Goal: Task Accomplishment & Management: Use online tool/utility

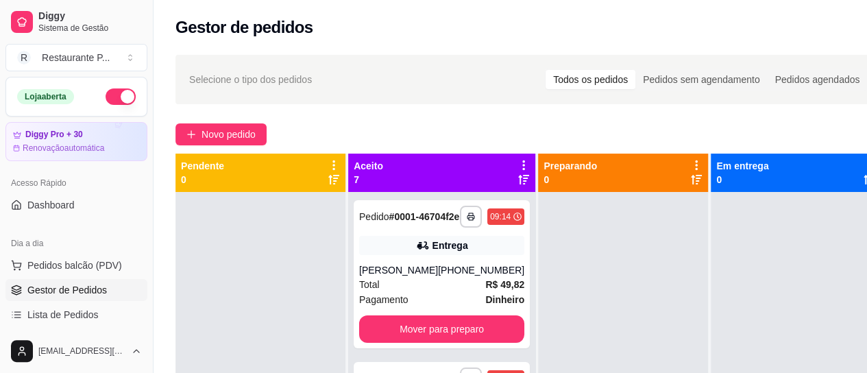
scroll to position [110, 0]
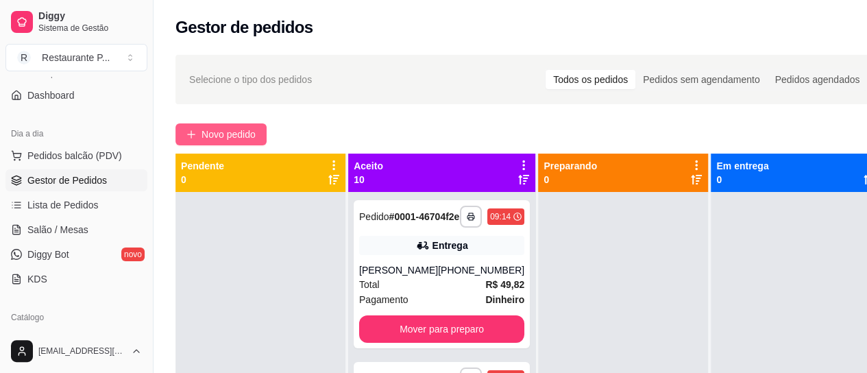
click at [222, 129] on span "Novo pedido" at bounding box center [228, 134] width 54 height 15
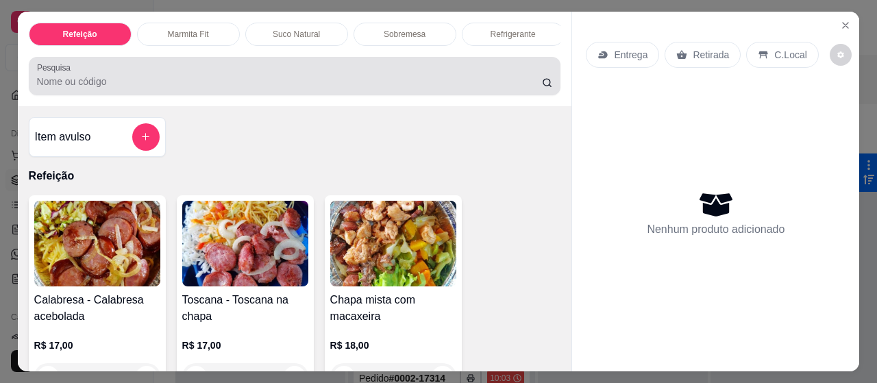
click at [135, 88] on input "Pesquisa" at bounding box center [289, 82] width 505 height 14
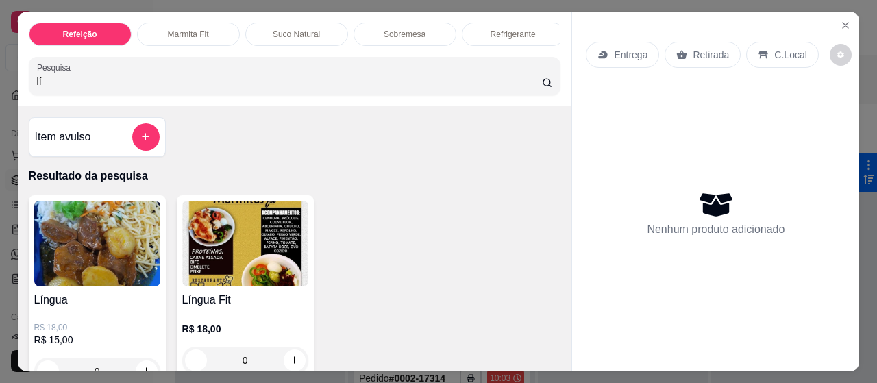
type input "lí"
click at [63, 272] on img at bounding box center [97, 244] width 126 height 86
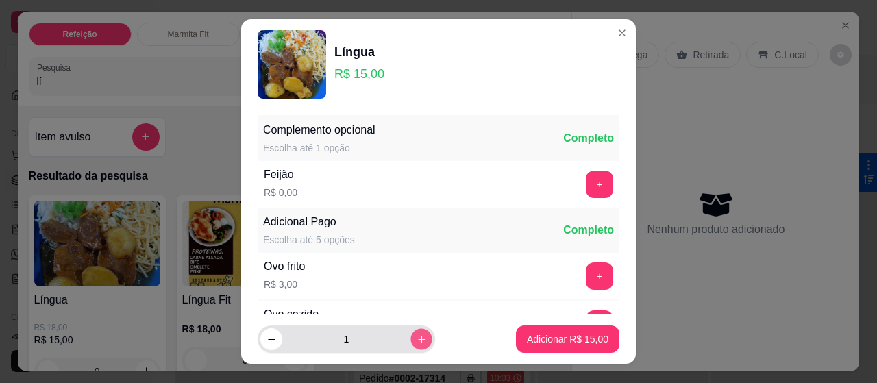
click at [417, 340] on icon "increase-product-quantity" at bounding box center [422, 339] width 10 height 10
type input "2"
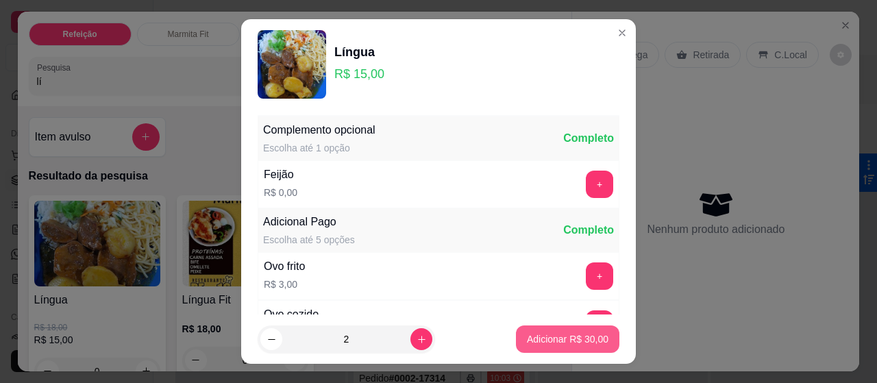
click at [554, 343] on p "Adicionar R$ 30,00" at bounding box center [568, 339] width 82 height 14
type input "2"
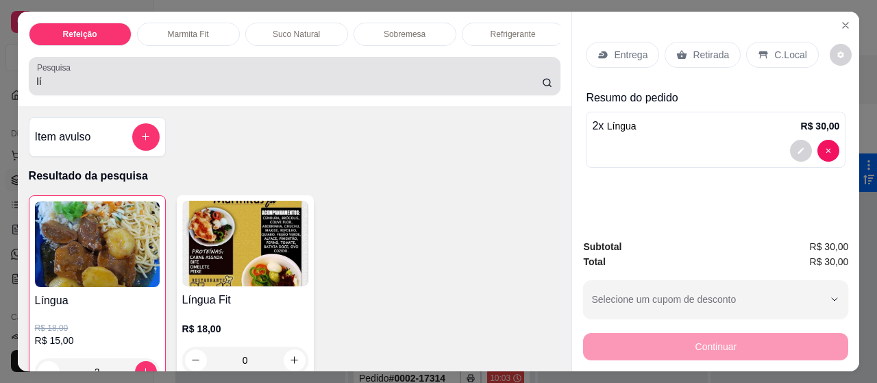
click at [52, 73] on label "Pesquisa" at bounding box center [56, 68] width 38 height 12
click at [52, 75] on input "lí" at bounding box center [289, 82] width 505 height 14
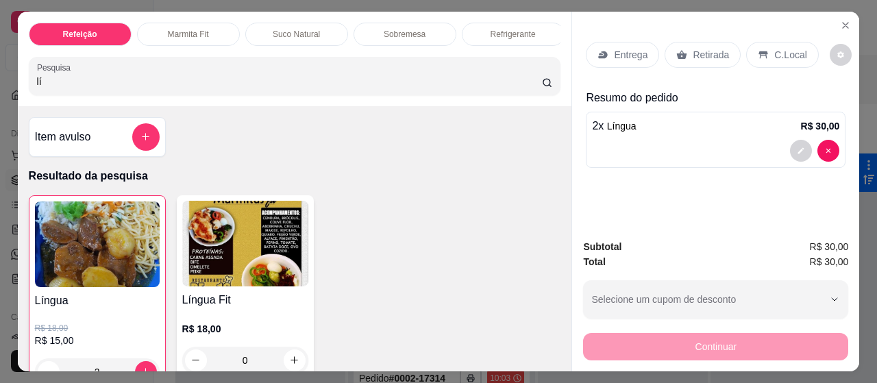
type input "l"
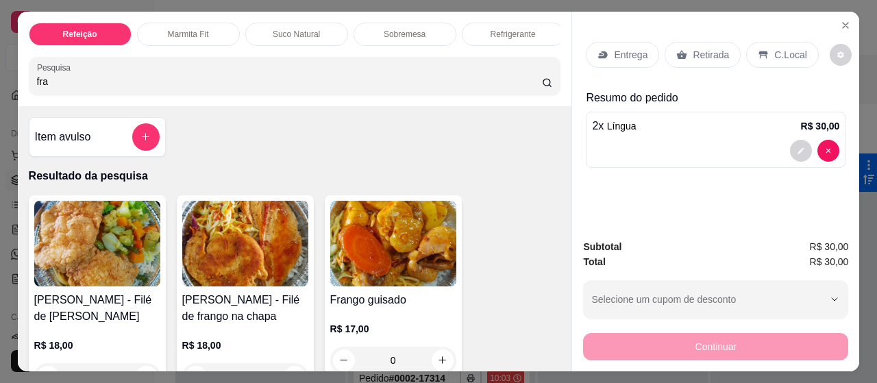
type input "fra"
click at [394, 243] on img at bounding box center [393, 244] width 126 height 86
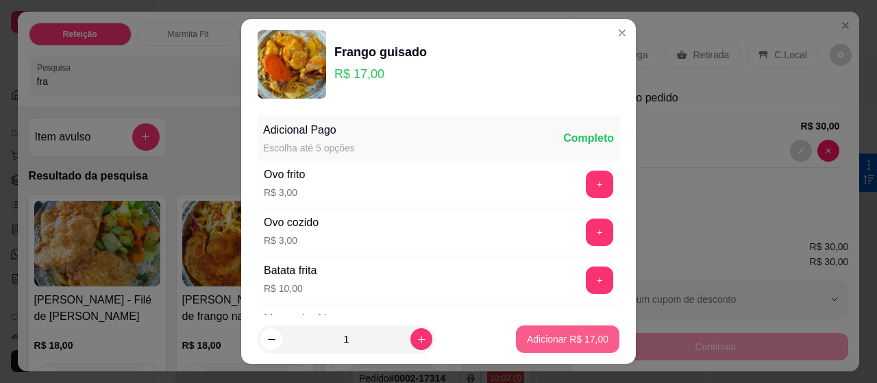
click at [539, 338] on p "Adicionar R$ 17,00" at bounding box center [568, 339] width 82 height 14
type input "1"
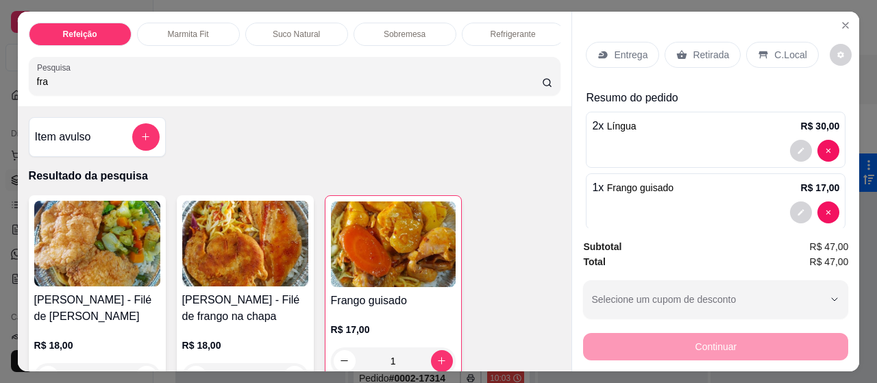
click at [617, 53] on p "Entrega" at bounding box center [631, 55] width 34 height 14
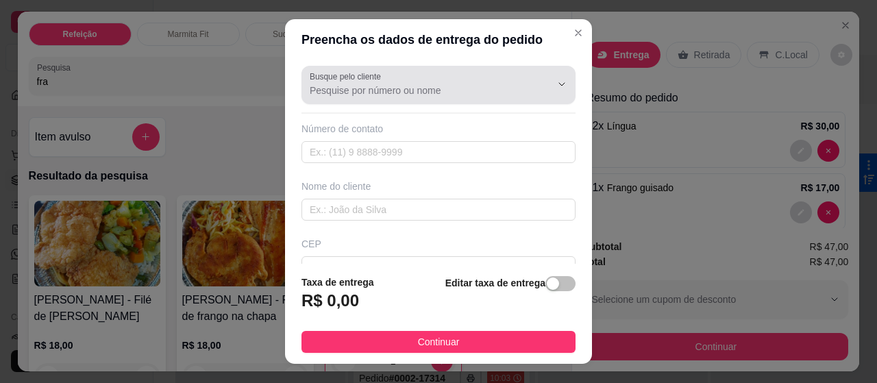
click at [315, 86] on input "Busque pelo cliente" at bounding box center [419, 91] width 219 height 14
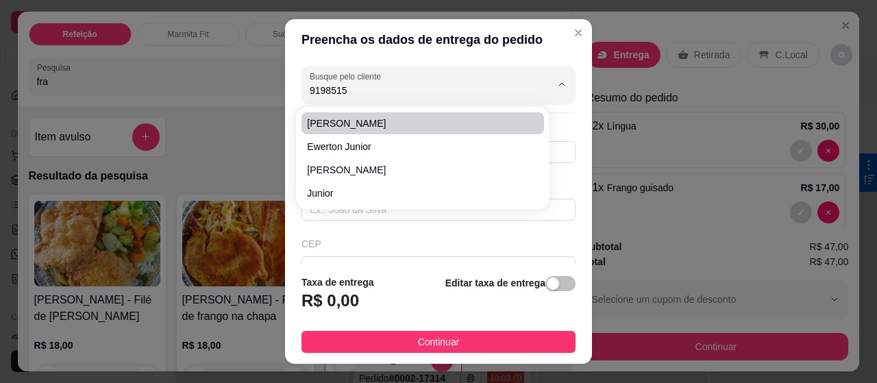
click at [360, 114] on li "[PERSON_NAME]" at bounding box center [422, 123] width 242 height 22
type input "[PERSON_NAME]"
type input "91985153892"
type input "[PERSON_NAME]"
type input "Al Almerindo trindade"
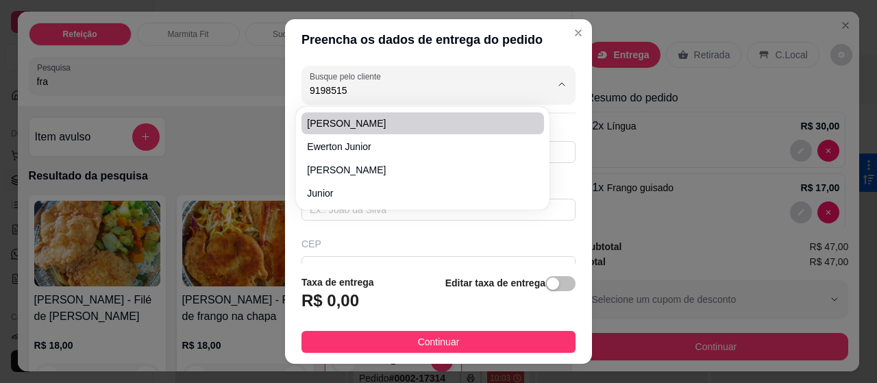
type input "30"
type input "[GEOGRAPHIC_DATA]"
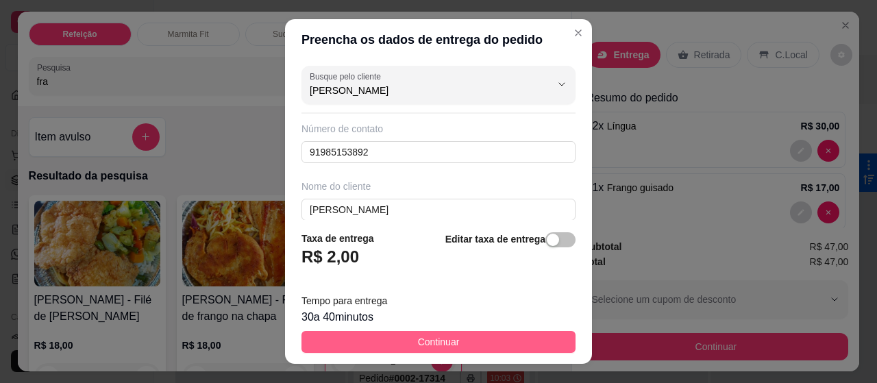
type input "[PERSON_NAME]"
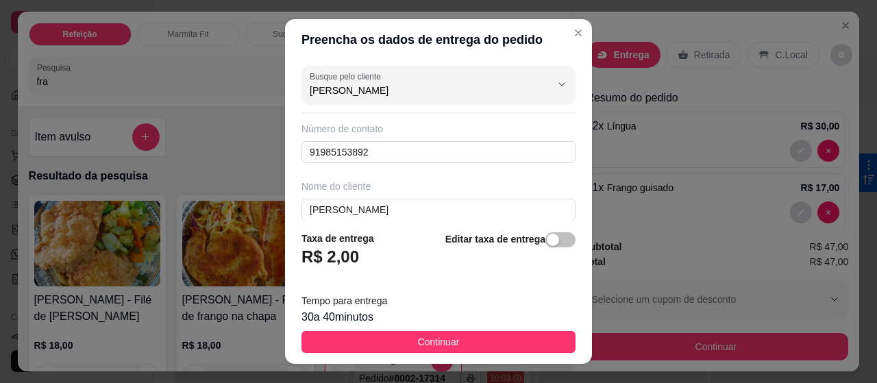
click at [429, 343] on span "Continuar" at bounding box center [439, 341] width 42 height 15
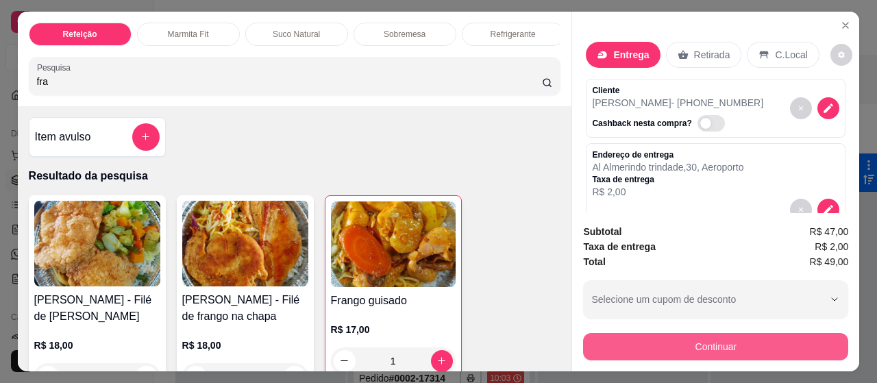
click at [689, 343] on button "Continuar" at bounding box center [715, 346] width 265 height 27
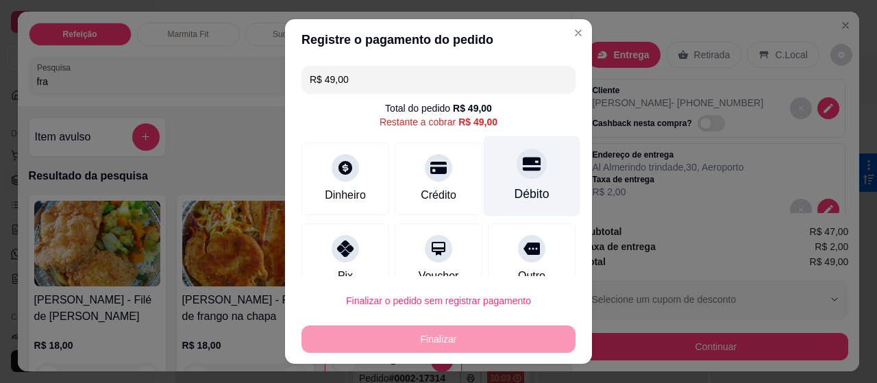
click at [522, 181] on div "Débito" at bounding box center [532, 176] width 97 height 80
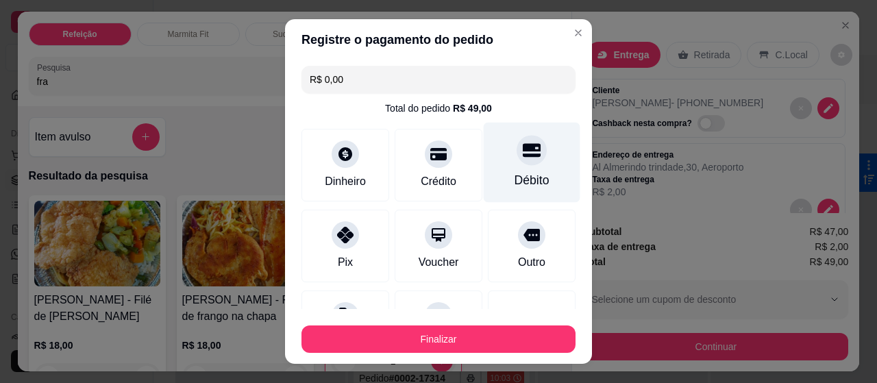
type input "R$ 0,00"
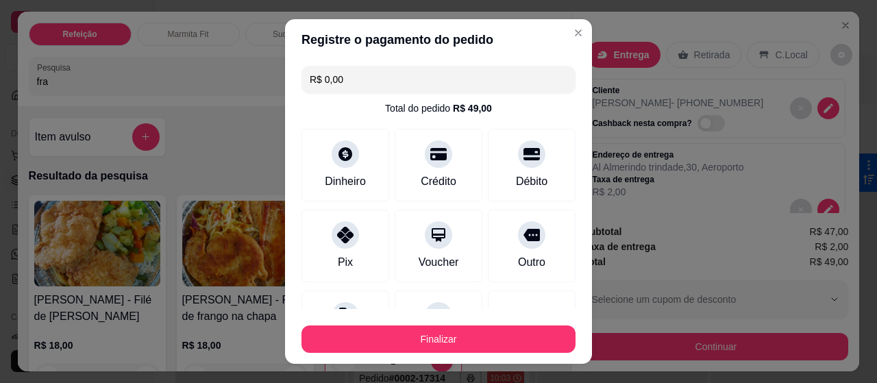
click at [462, 331] on button "Finalizar" at bounding box center [438, 338] width 274 height 27
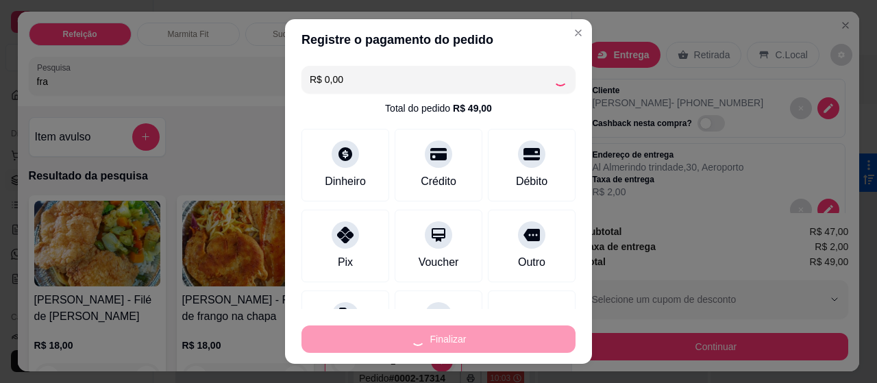
type input "0"
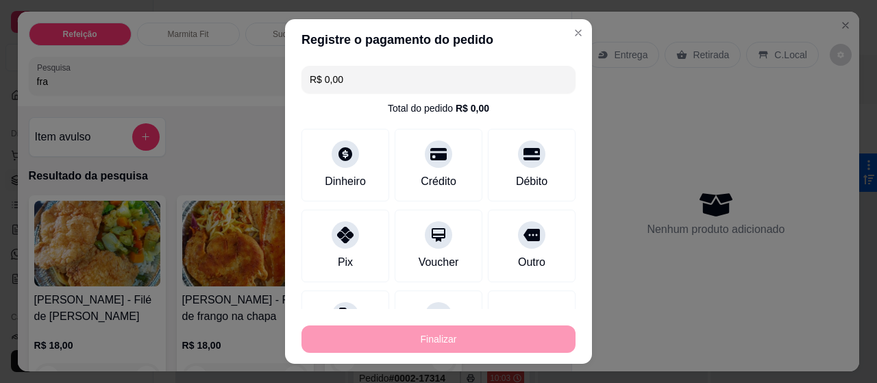
type input "-R$ 49,00"
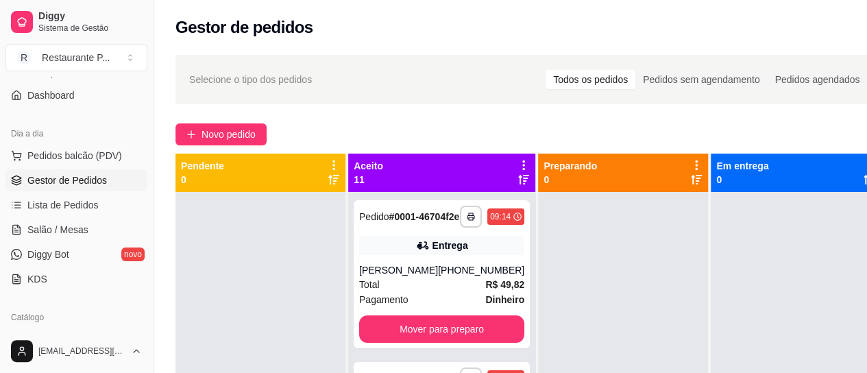
click at [518, 175] on icon at bounding box center [523, 179] width 11 height 11
click at [517, 161] on icon at bounding box center [523, 165] width 12 height 12
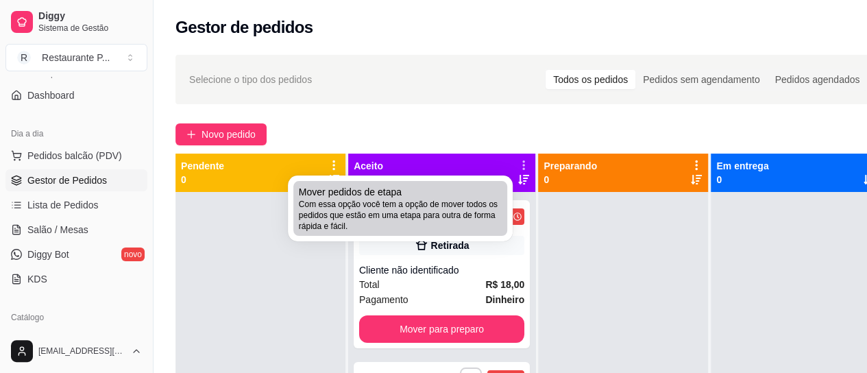
click at [381, 190] on span "Mover pedidos de etapa" at bounding box center [350, 192] width 103 height 14
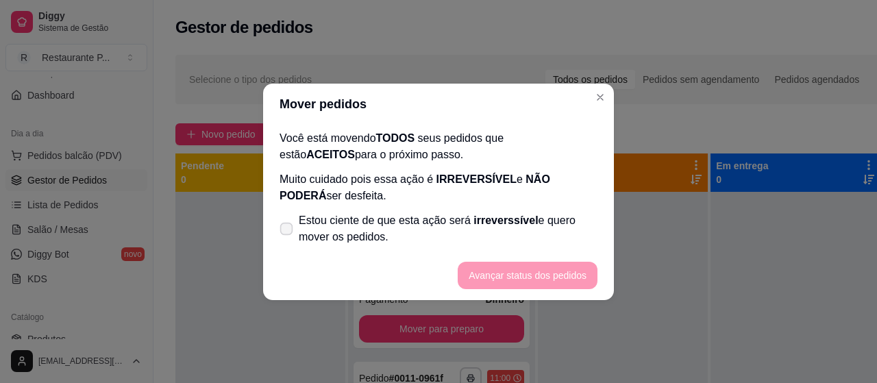
click at [280, 225] on span at bounding box center [286, 228] width 13 height 13
click at [280, 231] on input "Estou ciente de que esta ação será irreverssível e quero mover os pedidos." at bounding box center [283, 235] width 9 height 9
checkbox input "true"
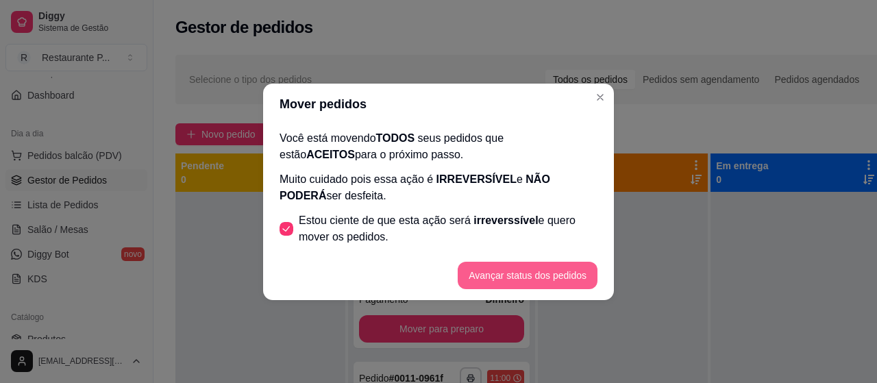
click at [486, 283] on button "Avançar status dos pedidos" at bounding box center [528, 275] width 140 height 27
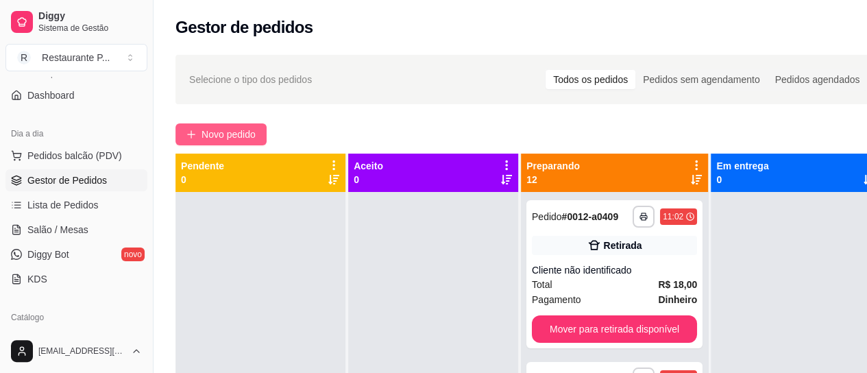
click at [211, 130] on span "Novo pedido" at bounding box center [228, 134] width 54 height 15
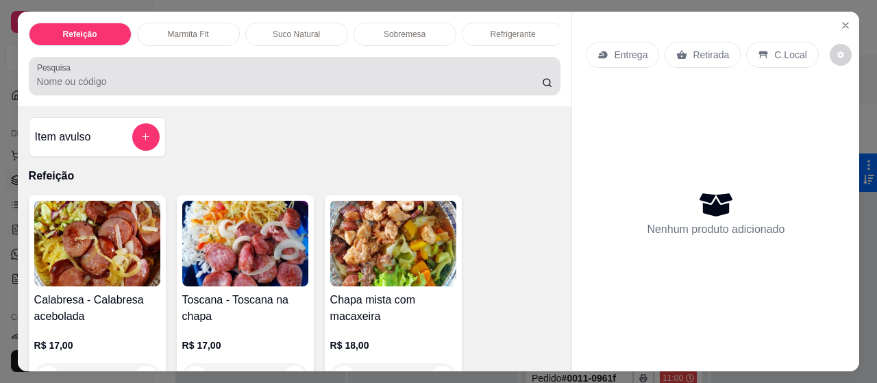
click at [192, 77] on div at bounding box center [295, 75] width 516 height 27
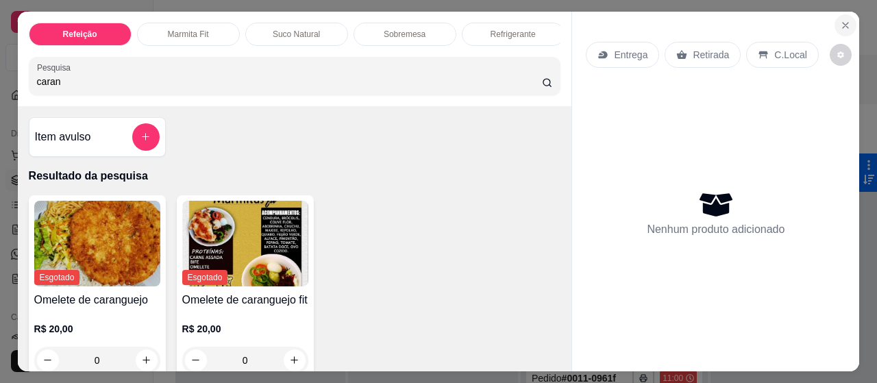
type input "caran"
click at [843, 20] on icon "Close" at bounding box center [845, 25] width 11 height 11
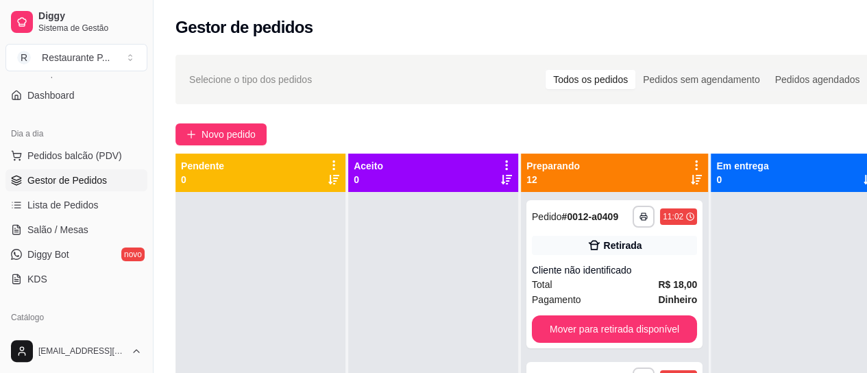
click at [81, 171] on link "Gestor de Pedidos" at bounding box center [76, 180] width 142 height 22
click at [604, 267] on div "Cliente não identificado" at bounding box center [614, 270] width 165 height 14
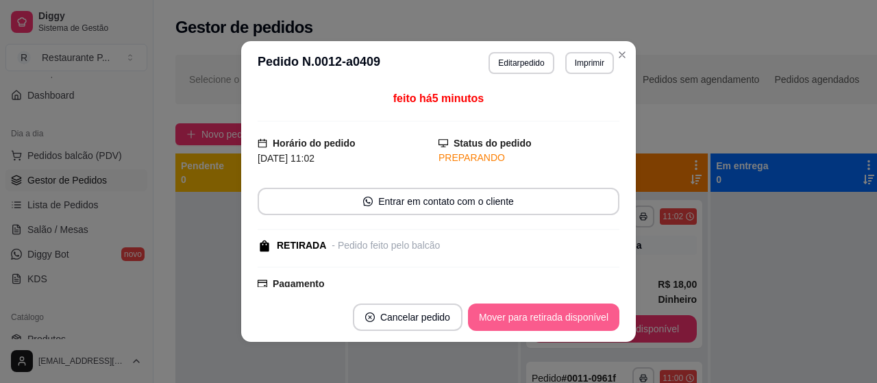
click at [536, 318] on button "Mover para retirada disponível" at bounding box center [543, 317] width 151 height 27
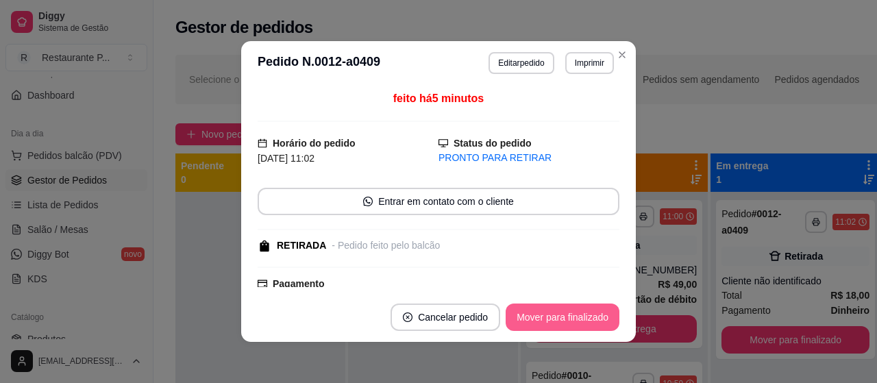
click at [539, 317] on button "Mover para finalizado" at bounding box center [563, 317] width 114 height 27
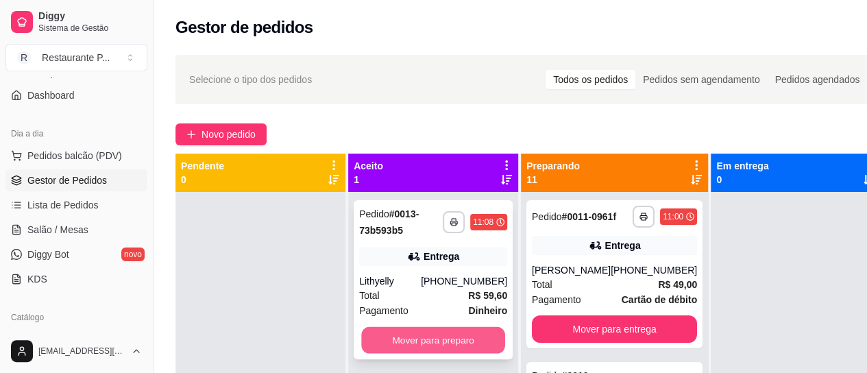
click at [399, 339] on button "Mover para preparo" at bounding box center [433, 340] width 144 height 27
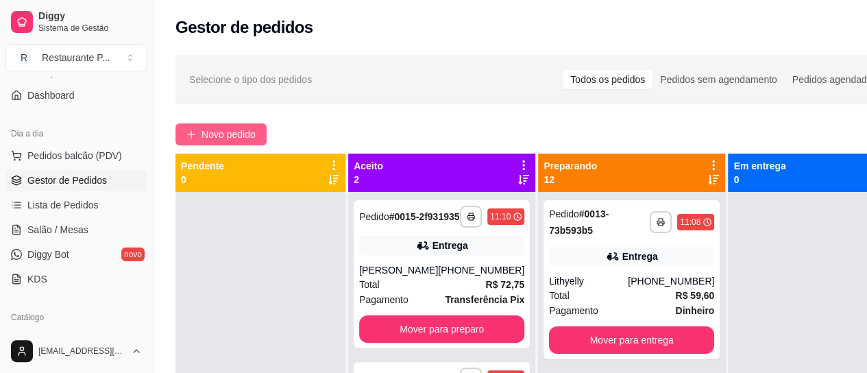
click at [235, 139] on span "Novo pedido" at bounding box center [228, 134] width 54 height 15
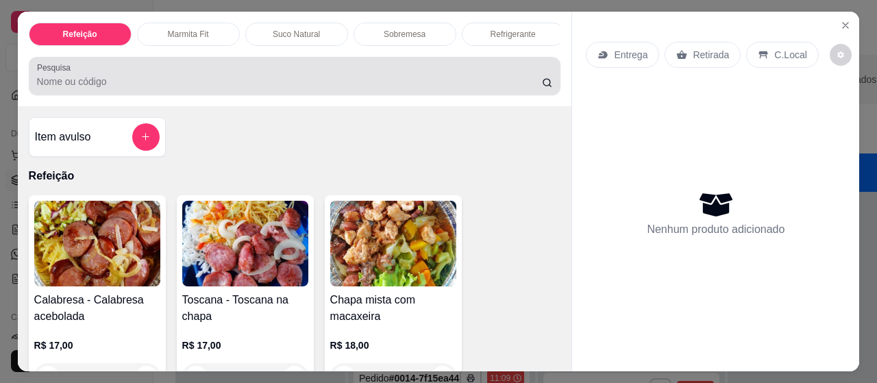
click at [93, 78] on div at bounding box center [295, 75] width 516 height 27
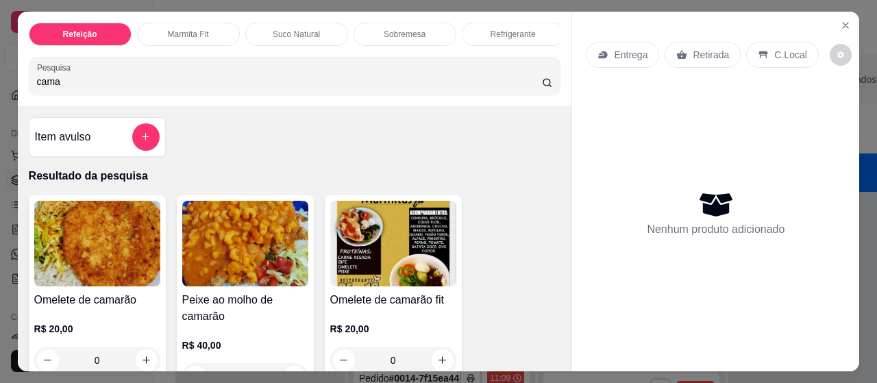
type input "cama"
click at [72, 243] on img at bounding box center [97, 244] width 126 height 86
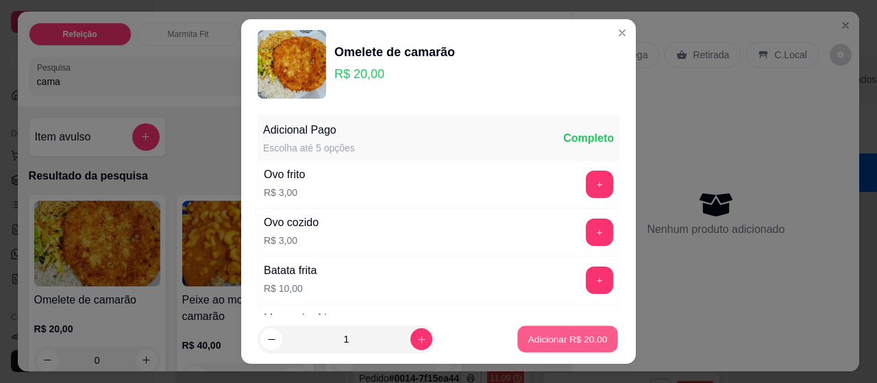
click at [528, 338] on p "Adicionar R$ 20,00" at bounding box center [567, 338] width 79 height 13
type input "1"
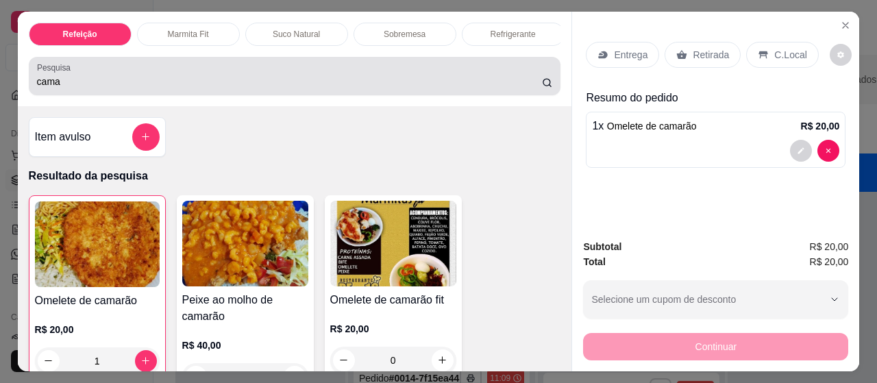
click at [94, 88] on input "cama" at bounding box center [289, 82] width 505 height 14
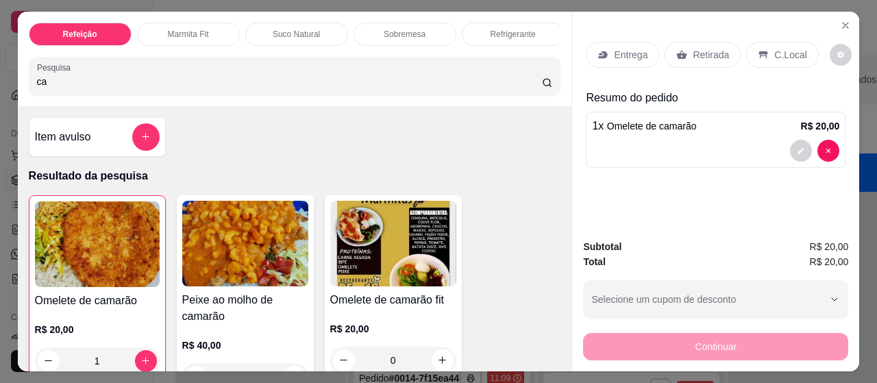
type input "c"
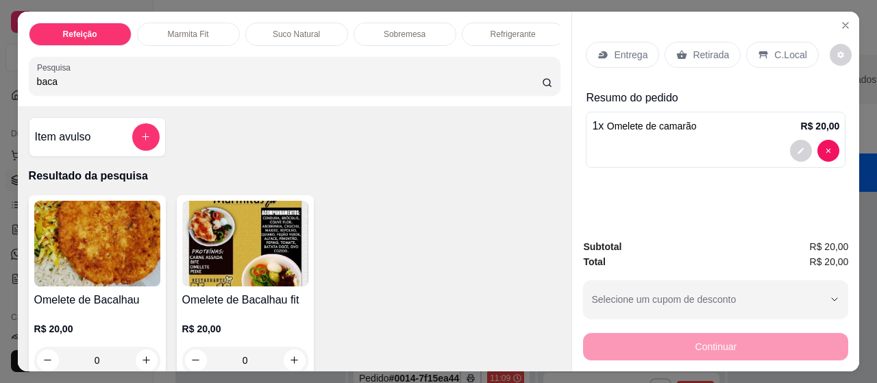
type input "baca"
click at [117, 253] on img at bounding box center [97, 244] width 126 height 86
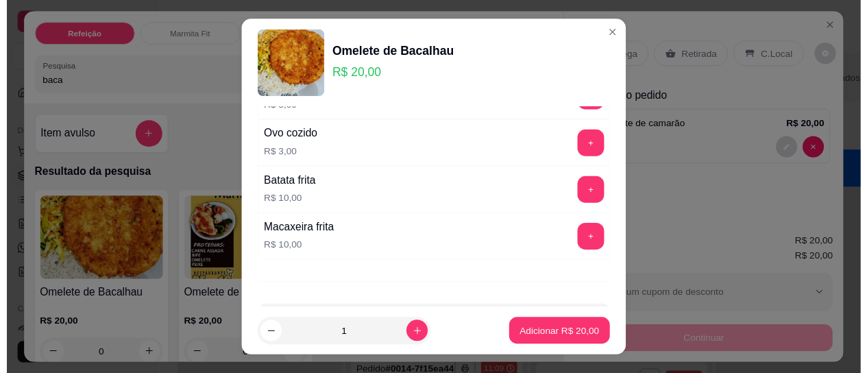
scroll to position [137, 0]
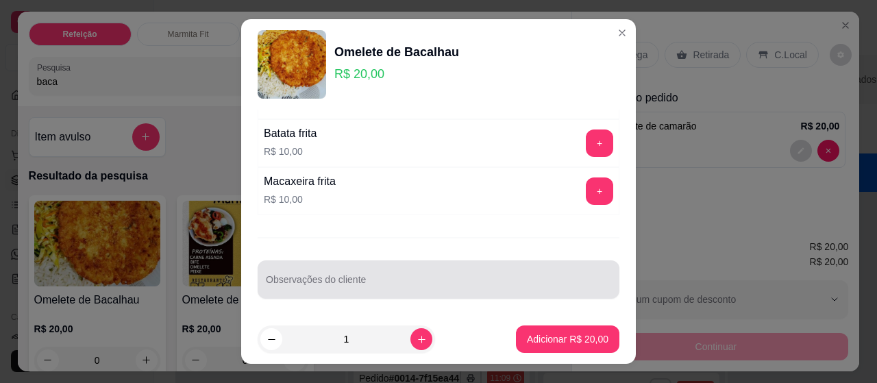
click at [312, 278] on input "Observações do cliente" at bounding box center [438, 285] width 345 height 14
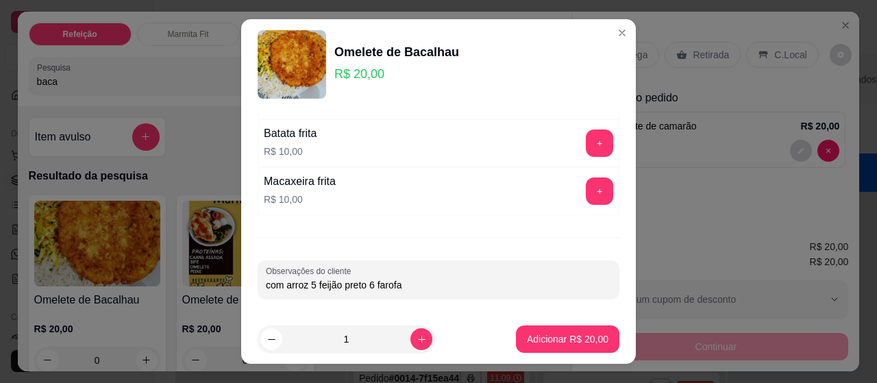
type input "com arroz 5 feijão preto 6 farofa"
click at [539, 323] on footer "1 Adicionar R$ 20,00" at bounding box center [438, 338] width 395 height 49
click at [536, 329] on button "Adicionar R$ 20,00" at bounding box center [567, 338] width 103 height 27
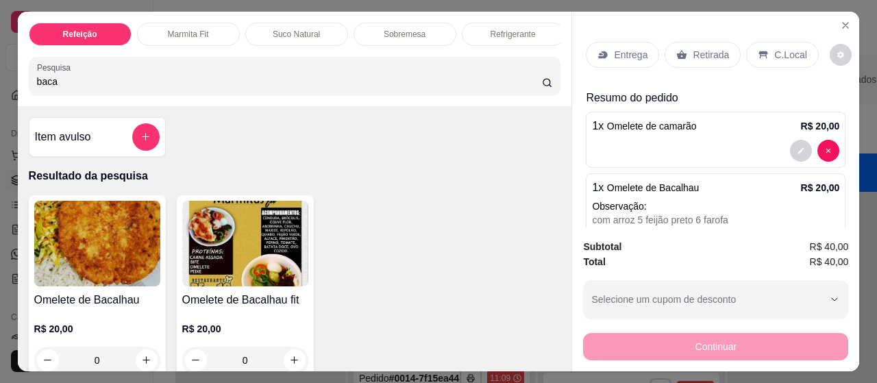
click at [630, 42] on div "Entrega" at bounding box center [622, 55] width 73 height 26
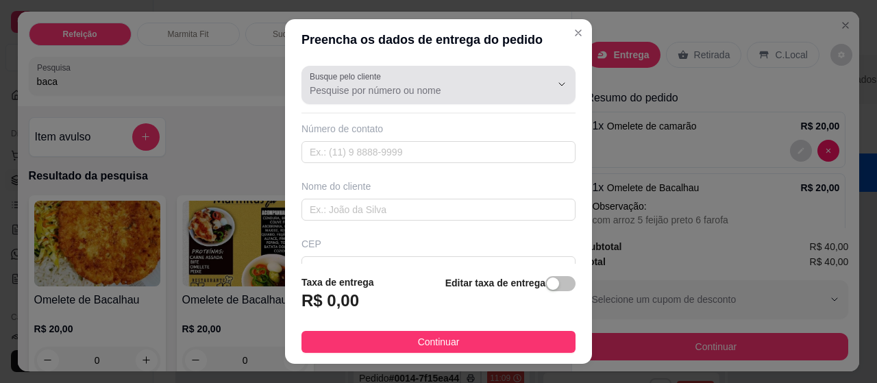
click at [406, 101] on div "Busque pelo cliente" at bounding box center [438, 85] width 274 height 38
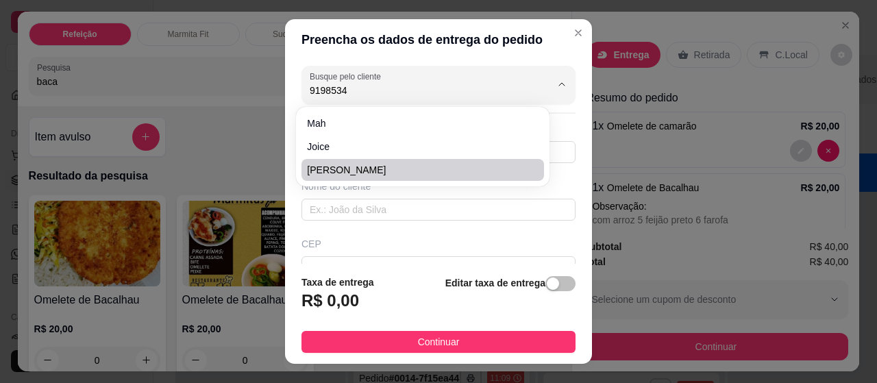
click at [384, 170] on span "[PERSON_NAME]" at bounding box center [415, 170] width 217 height 14
type input "[PERSON_NAME]"
type input "91985342172"
type input "[PERSON_NAME]"
type input "São domingos entre 16 e beira mar"
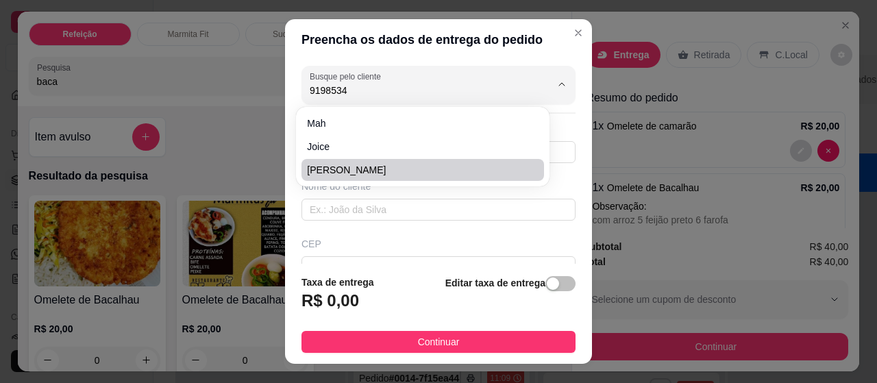
type input "233"
type input "[GEOGRAPHIC_DATA]"
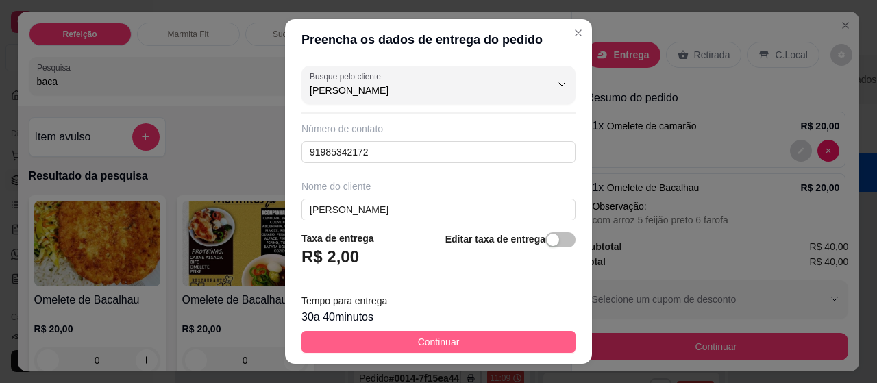
type input "[PERSON_NAME]"
click at [477, 338] on button "Continuar" at bounding box center [438, 342] width 274 height 22
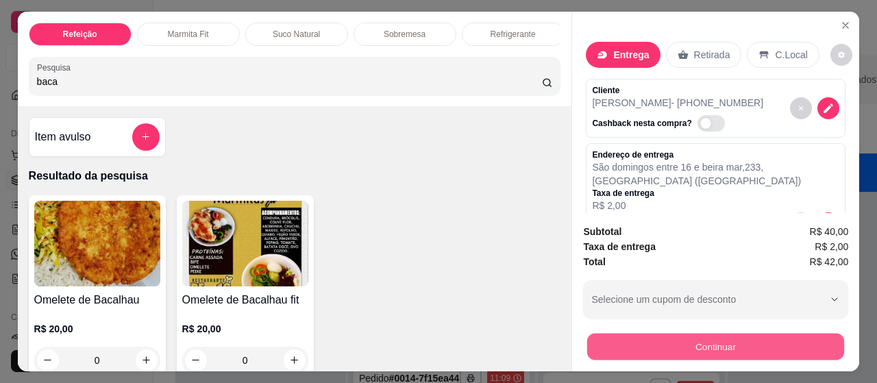
click at [726, 340] on button "Continuar" at bounding box center [715, 347] width 257 height 27
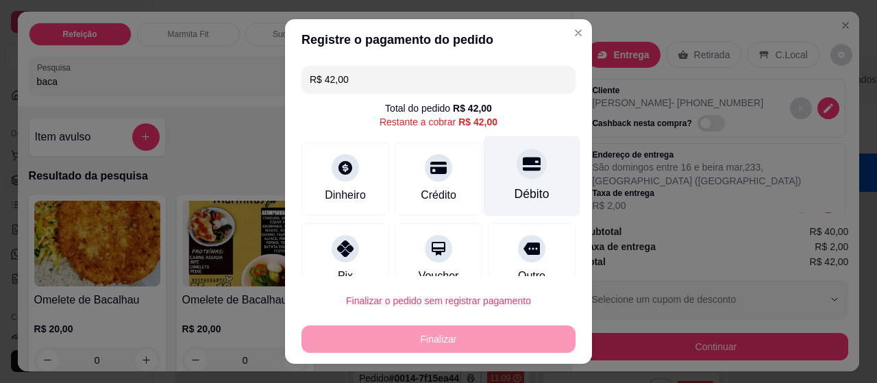
click at [520, 190] on div "Débito" at bounding box center [532, 194] width 35 height 18
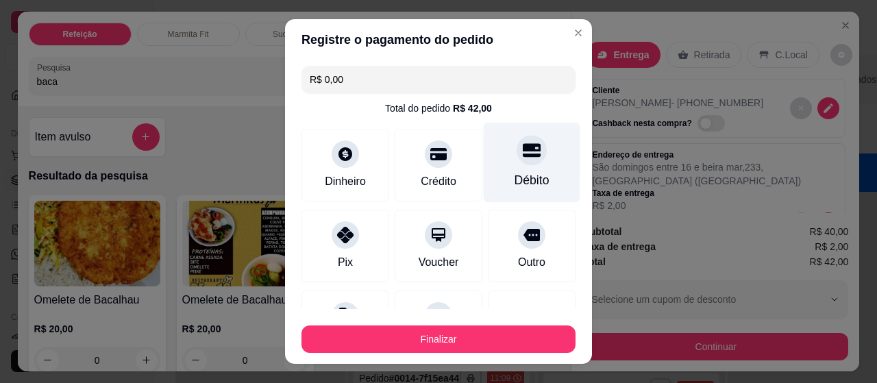
type input "R$ 0,00"
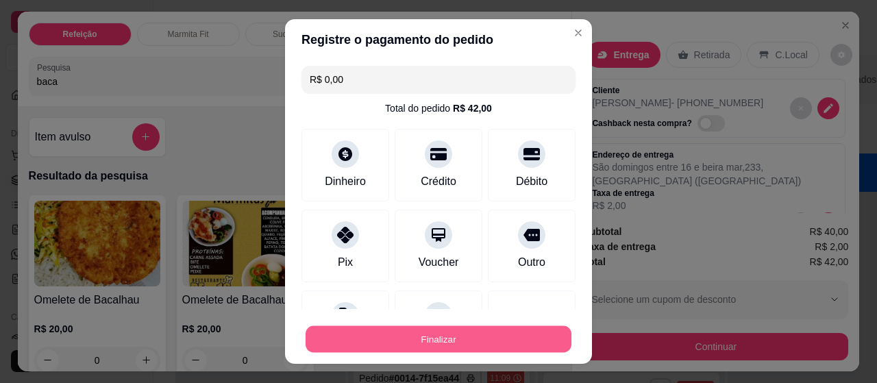
click at [471, 333] on button "Finalizar" at bounding box center [439, 339] width 266 height 27
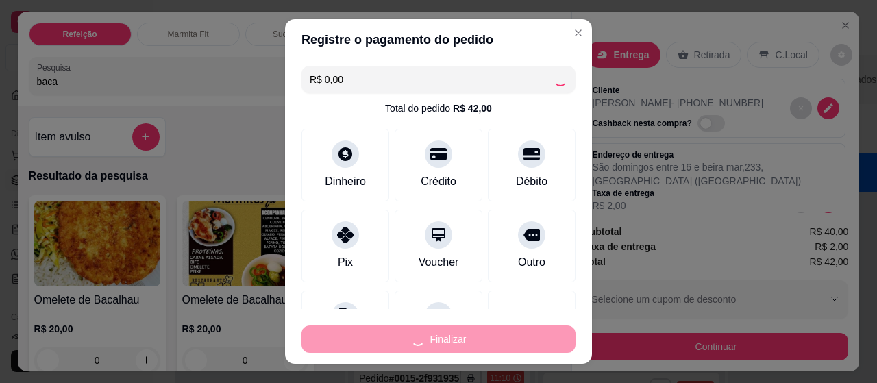
type input "0"
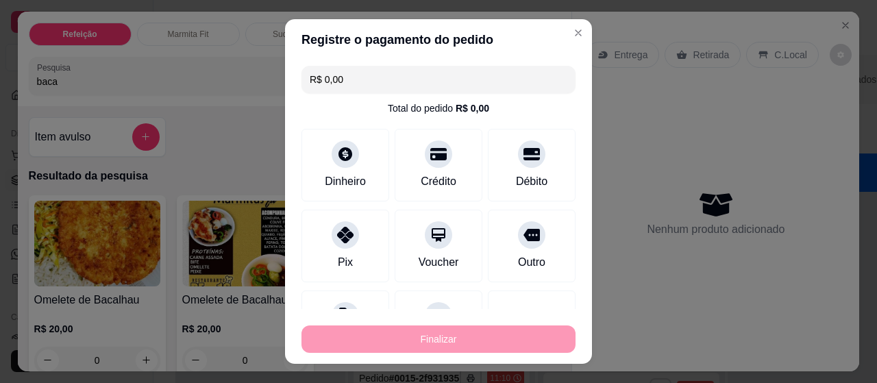
type input "-R$ 42,00"
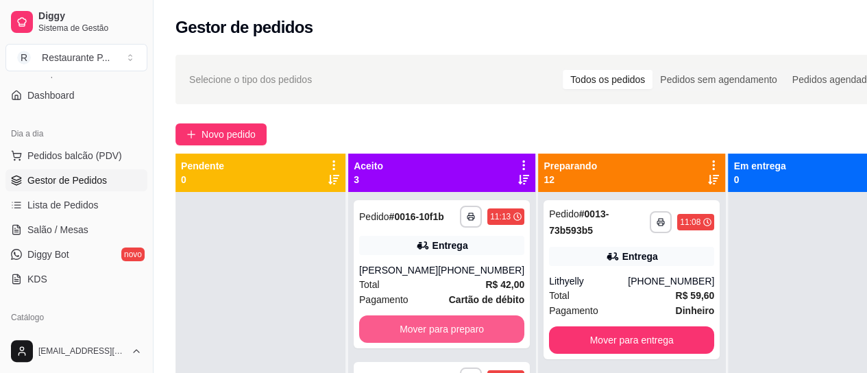
click at [474, 332] on button "Mover para preparo" at bounding box center [441, 328] width 165 height 27
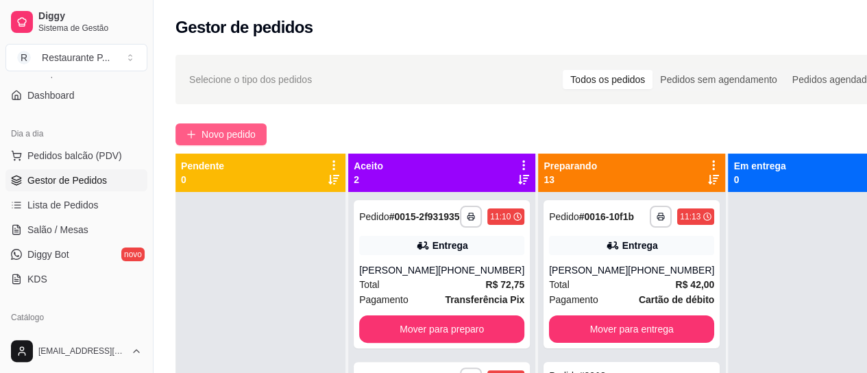
click at [200, 129] on button "Novo pedido" at bounding box center [220, 134] width 91 height 22
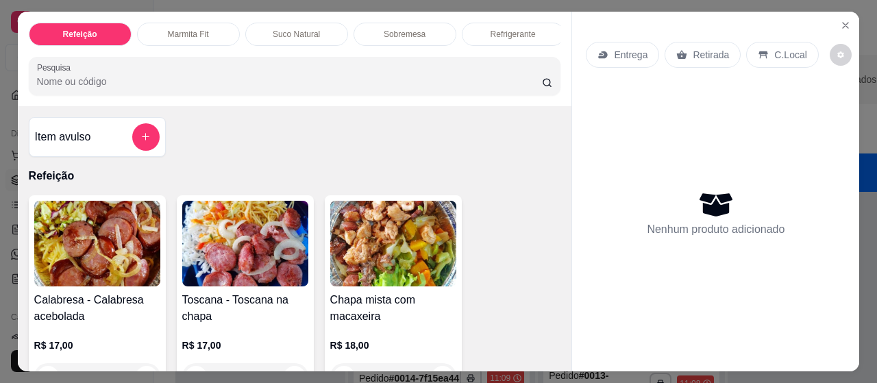
click at [614, 51] on p "Entrega" at bounding box center [631, 55] width 34 height 14
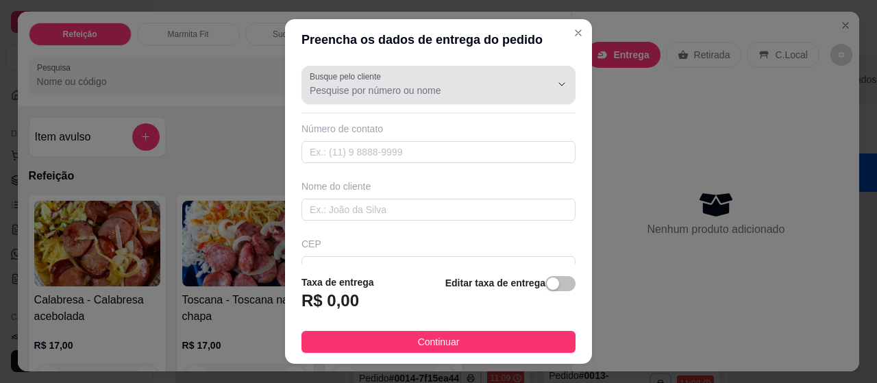
click at [412, 99] on div "Busque pelo cliente" at bounding box center [438, 85] width 274 height 38
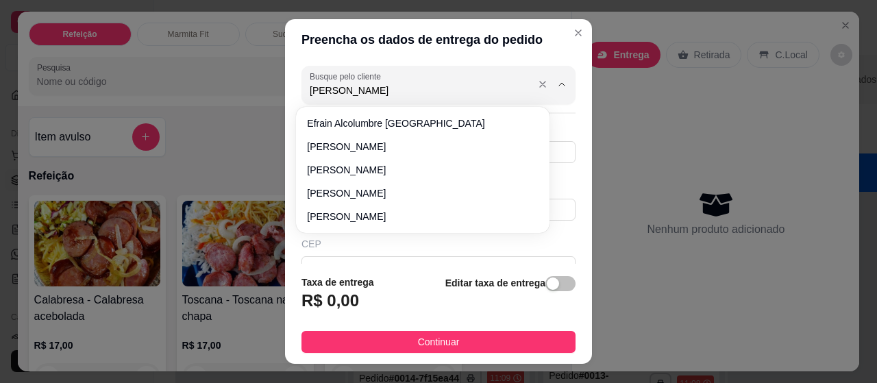
type input "[PERSON_NAME]"
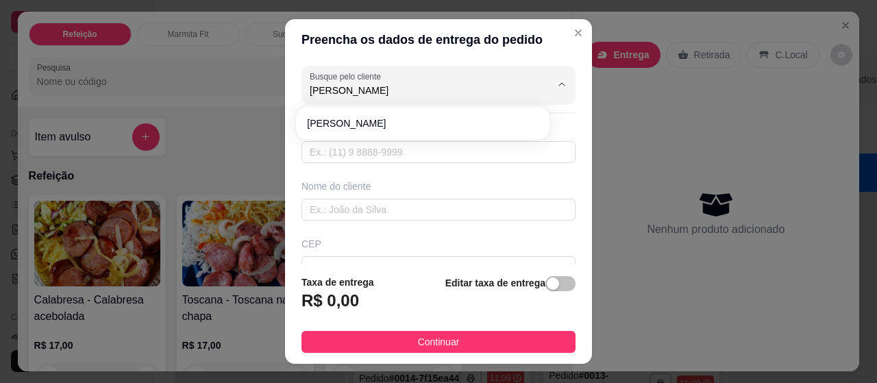
click at [558, 21] on header "Preencha os dados de entrega do pedido" at bounding box center [438, 39] width 307 height 41
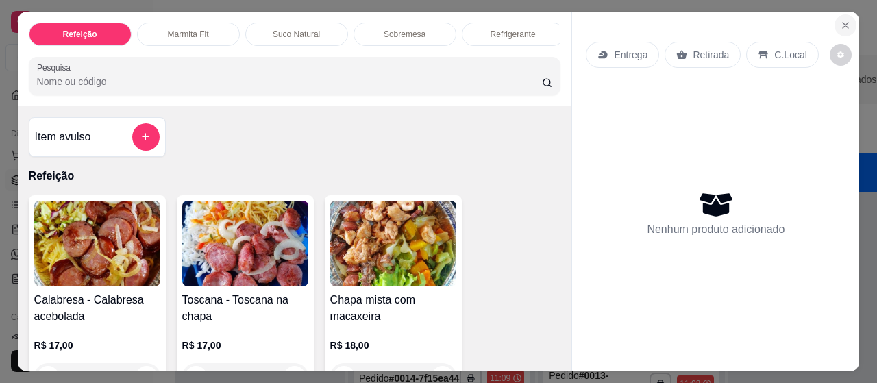
click at [840, 22] on icon "Close" at bounding box center [845, 25] width 11 height 11
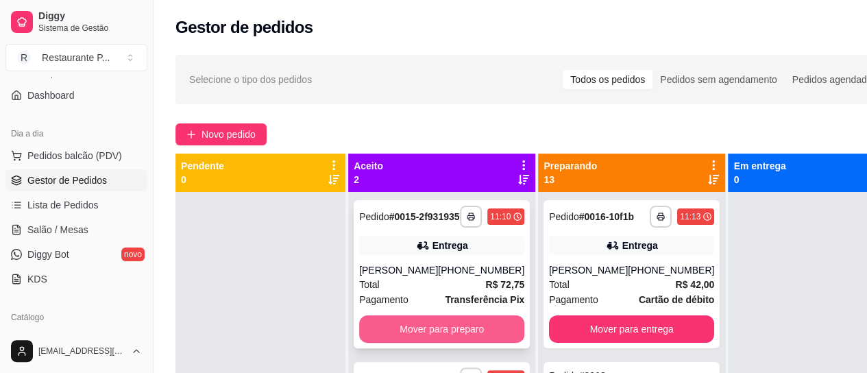
click at [424, 331] on button "Mover para preparo" at bounding box center [441, 328] width 165 height 27
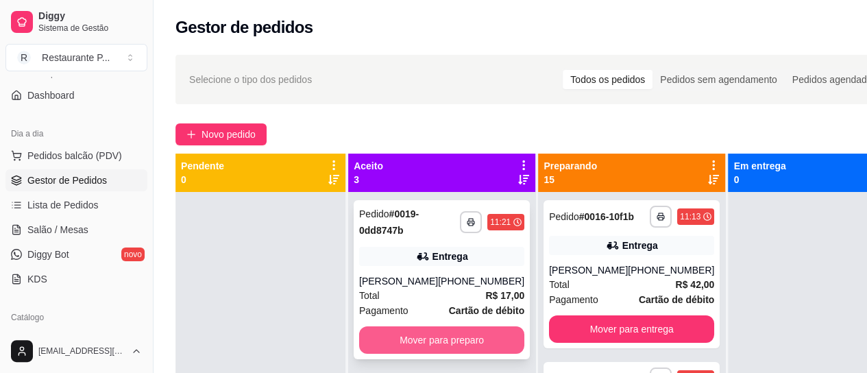
click at [436, 345] on button "Mover para preparo" at bounding box center [441, 339] width 165 height 27
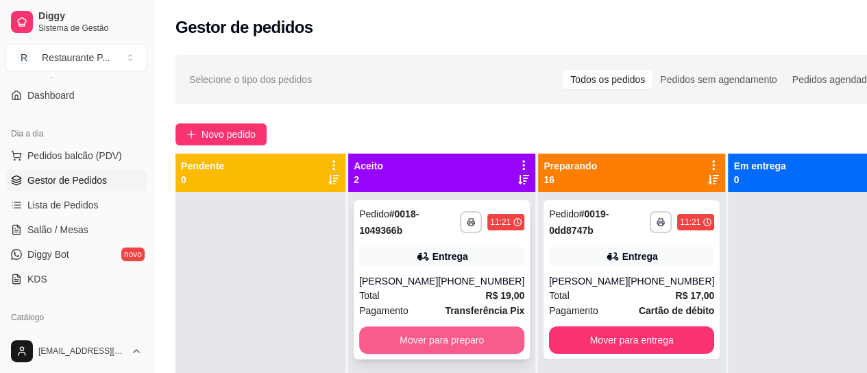
click at [441, 336] on button "Mover para preparo" at bounding box center [441, 339] width 165 height 27
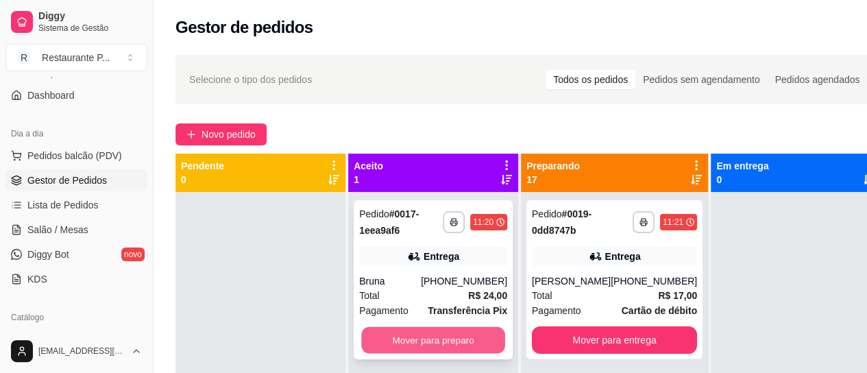
click at [454, 338] on button "Mover para preparo" at bounding box center [433, 340] width 144 height 27
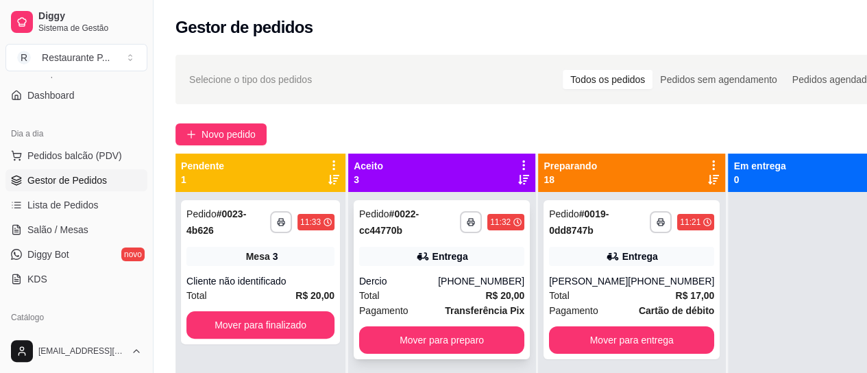
click at [390, 282] on div "Dercio" at bounding box center [398, 281] width 79 height 14
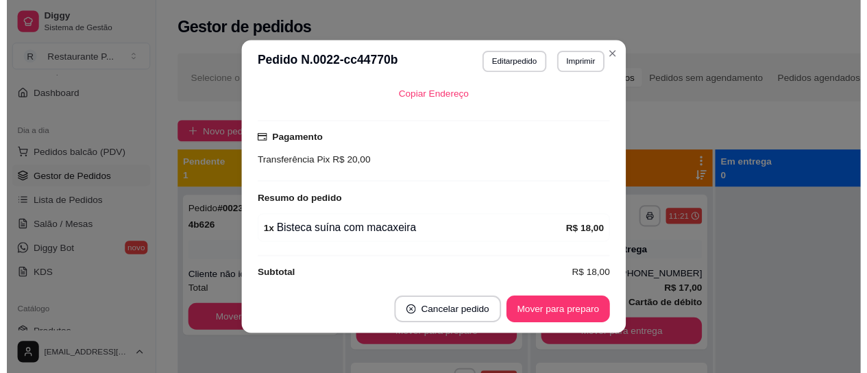
scroll to position [341, 0]
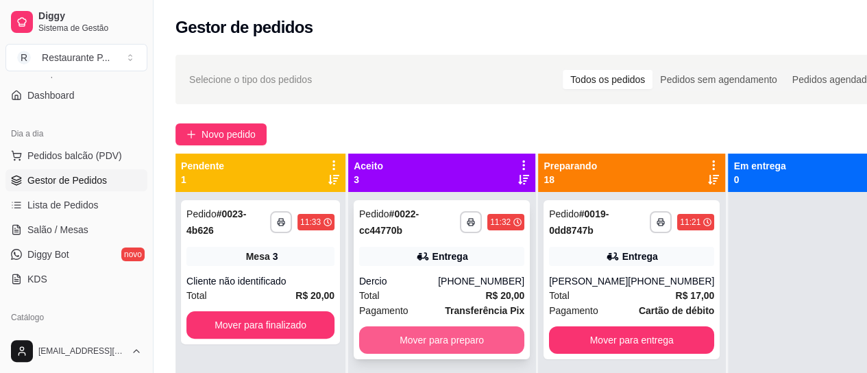
click at [394, 335] on button "Mover para preparo" at bounding box center [441, 339] width 165 height 27
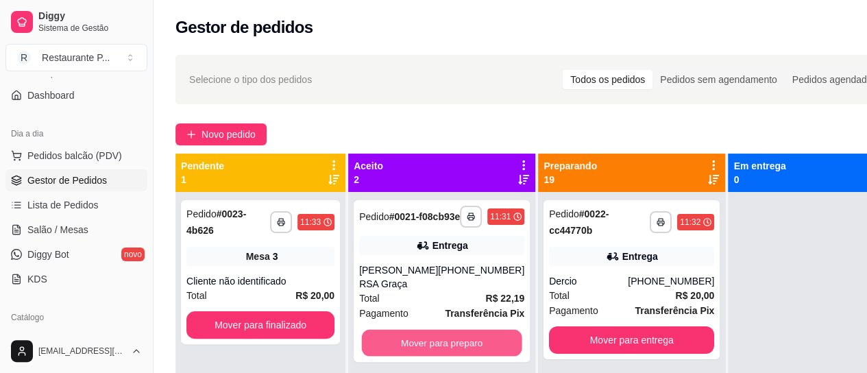
click at [394, 335] on button "Mover para preparo" at bounding box center [442, 343] width 160 height 27
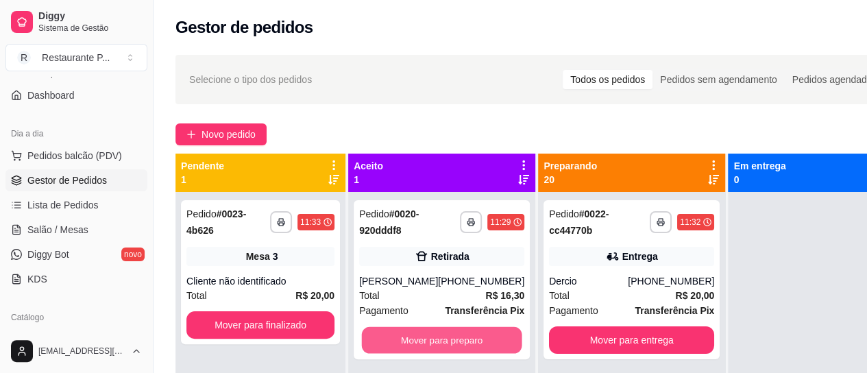
click at [394, 335] on button "Mover para preparo" at bounding box center [442, 340] width 160 height 27
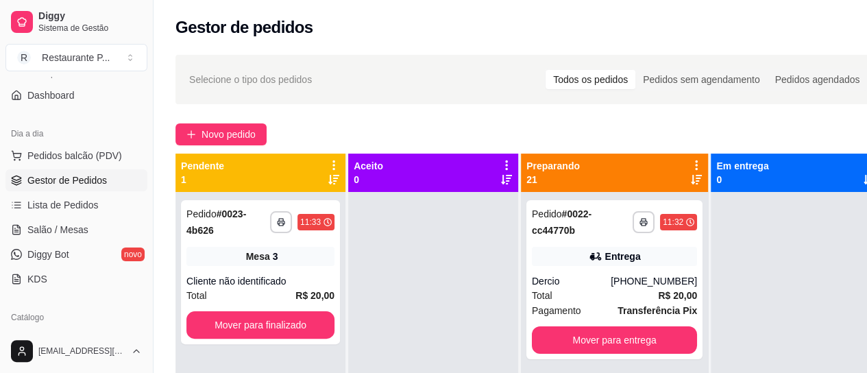
click at [691, 179] on icon at bounding box center [696, 179] width 11 height 11
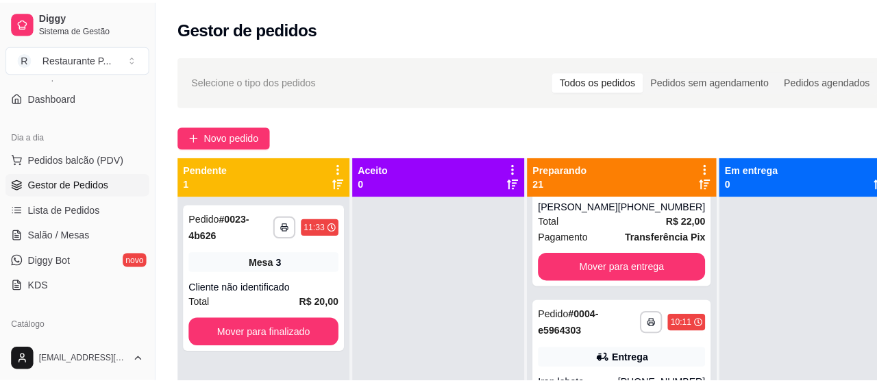
scroll to position [511, 0]
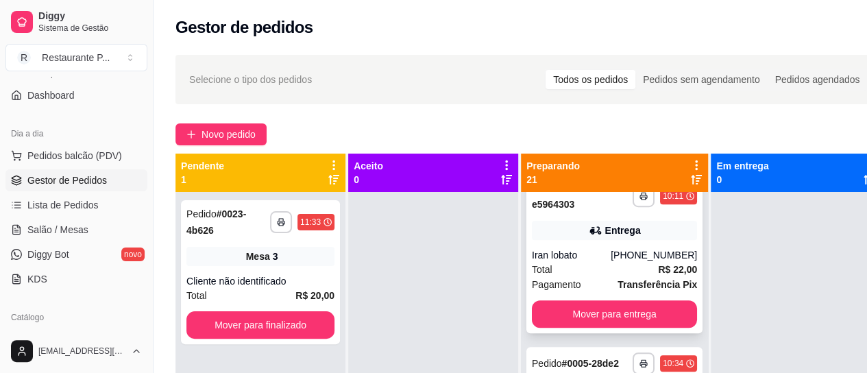
click at [658, 275] on strong "R$ 22,00" at bounding box center [677, 269] width 39 height 11
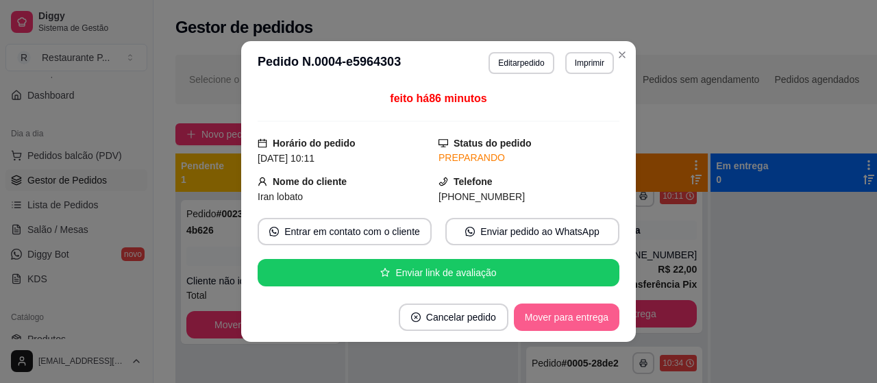
click at [570, 319] on button "Mover para entrega" at bounding box center [567, 317] width 106 height 27
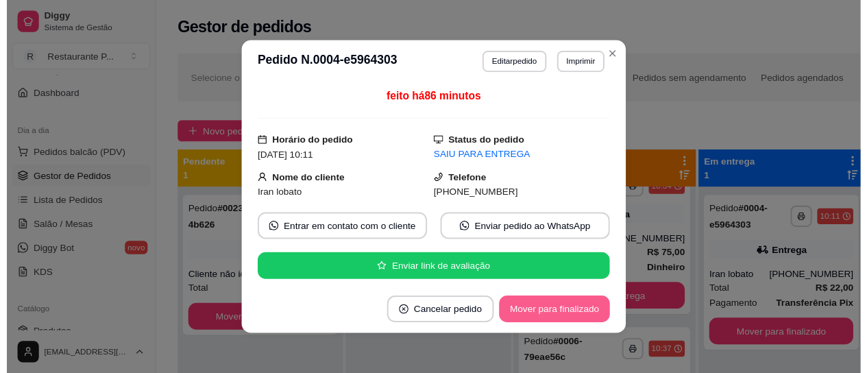
scroll to position [338, 0]
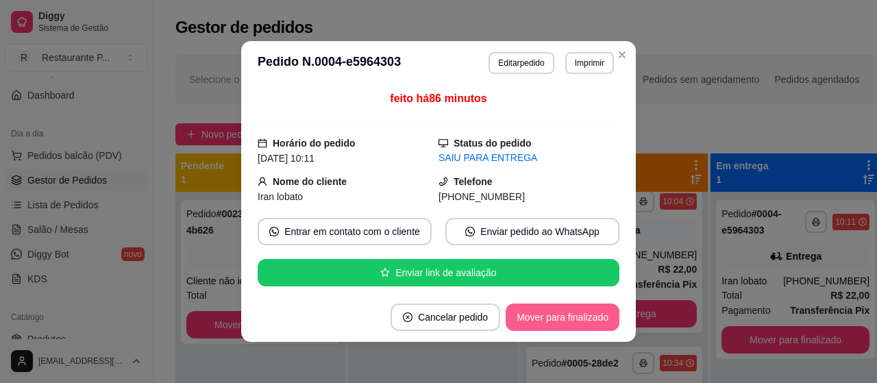
click at [568, 317] on button "Mover para finalizado" at bounding box center [563, 317] width 114 height 27
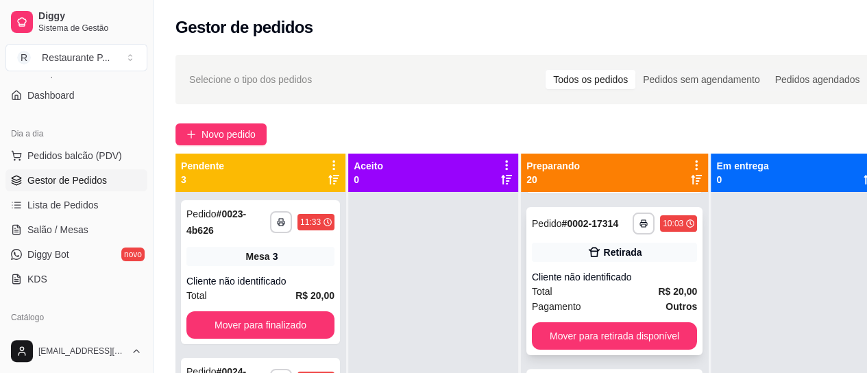
scroll to position [147, 0]
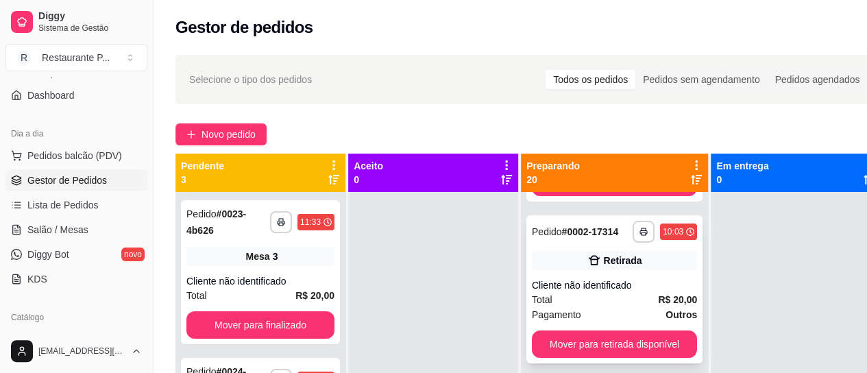
click at [575, 287] on div "**********" at bounding box center [614, 289] width 176 height 148
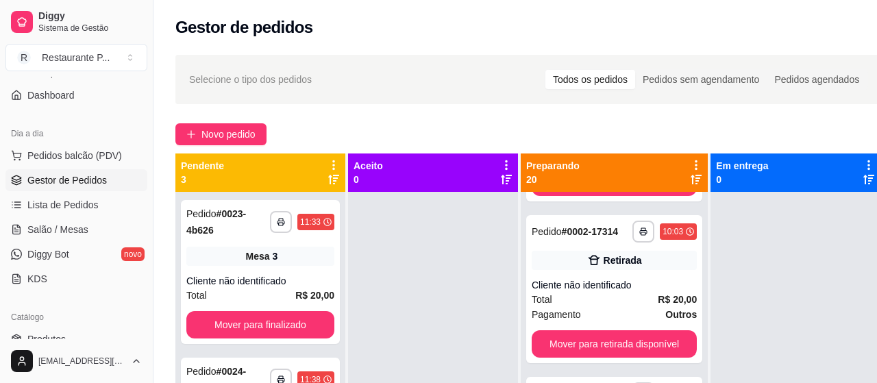
click at [578, 322] on button "Mover para retirada disponível" at bounding box center [543, 317] width 151 height 27
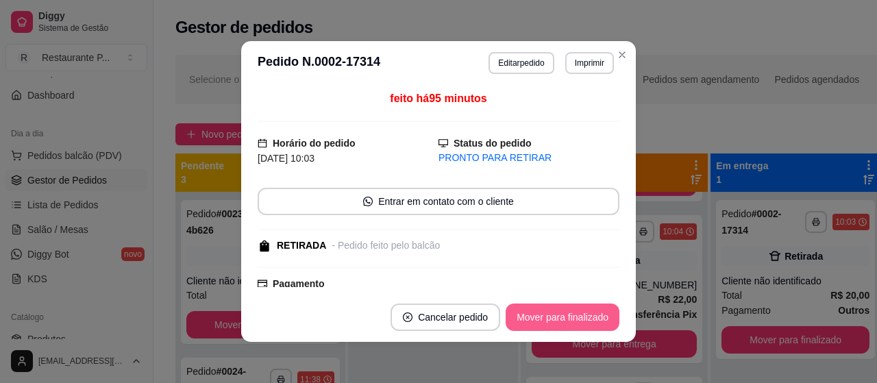
click at [540, 325] on button "Mover para finalizado" at bounding box center [563, 317] width 114 height 27
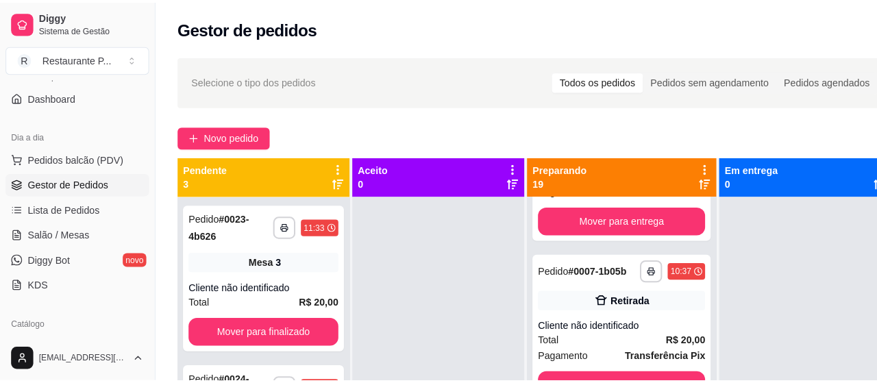
scroll to position [634, 0]
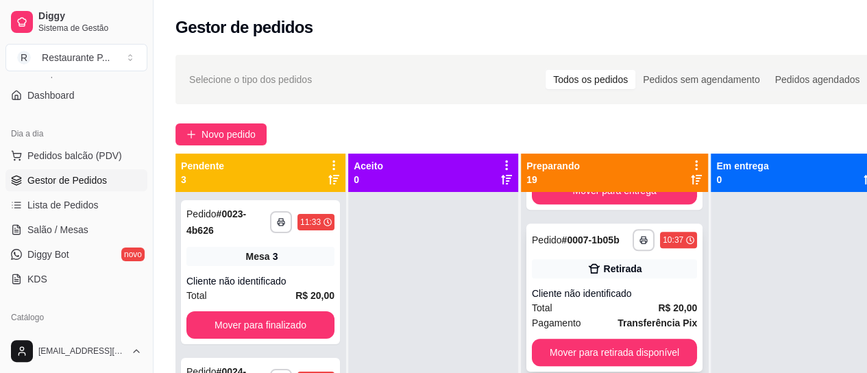
click at [641, 315] on div "**********" at bounding box center [614, 297] width 176 height 148
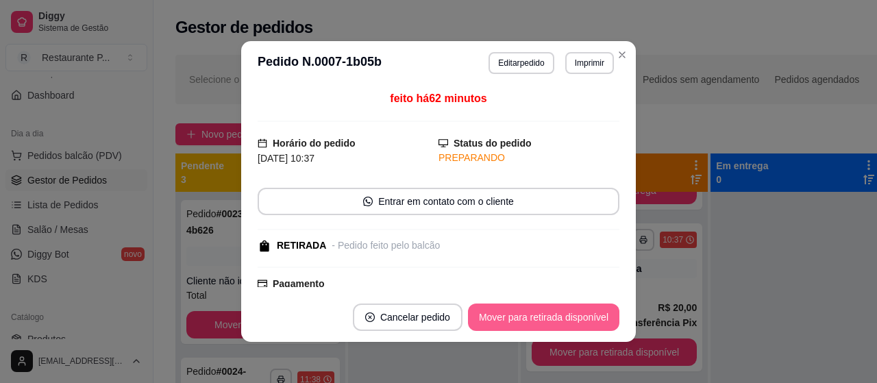
click at [547, 310] on button "Mover para retirada disponível" at bounding box center [543, 317] width 151 height 27
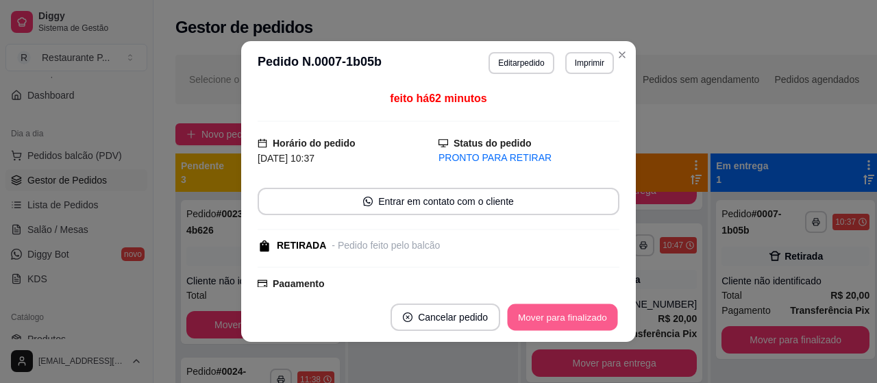
click at [532, 322] on button "Mover para finalizado" at bounding box center [563, 317] width 110 height 27
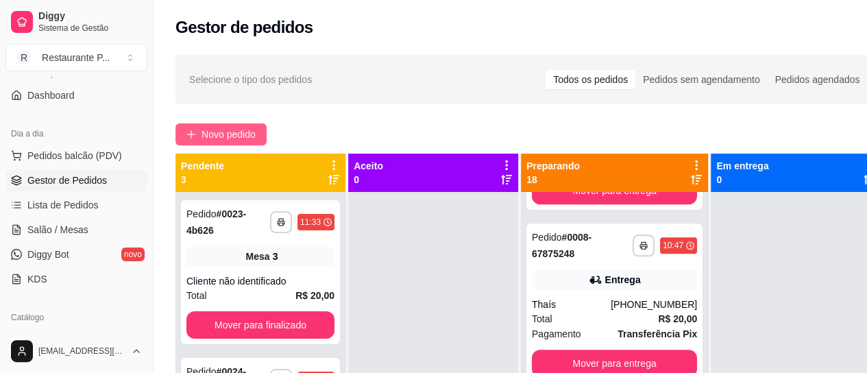
click at [192, 125] on button "Novo pedido" at bounding box center [220, 134] width 91 height 22
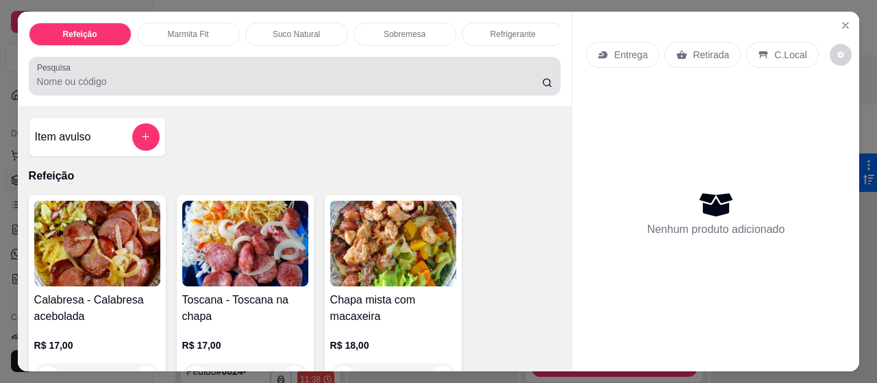
click at [85, 78] on div at bounding box center [295, 75] width 516 height 27
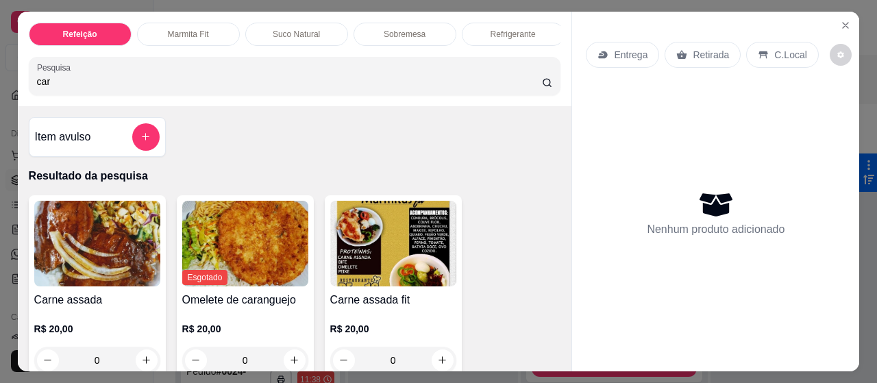
type input "car"
click at [79, 220] on img at bounding box center [97, 244] width 126 height 86
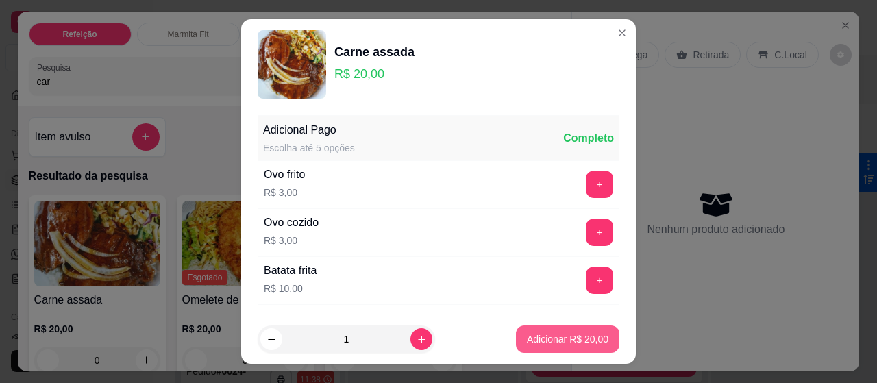
click at [543, 338] on p "Adicionar R$ 20,00" at bounding box center [568, 339] width 82 height 14
type input "1"
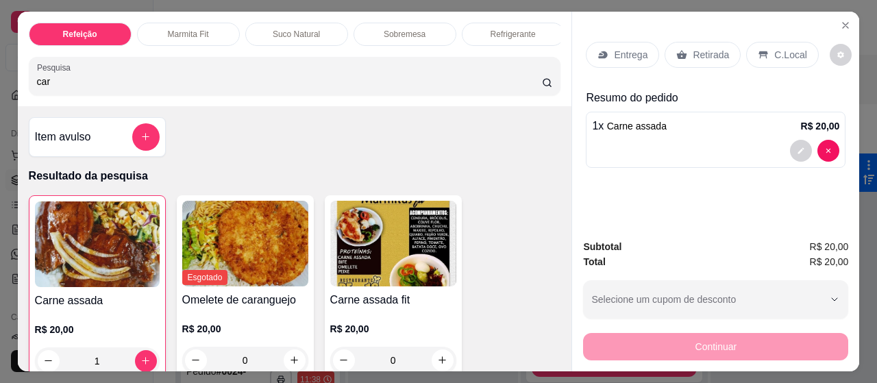
click at [623, 48] on p "Entrega" at bounding box center [631, 55] width 34 height 14
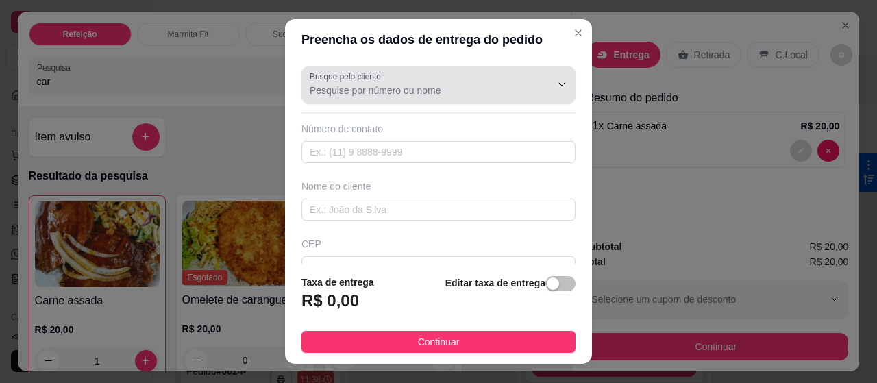
click at [399, 92] on input "Busque pelo cliente" at bounding box center [419, 91] width 219 height 14
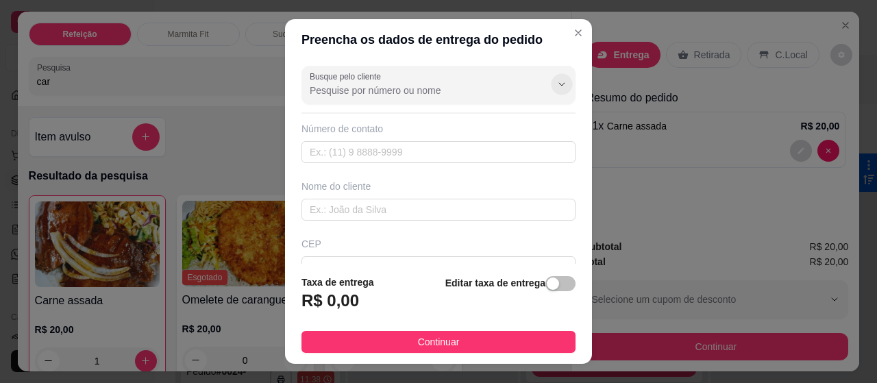
click at [551, 82] on button "Show suggestions" at bounding box center [561, 83] width 21 height 21
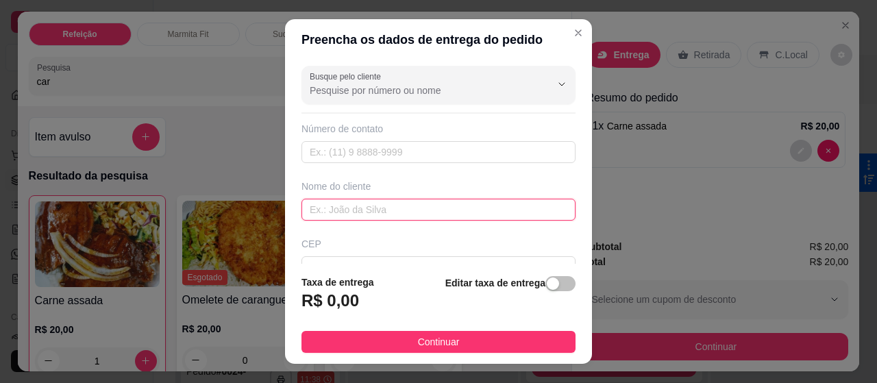
click at [351, 209] on input "text" at bounding box center [438, 210] width 274 height 22
type input "[PERSON_NAME] no hospital"
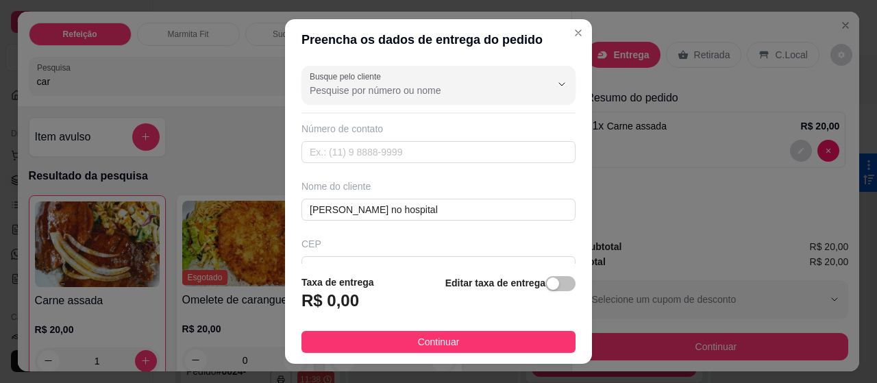
click at [565, 254] on div "Busque pelo cliente Número de contato Nome do cliente [PERSON_NAME] no [GEOGRAP…" at bounding box center [438, 161] width 307 height 203
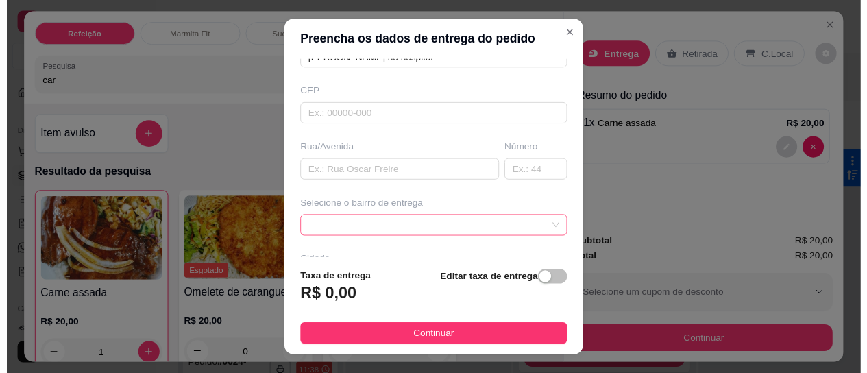
scroll to position [164, 0]
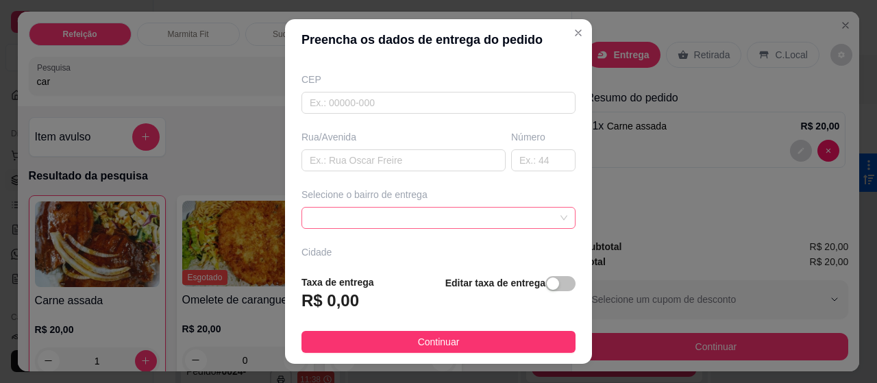
click at [343, 208] on div at bounding box center [438, 218] width 274 height 22
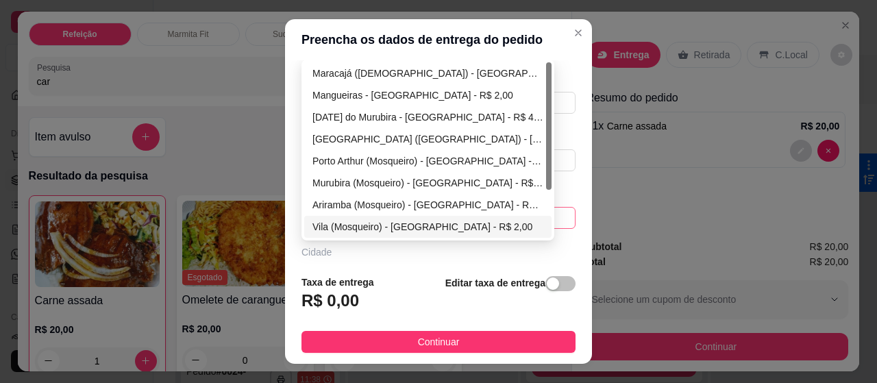
click at [334, 219] on div "Vila (Mosqueiro) - [GEOGRAPHIC_DATA] - R$ 2,00" at bounding box center [427, 226] width 231 height 15
type input "[GEOGRAPHIC_DATA]"
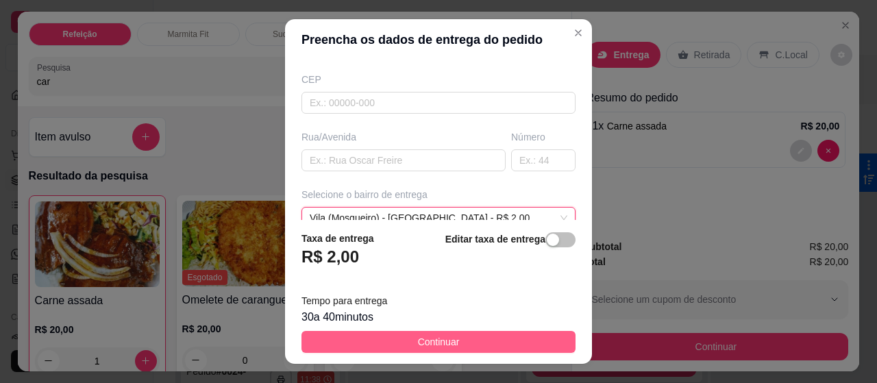
click at [392, 343] on button "Continuar" at bounding box center [438, 342] width 274 height 22
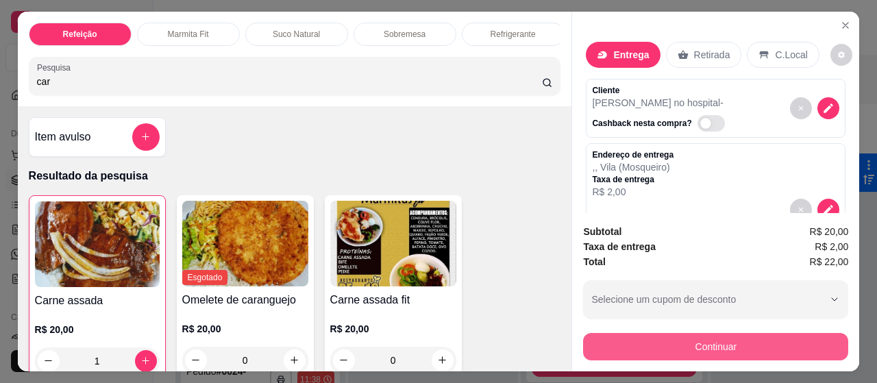
click at [634, 335] on button "Continuar" at bounding box center [715, 346] width 265 height 27
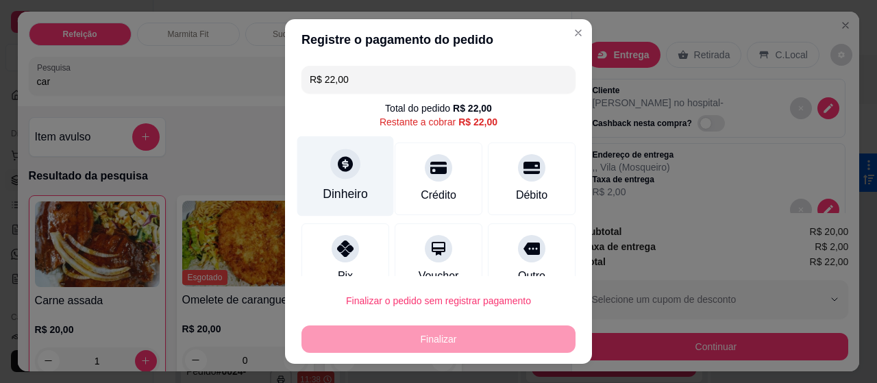
click at [335, 184] on div "Dinheiro" at bounding box center [345, 176] width 97 height 80
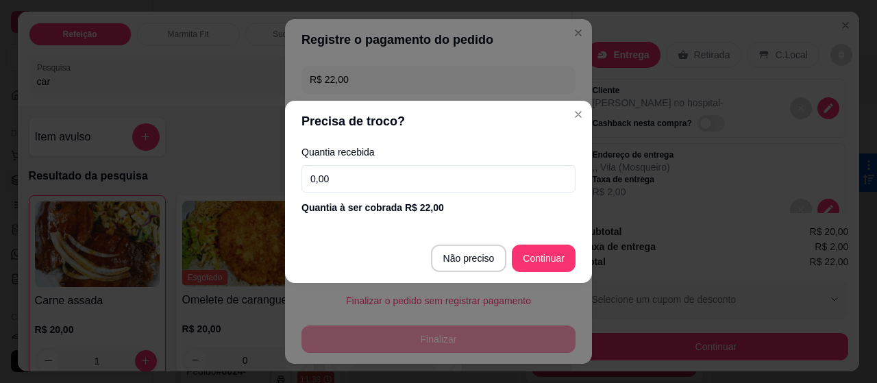
click at [335, 170] on input "0,00" at bounding box center [438, 178] width 274 height 27
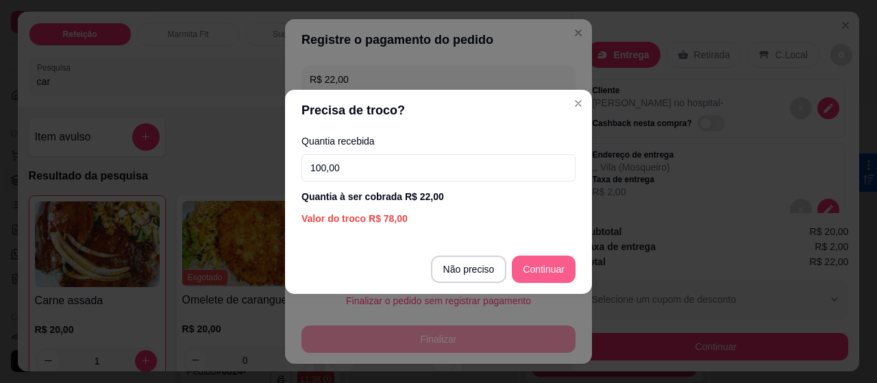
type input "100,00"
type input "R$ 0,00"
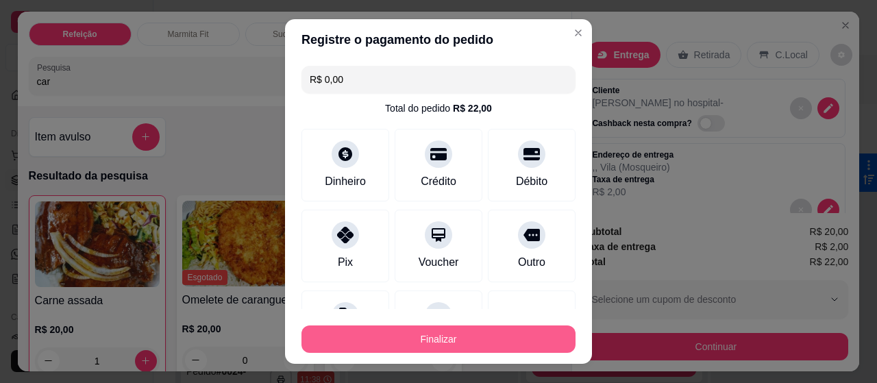
click at [488, 334] on button "Finalizar" at bounding box center [438, 338] width 274 height 27
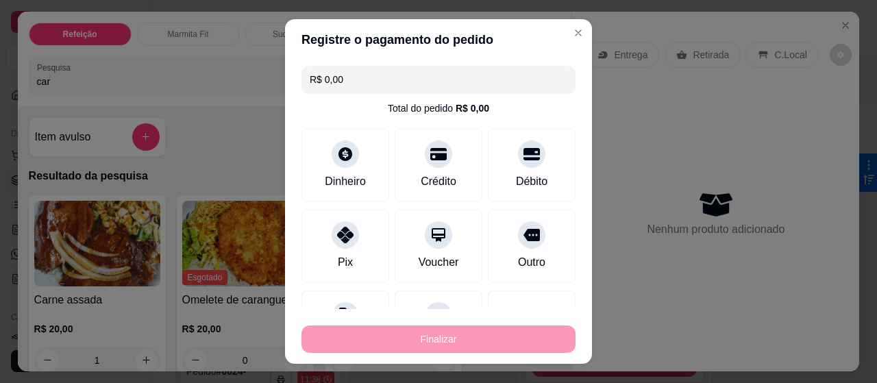
type input "0"
type input "-R$ 22,00"
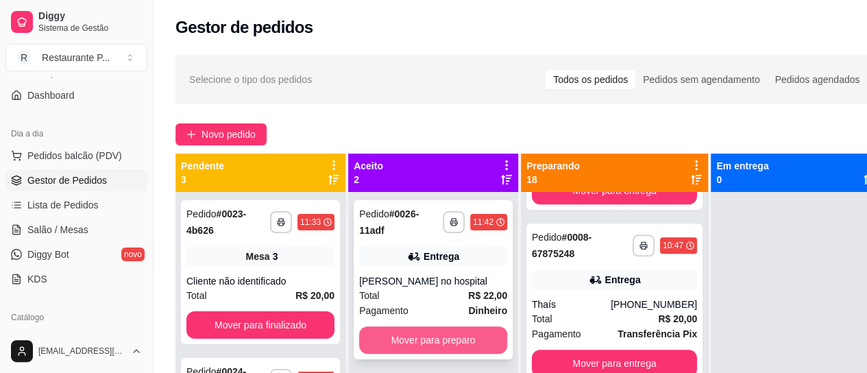
click at [403, 330] on button "Mover para preparo" at bounding box center [433, 339] width 148 height 27
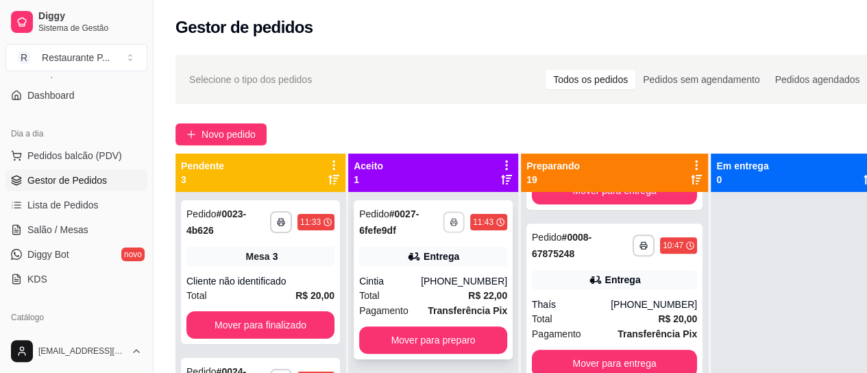
click at [448, 224] on button "button" at bounding box center [453, 221] width 21 height 21
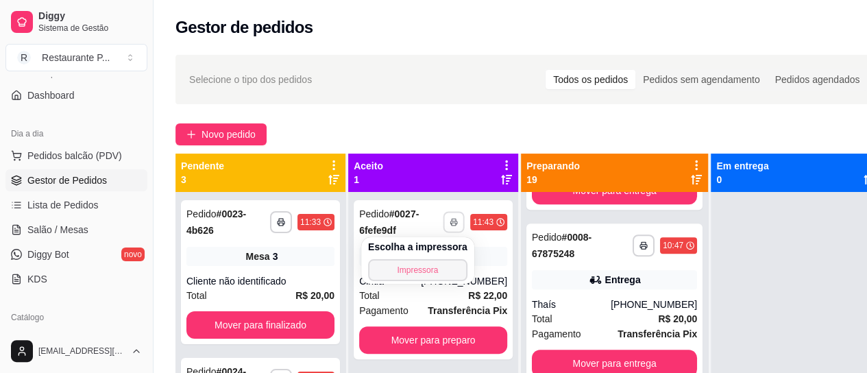
click at [447, 264] on button "Impressora" at bounding box center [417, 270] width 99 height 22
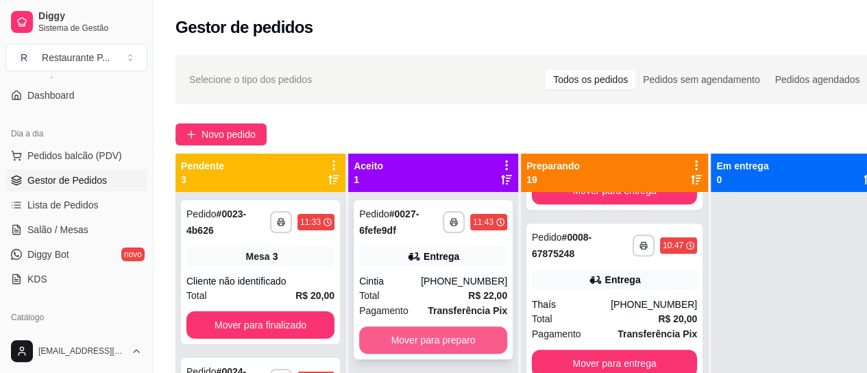
click at [415, 338] on button "Mover para preparo" at bounding box center [433, 339] width 148 height 27
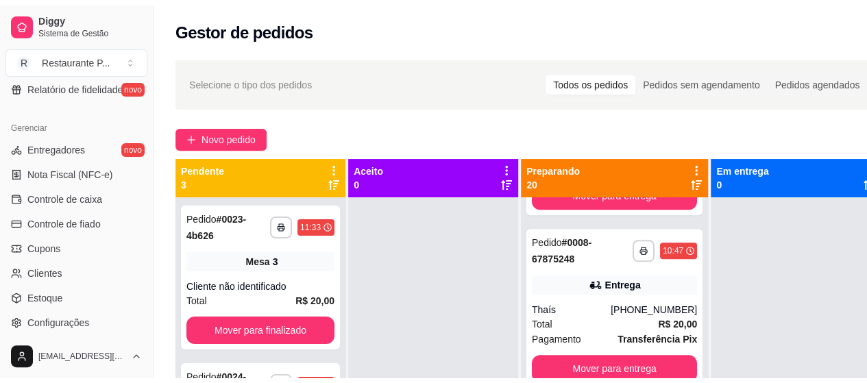
scroll to position [532, 0]
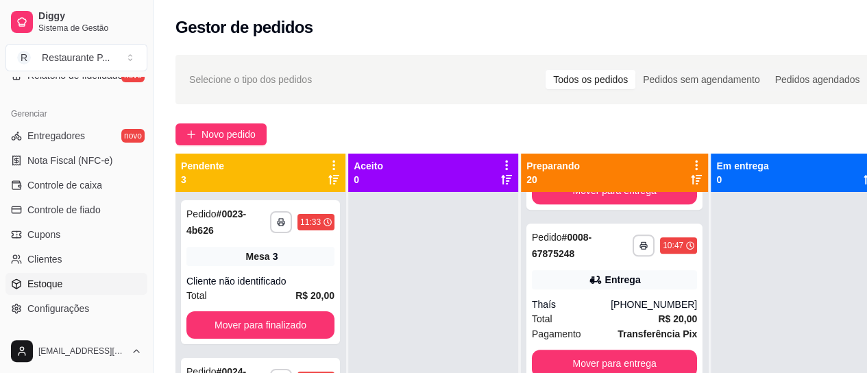
click at [73, 286] on link "Estoque" at bounding box center [76, 284] width 142 height 22
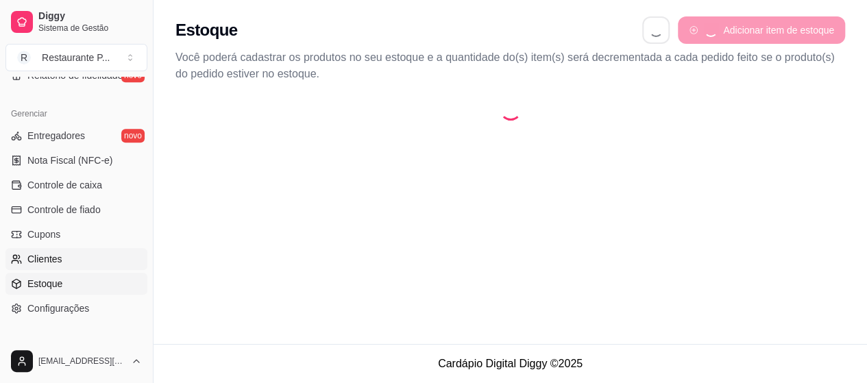
select select "QUANTITY_ORDER"
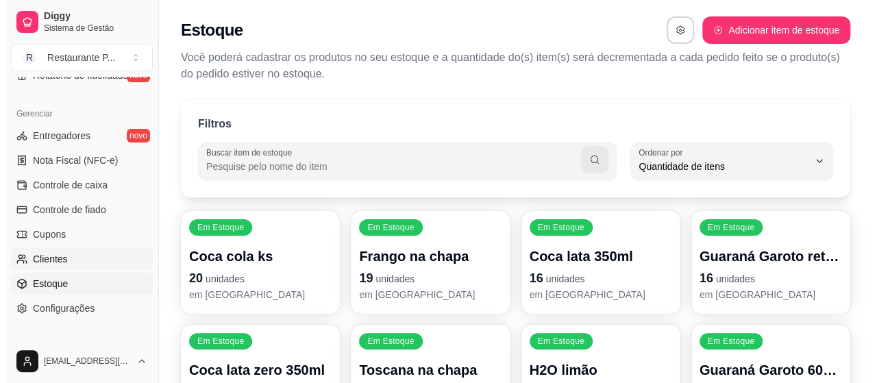
scroll to position [13, 0]
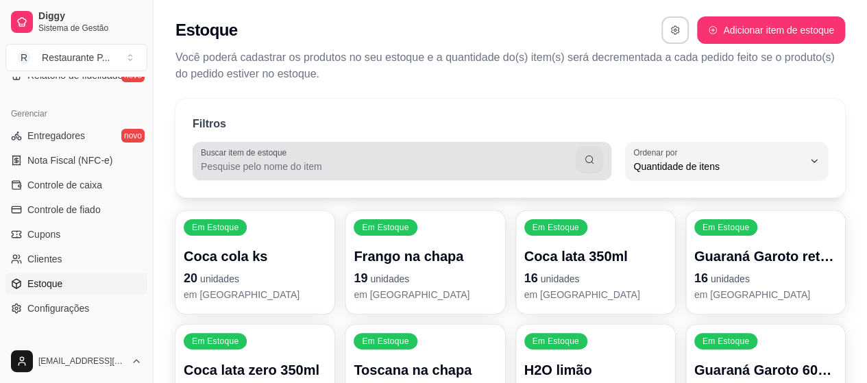
click at [252, 148] on label "Buscar item de estoque" at bounding box center [246, 153] width 90 height 12
click at [252, 160] on input "Buscar item de estoque" at bounding box center [388, 167] width 375 height 14
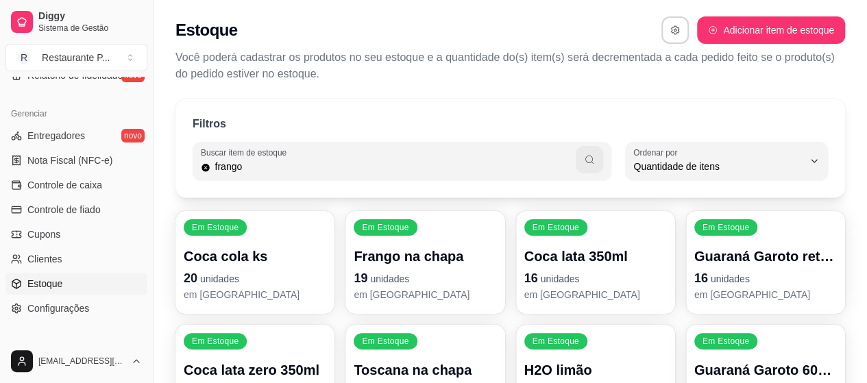
type input "frango"
click at [592, 162] on icon "button" at bounding box center [589, 159] width 11 height 11
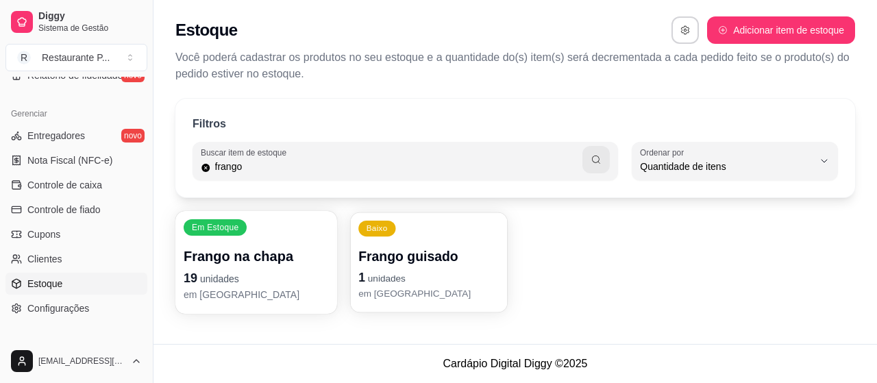
click at [422, 255] on p "Frango guisado" at bounding box center [428, 256] width 141 height 18
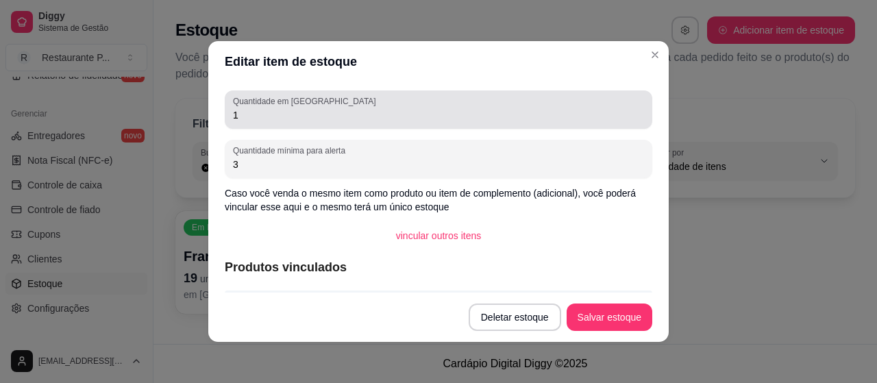
click at [243, 111] on input "1" at bounding box center [438, 115] width 411 height 14
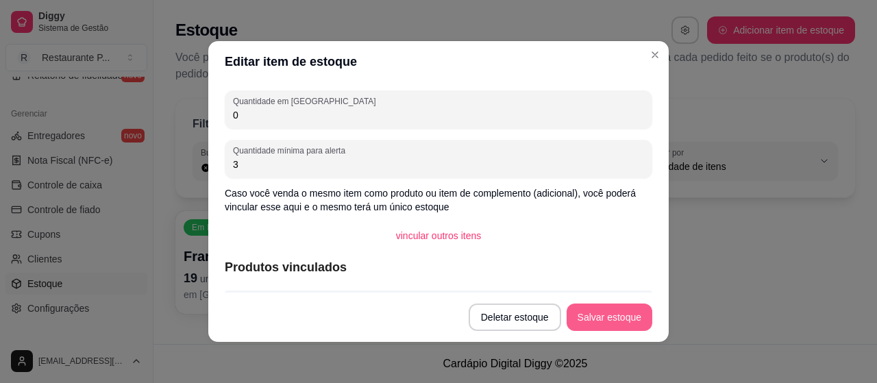
type input "0"
click at [585, 317] on button "Salvar estoque" at bounding box center [610, 317] width 86 height 27
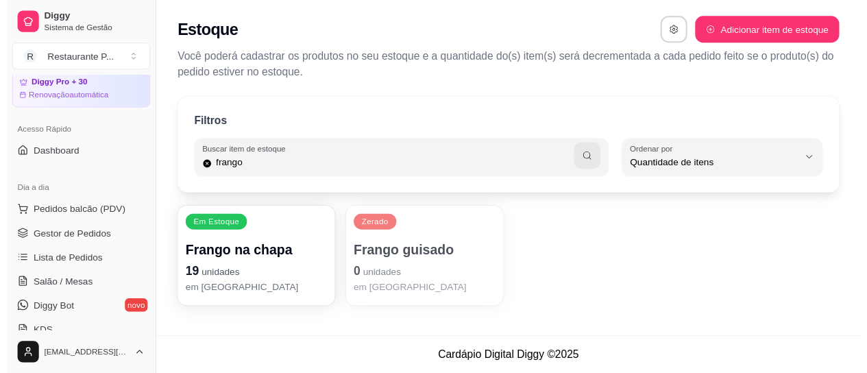
scroll to position [64, 0]
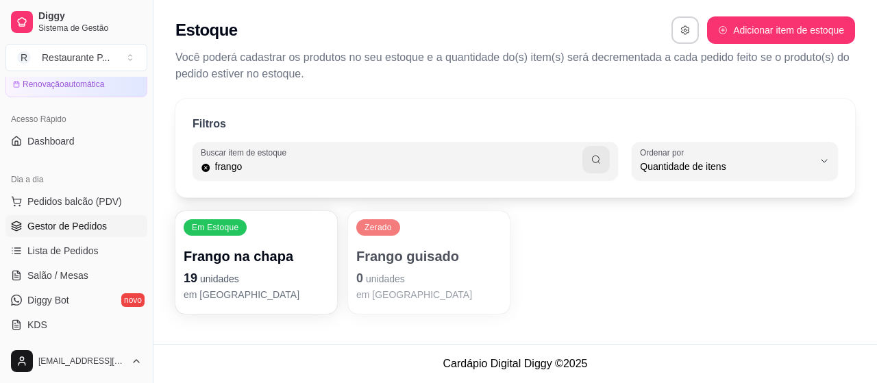
click at [78, 227] on span "Gestor de Pedidos" at bounding box center [66, 226] width 79 height 14
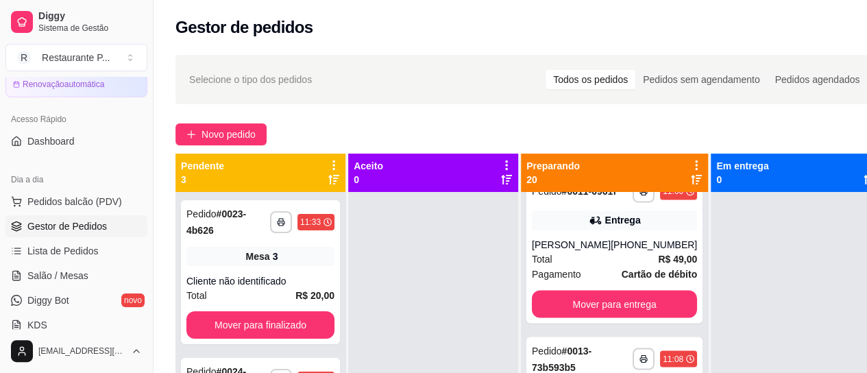
scroll to position [1214, 0]
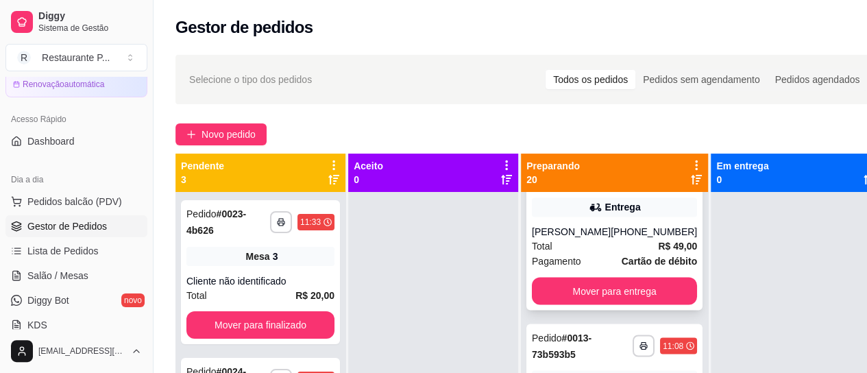
click at [639, 182] on icon "button" at bounding box center [643, 178] width 8 height 8
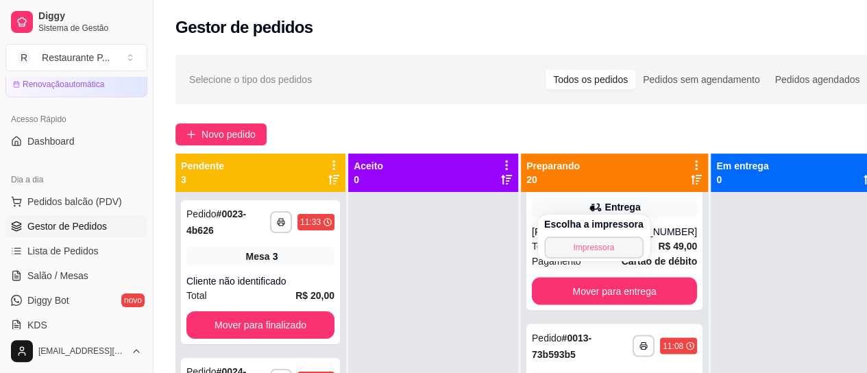
click at [603, 241] on button "Impressora" at bounding box center [593, 247] width 99 height 22
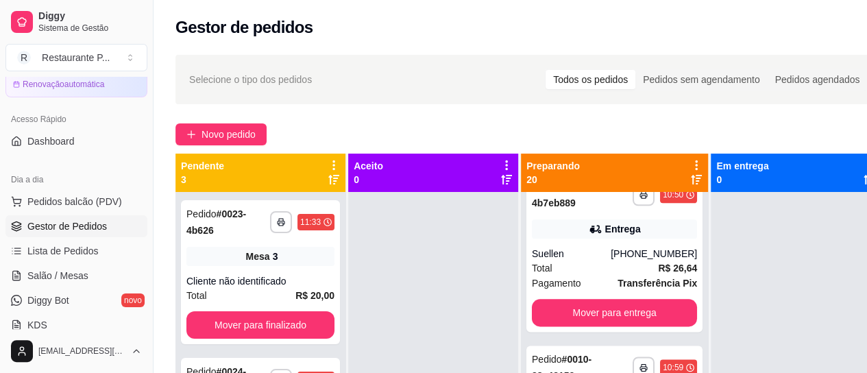
scroll to position [830, 0]
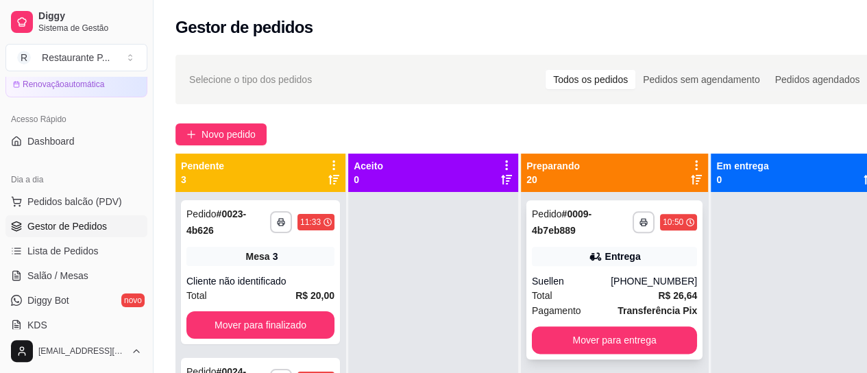
click at [629, 303] on div "Total R$ 26,64" at bounding box center [614, 295] width 165 height 15
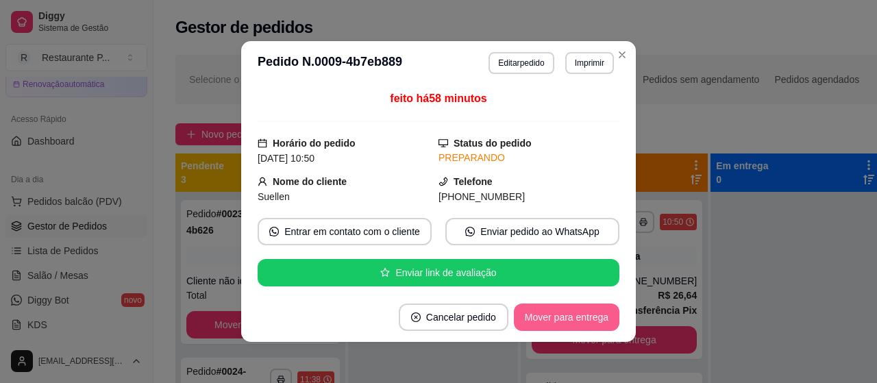
click at [552, 317] on button "Mover para entrega" at bounding box center [567, 317] width 106 height 27
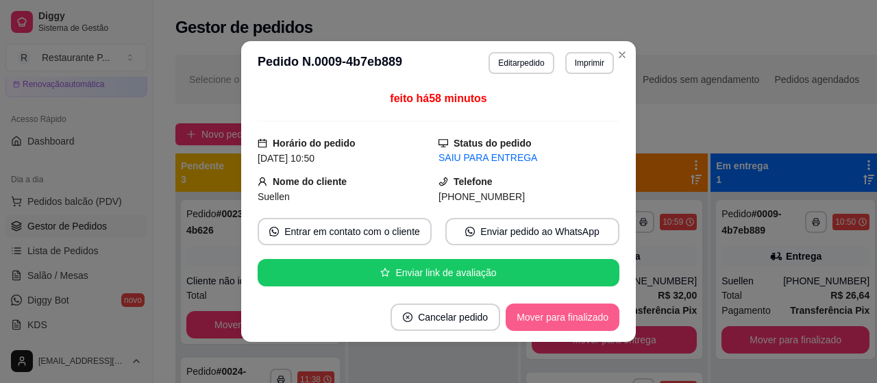
click at [556, 317] on button "Mover para finalizado" at bounding box center [563, 317] width 114 height 27
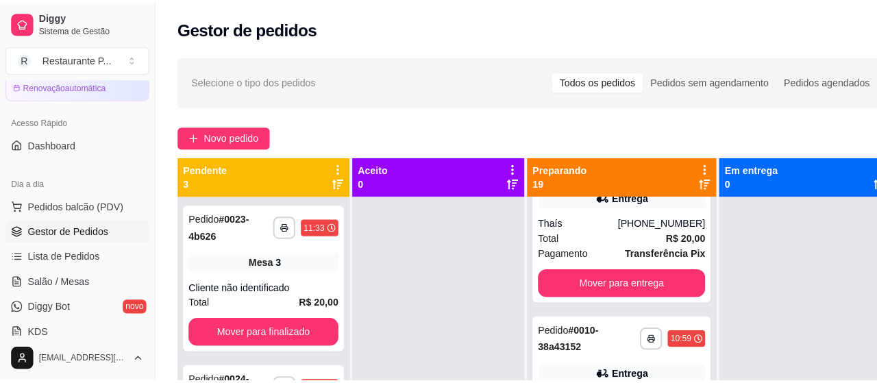
scroll to position [693, 0]
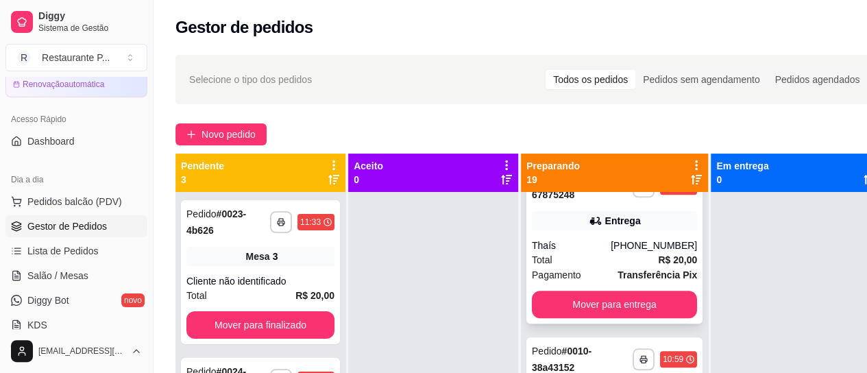
click at [620, 252] on div "[PHONE_NUMBER]" at bounding box center [653, 245] width 86 height 14
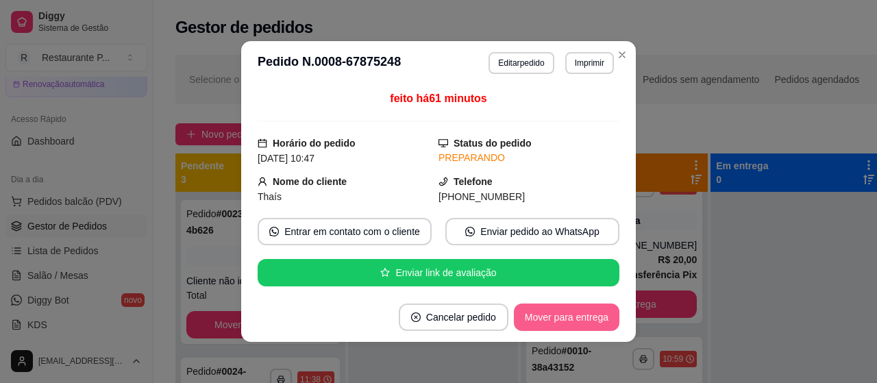
click at [585, 316] on button "Mover para entrega" at bounding box center [567, 317] width 106 height 27
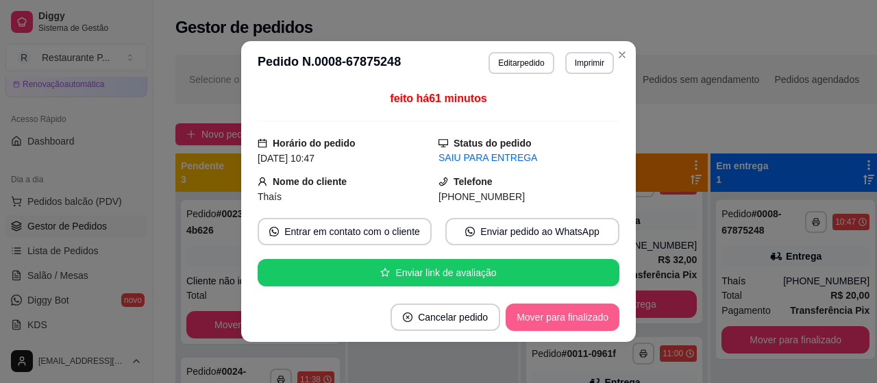
scroll to position [521, 0]
click at [585, 316] on button "Mover para finalizado" at bounding box center [563, 317] width 110 height 27
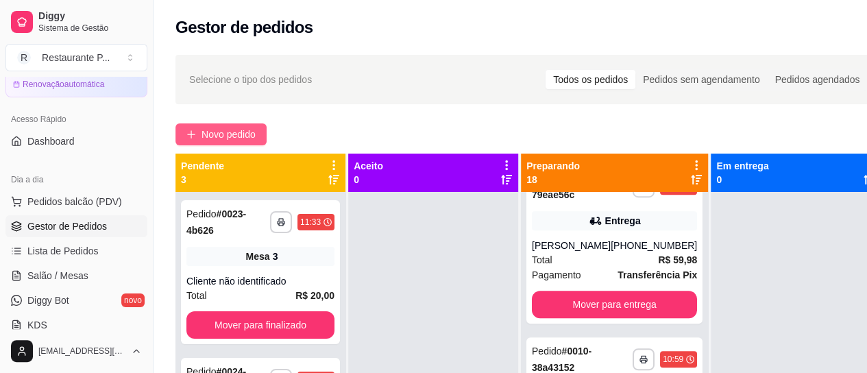
click at [222, 124] on button "Novo pedido" at bounding box center [220, 134] width 91 height 22
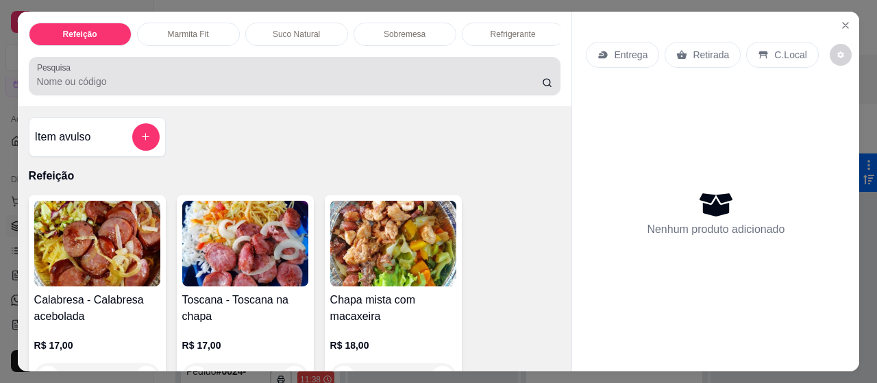
click at [110, 79] on div at bounding box center [295, 75] width 516 height 27
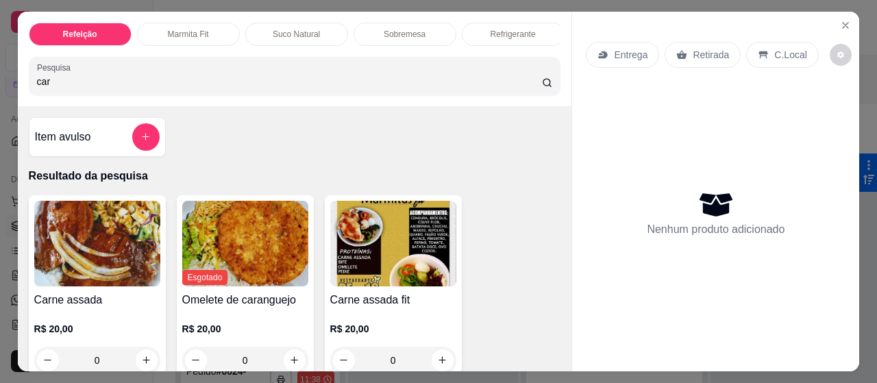
type input "car"
click at [99, 231] on img at bounding box center [97, 244] width 126 height 86
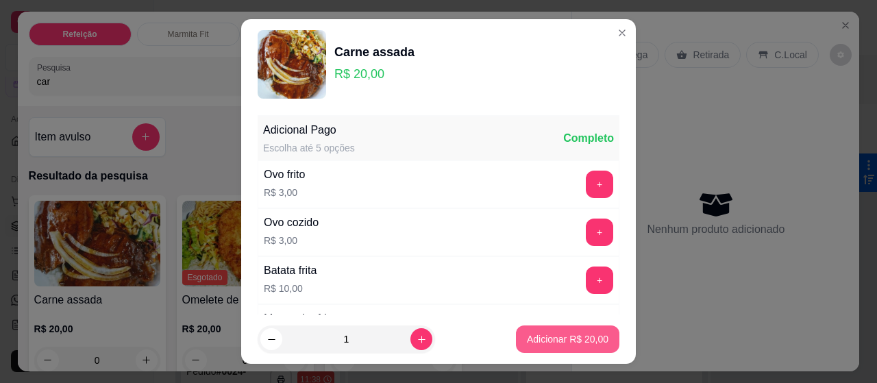
click at [560, 338] on p "Adicionar R$ 20,00" at bounding box center [568, 339] width 82 height 14
type input "1"
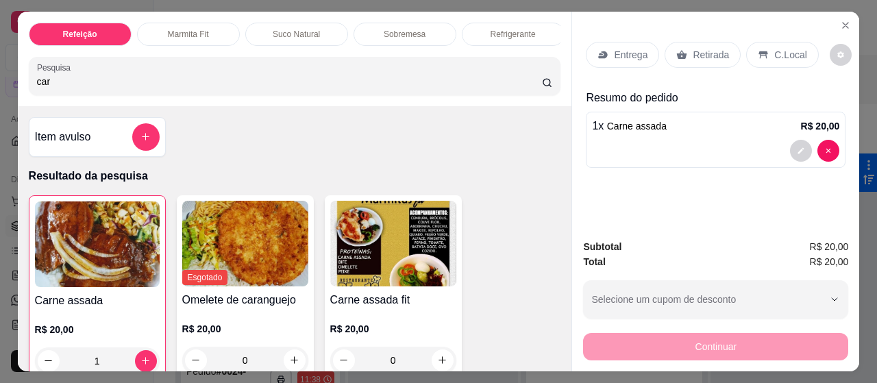
click at [621, 48] on p "Entrega" at bounding box center [631, 55] width 34 height 14
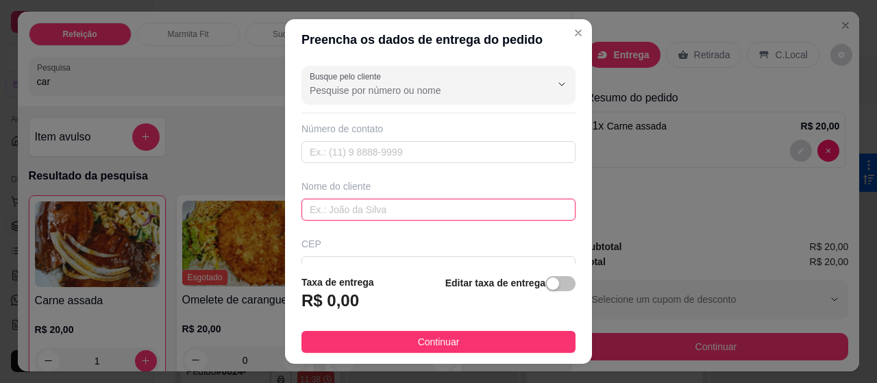
click at [366, 213] on input "text" at bounding box center [438, 210] width 274 height 22
type input "sgt [PERSON_NAME]"
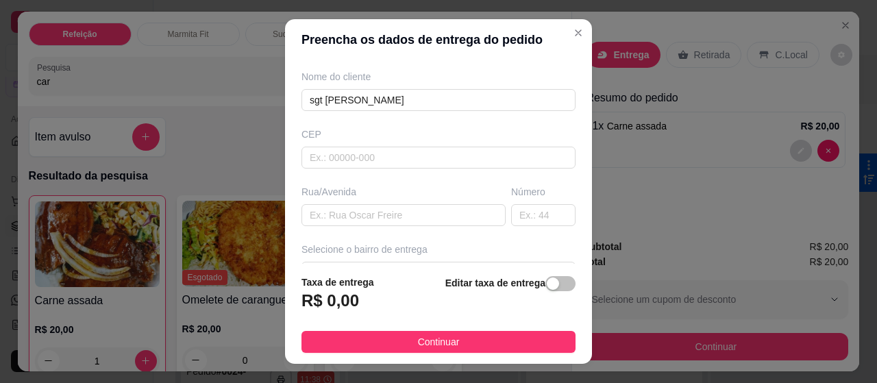
scroll to position [137, 0]
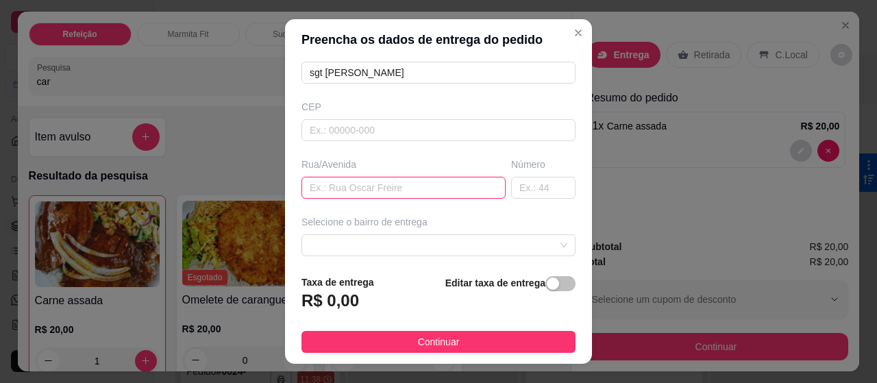
click at [392, 184] on input "text" at bounding box center [403, 188] width 204 height 22
click at [500, 242] on span at bounding box center [439, 245] width 258 height 21
type input "forum"
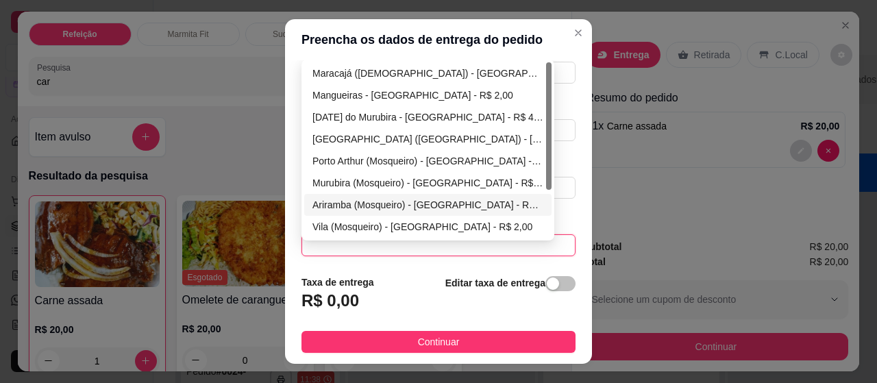
click at [375, 212] on div "Ariramba (Mosqueiro) - [GEOGRAPHIC_DATA] - R$ 7,00" at bounding box center [427, 205] width 247 height 22
type input "[GEOGRAPHIC_DATA]"
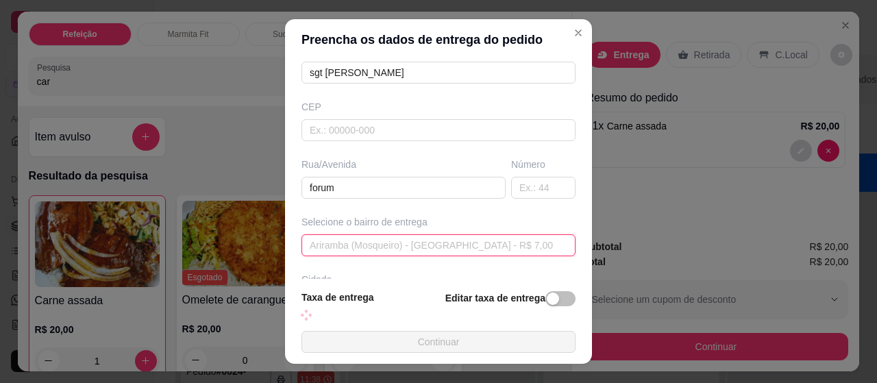
click at [451, 246] on span "Ariramba (Mosqueiro) - [GEOGRAPHIC_DATA] - R$ 7,00" at bounding box center [439, 245] width 258 height 21
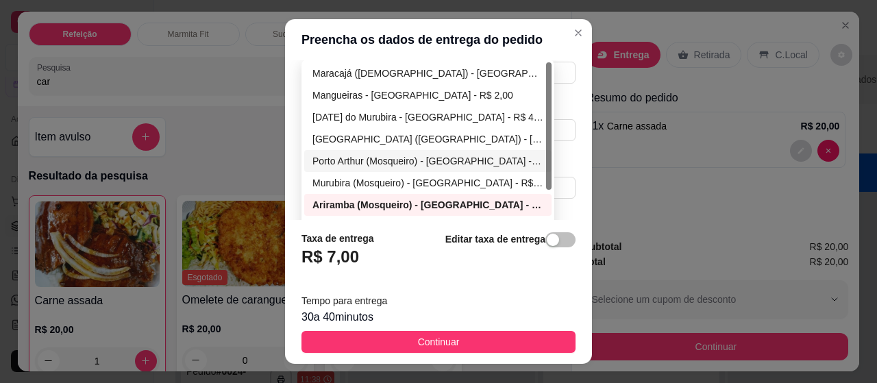
drag, startPoint x: 544, startPoint y: 160, endPoint x: 561, endPoint y: 119, distance: 44.5
click at [561, 119] on div "Busque pelo cliente Número de contato Nome do cliente sgt oliveira CEP Rua/[GEO…" at bounding box center [438, 140] width 307 height 160
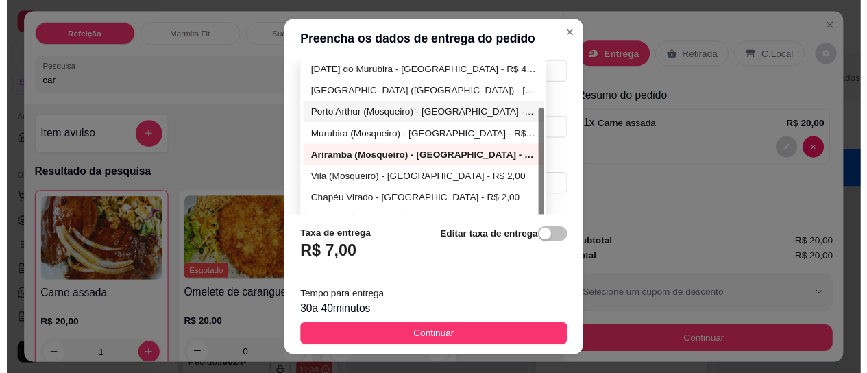
scroll to position [66, 0]
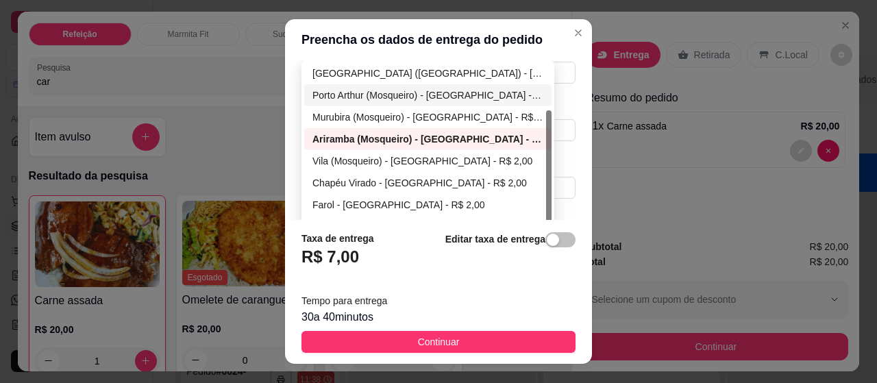
drag, startPoint x: 544, startPoint y: 151, endPoint x: 541, endPoint y: 199, distance: 47.4
click at [546, 199] on div at bounding box center [548, 173] width 5 height 127
click at [444, 156] on div "Vila (Mosqueiro) - [GEOGRAPHIC_DATA] - R$ 2,00" at bounding box center [427, 160] width 231 height 15
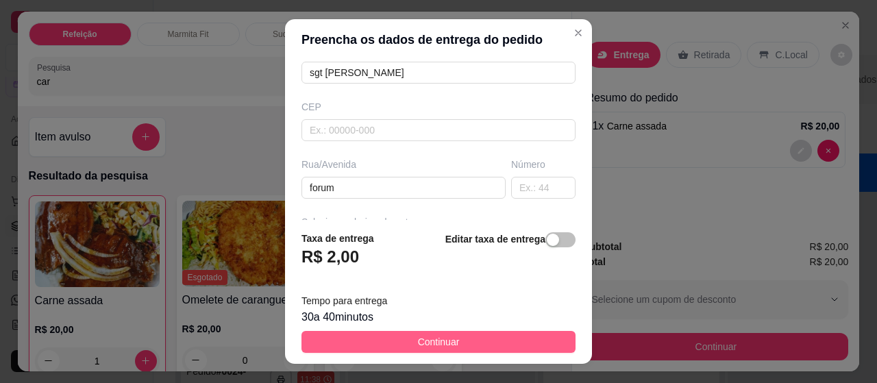
click at [460, 341] on button "Continuar" at bounding box center [438, 342] width 274 height 22
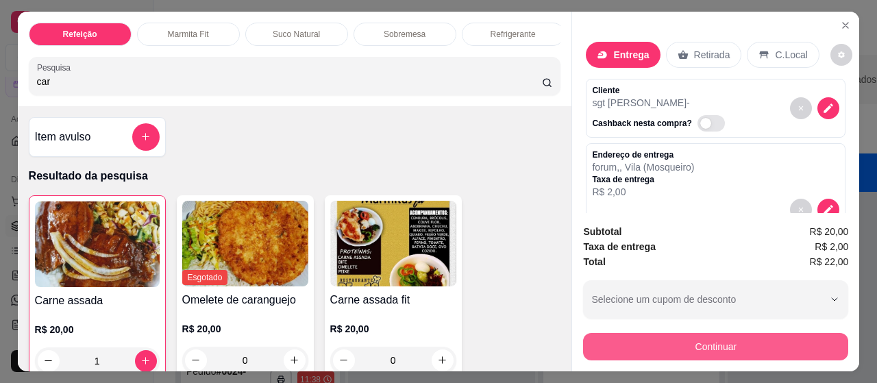
click at [691, 335] on button "Continuar" at bounding box center [715, 346] width 265 height 27
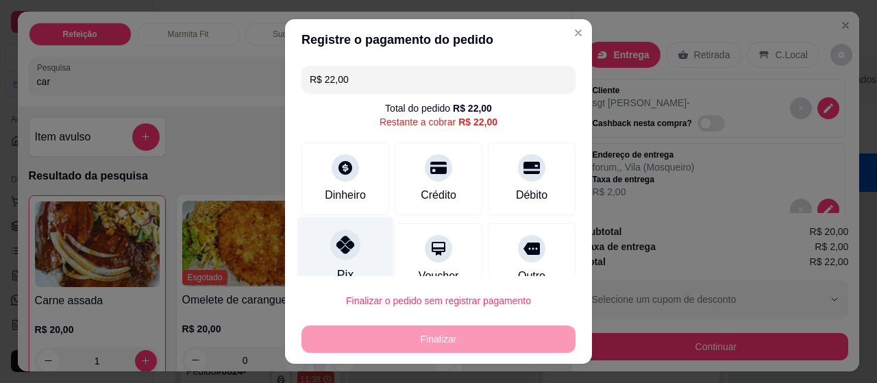
click at [338, 244] on icon at bounding box center [345, 245] width 18 height 18
type input "R$ 0,00"
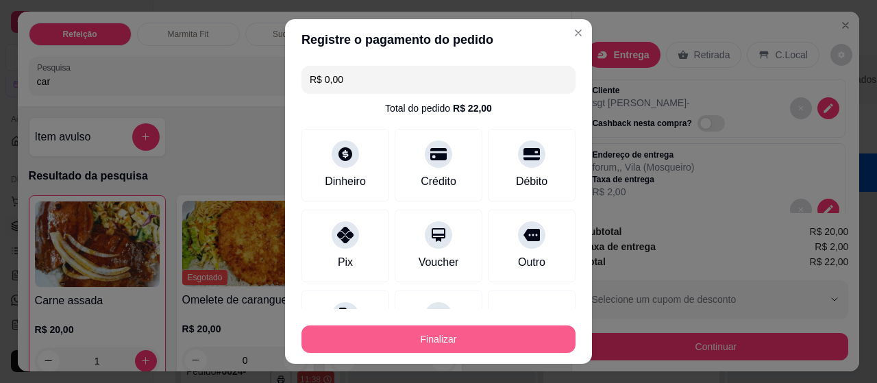
click at [332, 325] on button "Finalizar" at bounding box center [438, 338] width 274 height 27
click at [443, 336] on button "Finalizar" at bounding box center [438, 338] width 274 height 27
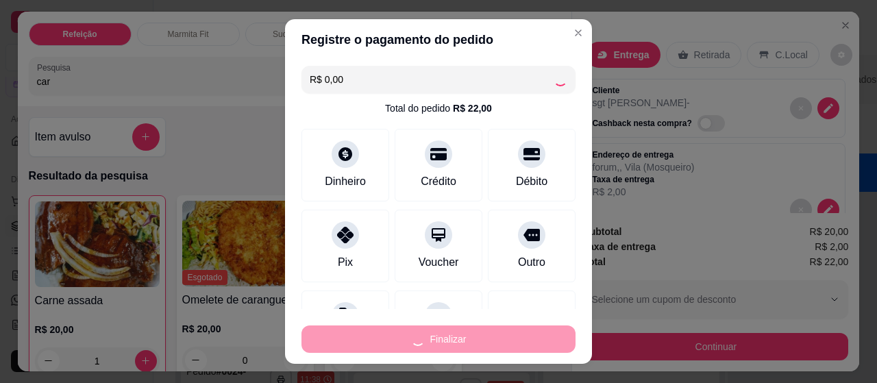
type input "0"
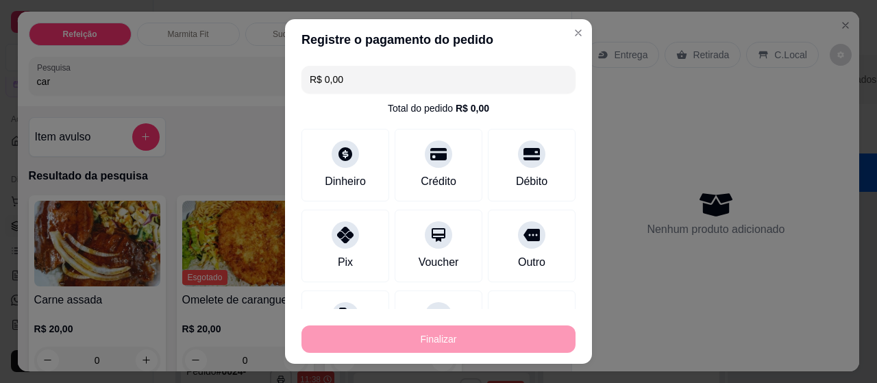
type input "-R$ 22,00"
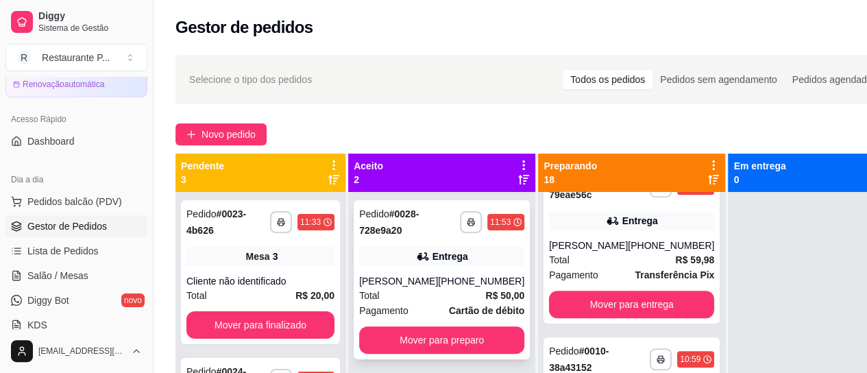
click at [443, 338] on div "**********" at bounding box center [442, 279] width 176 height 159
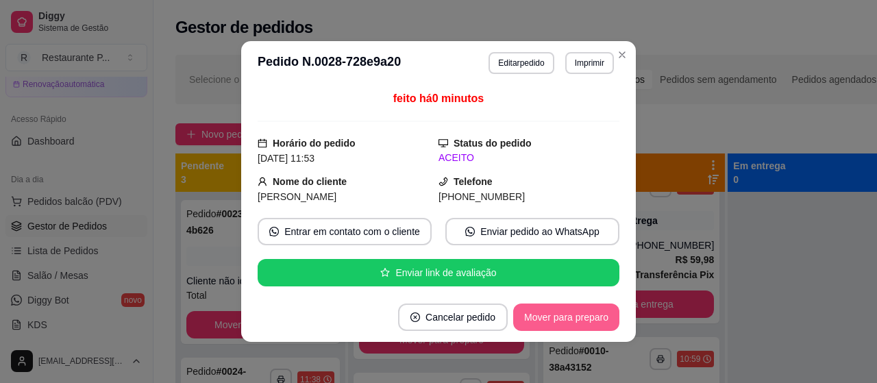
click at [562, 319] on button "Mover para preparo" at bounding box center [566, 317] width 106 height 27
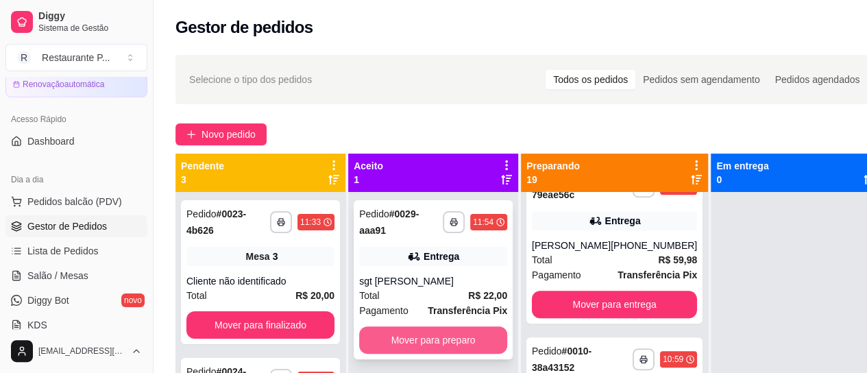
click at [471, 343] on button "Mover para preparo" at bounding box center [433, 339] width 148 height 27
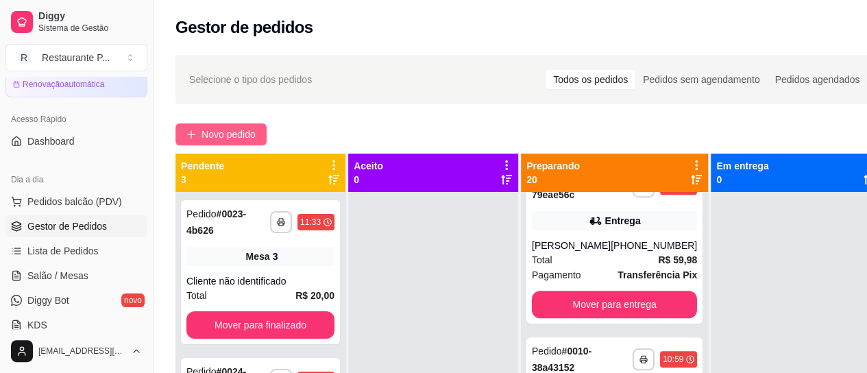
click at [240, 125] on button "Novo pedido" at bounding box center [220, 134] width 91 height 22
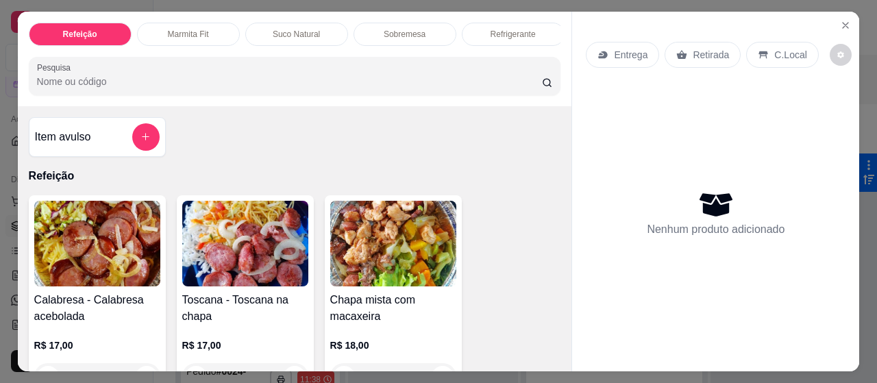
click at [101, 86] on input "Pesquisa" at bounding box center [289, 82] width 505 height 14
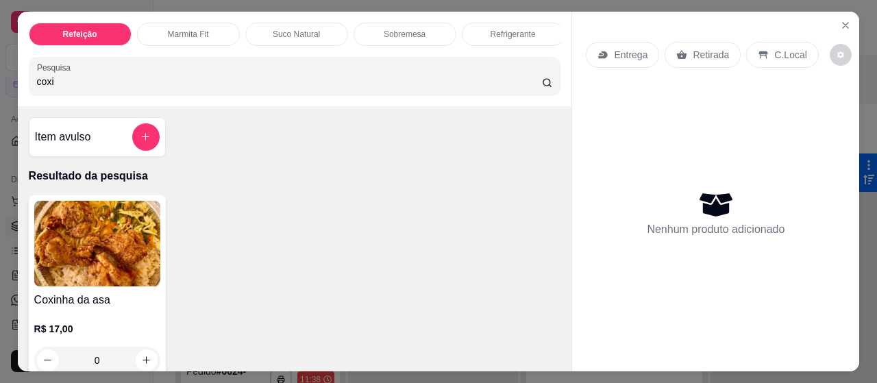
type input "coxi"
click at [84, 241] on img at bounding box center [97, 244] width 126 height 86
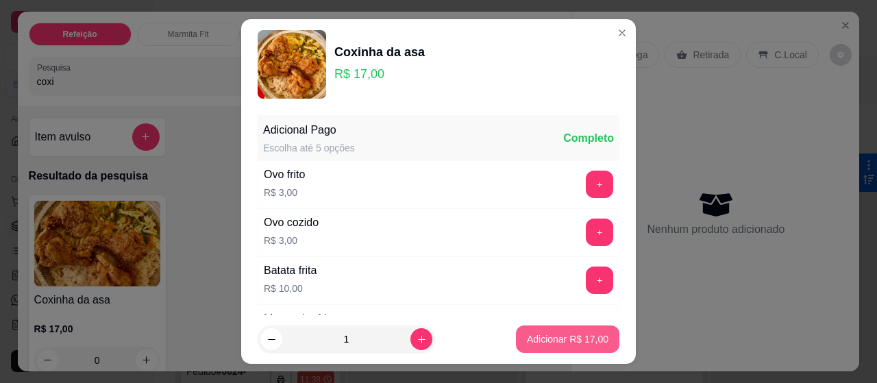
click at [527, 343] on p "Adicionar R$ 17,00" at bounding box center [568, 339] width 82 height 14
type input "1"
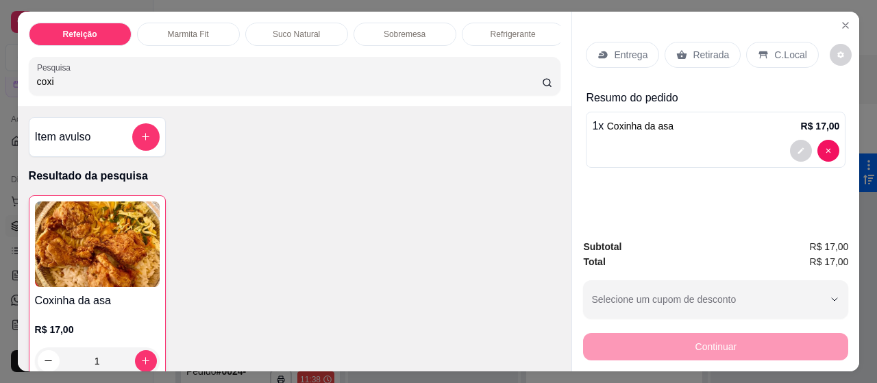
click at [622, 49] on p "Entrega" at bounding box center [631, 55] width 34 height 14
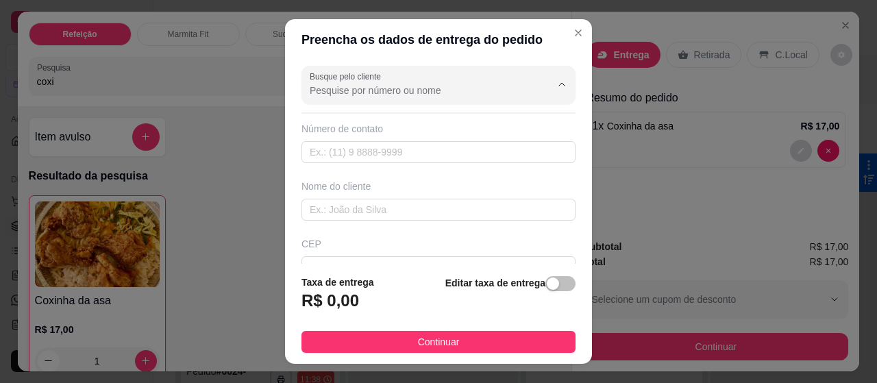
click at [369, 86] on input "Busque pelo cliente" at bounding box center [419, 91] width 219 height 14
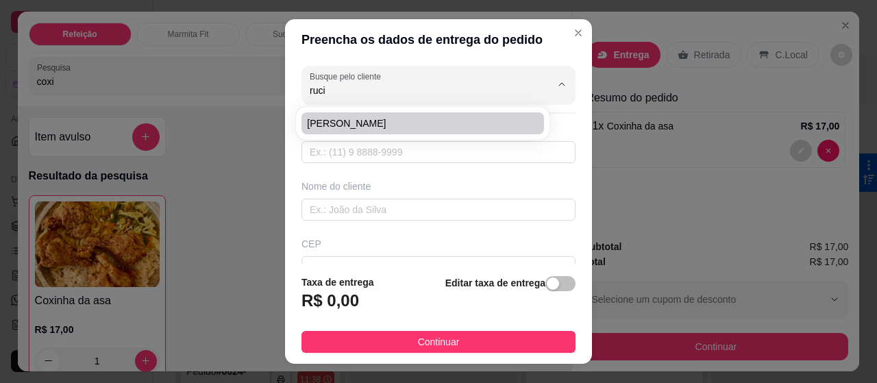
click at [356, 127] on span "[PERSON_NAME]" at bounding box center [415, 123] width 217 height 14
type input "[PERSON_NAME]"
type input "91982264476"
type input "[PERSON_NAME]"
type input "66911190"
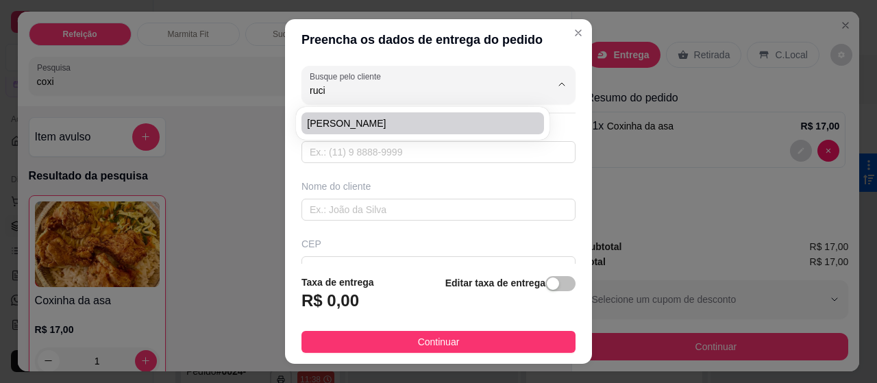
type input "16 de novembro"
type input "122"
type input "[GEOGRAPHIC_DATA]"
type input "HOSPITAL GERAL DE MOSQUEIRO"
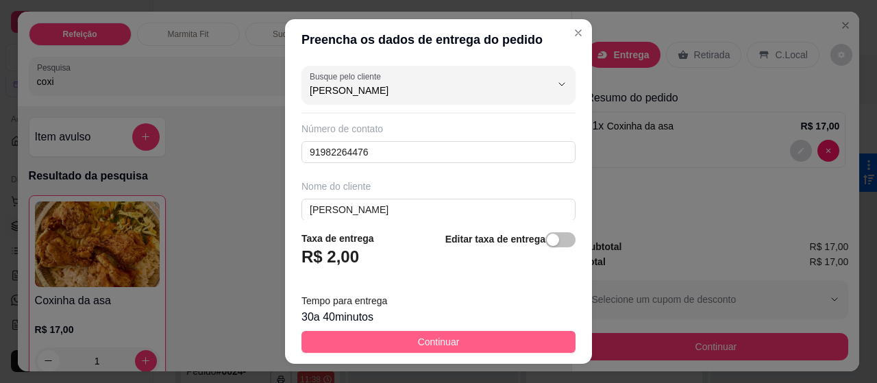
type input "[PERSON_NAME]"
click at [393, 342] on button "Continuar" at bounding box center [438, 342] width 274 height 22
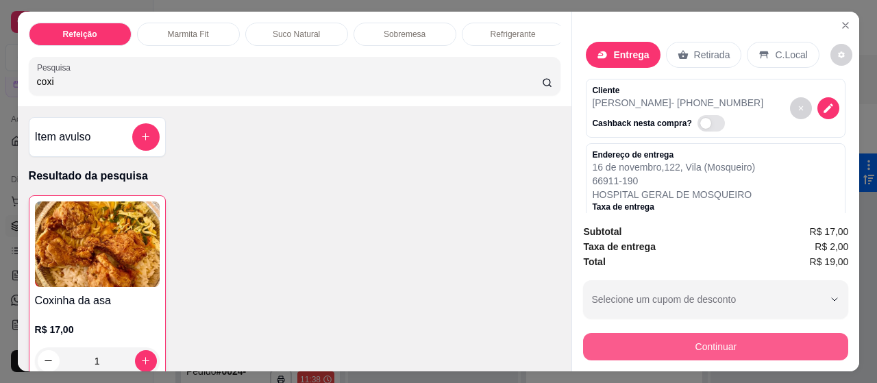
click at [692, 347] on button "Continuar" at bounding box center [715, 346] width 265 height 27
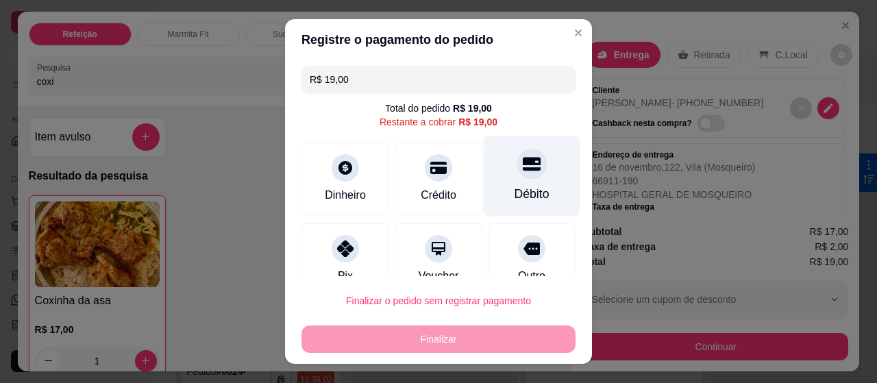
click at [491, 187] on div "Débito" at bounding box center [532, 176] width 97 height 80
type input "R$ 0,00"
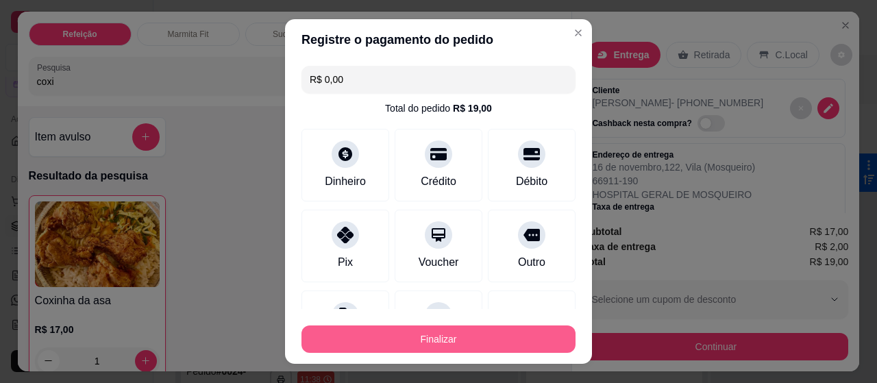
click at [434, 327] on button "Finalizar" at bounding box center [438, 338] width 274 height 27
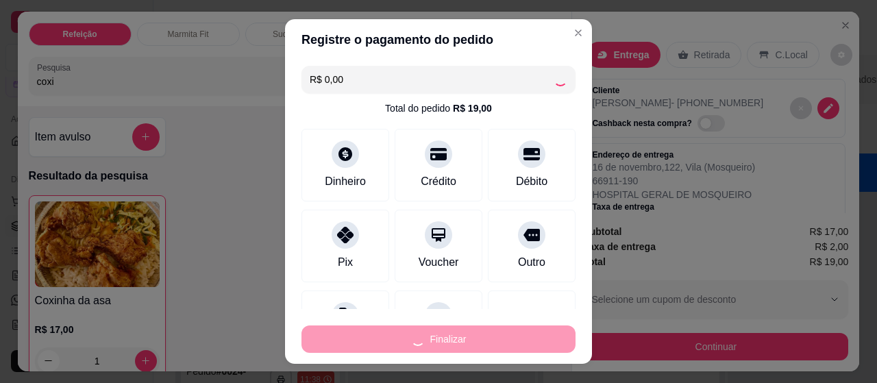
type input "0"
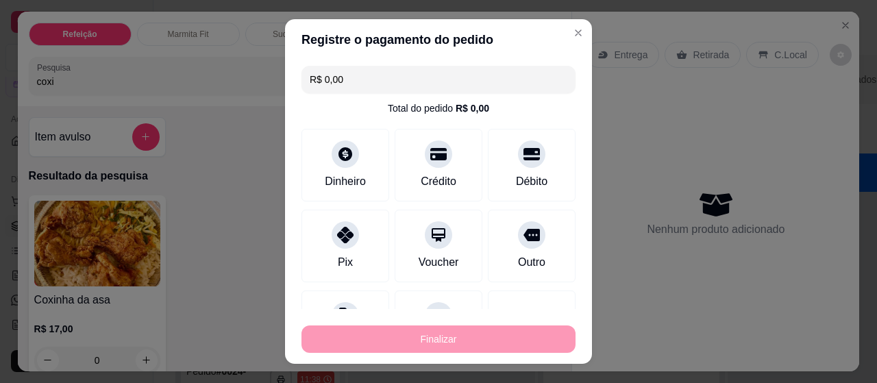
type input "-R$ 19,00"
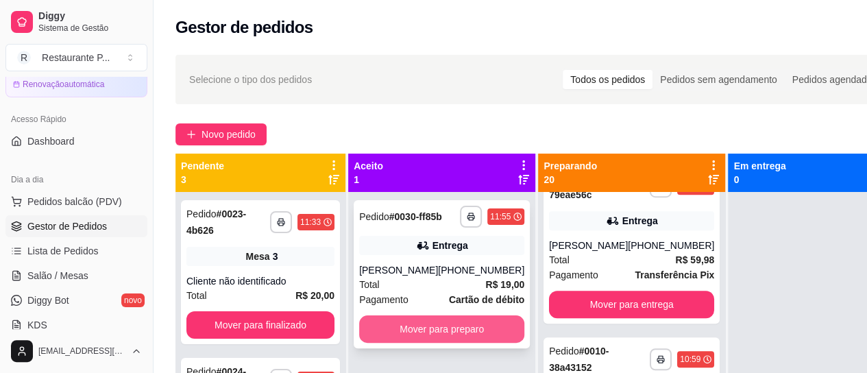
click at [462, 333] on button "Mover para preparo" at bounding box center [441, 328] width 165 height 27
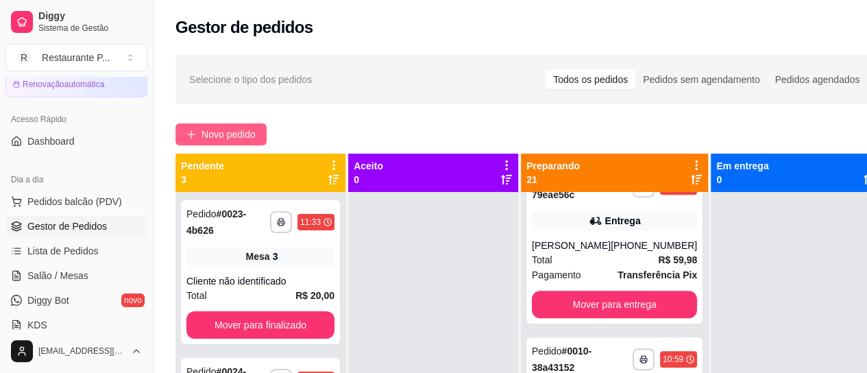
click at [219, 127] on span "Novo pedido" at bounding box center [228, 134] width 54 height 15
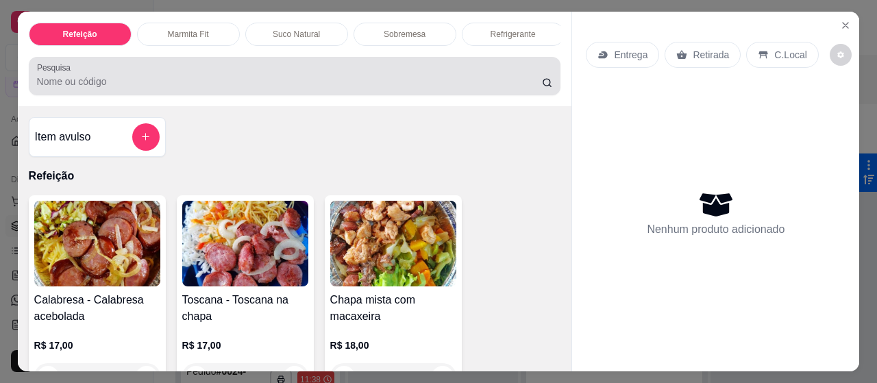
click at [45, 87] on input "Pesquisa" at bounding box center [289, 82] width 505 height 14
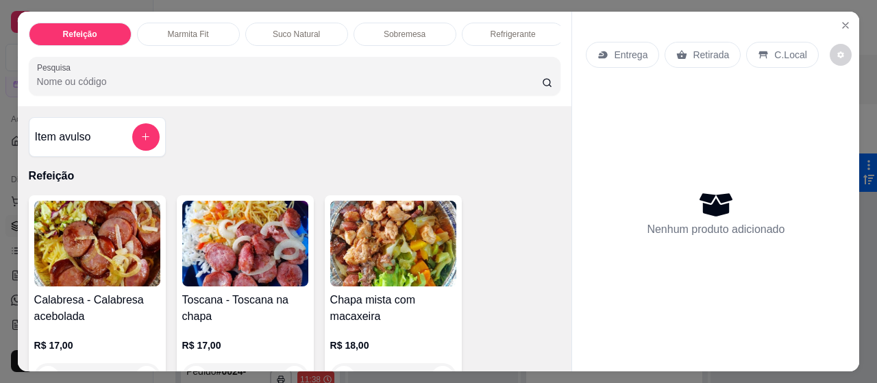
click at [85, 88] on input "Pesquisa" at bounding box center [289, 82] width 505 height 14
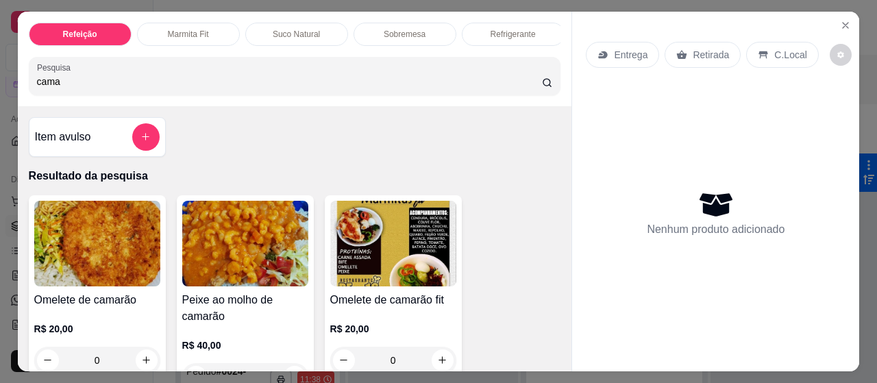
type input "cama"
click at [62, 247] on img at bounding box center [97, 244] width 126 height 86
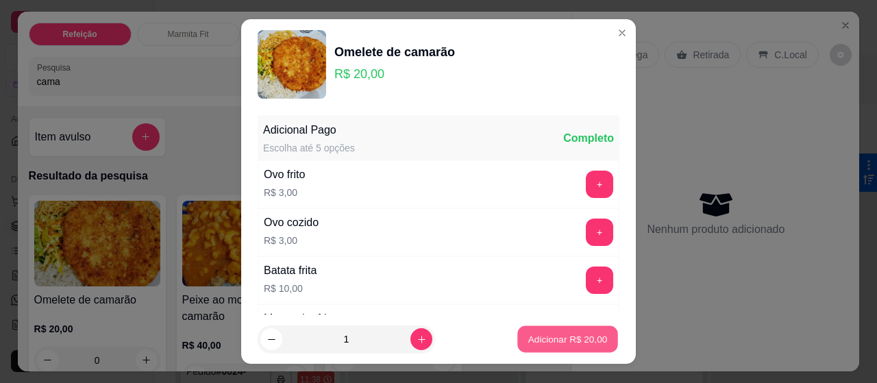
click at [537, 345] on p "Adicionar R$ 20,00" at bounding box center [567, 338] width 79 height 13
type input "1"
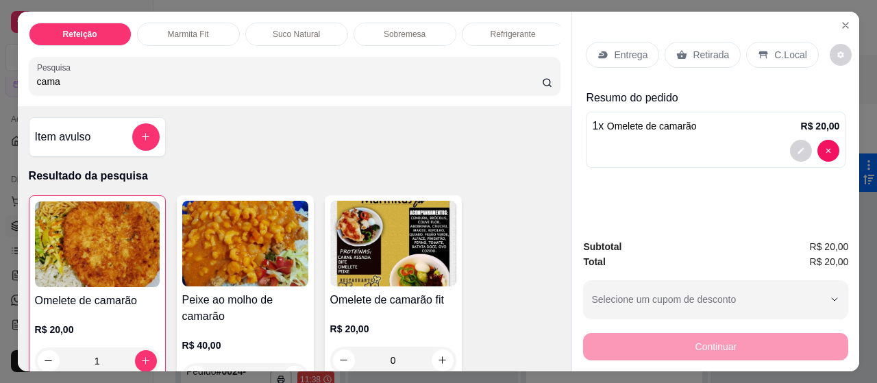
click at [630, 42] on div "Entrega" at bounding box center [622, 55] width 73 height 26
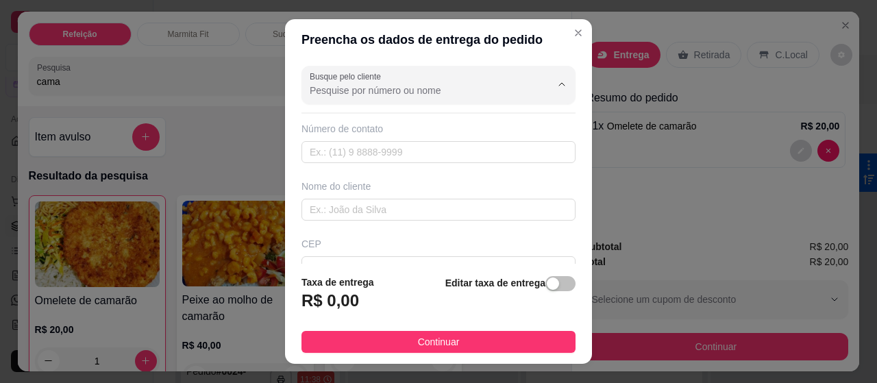
click at [395, 90] on input "Busque pelo cliente" at bounding box center [419, 91] width 219 height 14
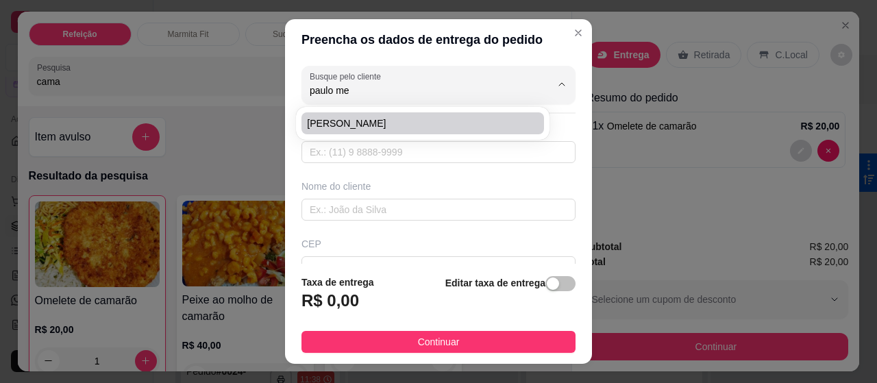
click at [375, 125] on span "[PERSON_NAME]" at bounding box center [415, 123] width 217 height 14
type input "[PERSON_NAME]"
type input "989420449"
type input "[PERSON_NAME]"
type input "[PERSON_NAME], ao lado do pedreira"
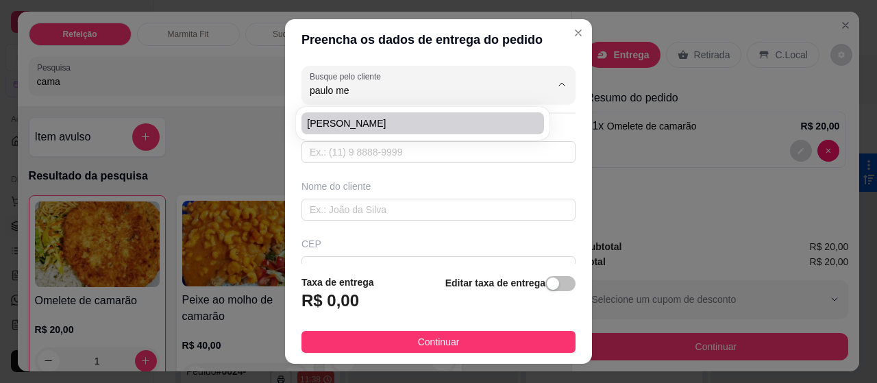
type input "515"
type input "[GEOGRAPHIC_DATA]"
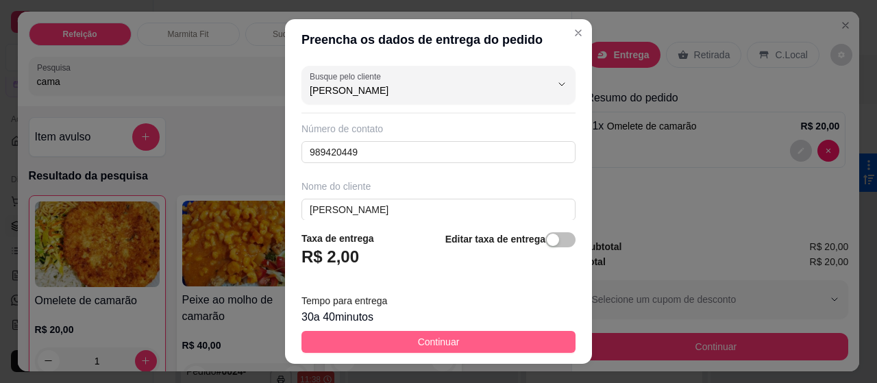
type input "[PERSON_NAME]"
click at [443, 338] on span "Continuar" at bounding box center [439, 341] width 42 height 15
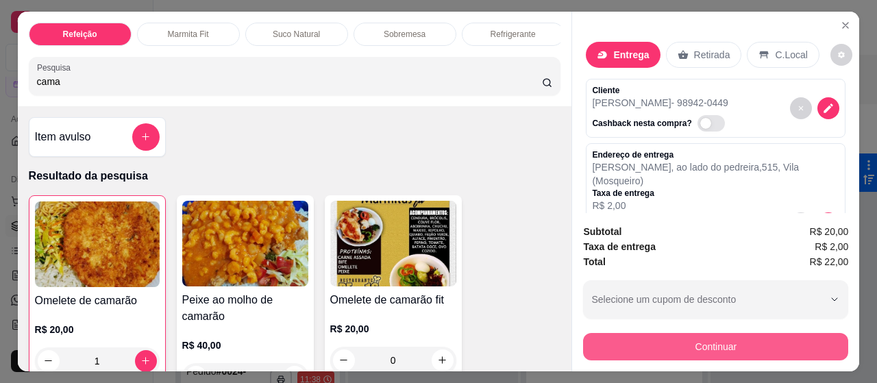
click at [634, 333] on button "Continuar" at bounding box center [715, 346] width 265 height 27
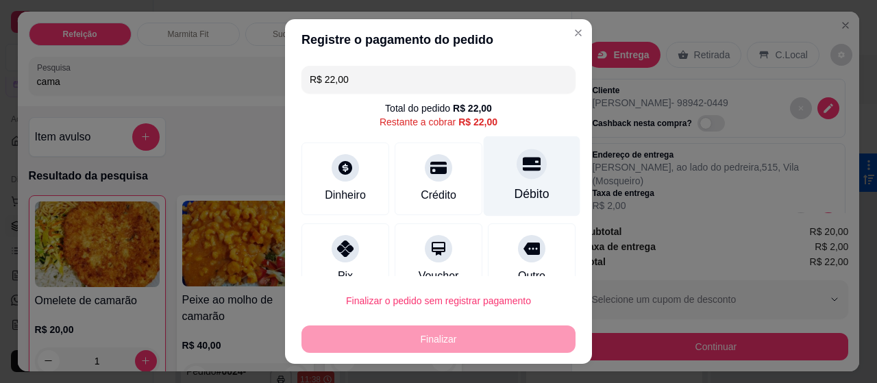
click at [523, 165] on icon at bounding box center [532, 164] width 18 height 18
type input "R$ 0,00"
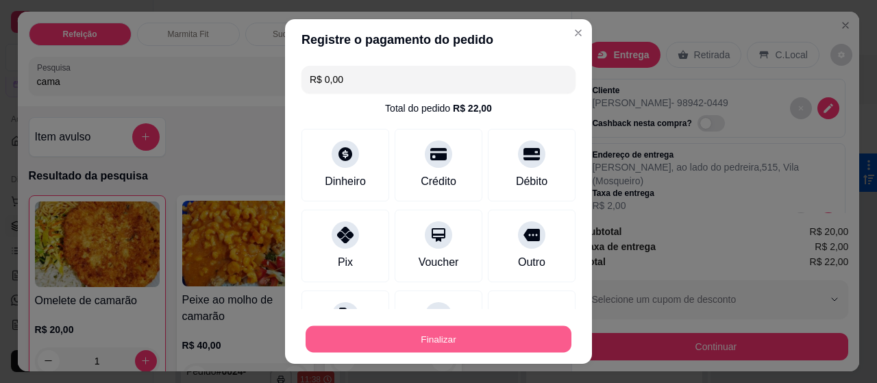
click at [455, 340] on button "Finalizar" at bounding box center [439, 339] width 266 height 27
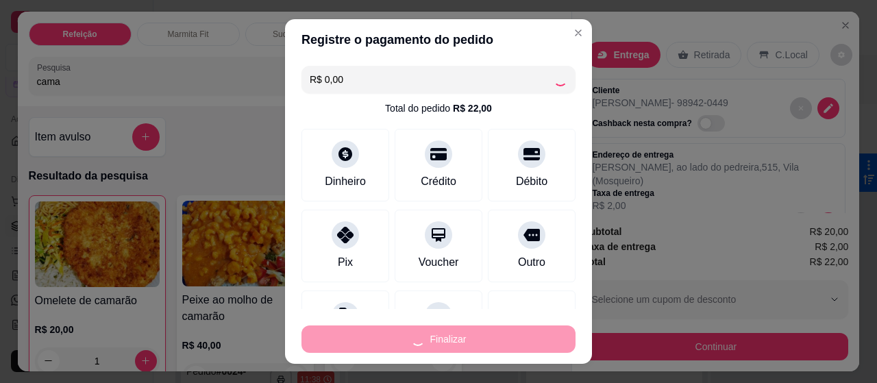
type input "0"
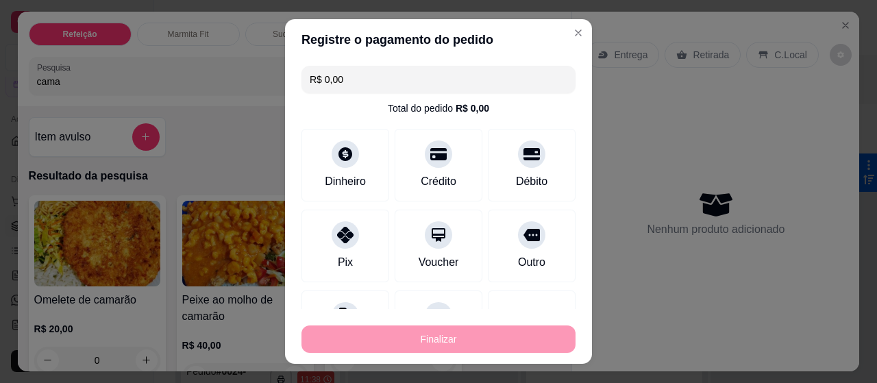
type input "-R$ 22,00"
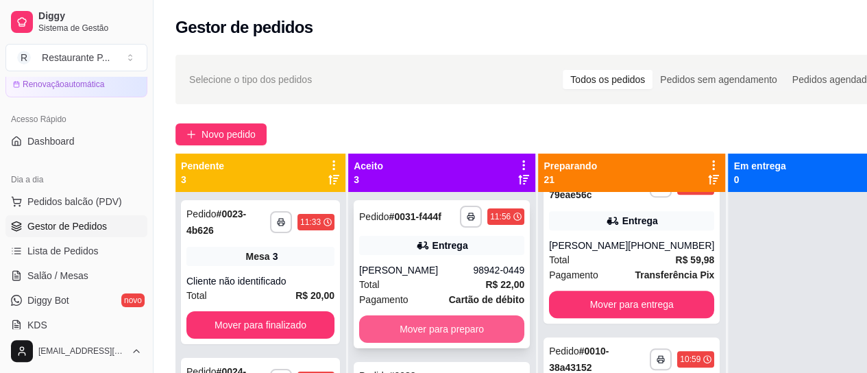
click at [422, 327] on button "Mover para preparo" at bounding box center [441, 328] width 165 height 27
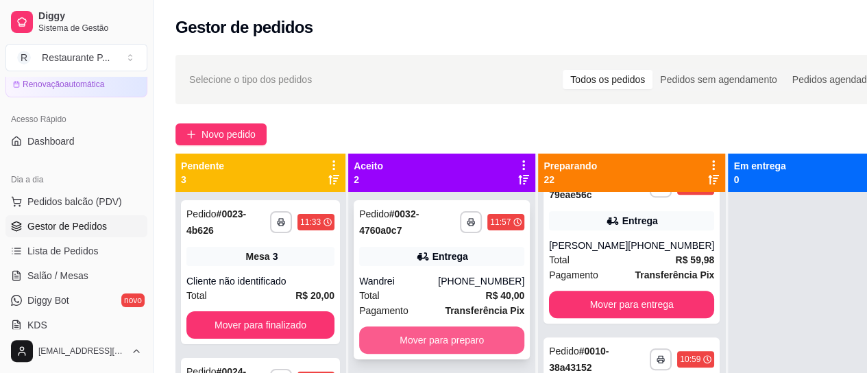
click at [430, 330] on button "Mover para preparo" at bounding box center [441, 339] width 165 height 27
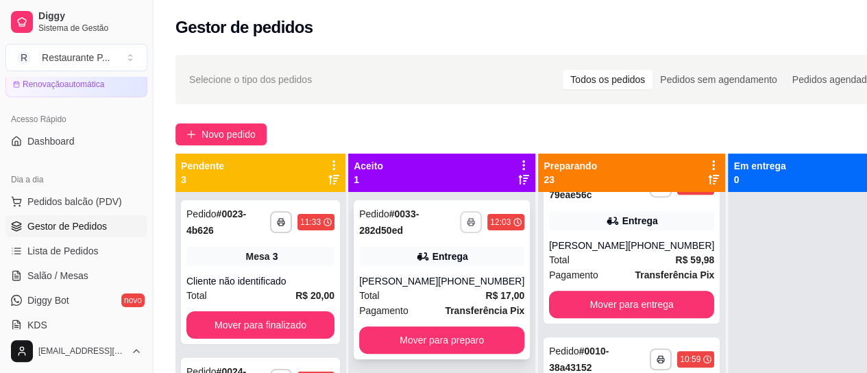
click at [460, 215] on button "button" at bounding box center [471, 222] width 22 height 22
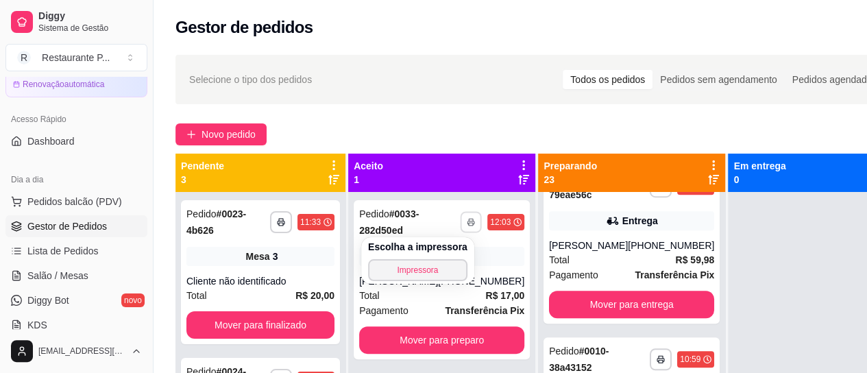
click at [428, 256] on div "Escolha a impressora Impressora" at bounding box center [417, 260] width 113 height 47
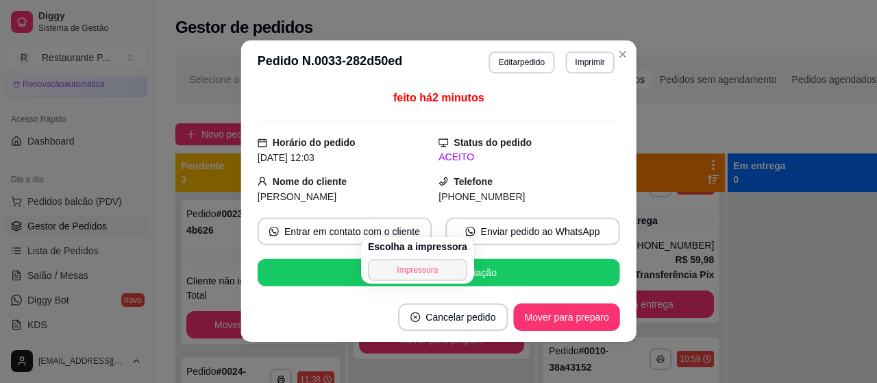
click at [419, 265] on button "Impressora" at bounding box center [417, 270] width 99 height 22
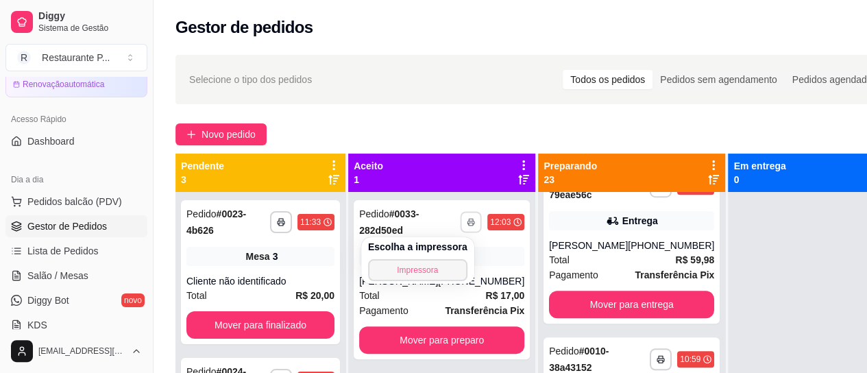
click at [419, 265] on button "Impressora" at bounding box center [417, 270] width 99 height 22
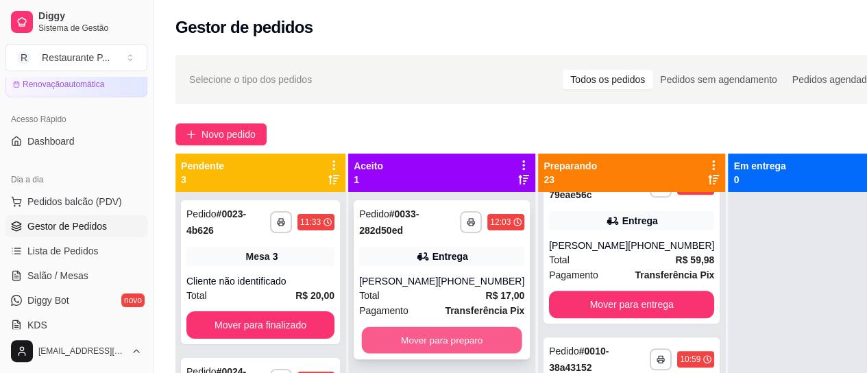
click at [436, 351] on button "Mover para preparo" at bounding box center [442, 340] width 160 height 27
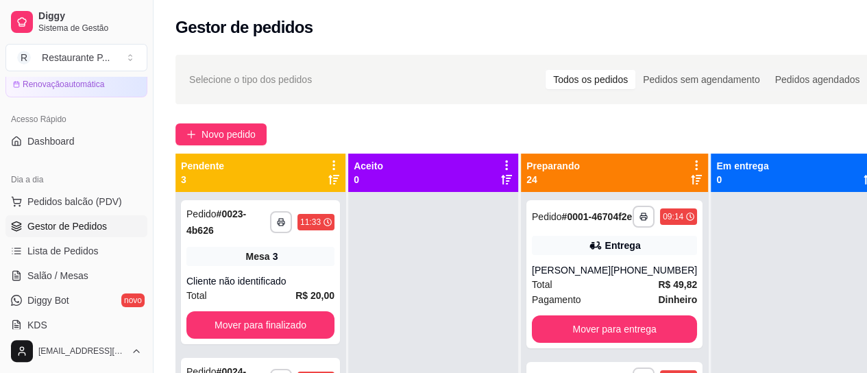
click at [691, 177] on icon at bounding box center [696, 180] width 11 height 10
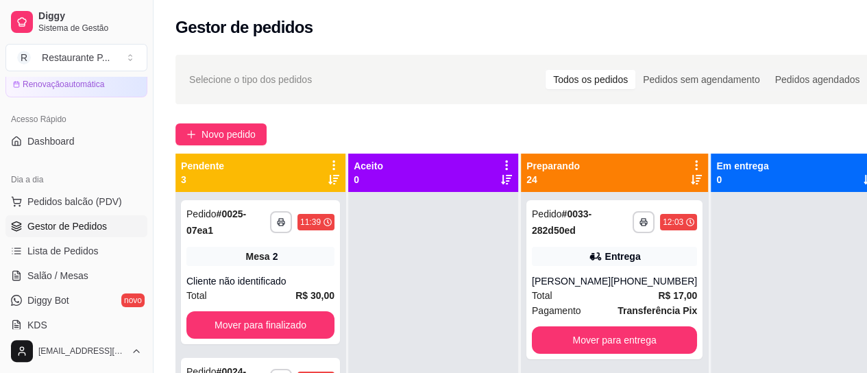
click at [693, 172] on div at bounding box center [696, 172] width 12 height 26
click at [693, 174] on icon at bounding box center [696, 179] width 11 height 11
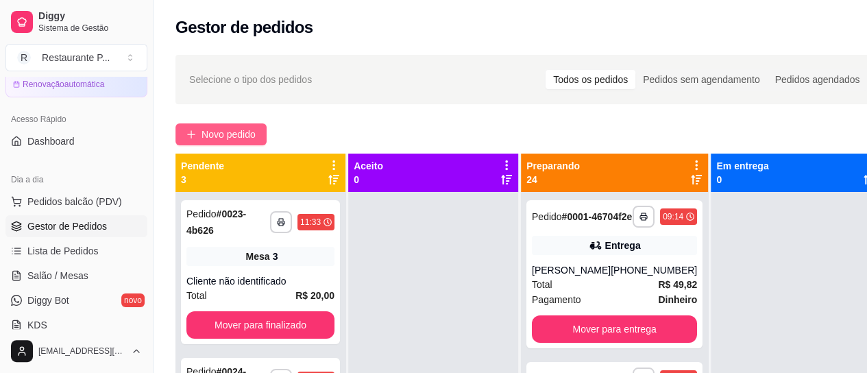
click at [248, 126] on button "Novo pedido" at bounding box center [220, 134] width 91 height 22
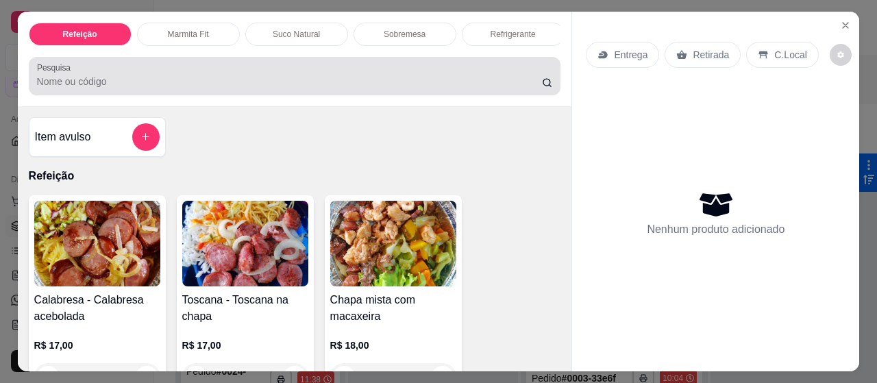
click at [136, 88] on input "Pesquisa" at bounding box center [289, 82] width 505 height 14
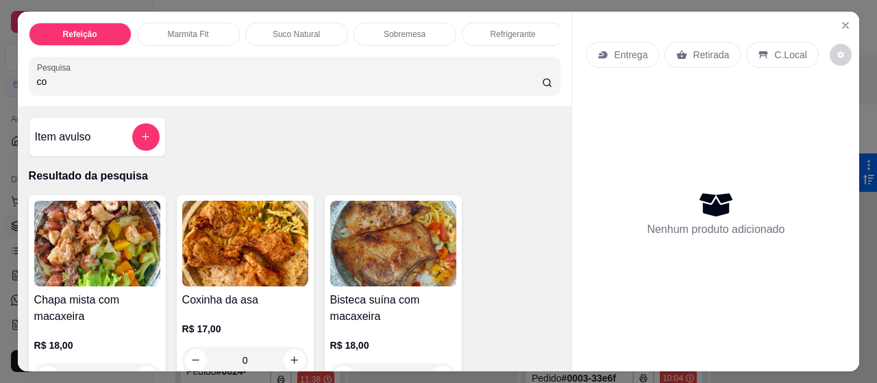
type input "co"
click at [258, 226] on img at bounding box center [245, 244] width 126 height 86
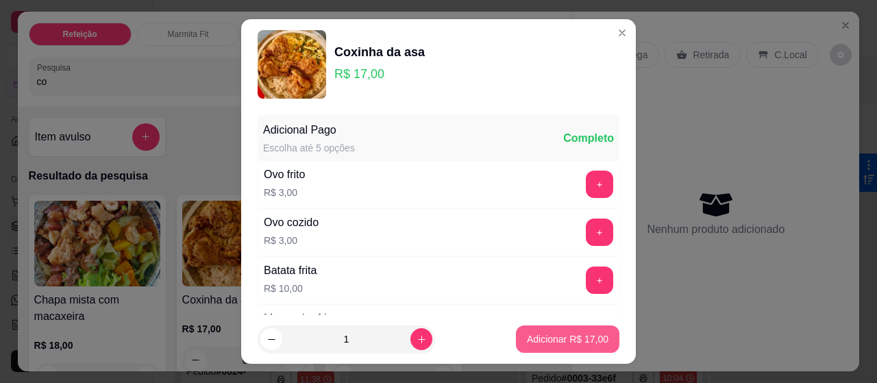
click at [562, 336] on p "Adicionar R$ 17,00" at bounding box center [568, 339] width 82 height 14
type input "1"
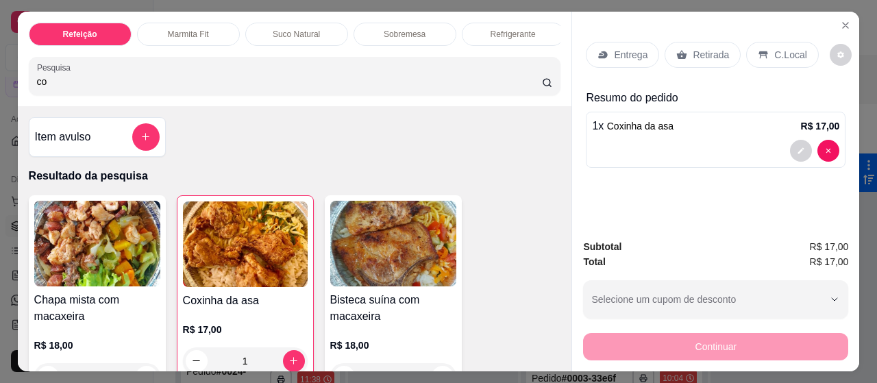
click at [604, 42] on div "Entrega" at bounding box center [622, 55] width 73 height 26
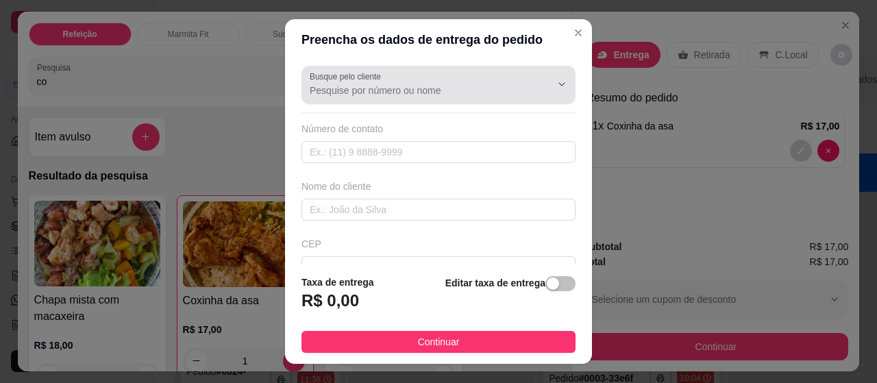
click at [364, 83] on div at bounding box center [439, 84] width 258 height 27
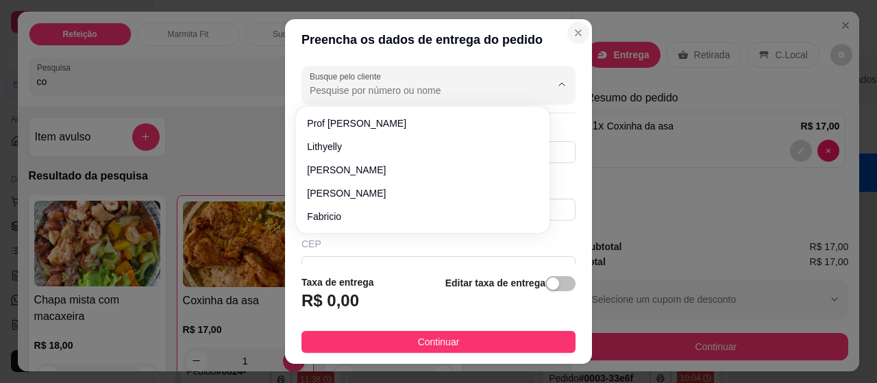
click at [573, 32] on icon "Close" at bounding box center [578, 32] width 11 height 11
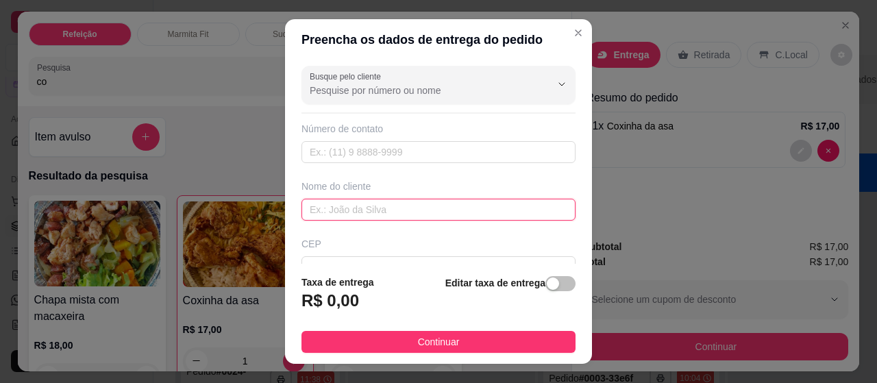
click at [354, 208] on input "text" at bounding box center [438, 210] width 274 height 22
type input "rubinho"
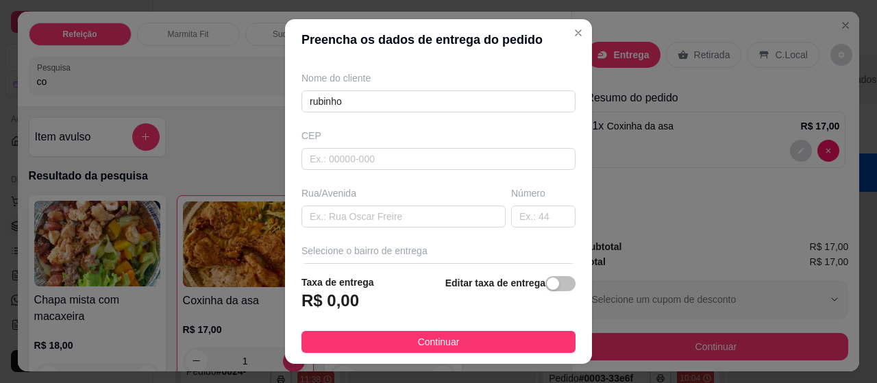
scroll to position [110, 0]
click at [418, 262] on div at bounding box center [438, 273] width 274 height 22
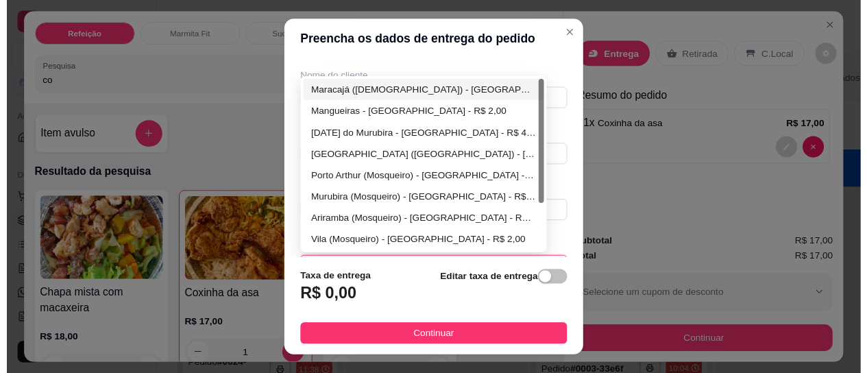
scroll to position [126, 0]
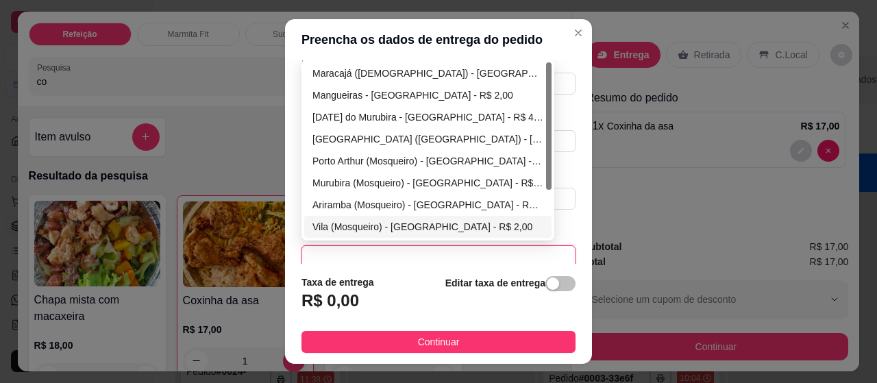
click at [364, 223] on div "Vila (Mosqueiro) - [GEOGRAPHIC_DATA] - R$ 2,00" at bounding box center [427, 226] width 231 height 15
type input "[GEOGRAPHIC_DATA]"
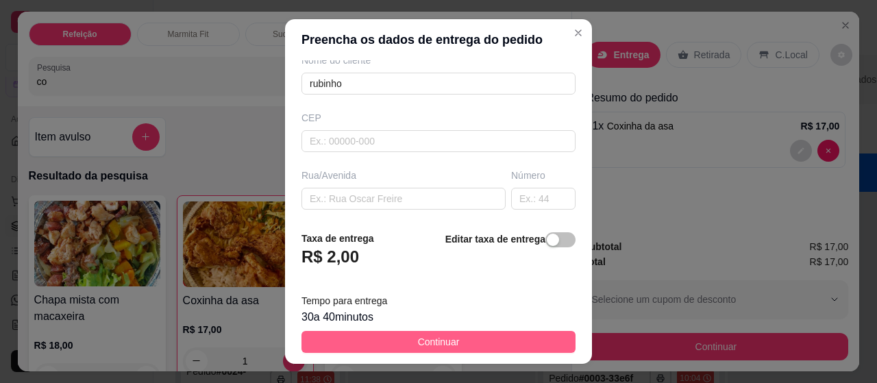
click at [418, 341] on span "Continuar" at bounding box center [439, 341] width 42 height 15
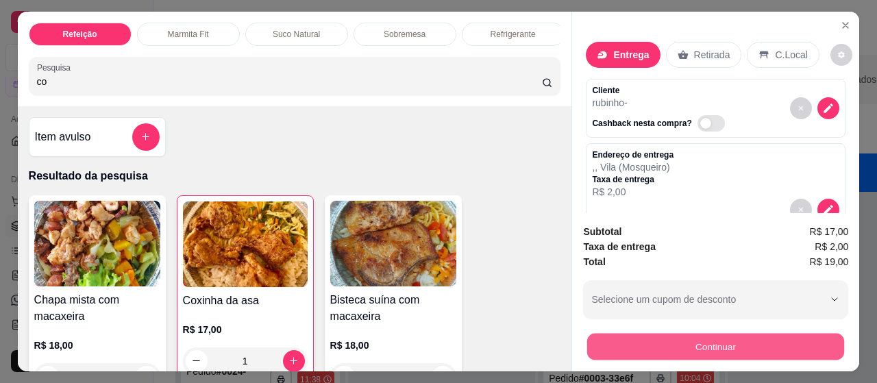
click at [629, 335] on button "Continuar" at bounding box center [715, 347] width 257 height 27
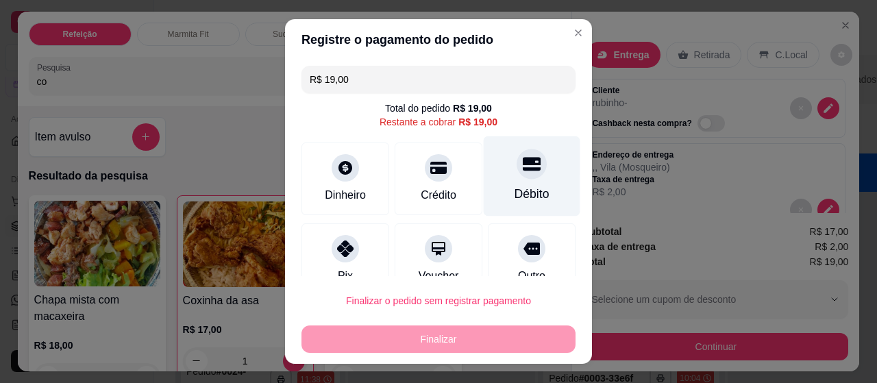
click at [517, 175] on div at bounding box center [532, 164] width 30 height 30
type input "R$ 0,00"
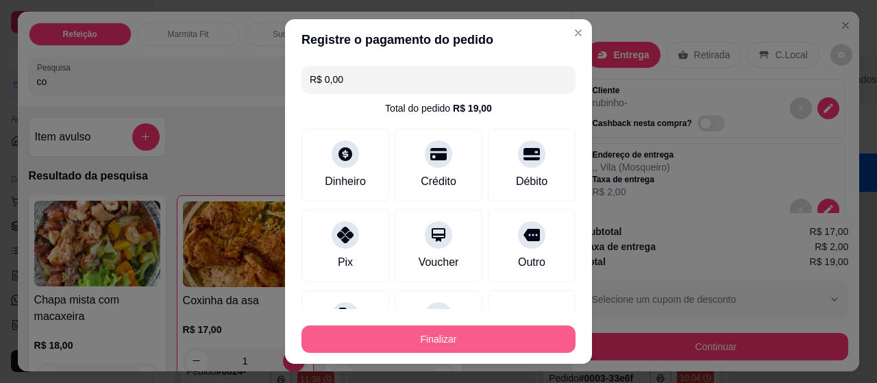
click at [452, 337] on button "Finalizar" at bounding box center [438, 338] width 274 height 27
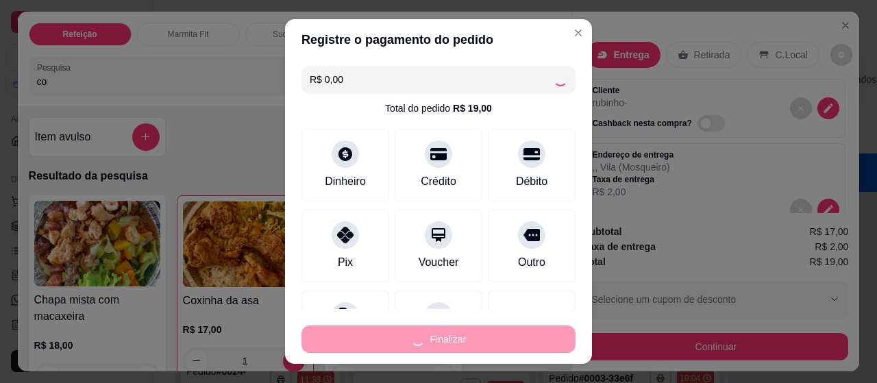
type input "0"
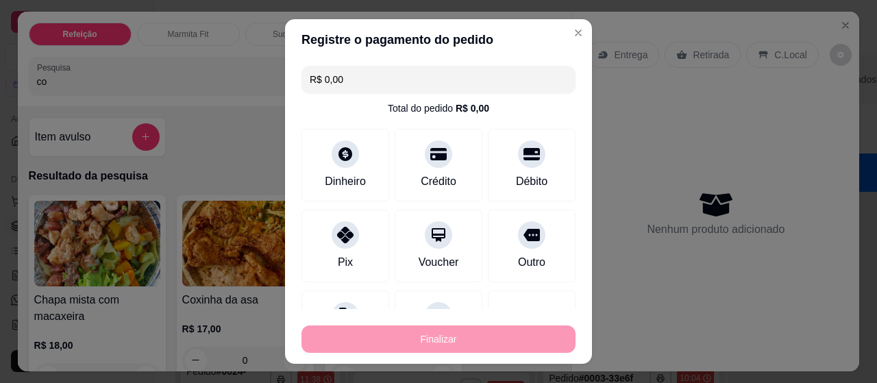
type input "-R$ 19,00"
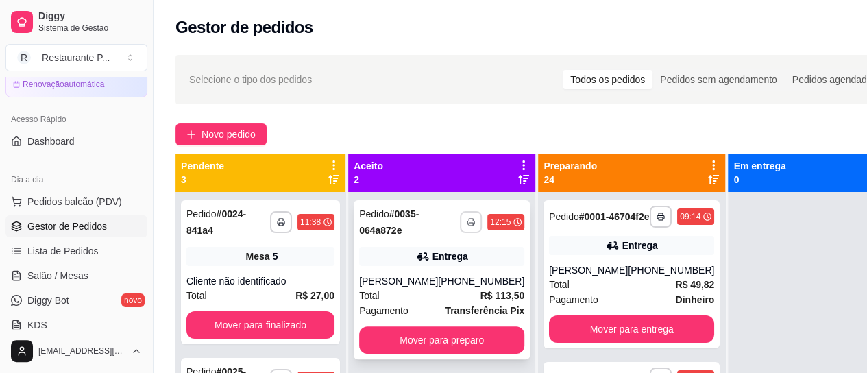
click at [460, 216] on button "button" at bounding box center [471, 222] width 22 height 22
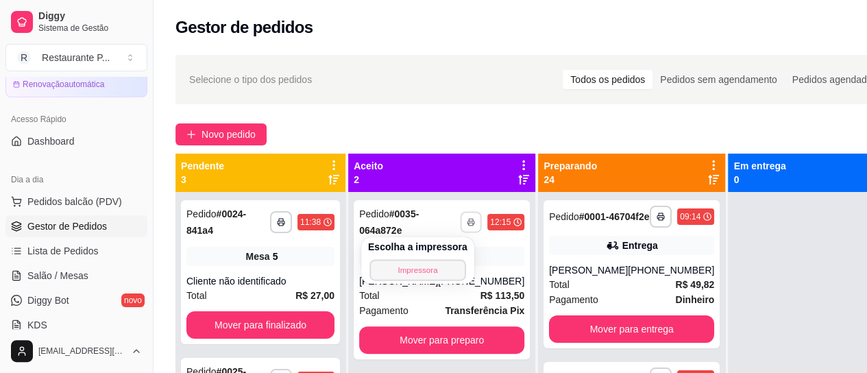
click at [414, 265] on button "Impressora" at bounding box center [417, 269] width 96 height 21
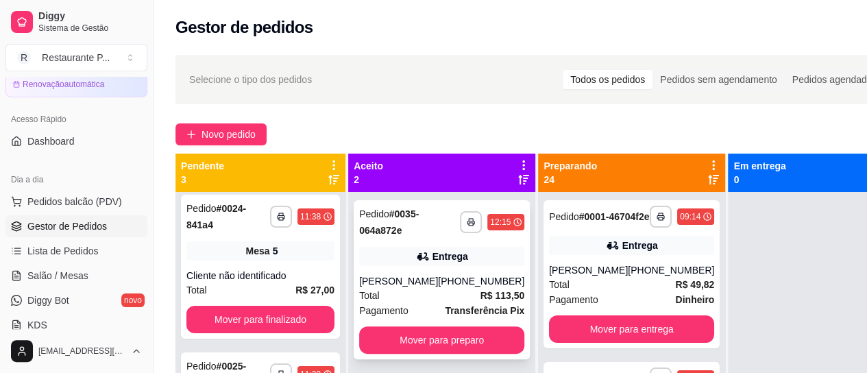
drag, startPoint x: 356, startPoint y: 247, endPoint x: 363, endPoint y: 252, distance: 8.8
click at [363, 252] on div "**********" at bounding box center [442, 279] width 176 height 159
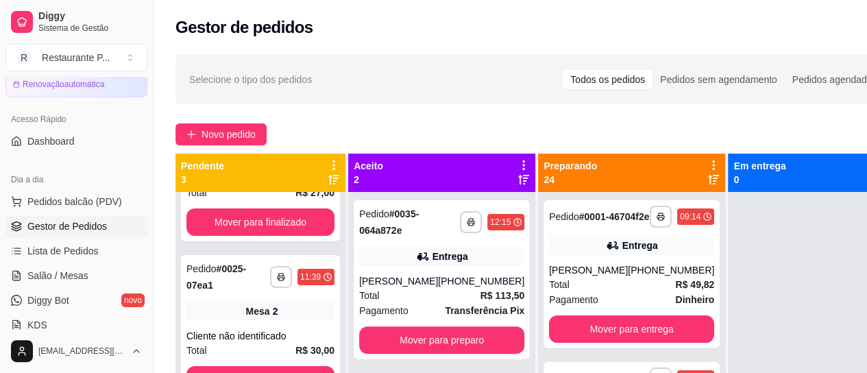
scroll to position [0, 0]
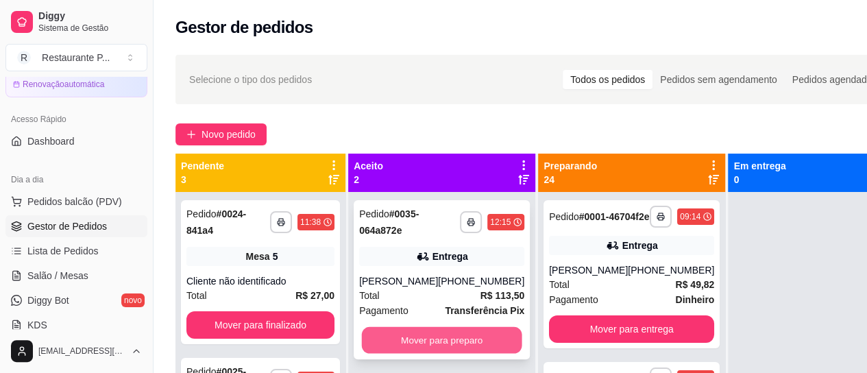
click at [477, 354] on button "Mover para preparo" at bounding box center [442, 340] width 160 height 27
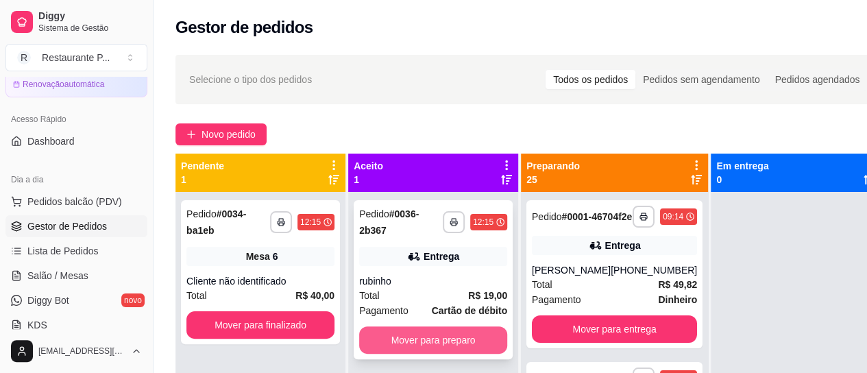
click at [464, 338] on button "Mover para preparo" at bounding box center [433, 339] width 148 height 27
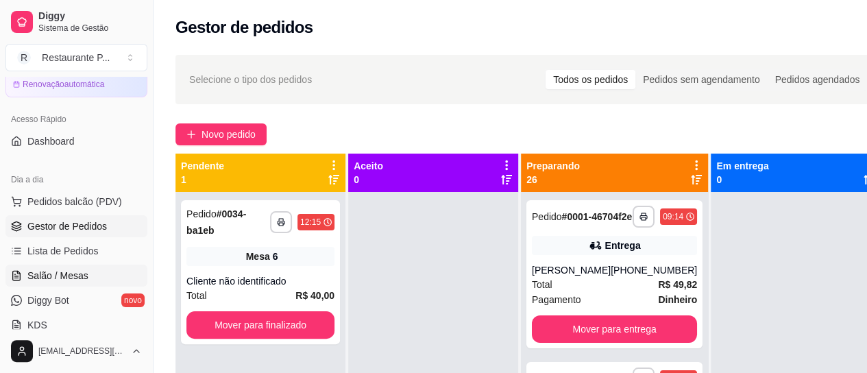
click at [55, 269] on span "Salão / Mesas" at bounding box center [57, 276] width 61 height 14
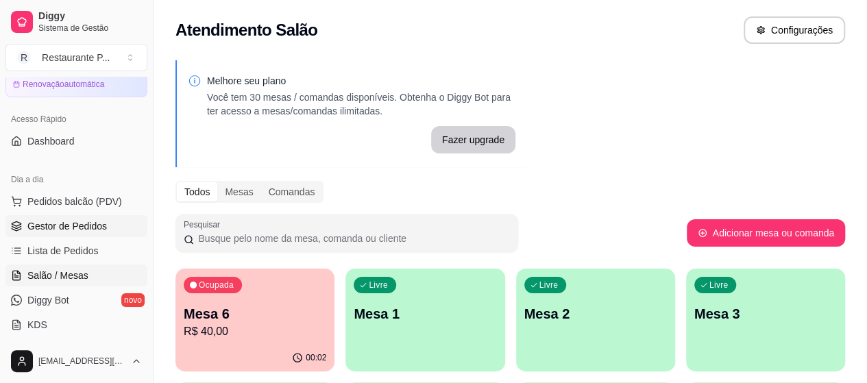
click at [70, 217] on link "Gestor de Pedidos" at bounding box center [76, 226] width 142 height 22
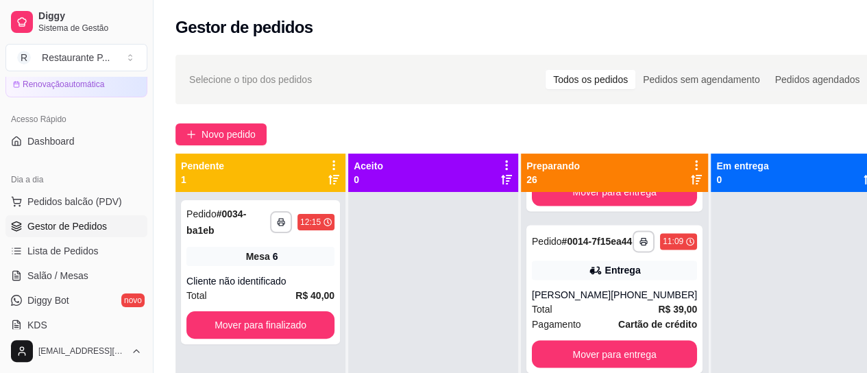
scroll to position [1152, 0]
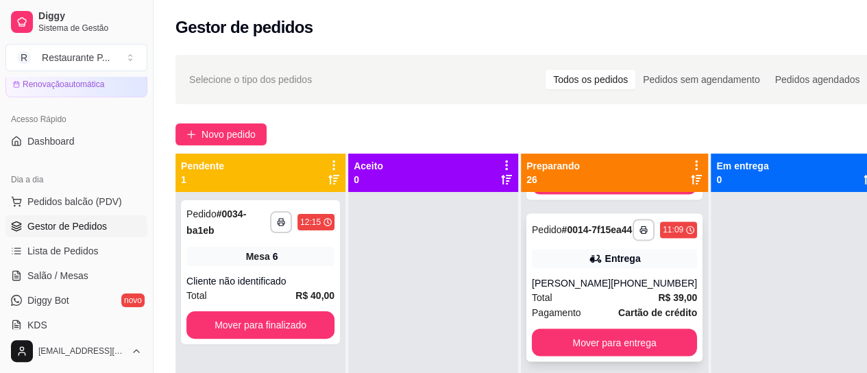
click at [639, 290] on div "[PHONE_NUMBER]" at bounding box center [653, 283] width 86 height 14
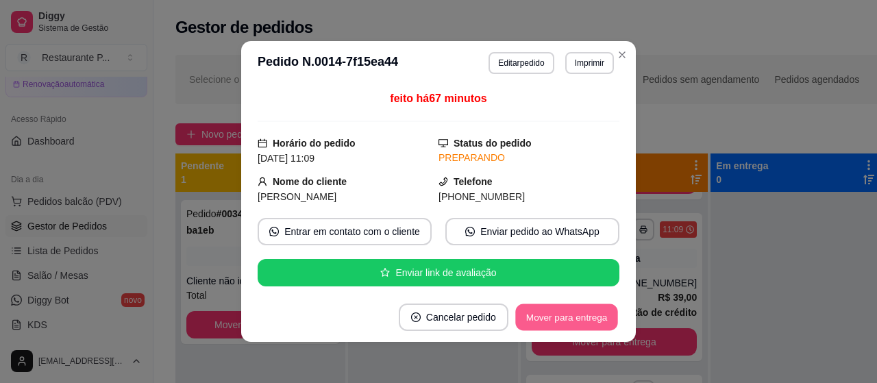
click at [572, 314] on button "Mover para entrega" at bounding box center [566, 317] width 103 height 27
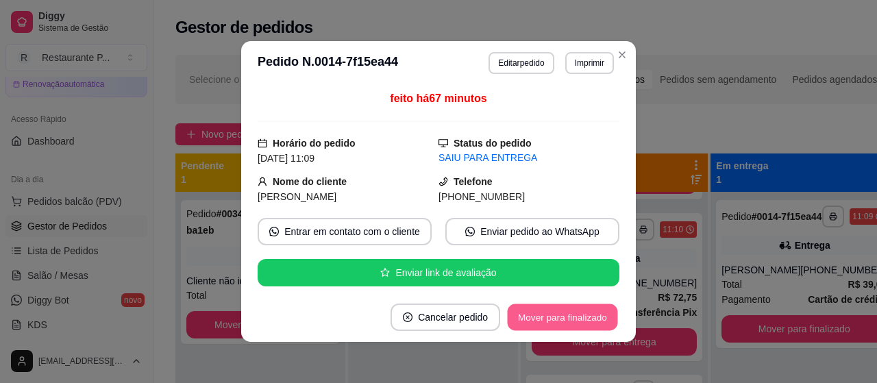
click at [572, 314] on button "Mover para finalizado" at bounding box center [563, 317] width 110 height 27
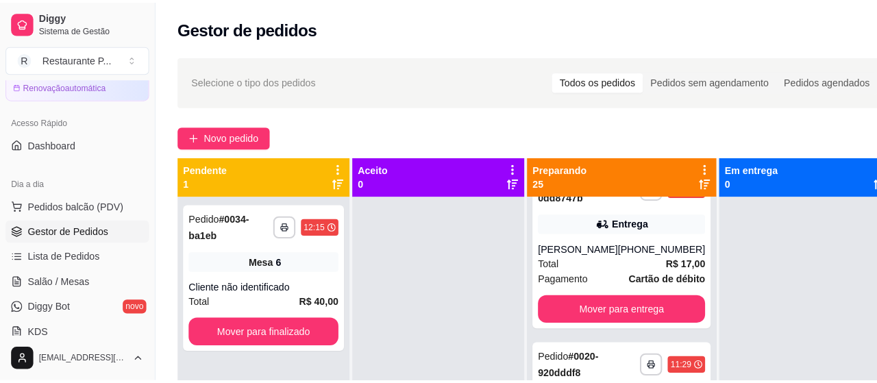
scroll to position [1953, 0]
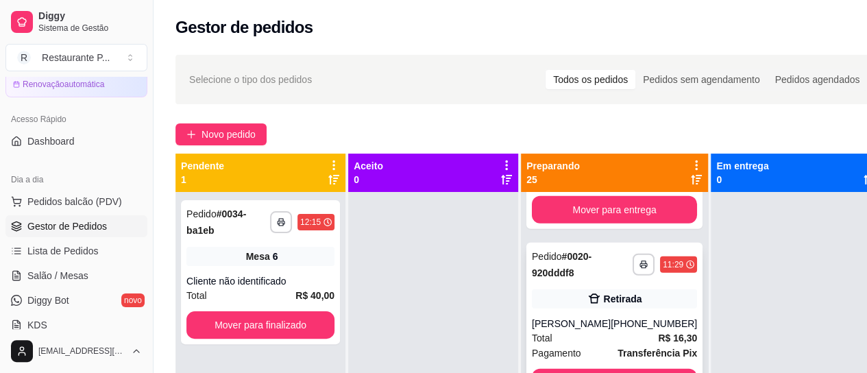
click at [637, 308] on div "Retirada" at bounding box center [614, 298] width 165 height 19
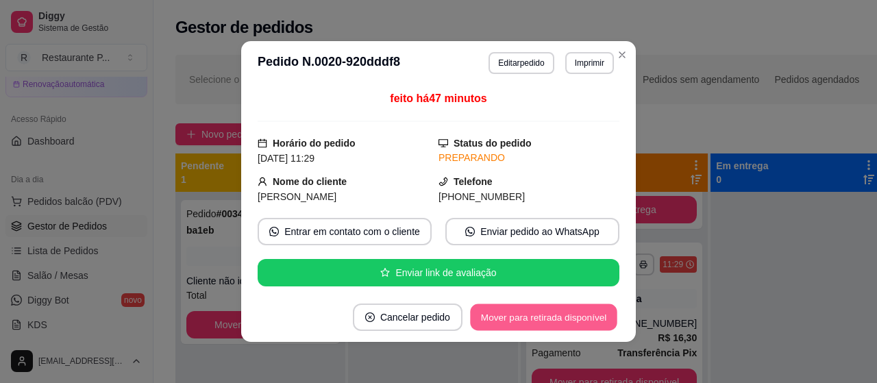
click at [588, 310] on button "Mover para retirada disponível" at bounding box center [543, 317] width 147 height 27
click at [588, 309] on button "Mover para retirada disponível" at bounding box center [543, 317] width 151 height 27
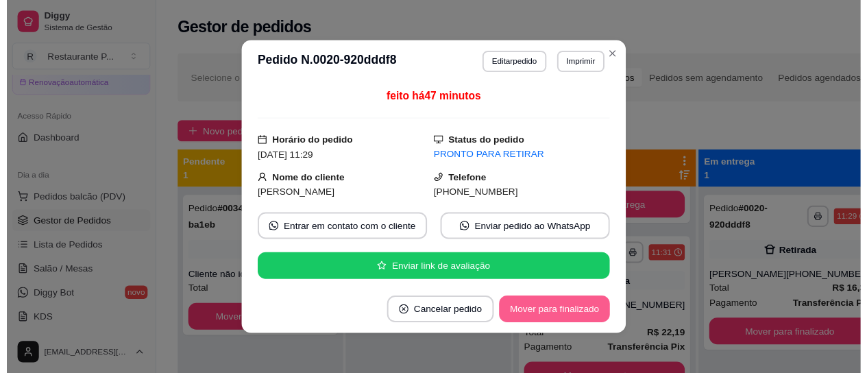
scroll to position [1985, 0]
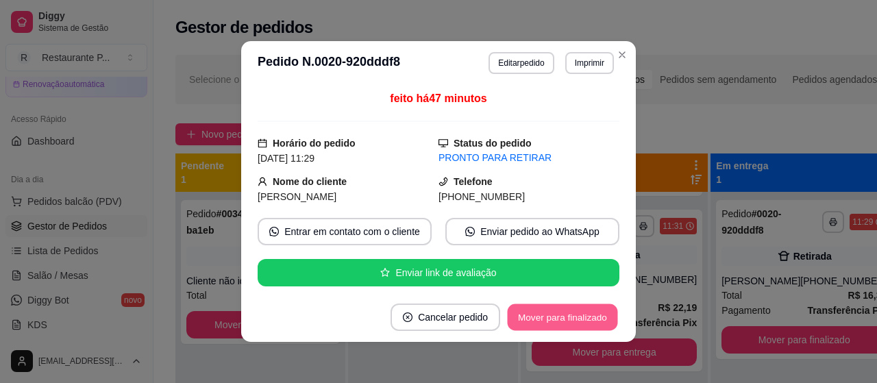
click at [555, 310] on button "Mover para finalizado" at bounding box center [563, 317] width 110 height 27
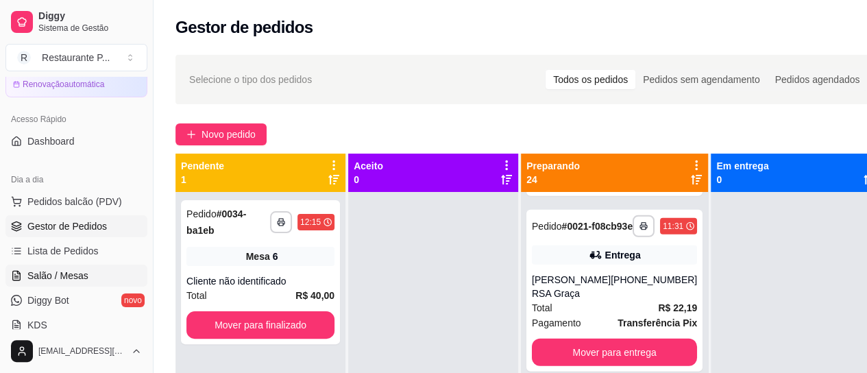
click at [33, 269] on span "Salão / Mesas" at bounding box center [57, 276] width 61 height 14
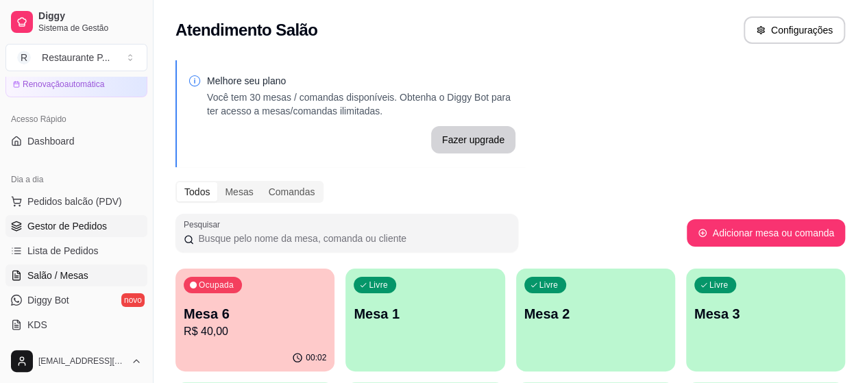
click at [71, 230] on span "Gestor de Pedidos" at bounding box center [66, 226] width 79 height 14
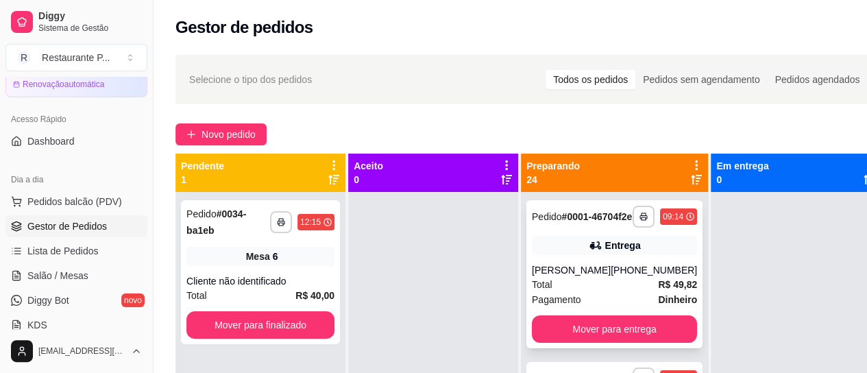
click at [629, 292] on div "Total R$ 49,82" at bounding box center [614, 284] width 165 height 15
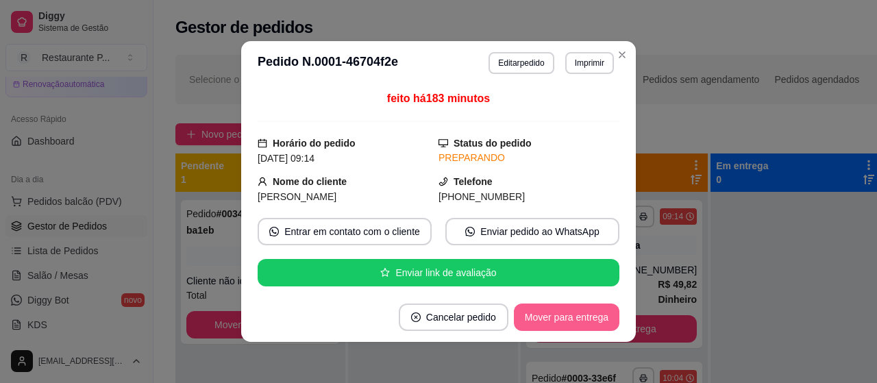
click at [563, 314] on button "Mover para entrega" at bounding box center [567, 317] width 106 height 27
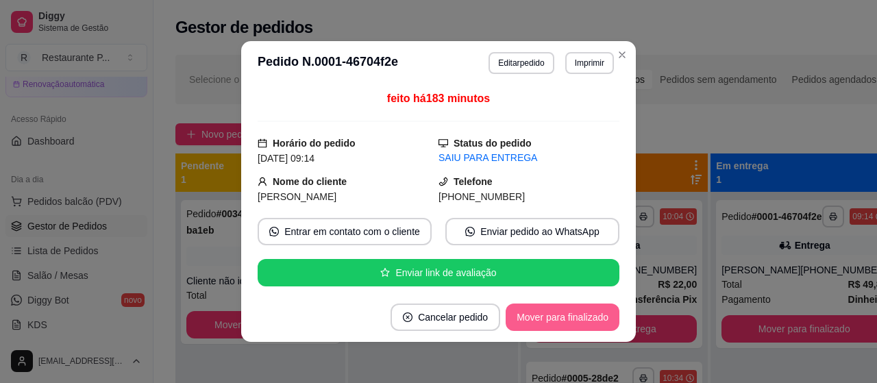
click at [574, 315] on button "Mover para finalizado" at bounding box center [563, 317] width 114 height 27
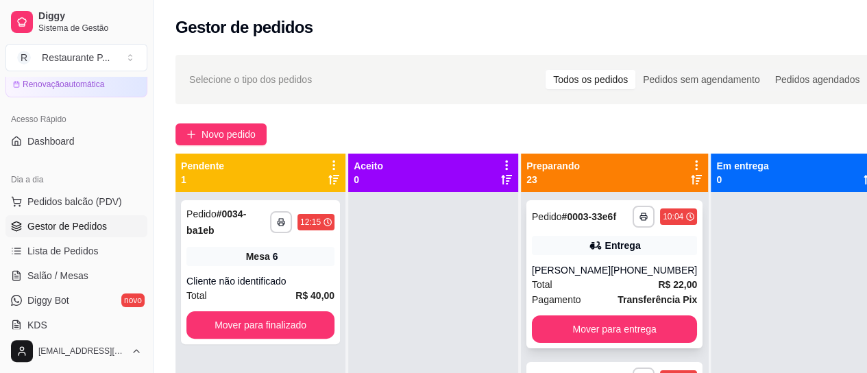
click at [643, 277] on div "[PHONE_NUMBER]" at bounding box center [653, 270] width 86 height 14
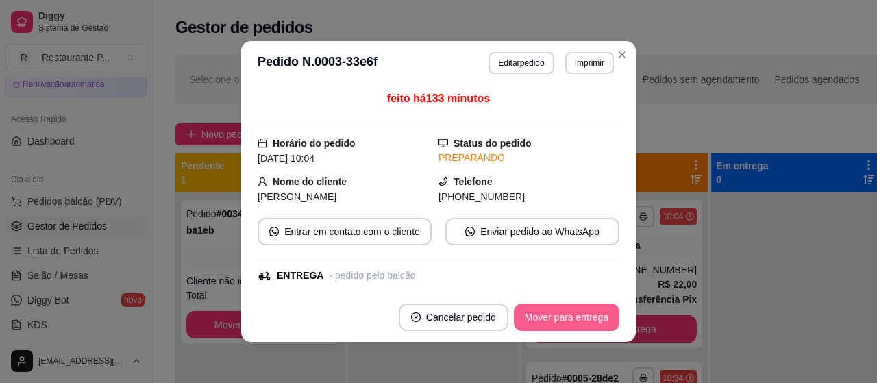
click at [562, 310] on button "Mover para entrega" at bounding box center [567, 317] width 106 height 27
click at [563, 311] on button "Mover para entrega" at bounding box center [567, 317] width 106 height 27
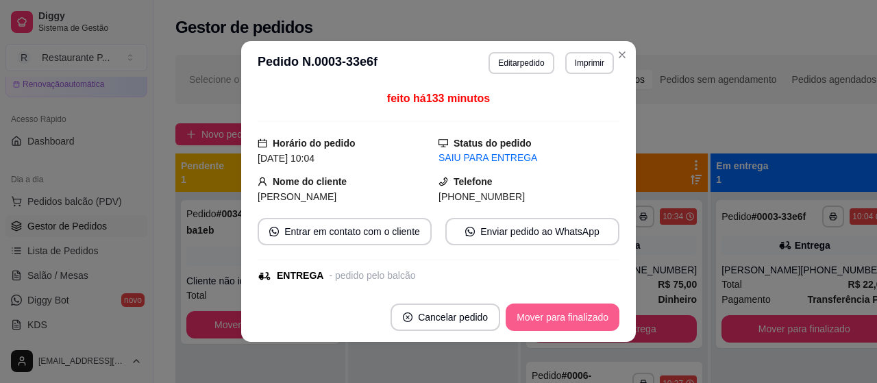
click at [578, 313] on button "Mover para finalizado" at bounding box center [563, 317] width 114 height 27
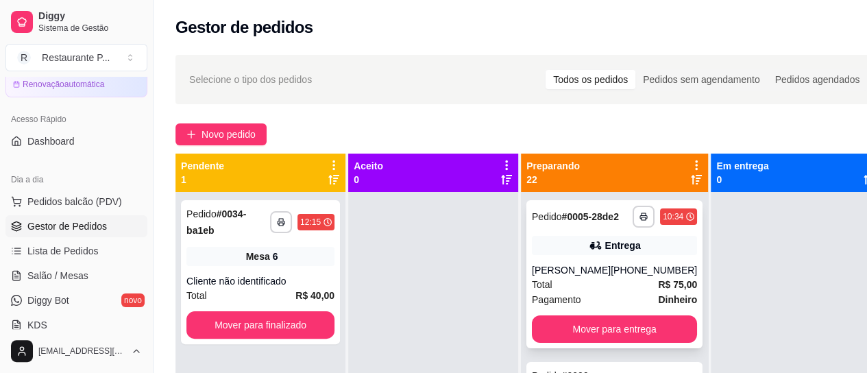
click at [613, 277] on div "[PHONE_NUMBER]" at bounding box center [653, 270] width 86 height 14
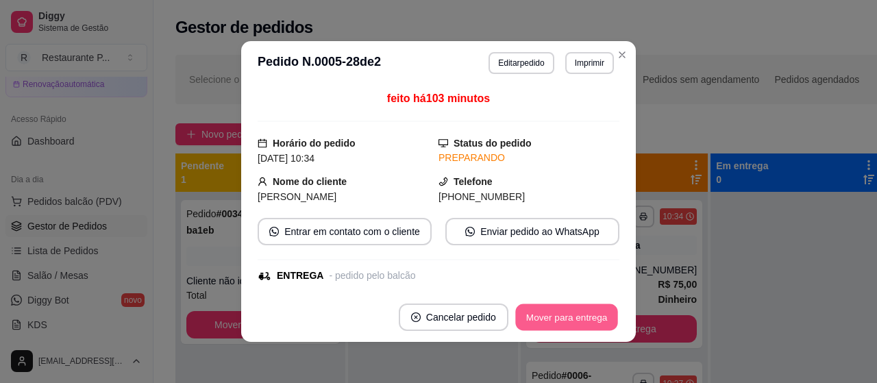
click at [559, 307] on button "Mover para entrega" at bounding box center [566, 317] width 103 height 27
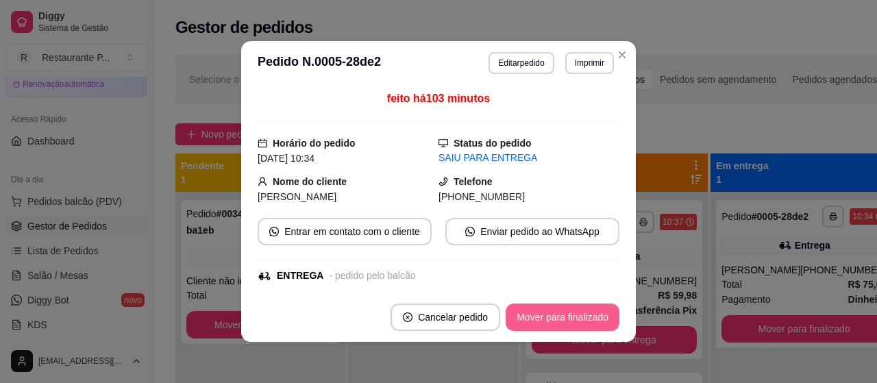
click at [549, 313] on button "Mover para finalizado" at bounding box center [563, 317] width 114 height 27
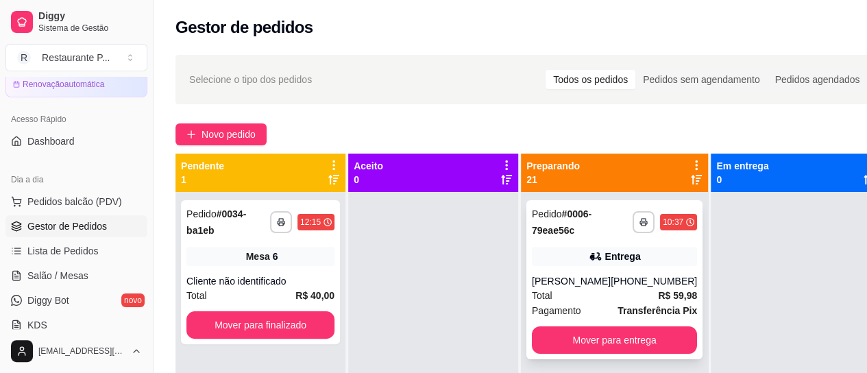
click at [649, 276] on div "[PHONE_NUMBER]" at bounding box center [653, 281] width 86 height 14
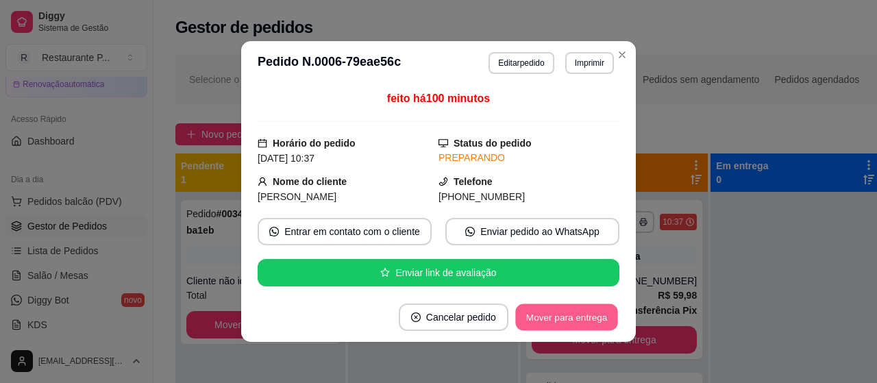
click at [598, 317] on button "Mover para entrega" at bounding box center [566, 317] width 103 height 27
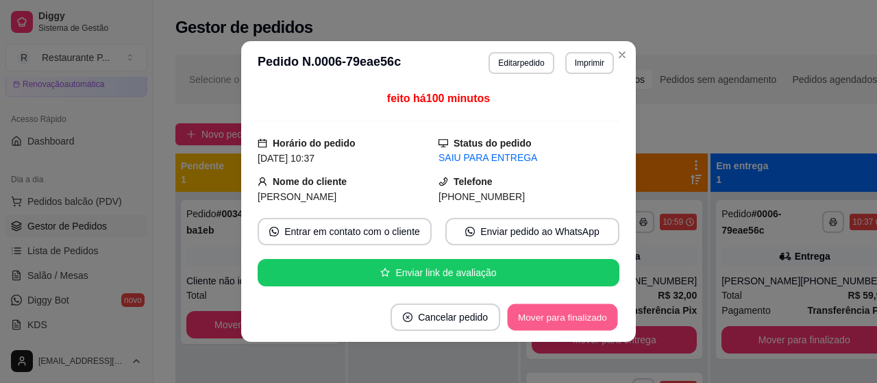
click at [584, 312] on button "Mover para finalizado" at bounding box center [563, 317] width 110 height 27
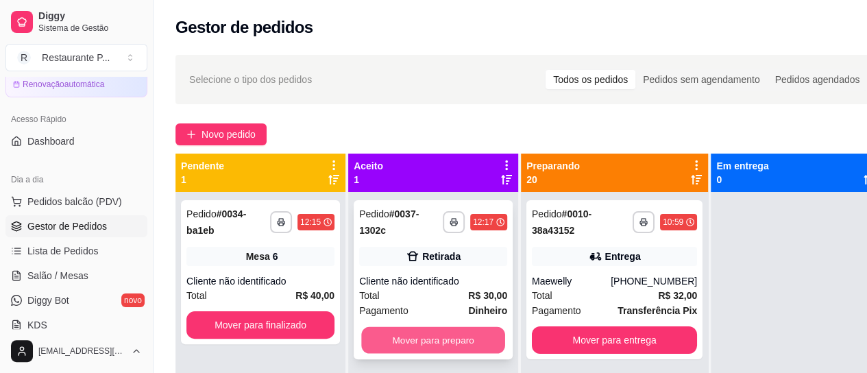
click at [424, 339] on button "Mover para preparo" at bounding box center [433, 340] width 144 height 27
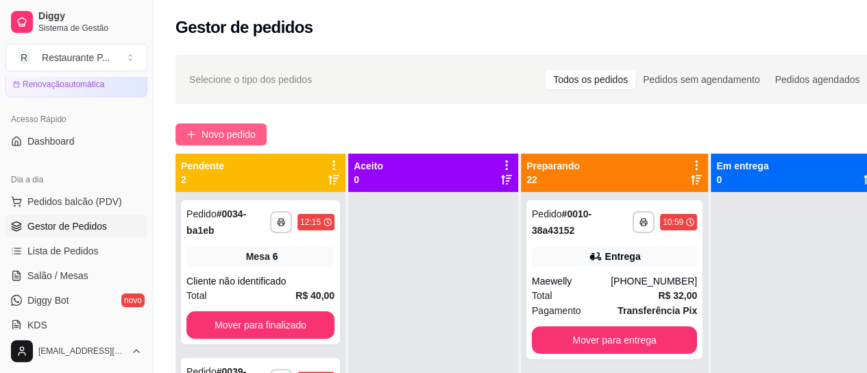
click at [215, 132] on span "Novo pedido" at bounding box center [228, 134] width 54 height 15
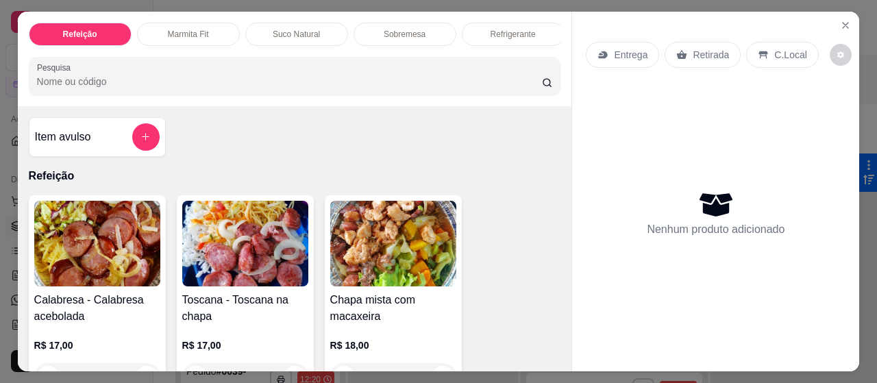
click at [352, 246] on img at bounding box center [393, 244] width 126 height 86
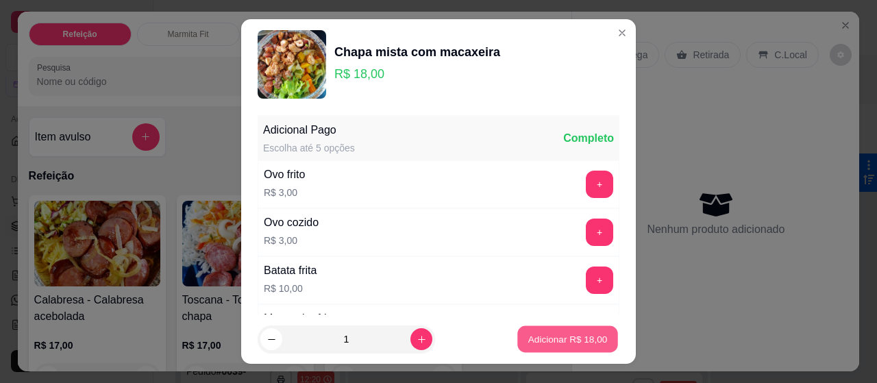
click at [557, 343] on p "Adicionar R$ 18,00" at bounding box center [567, 338] width 79 height 13
type input "1"
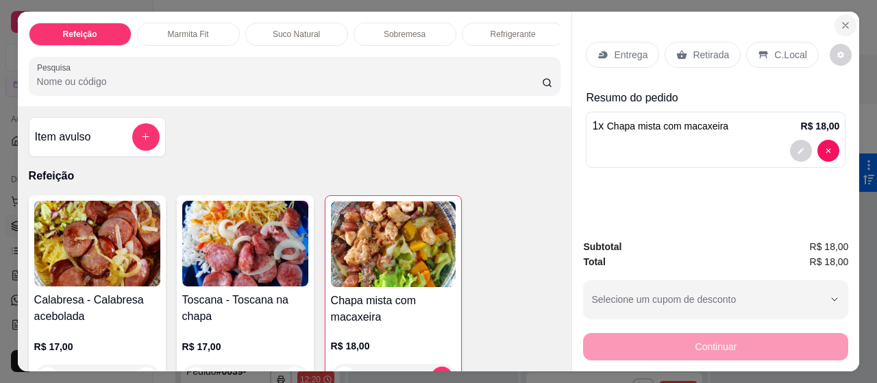
click at [847, 21] on button "Close" at bounding box center [845, 25] width 22 height 22
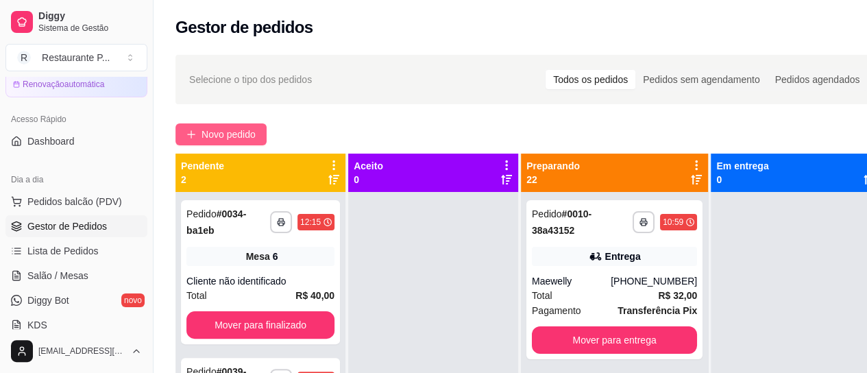
click at [249, 125] on button "Novo pedido" at bounding box center [220, 134] width 91 height 22
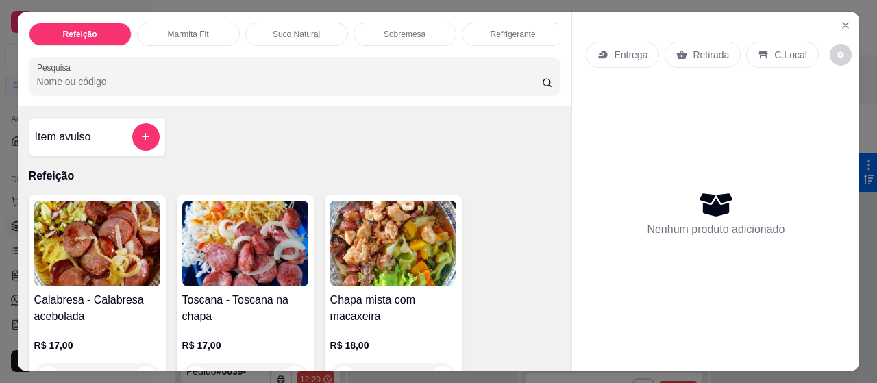
click at [395, 23] on div "Sobremesa" at bounding box center [405, 34] width 103 height 23
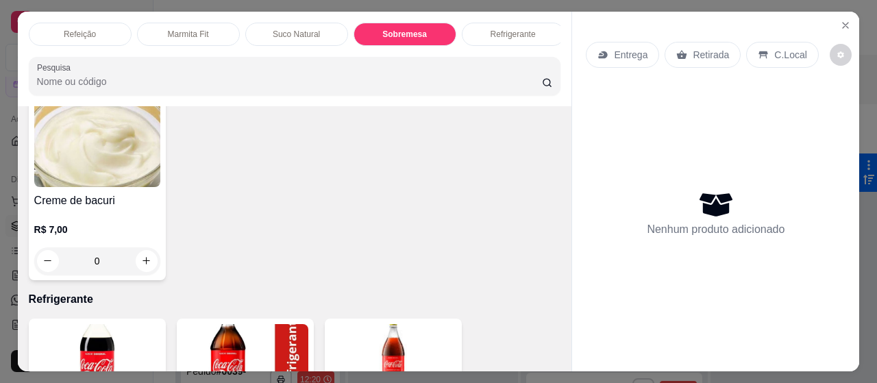
click at [71, 23] on div "Refeição" at bounding box center [80, 34] width 103 height 23
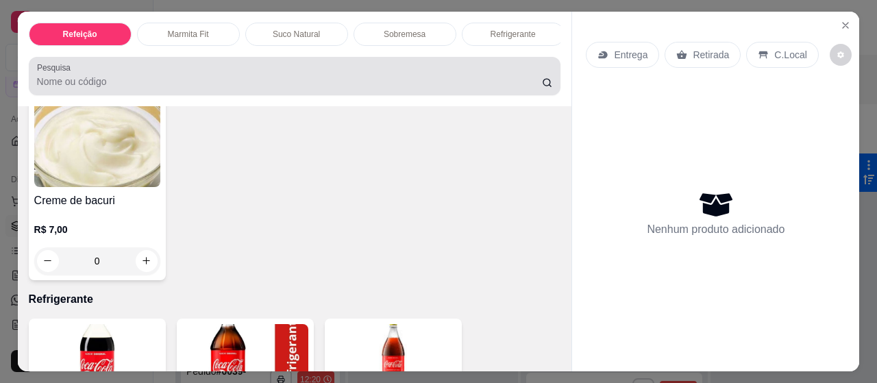
scroll to position [37, 0]
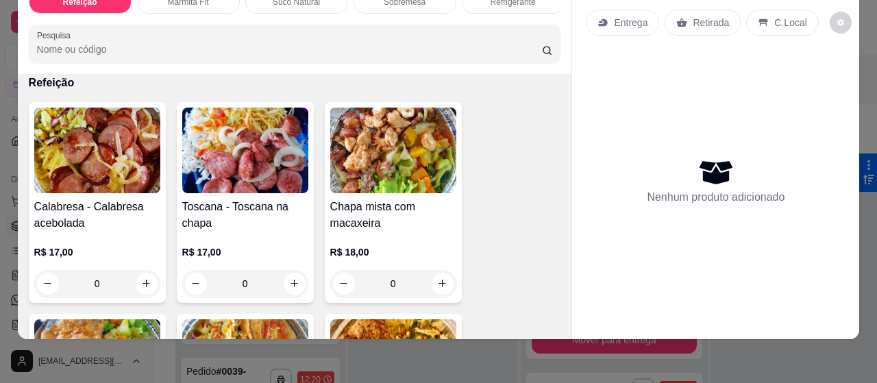
click at [400, 210] on h4 "Chapa mista com macaxeira" at bounding box center [393, 215] width 126 height 33
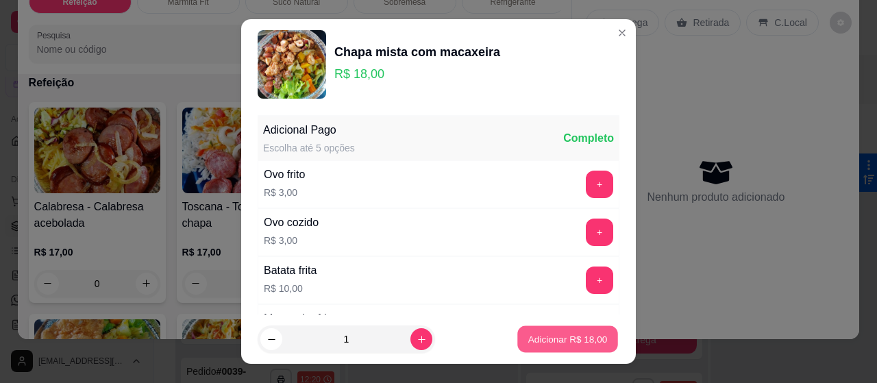
click at [543, 327] on button "Adicionar R$ 18,00" at bounding box center [567, 339] width 101 height 27
type input "1"
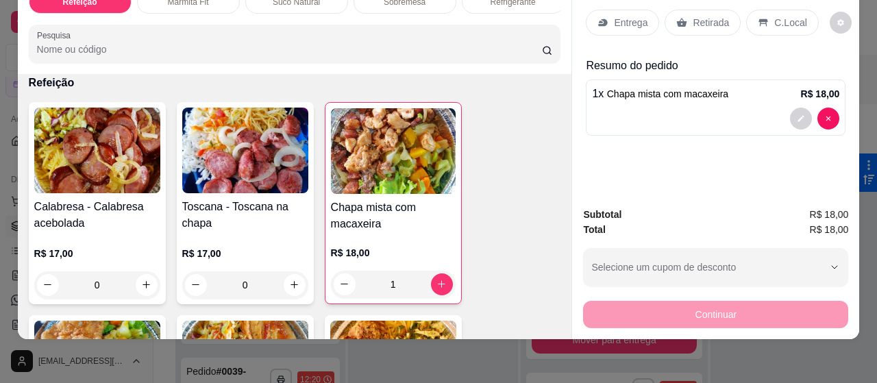
click at [596, 10] on div "Entrega" at bounding box center [622, 23] width 73 height 26
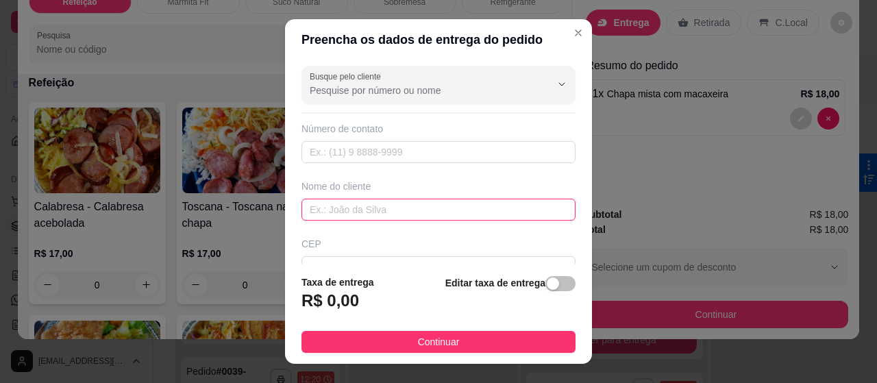
click at [342, 209] on input "text" at bounding box center [438, 210] width 274 height 22
type input "roseane tabosa"
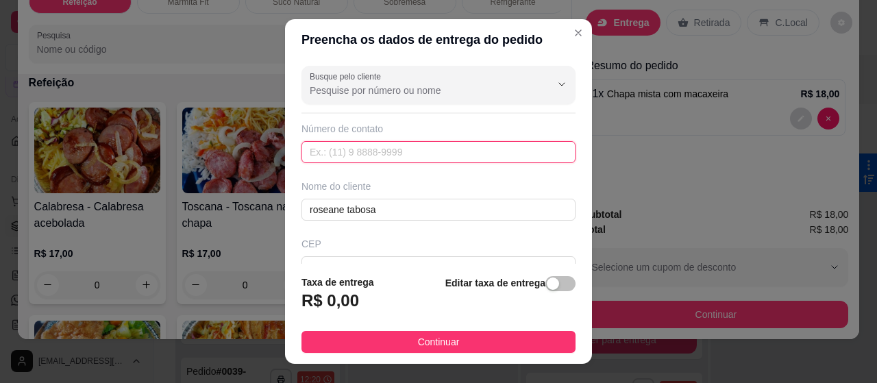
click at [492, 148] on input "text" at bounding box center [438, 152] width 274 height 22
type input "[PHONE_NUMBER]"
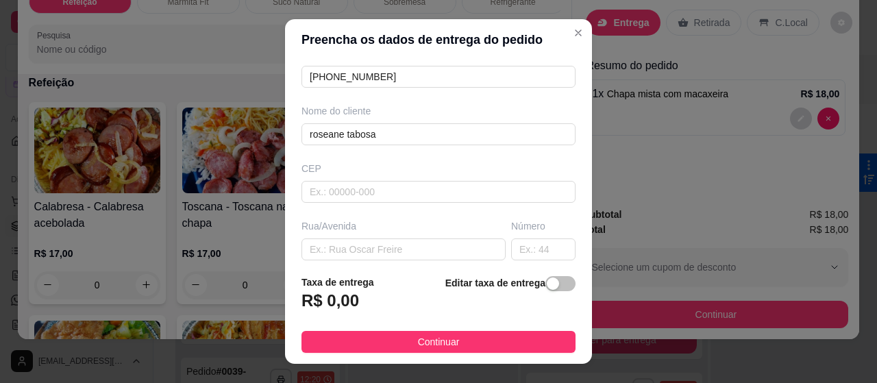
scroll to position [105, 0]
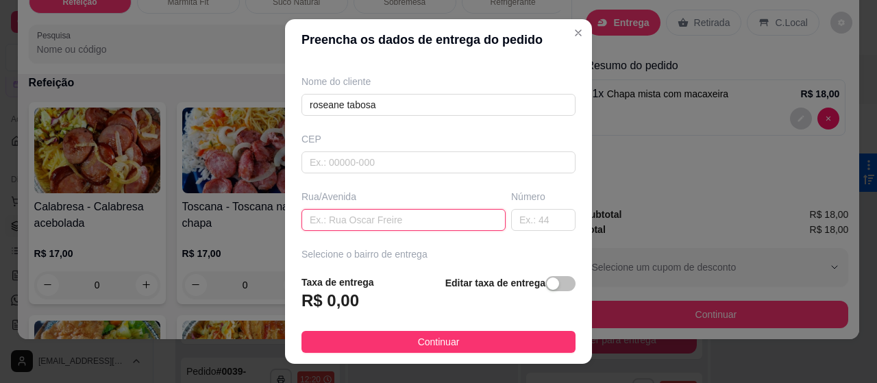
click at [348, 210] on input "text" at bounding box center [403, 220] width 204 height 22
type input "remigio"
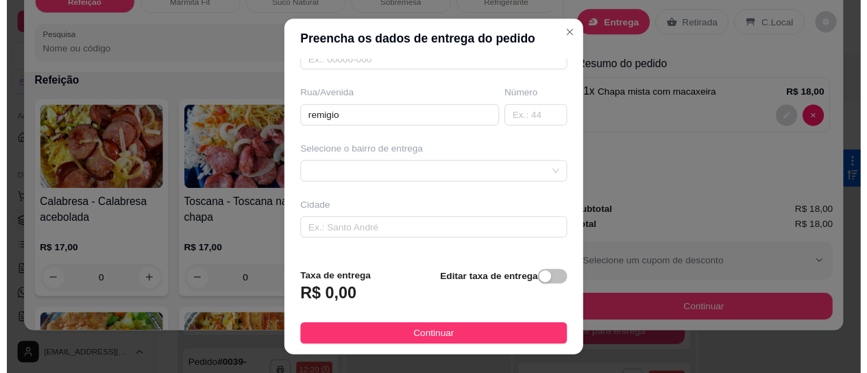
scroll to position [214, 0]
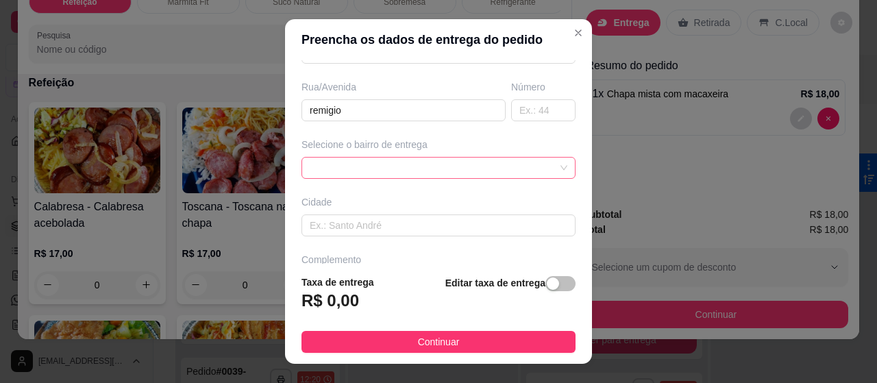
click at [502, 169] on div at bounding box center [438, 168] width 274 height 22
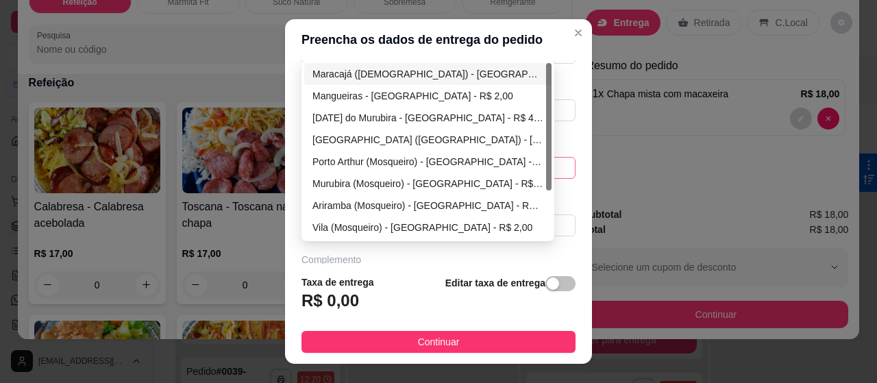
click at [351, 69] on div "Maracajá ([DEMOGRAPHIC_DATA]) - [GEOGRAPHIC_DATA] - R$ 2,00" at bounding box center [427, 73] width 231 height 15
type input "[GEOGRAPHIC_DATA]"
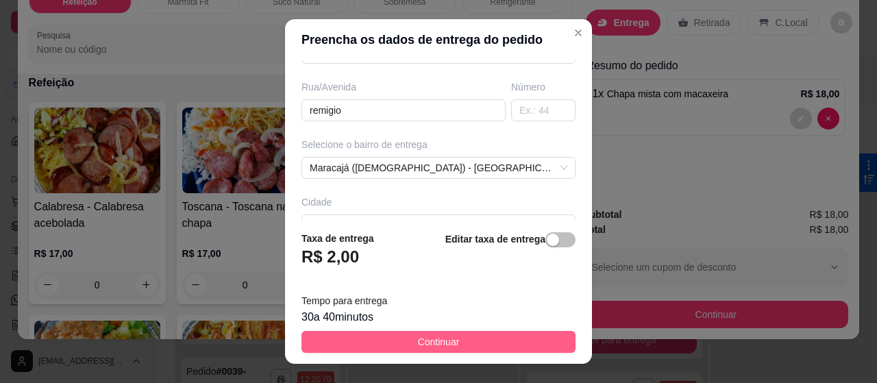
click at [431, 345] on span "Continuar" at bounding box center [439, 341] width 42 height 15
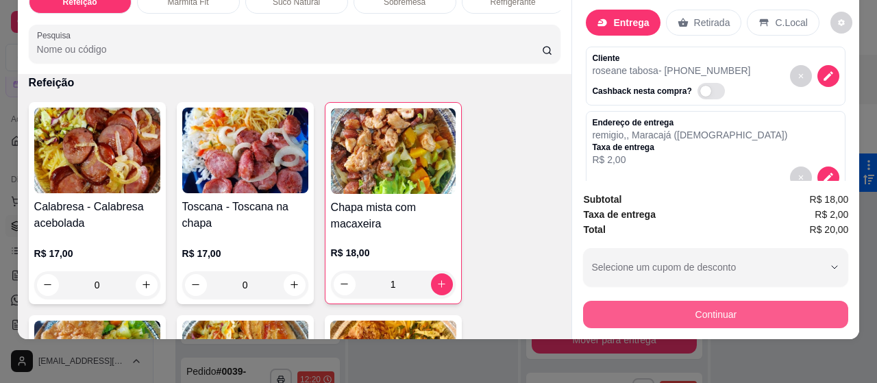
click at [648, 309] on button "Continuar" at bounding box center [715, 314] width 265 height 27
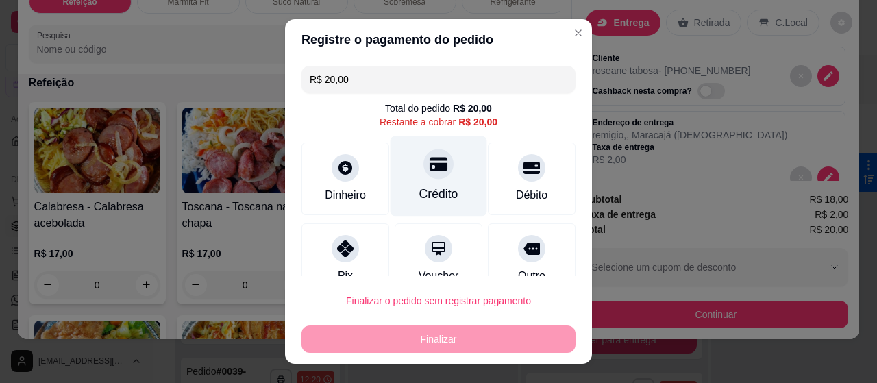
click at [425, 185] on div "Crédito" at bounding box center [438, 194] width 39 height 18
type input "R$ 0,00"
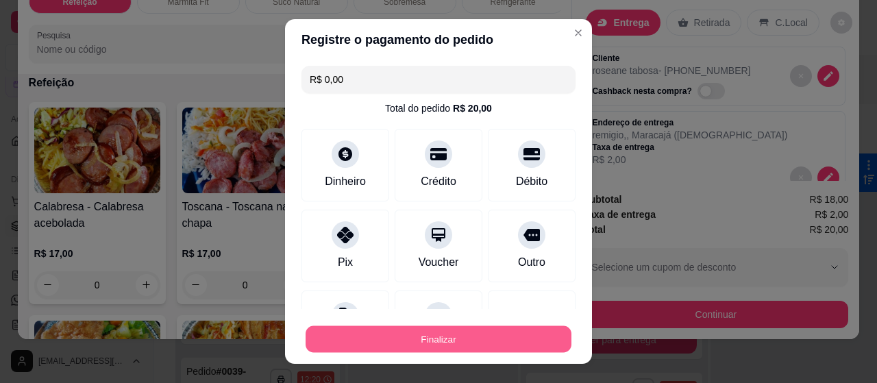
click at [468, 336] on button "Finalizar" at bounding box center [439, 339] width 266 height 27
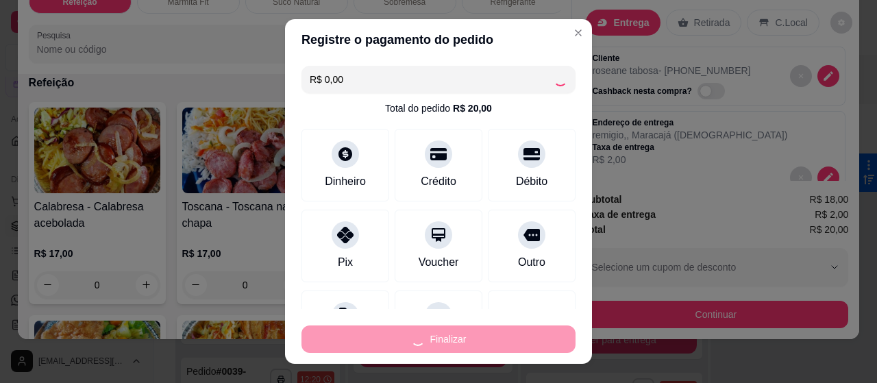
type input "0"
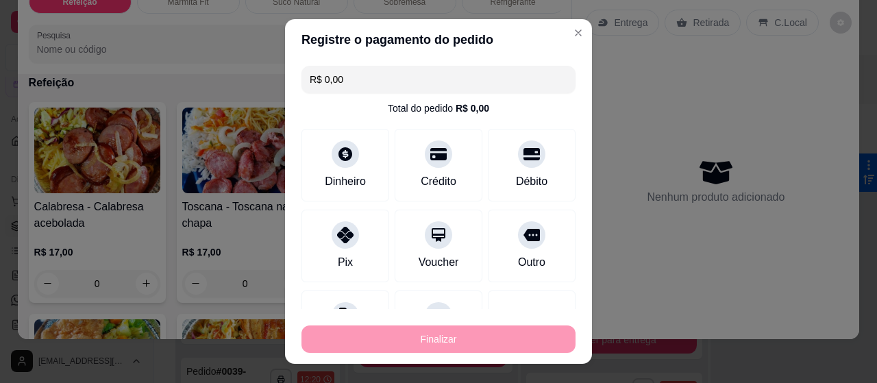
type input "-R$ 20,00"
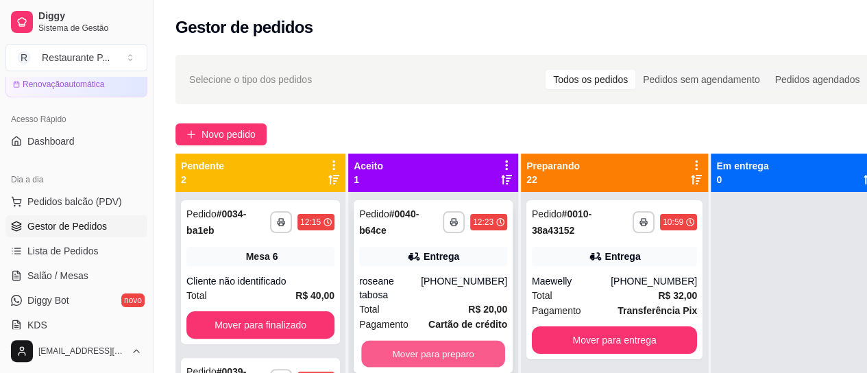
click at [460, 341] on button "Mover para preparo" at bounding box center [433, 354] width 144 height 27
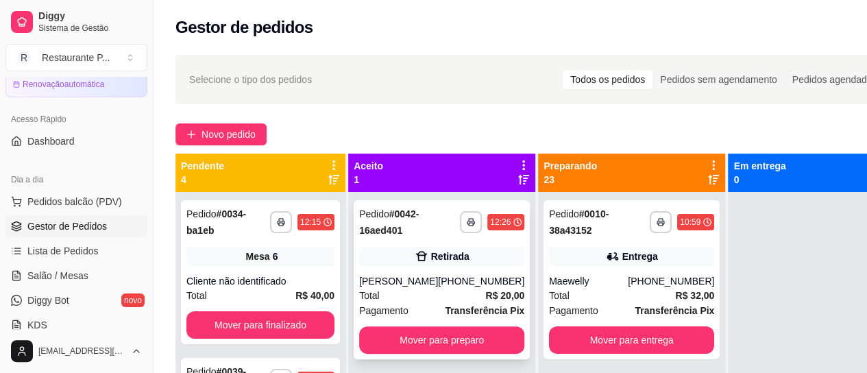
click at [428, 342] on button "Mover para preparo" at bounding box center [441, 339] width 165 height 27
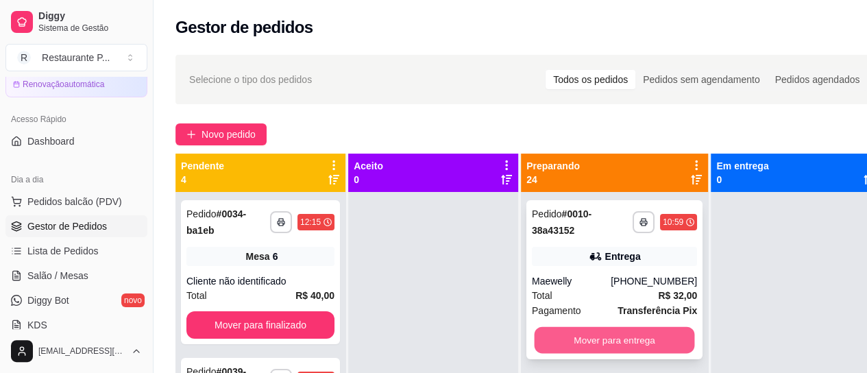
click at [595, 330] on button "Mover para entrega" at bounding box center [614, 340] width 160 height 27
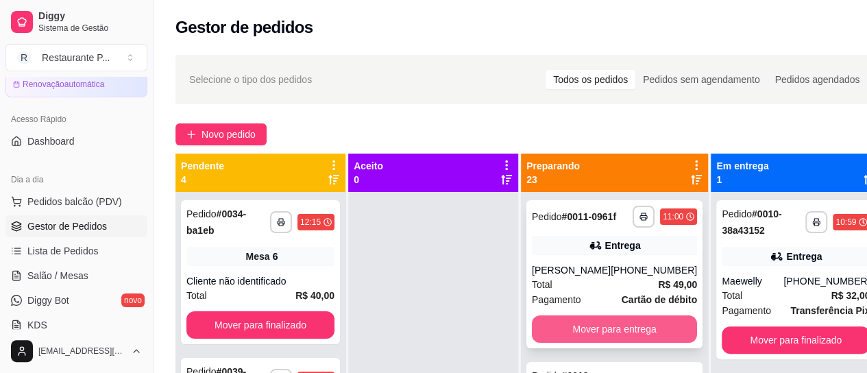
click at [630, 324] on button "Mover para entrega" at bounding box center [614, 328] width 165 height 27
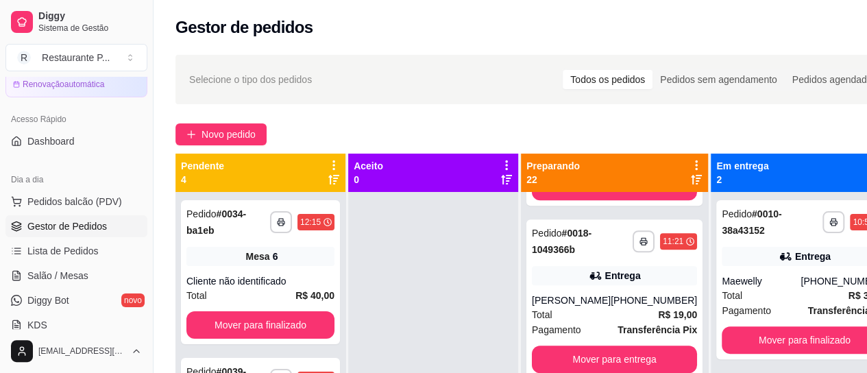
scroll to position [654, 0]
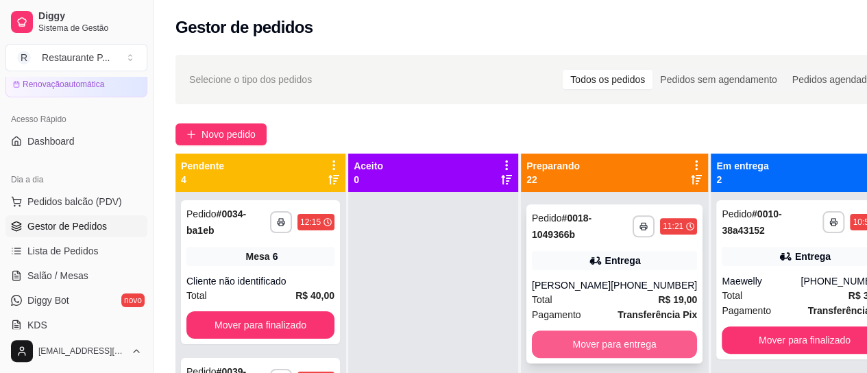
click at [658, 356] on button "Mover para entrega" at bounding box center [614, 343] width 165 height 27
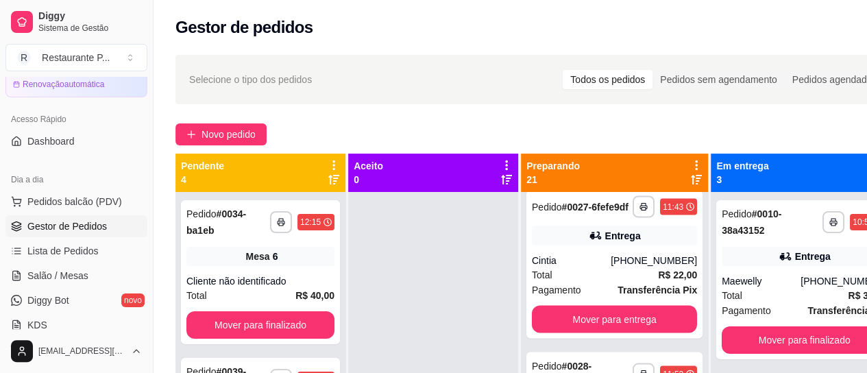
scroll to position [1341, 0]
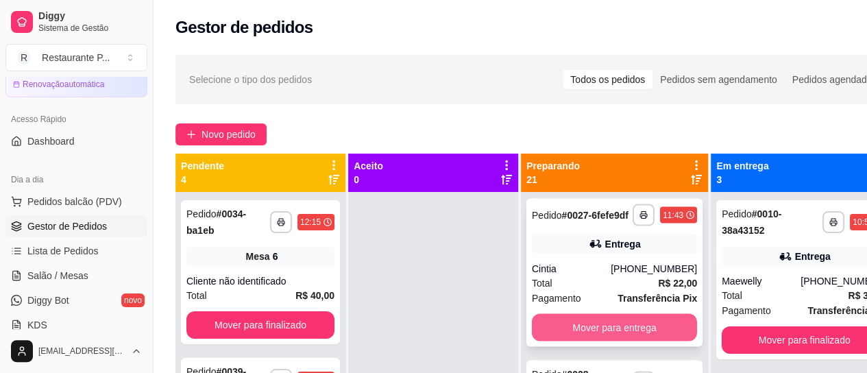
click at [589, 341] on button "Mover para entrega" at bounding box center [614, 327] width 165 height 27
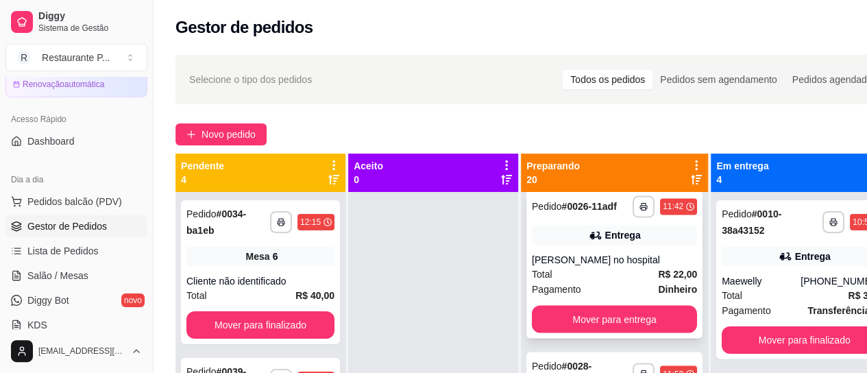
scroll to position [1177, 0]
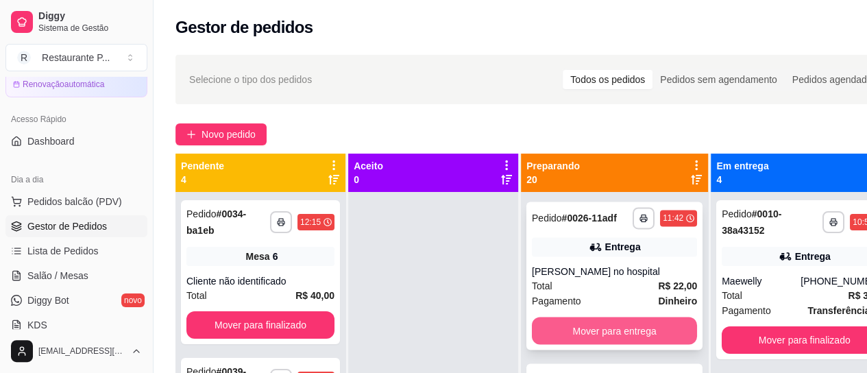
click at [614, 343] on button "Mover para entrega" at bounding box center [614, 330] width 165 height 27
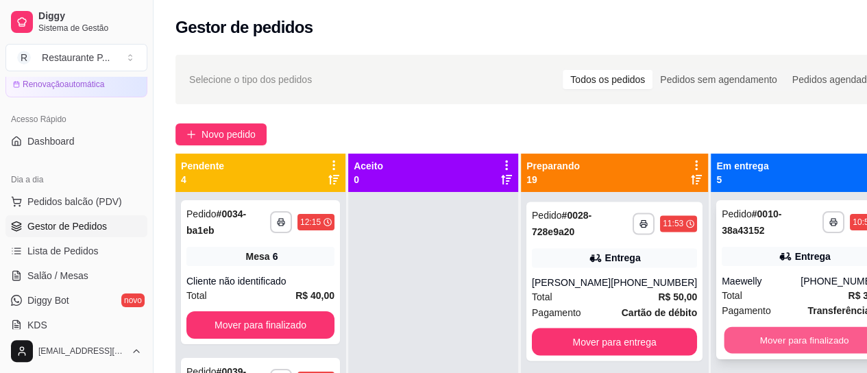
click at [785, 332] on button "Mover para finalizado" at bounding box center [804, 340] width 160 height 27
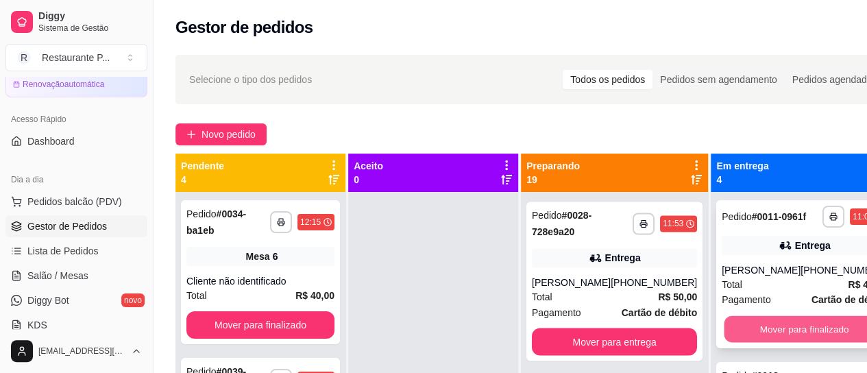
click at [789, 330] on button "Mover para finalizado" at bounding box center [804, 329] width 160 height 27
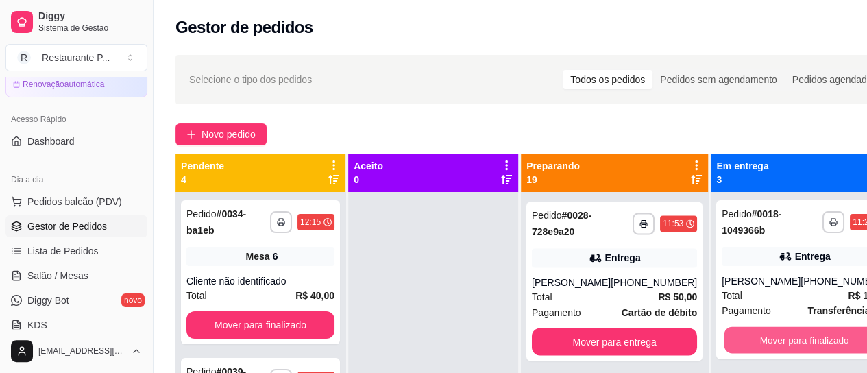
click at [789, 330] on button "Mover para finalizado" at bounding box center [804, 340] width 160 height 27
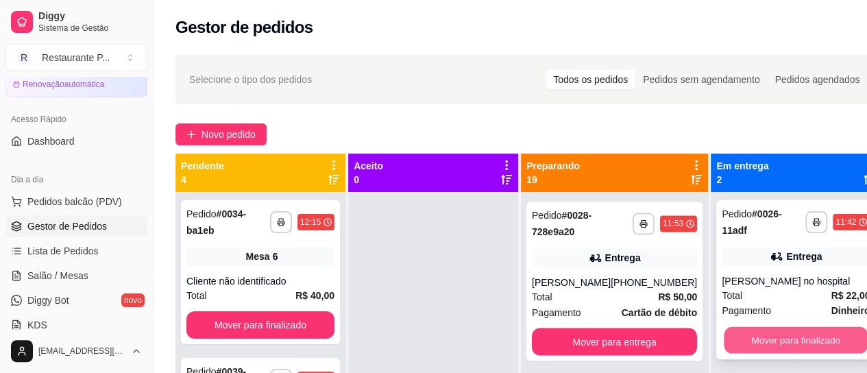
click at [825, 327] on button "Mover para finalizado" at bounding box center [795, 340] width 144 height 27
click at [804, 334] on button "Mover para finalizado" at bounding box center [795, 339] width 148 height 27
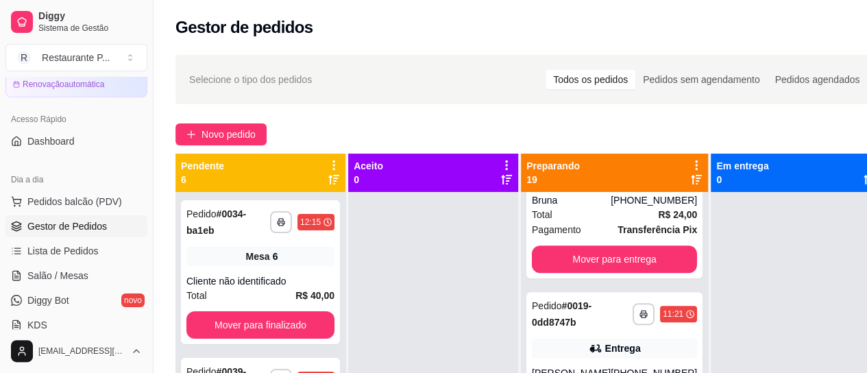
scroll to position [0, 0]
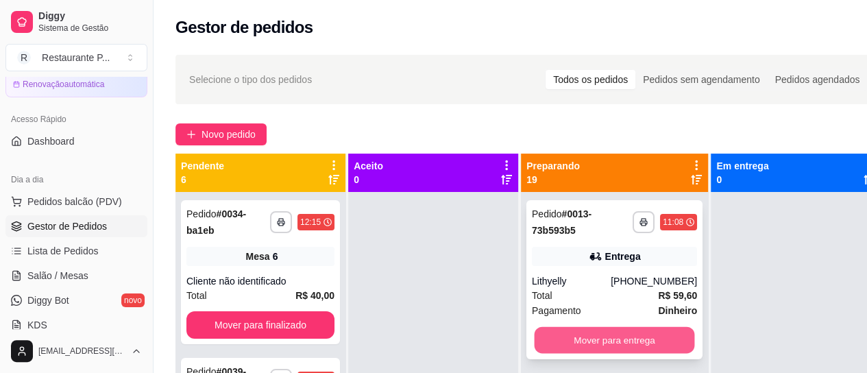
click at [650, 337] on button "Mover para entrega" at bounding box center [614, 340] width 160 height 27
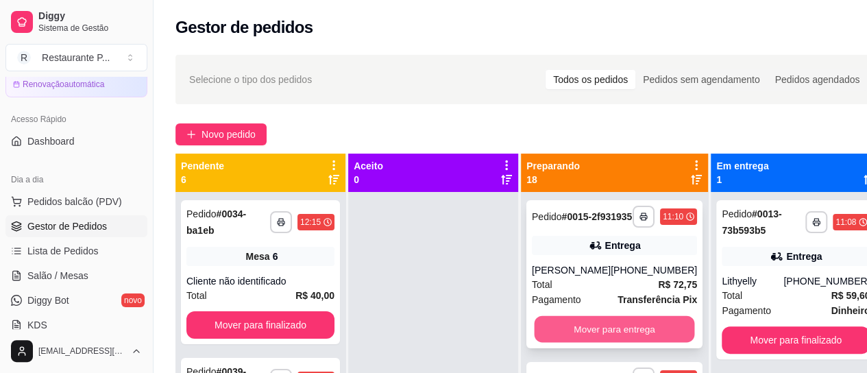
click at [623, 337] on button "Mover para entrega" at bounding box center [614, 329] width 160 height 27
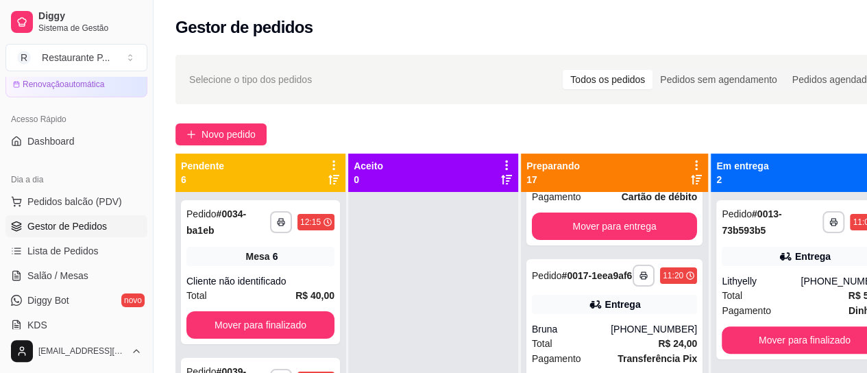
scroll to position [133, 0]
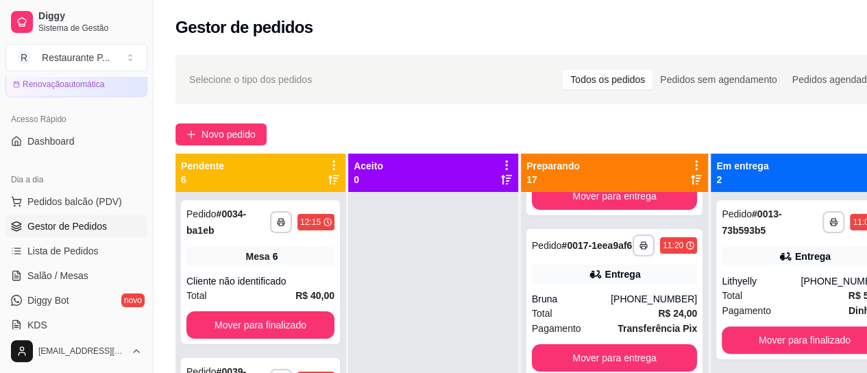
click at [710, 234] on div "**********" at bounding box center [803, 378] width 187 height 373
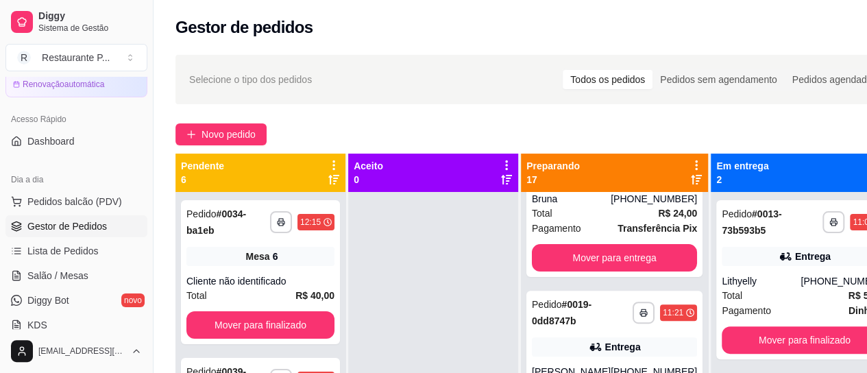
scroll to position [244, 0]
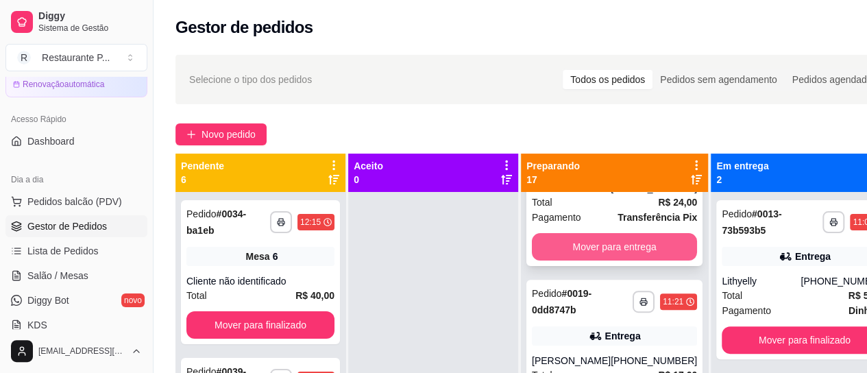
click at [655, 260] on button "Mover para entrega" at bounding box center [614, 246] width 165 height 27
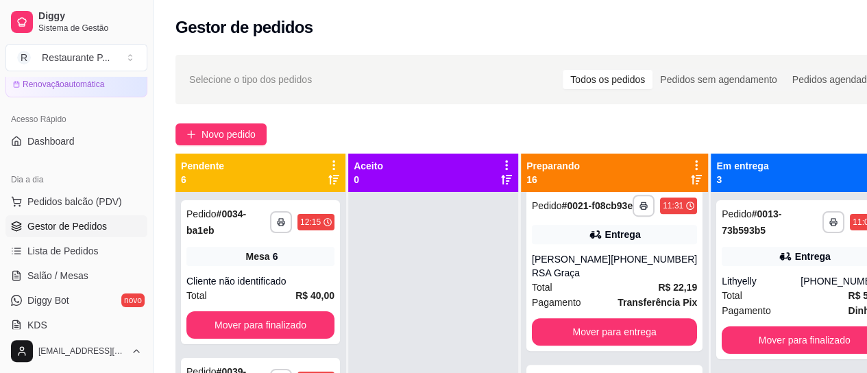
scroll to position [363, 0]
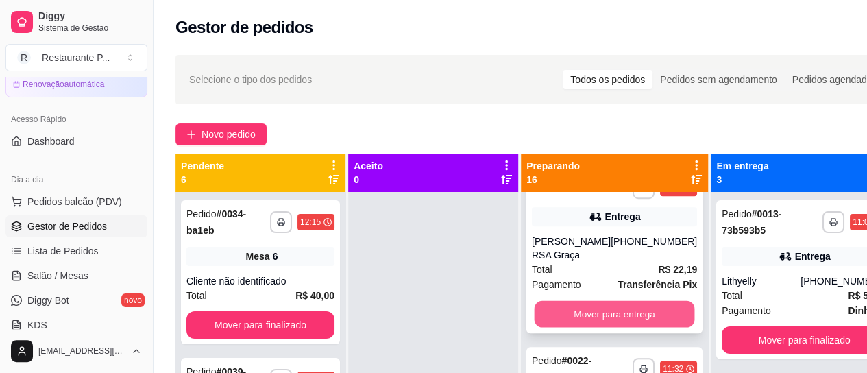
click at [642, 311] on button "Mover para entrega" at bounding box center [614, 314] width 160 height 27
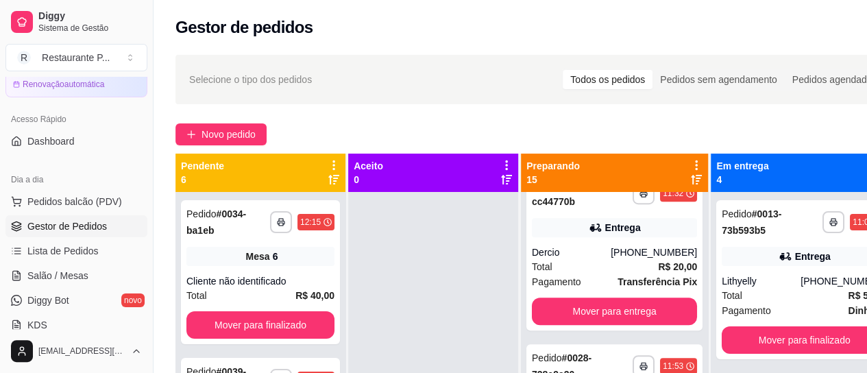
scroll to position [382, 0]
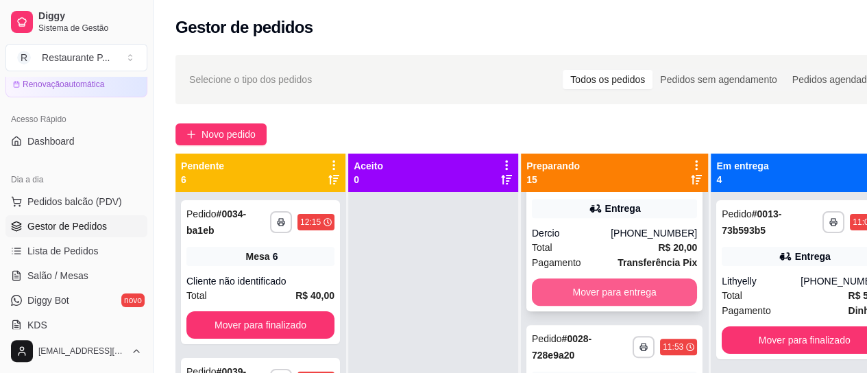
click at [640, 284] on button "Mover para entrega" at bounding box center [614, 291] width 165 height 27
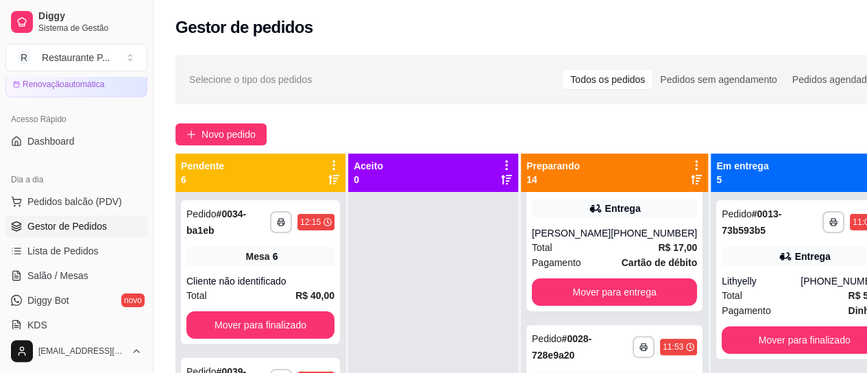
scroll to position [0, 0]
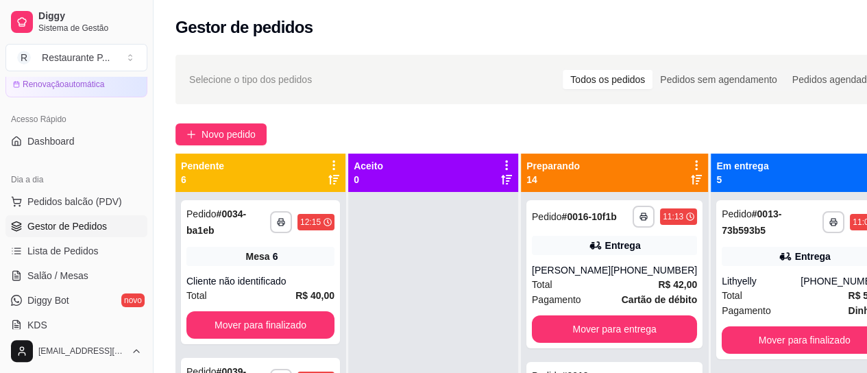
click at [691, 183] on icon at bounding box center [696, 179] width 11 height 11
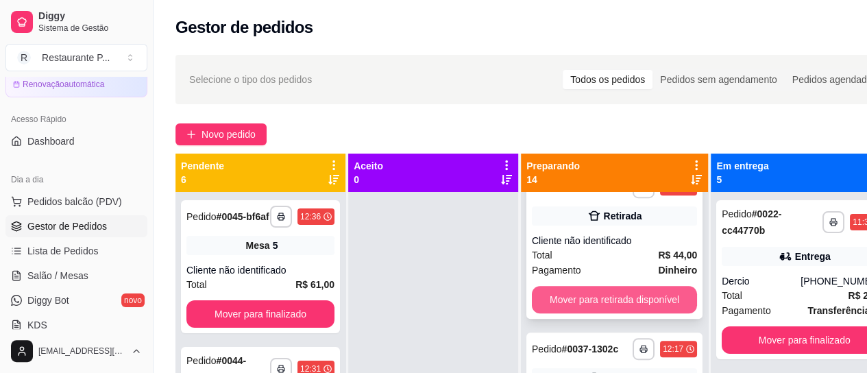
click at [615, 313] on button "Mover para retirada disponível" at bounding box center [614, 299] width 165 height 27
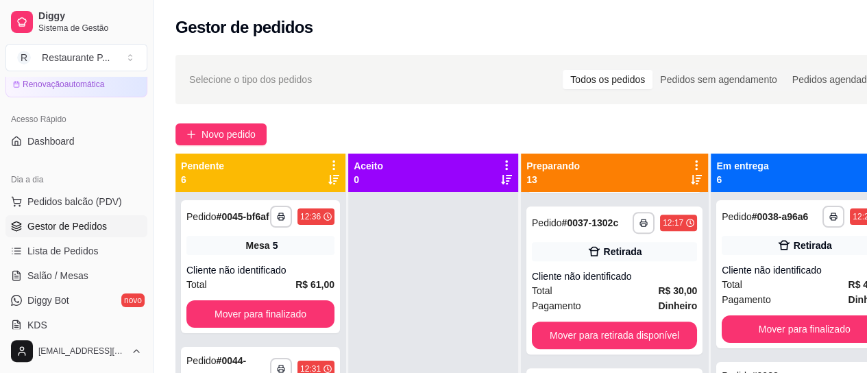
scroll to position [202, 0]
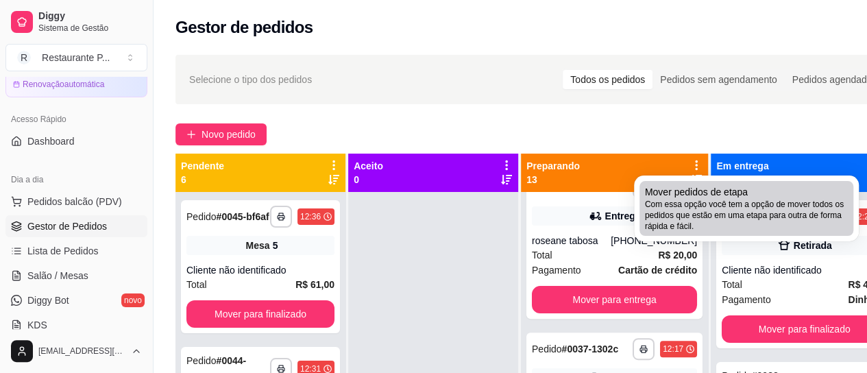
click at [759, 190] on div "Mover pedidos de etapa Com essa opção você tem a opção de mover todos os pedido…" at bounding box center [746, 208] width 203 height 47
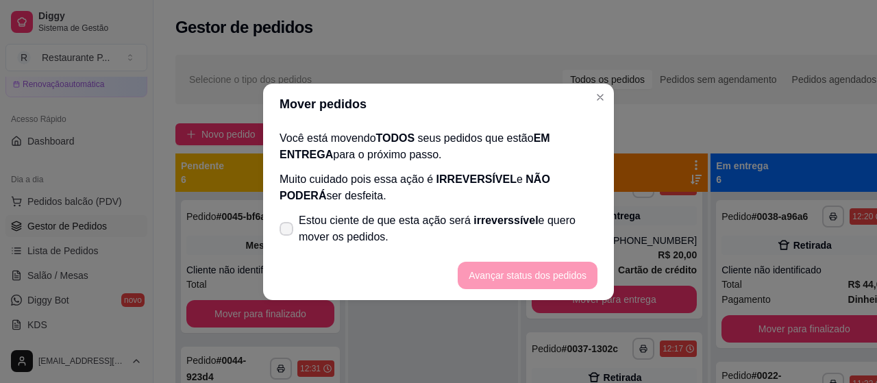
click at [286, 223] on span at bounding box center [287, 229] width 14 height 14
click at [286, 231] on input "Estou ciente de que esta ação será irreverssível e quero mover os pedidos." at bounding box center [283, 235] width 9 height 9
checkbox input "true"
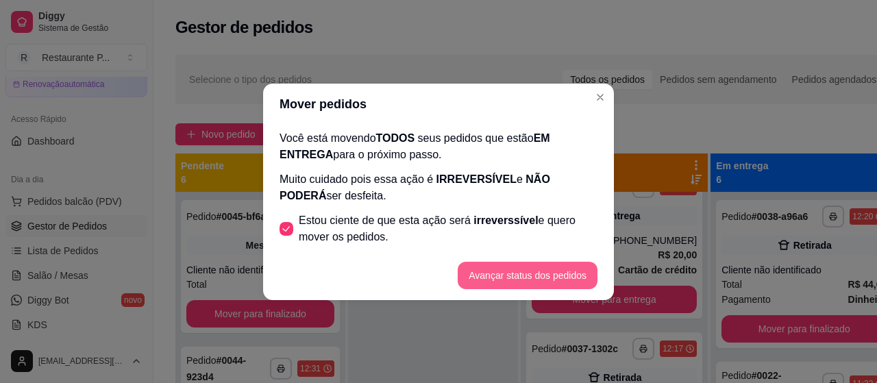
click at [529, 276] on button "Avançar status dos pedidos" at bounding box center [528, 275] width 140 height 27
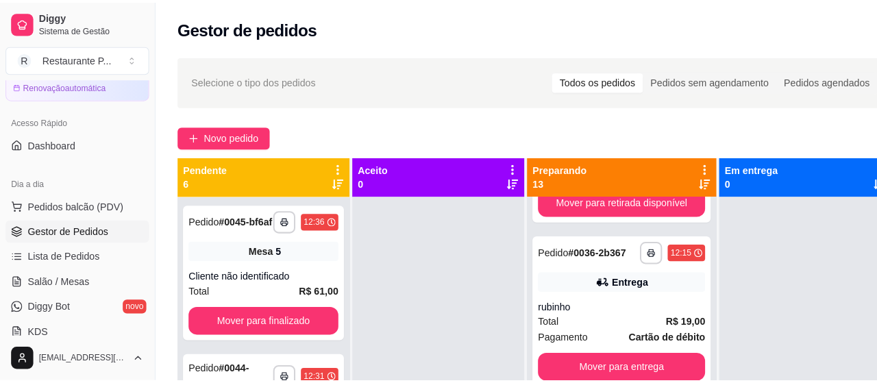
scroll to position [333, 0]
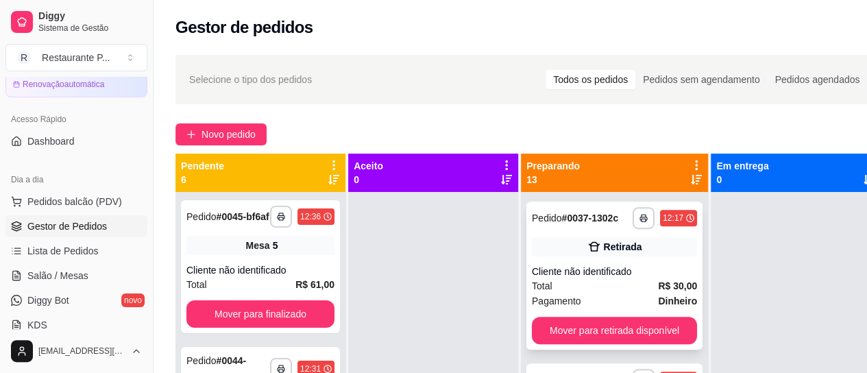
click at [621, 278] on div "Cliente não identificado" at bounding box center [614, 271] width 165 height 14
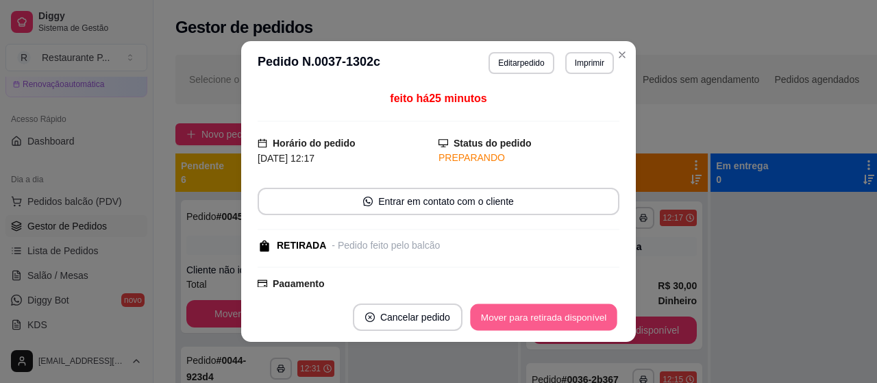
click at [582, 314] on button "Mover para retirada disponível" at bounding box center [543, 317] width 147 height 27
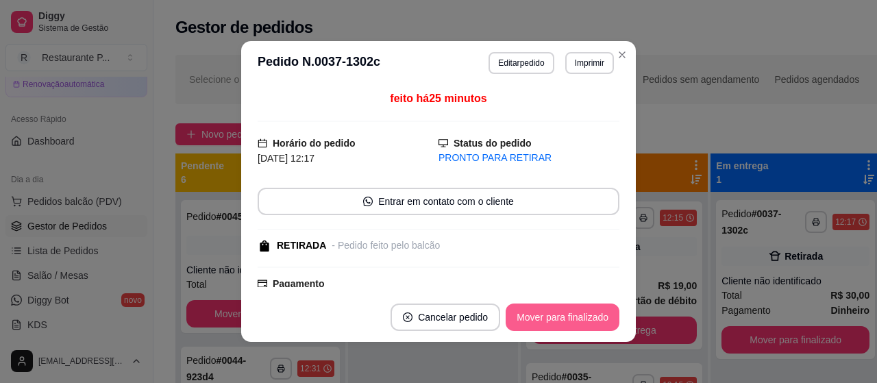
click at [582, 314] on button "Mover para finalizado" at bounding box center [563, 317] width 114 height 27
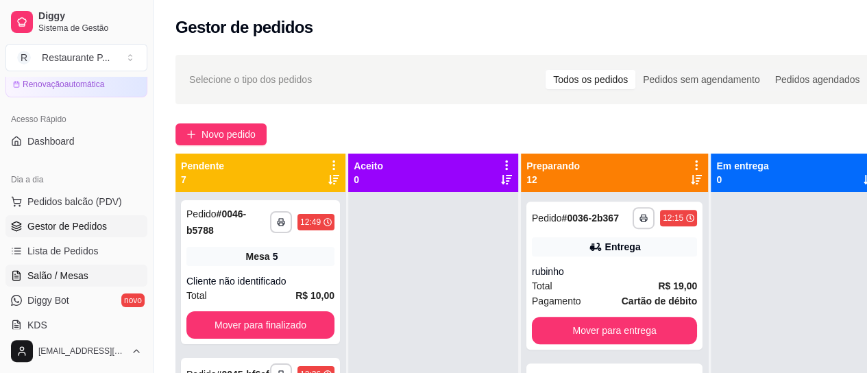
click at [62, 275] on span "Salão / Mesas" at bounding box center [57, 276] width 61 height 14
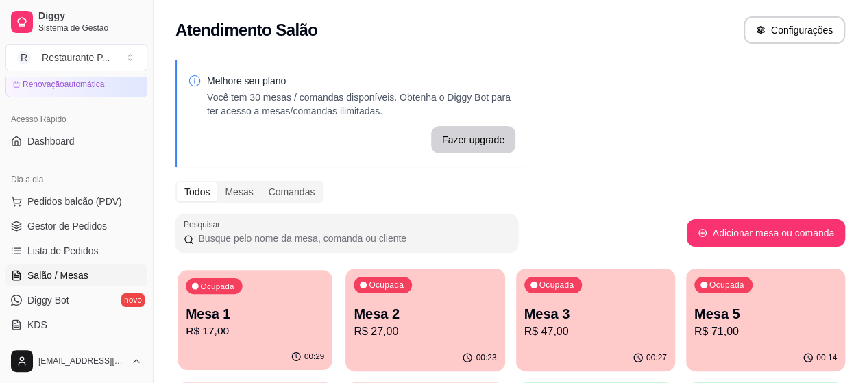
click at [225, 333] on p "R$ 17,00" at bounding box center [255, 331] width 138 height 16
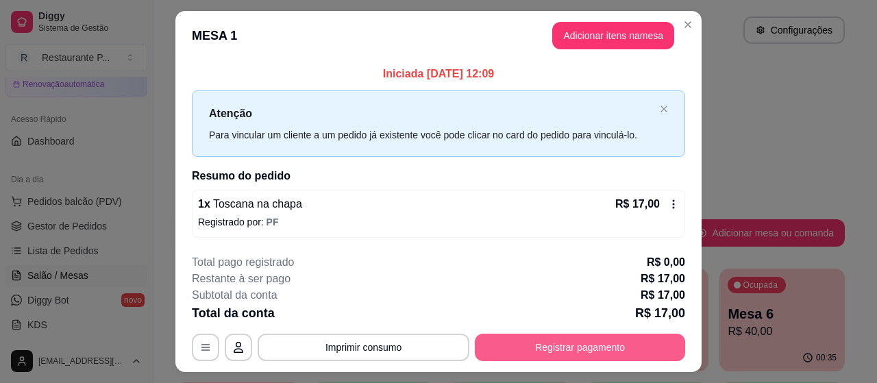
click at [546, 335] on button "Registrar pagamento" at bounding box center [580, 347] width 210 height 27
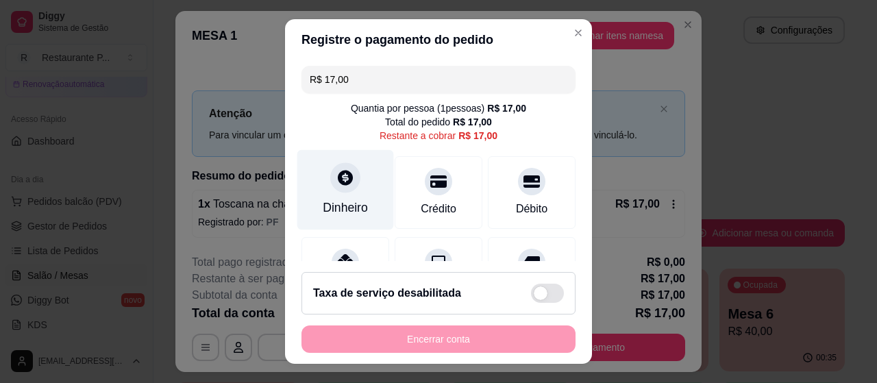
click at [349, 192] on div "Dinheiro" at bounding box center [345, 190] width 97 height 80
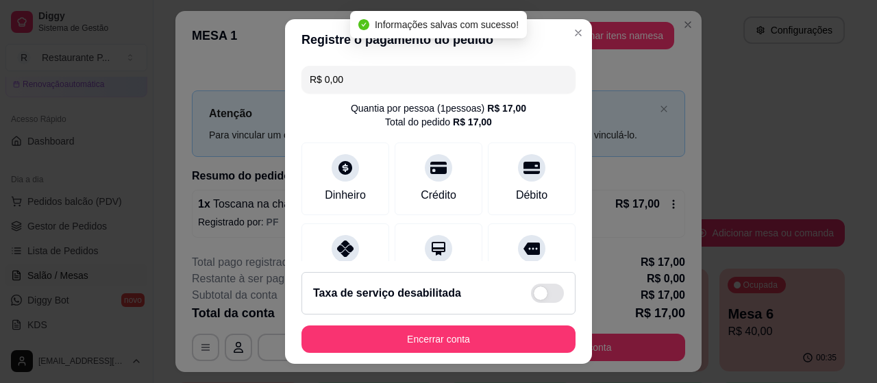
type input "R$ 0,00"
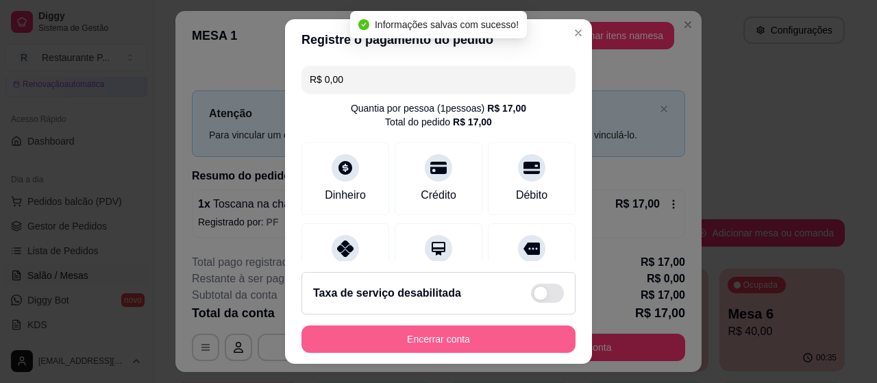
click at [463, 333] on button "Encerrar conta" at bounding box center [438, 338] width 274 height 27
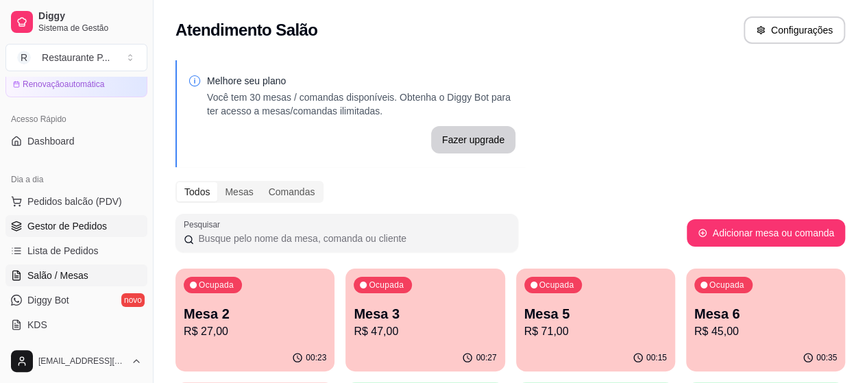
click at [73, 231] on span "Gestor de Pedidos" at bounding box center [66, 226] width 79 height 14
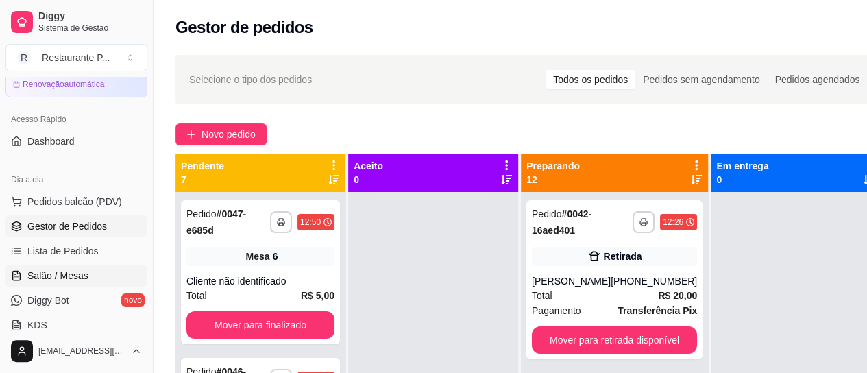
click at [49, 271] on span "Salão / Mesas" at bounding box center [57, 276] width 61 height 14
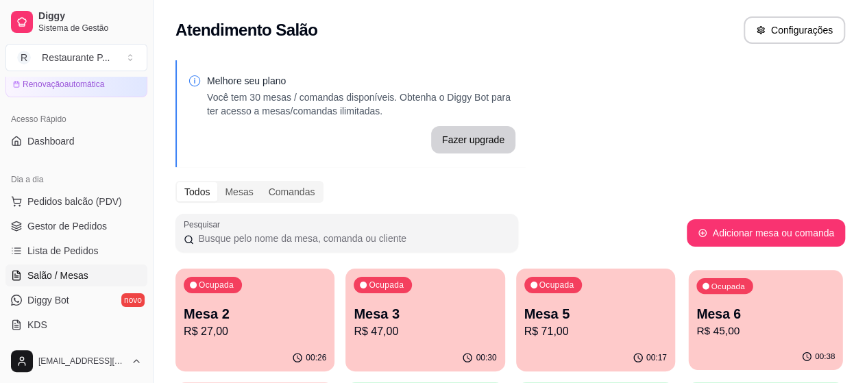
click at [696, 321] on p "Mesa 6" at bounding box center [765, 314] width 138 height 18
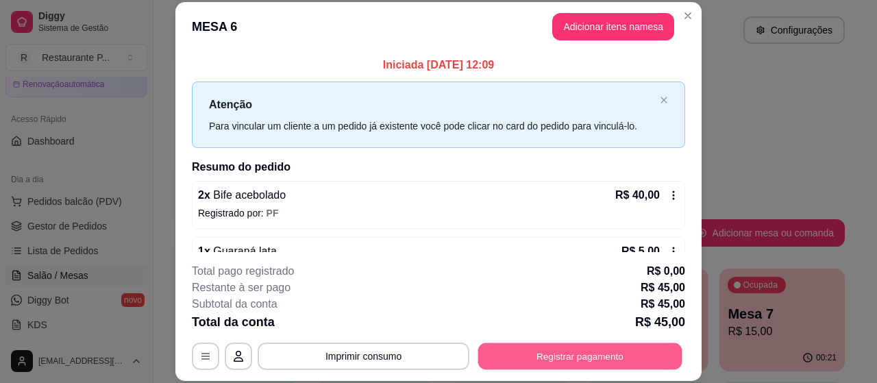
click at [544, 363] on button "Registrar pagamento" at bounding box center [580, 356] width 204 height 27
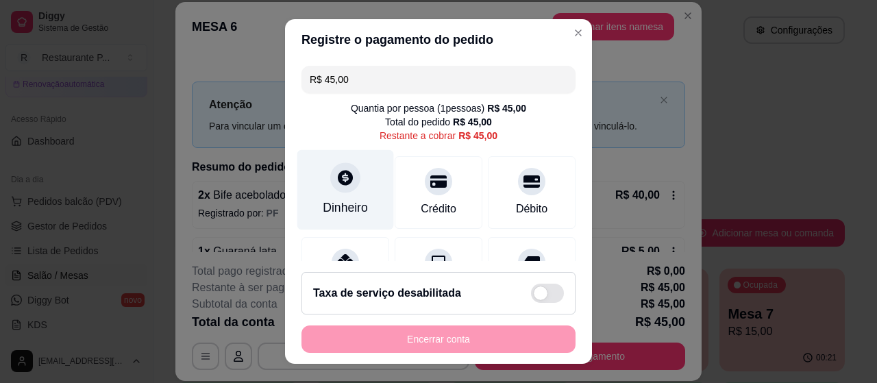
click at [330, 199] on div "Dinheiro" at bounding box center [345, 208] width 45 height 18
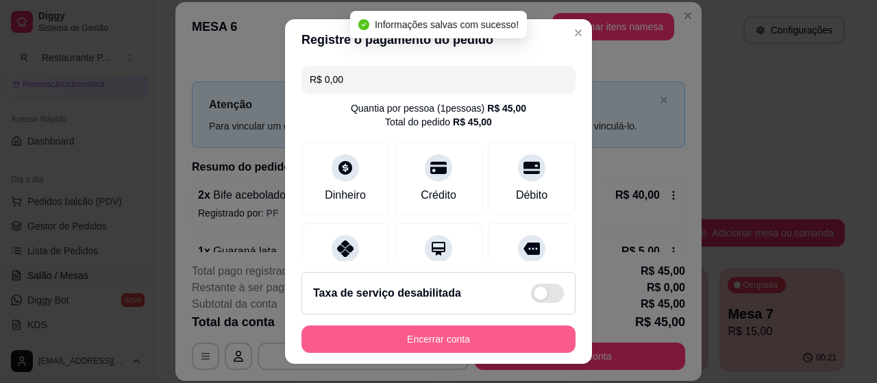
type input "R$ 0,00"
click at [431, 343] on button "Encerrar conta" at bounding box center [438, 338] width 274 height 27
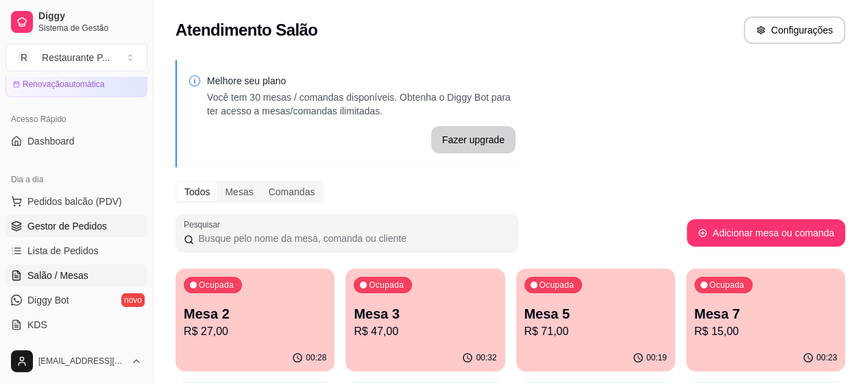
click at [73, 219] on span "Gestor de Pedidos" at bounding box center [66, 226] width 79 height 14
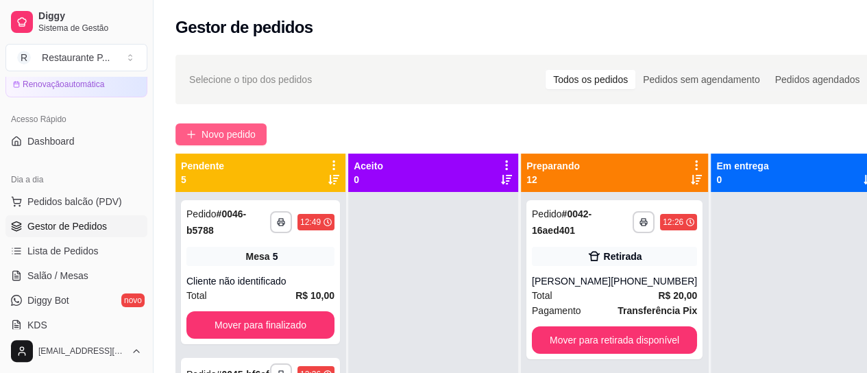
click at [252, 127] on span "Novo pedido" at bounding box center [228, 134] width 54 height 15
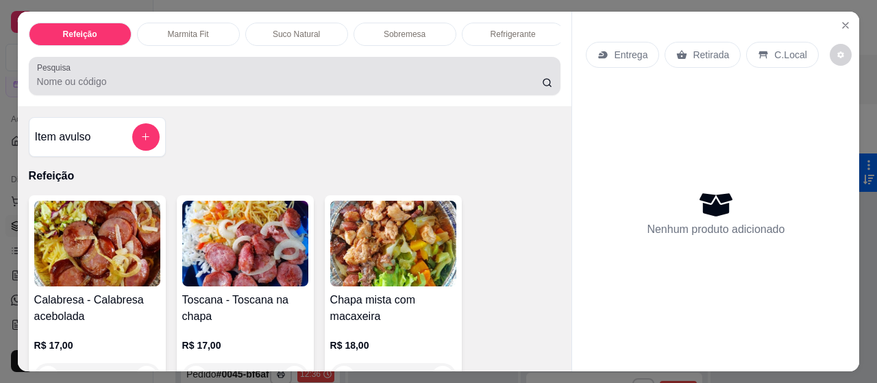
click at [140, 86] on input "Pesquisa" at bounding box center [289, 82] width 505 height 14
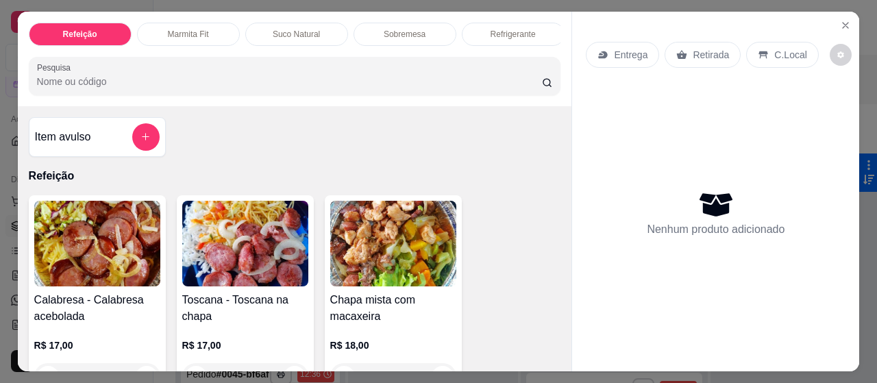
click at [140, 86] on input "Pesquisa" at bounding box center [289, 82] width 505 height 14
click at [377, 231] on img at bounding box center [393, 244] width 126 height 86
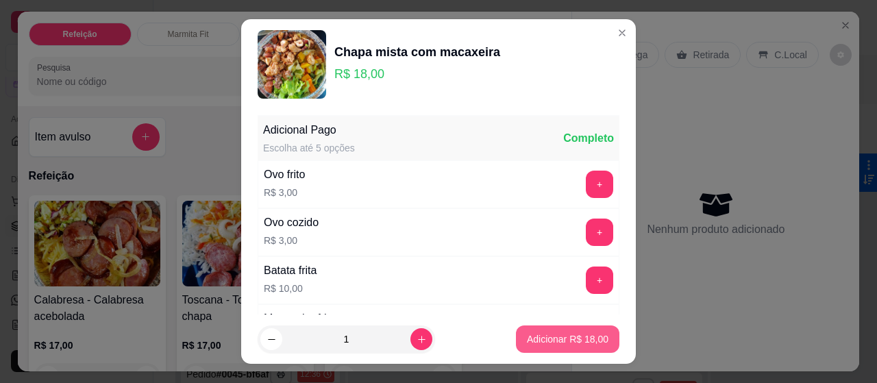
click at [574, 342] on p "Adicionar R$ 18,00" at bounding box center [568, 339] width 82 height 14
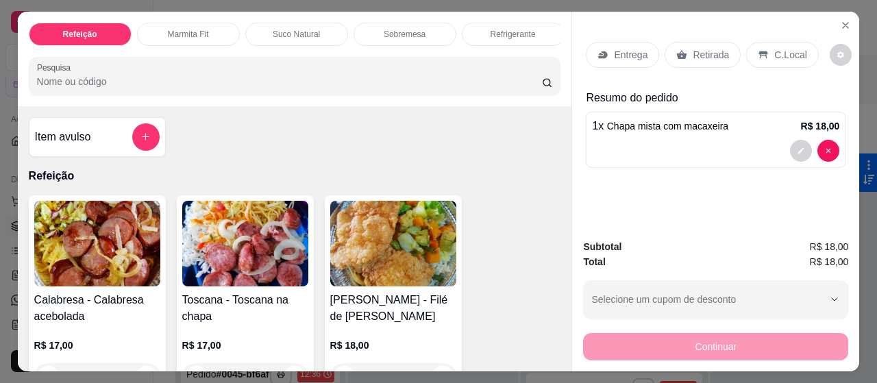
click at [618, 53] on p "Entrega" at bounding box center [631, 55] width 34 height 14
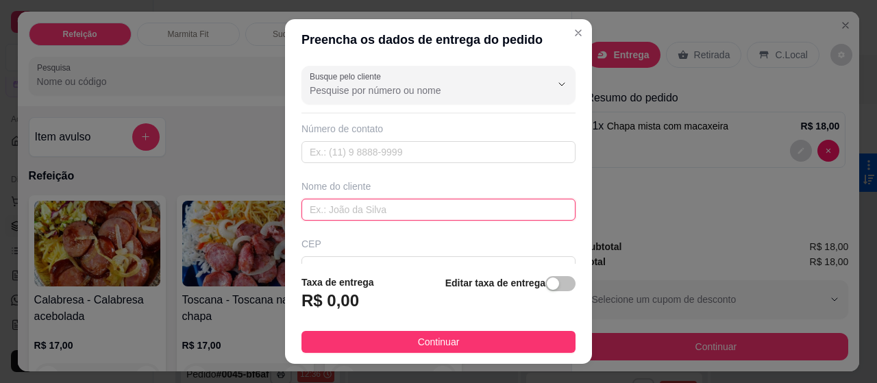
click at [347, 213] on input "text" at bounding box center [438, 210] width 274 height 22
type input "sylvio forum"
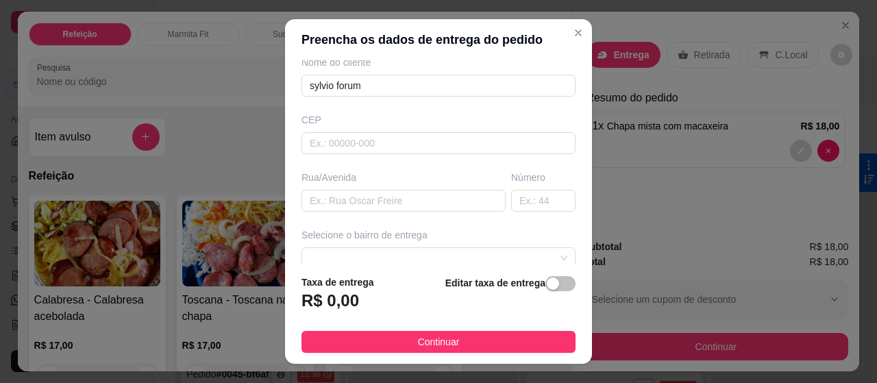
scroll to position [137, 0]
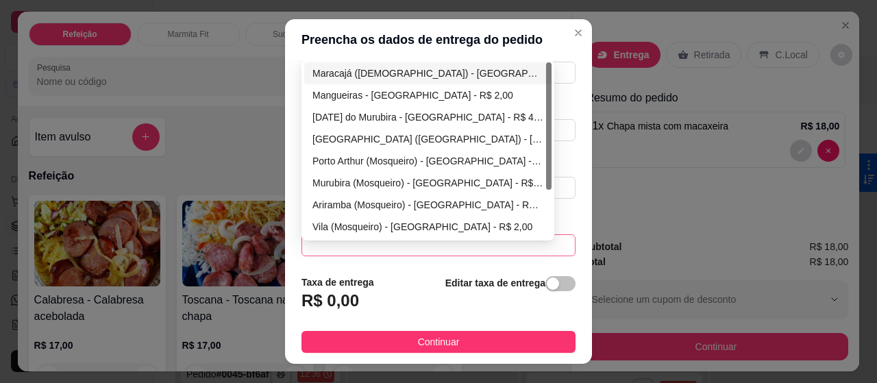
click at [412, 234] on div "64519fce79685a28109be96c 6452b94cccd6e324125c1341 [GEOGRAPHIC_DATA] (Mosqueiro)…" at bounding box center [438, 245] width 274 height 22
click at [366, 221] on div "Vila (Mosqueiro) - [GEOGRAPHIC_DATA] - R$ 2,00" at bounding box center [427, 226] width 231 height 15
type input "[GEOGRAPHIC_DATA]"
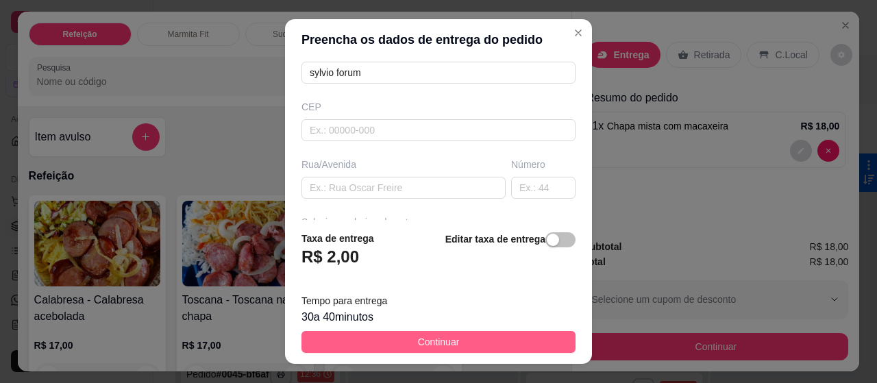
click at [418, 340] on span "Continuar" at bounding box center [439, 341] width 42 height 15
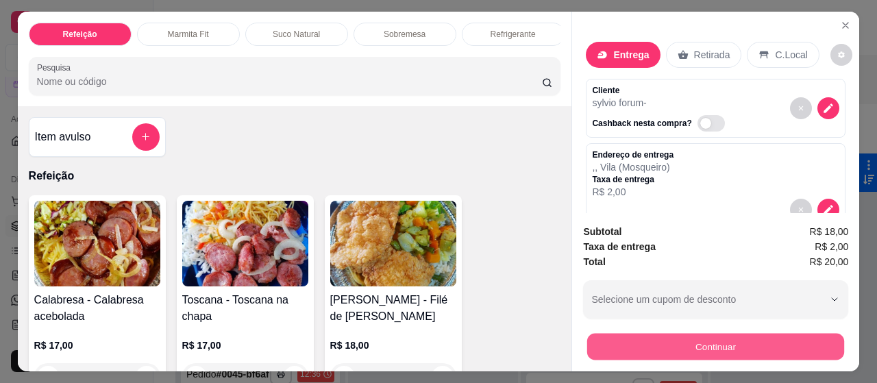
click at [736, 336] on button "Continuar" at bounding box center [715, 347] width 257 height 27
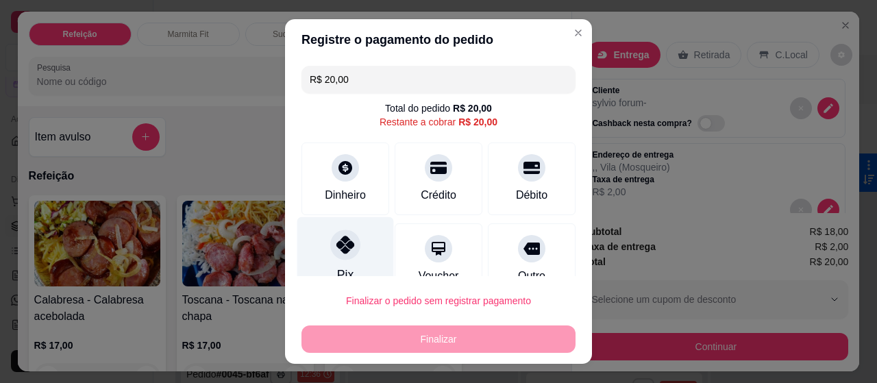
click at [349, 253] on div "Pix" at bounding box center [345, 257] width 97 height 80
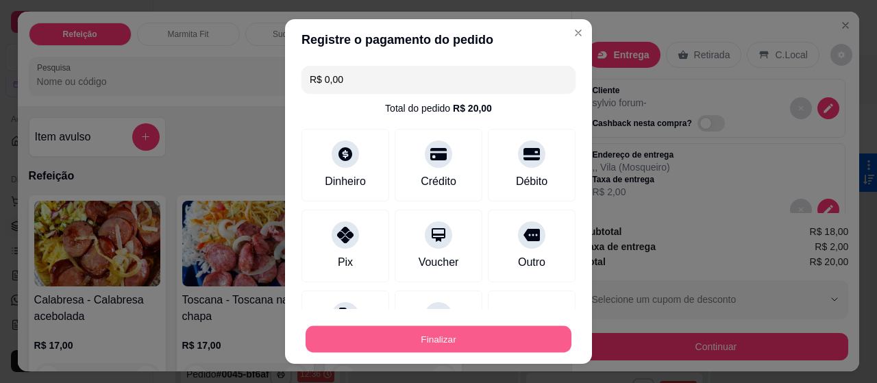
click at [383, 333] on button "Finalizar" at bounding box center [439, 339] width 266 height 27
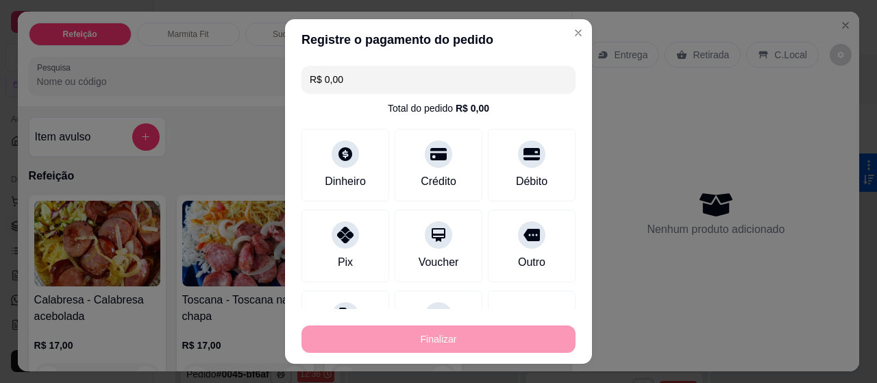
type input "-R$ 20,00"
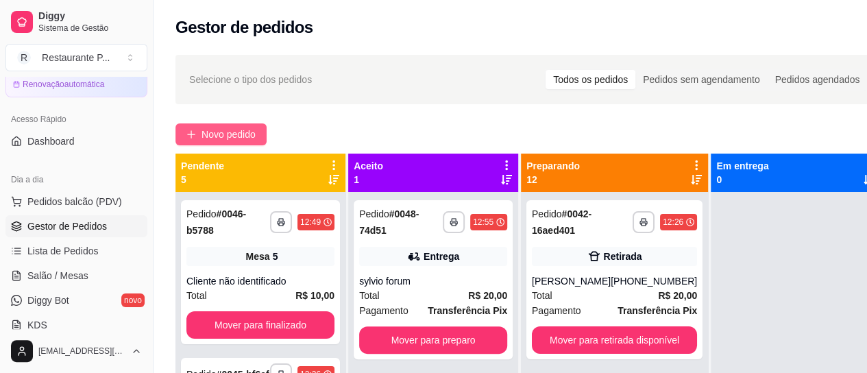
click at [225, 132] on span "Novo pedido" at bounding box center [228, 134] width 54 height 15
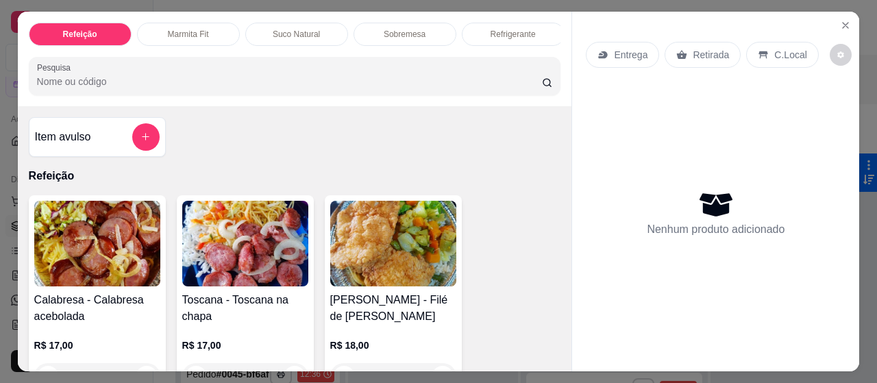
click at [410, 23] on div "Sobremesa" at bounding box center [405, 34] width 103 height 23
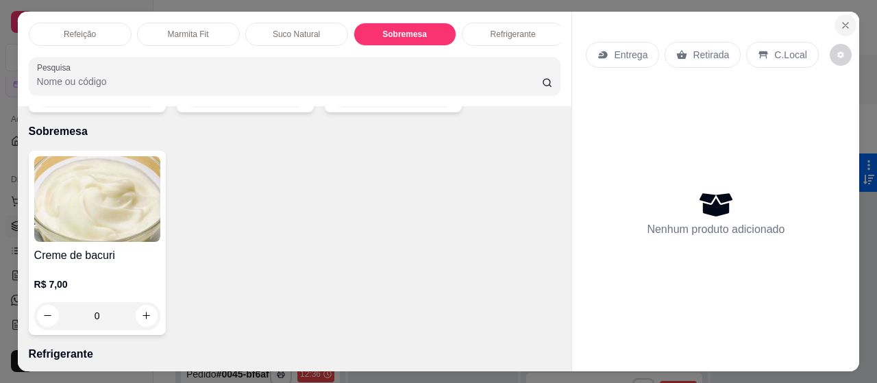
click at [844, 20] on icon "Close" at bounding box center [845, 25] width 11 height 11
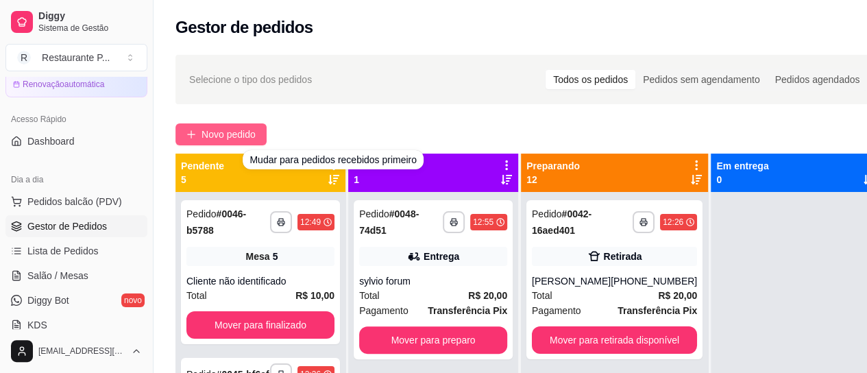
click at [225, 130] on span "Novo pedido" at bounding box center [228, 134] width 54 height 15
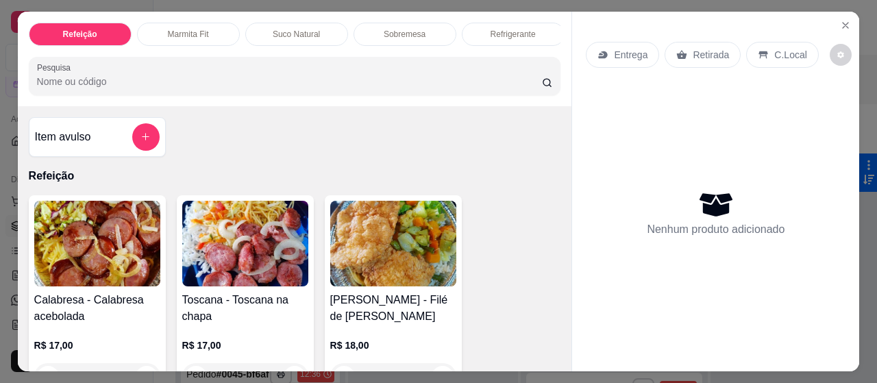
click at [100, 88] on input "Pesquisa" at bounding box center [289, 82] width 505 height 14
click at [841, 14] on button "Close" at bounding box center [845, 25] width 22 height 22
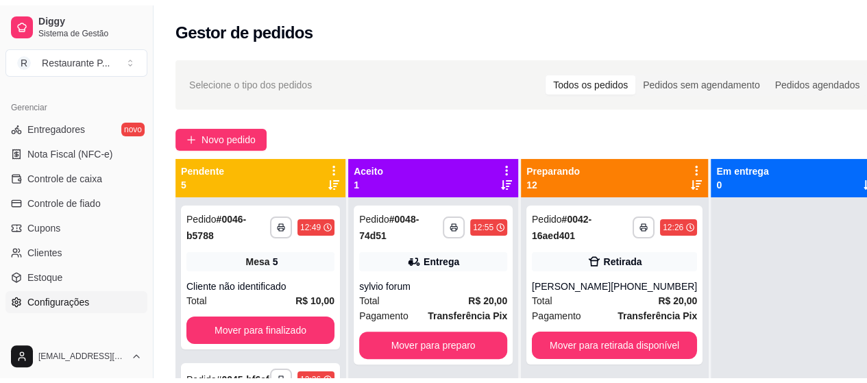
scroll to position [550, 0]
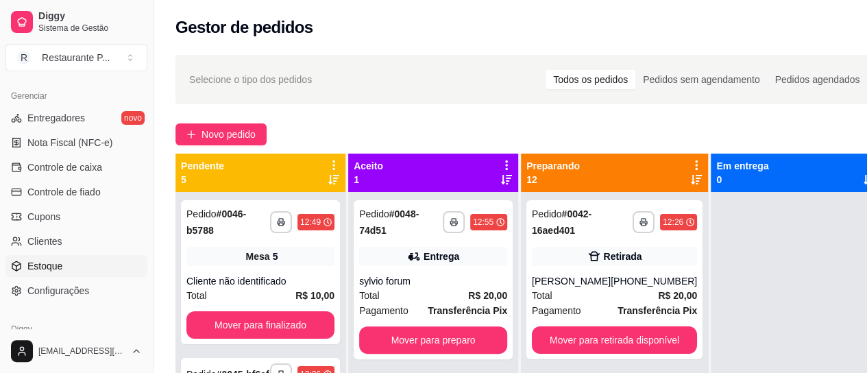
click at [58, 267] on span "Estoque" at bounding box center [44, 266] width 35 height 14
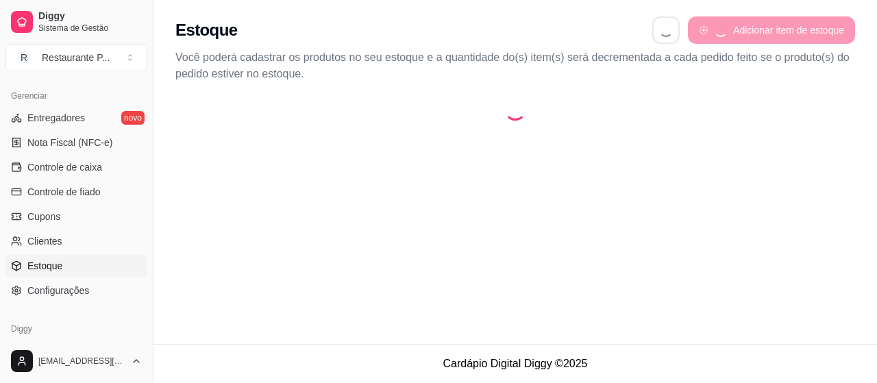
select select "QUANTITY_ORDER"
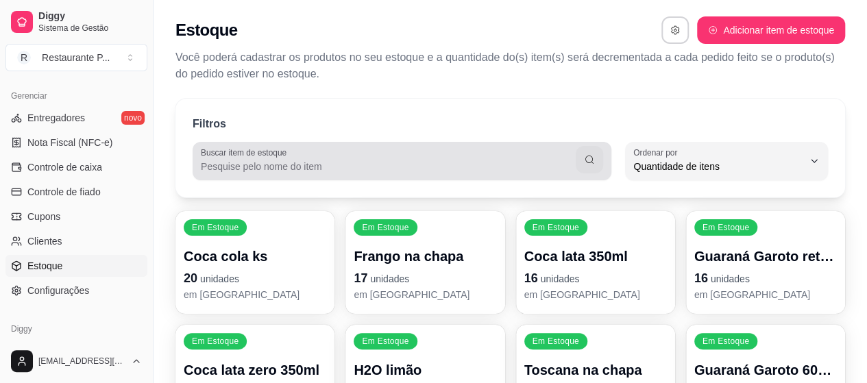
scroll to position [13, 0]
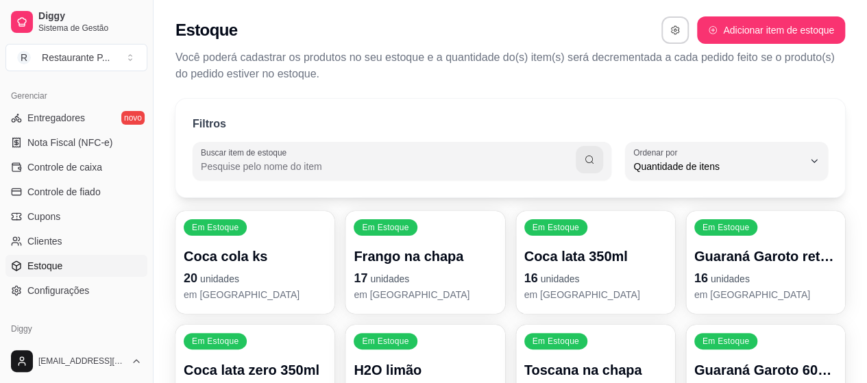
click at [264, 160] on input "Buscar item de estoque" at bounding box center [388, 167] width 375 height 14
type input "creme"
click at [592, 157] on icon "button" at bounding box center [589, 159] width 11 height 11
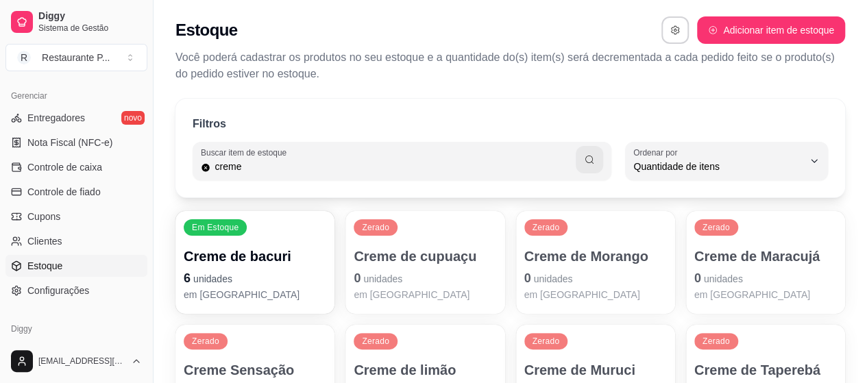
click at [386, 271] on p "0 unidades" at bounding box center [425, 278] width 143 height 19
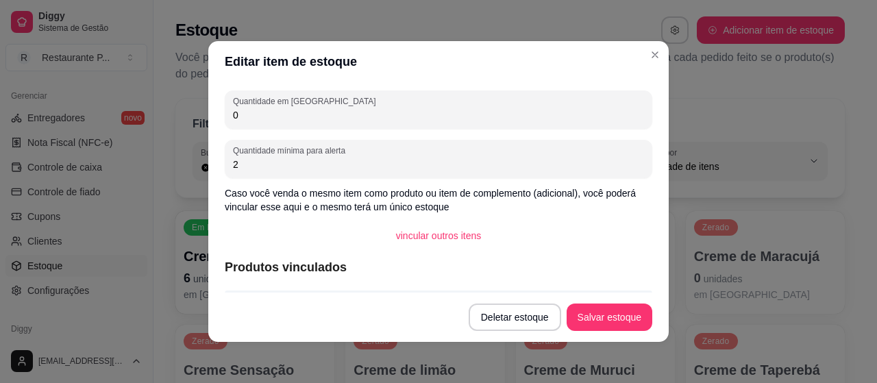
click at [256, 114] on input "0" at bounding box center [438, 115] width 411 height 14
type input "1"
click at [610, 318] on button "Salvar estoque" at bounding box center [609, 317] width 84 height 27
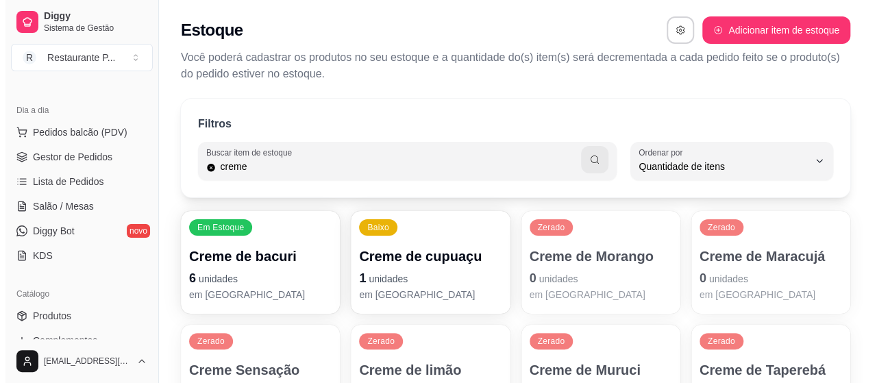
scroll to position [128, 0]
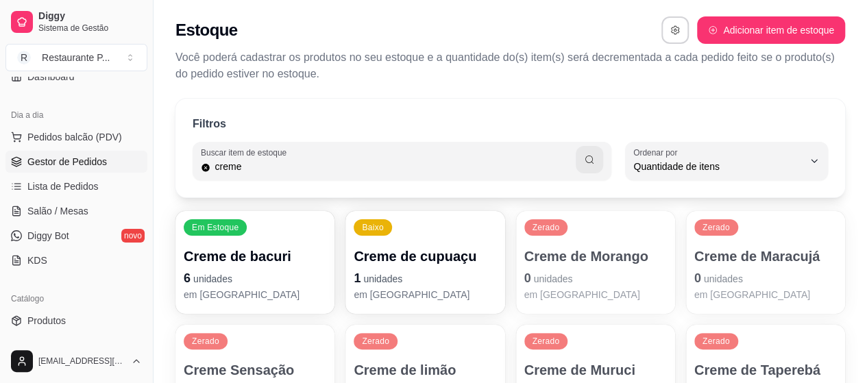
click at [110, 155] on link "Gestor de Pedidos" at bounding box center [76, 162] width 142 height 22
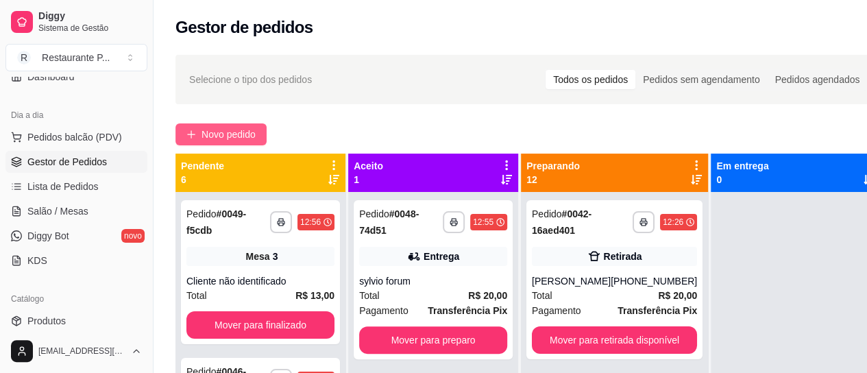
click at [218, 128] on span "Novo pedido" at bounding box center [228, 134] width 54 height 15
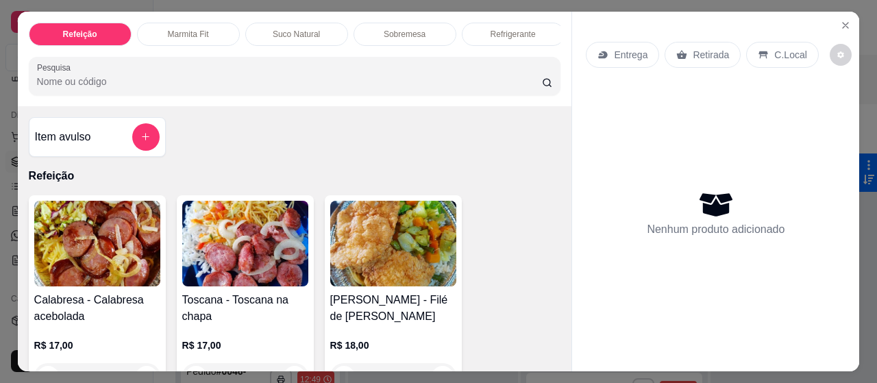
click at [403, 29] on p "Sobremesa" at bounding box center [405, 34] width 42 height 11
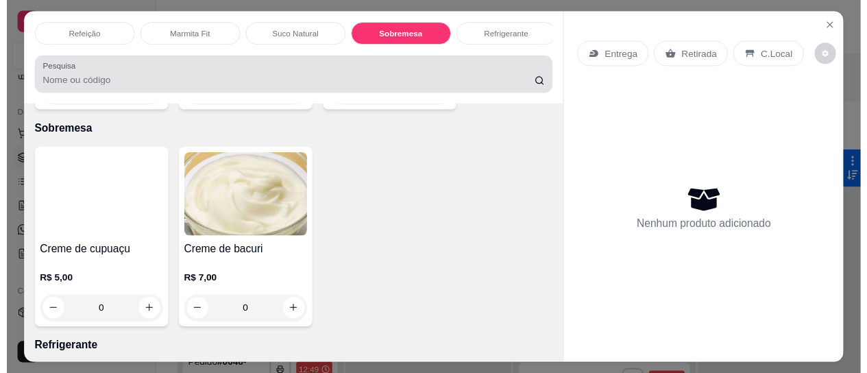
scroll to position [37, 0]
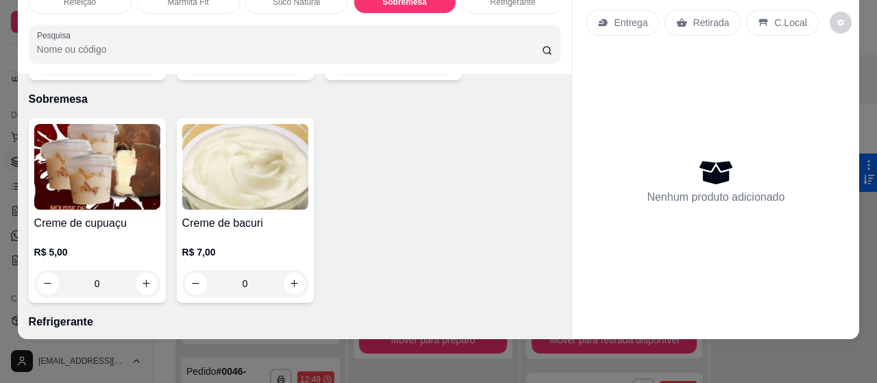
click at [73, 215] on h4 "Creme de cupuaçu" at bounding box center [97, 223] width 126 height 16
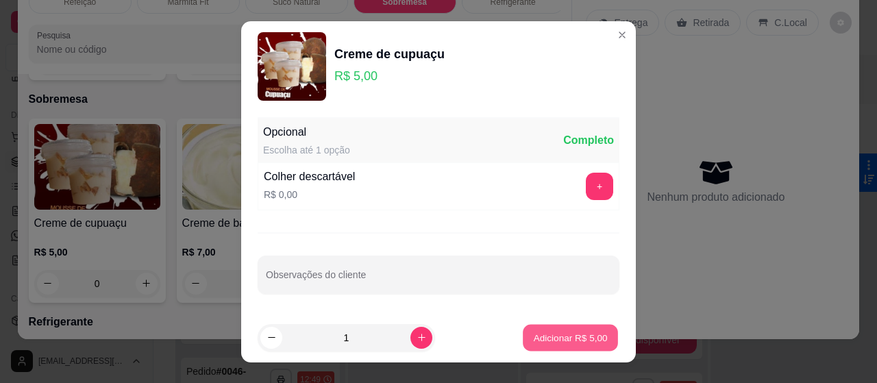
click at [565, 332] on p "Adicionar R$ 5,00" at bounding box center [570, 337] width 74 height 13
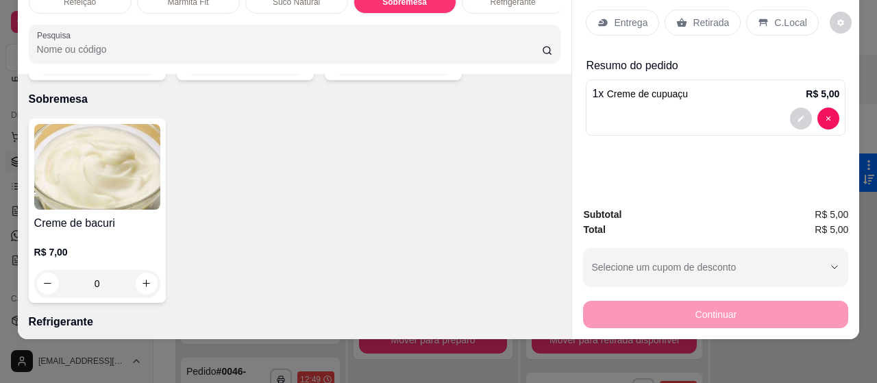
click at [711, 16] on p "Retirada" at bounding box center [711, 23] width 36 height 14
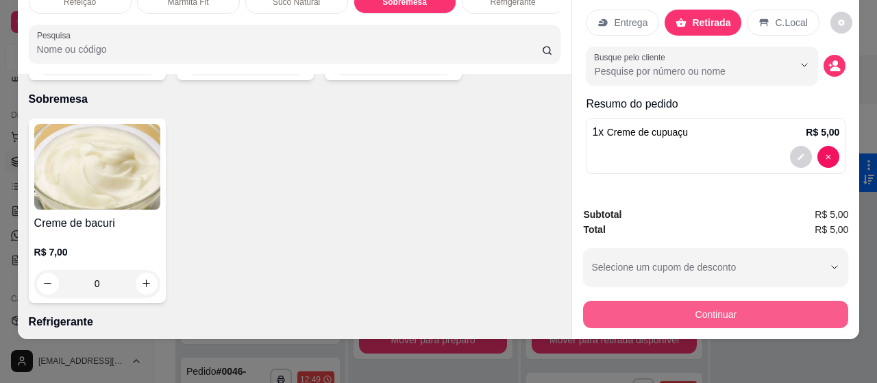
click at [725, 310] on button "Continuar" at bounding box center [715, 314] width 265 height 27
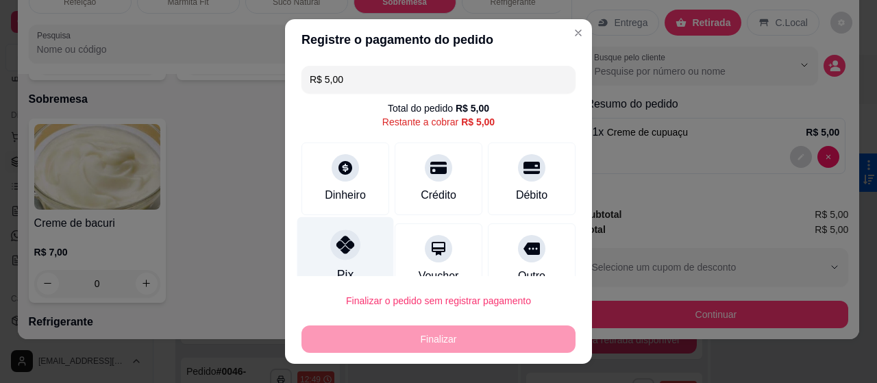
click at [339, 247] on icon at bounding box center [345, 245] width 18 height 18
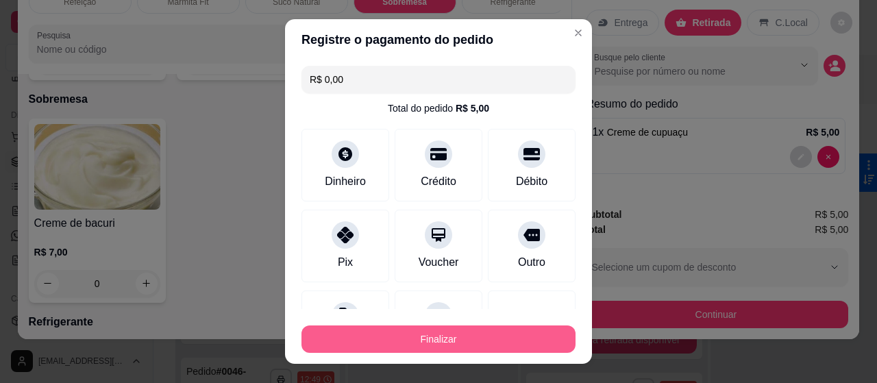
click at [423, 338] on button "Finalizar" at bounding box center [438, 338] width 274 height 27
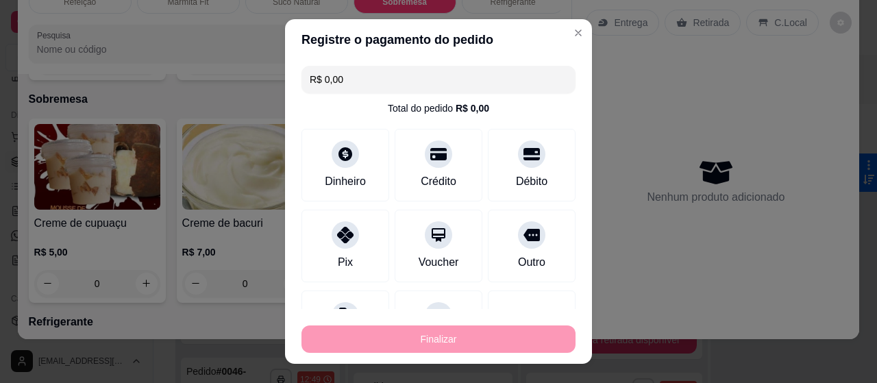
type input "-R$ 5,00"
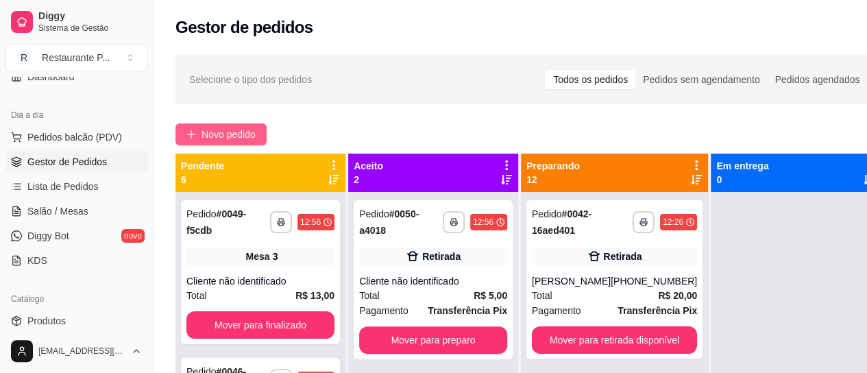
click at [234, 135] on span "Novo pedido" at bounding box center [228, 134] width 54 height 15
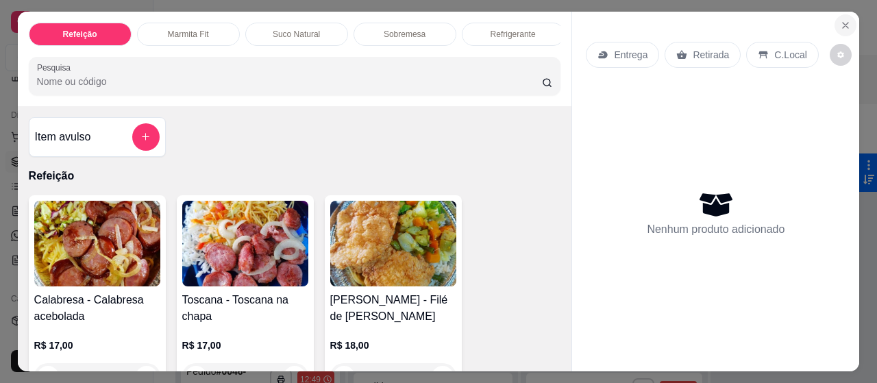
click at [843, 14] on button "Close" at bounding box center [845, 25] width 22 height 22
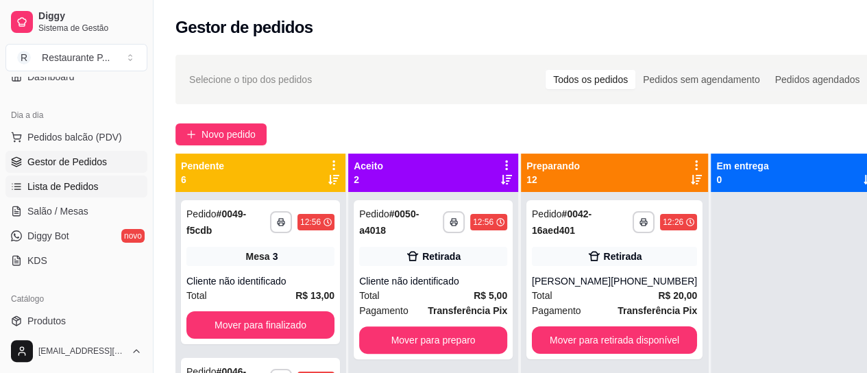
click at [51, 195] on link "Lista de Pedidos" at bounding box center [76, 186] width 142 height 22
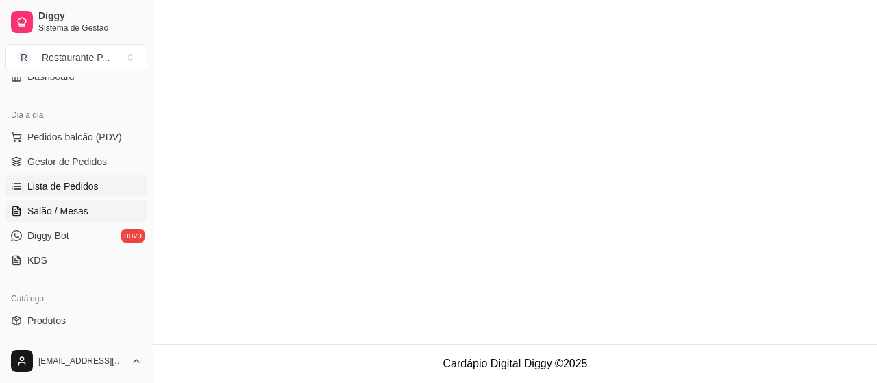
click at [64, 208] on span "Salão / Mesas" at bounding box center [57, 211] width 61 height 14
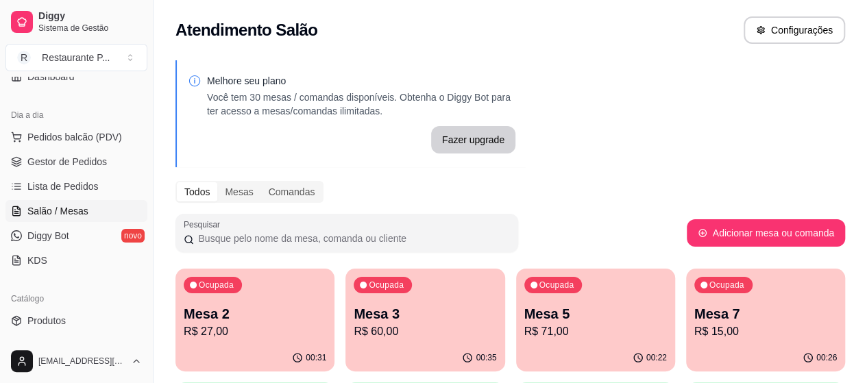
click at [354, 323] on p "Mesa 3" at bounding box center [425, 313] width 143 height 19
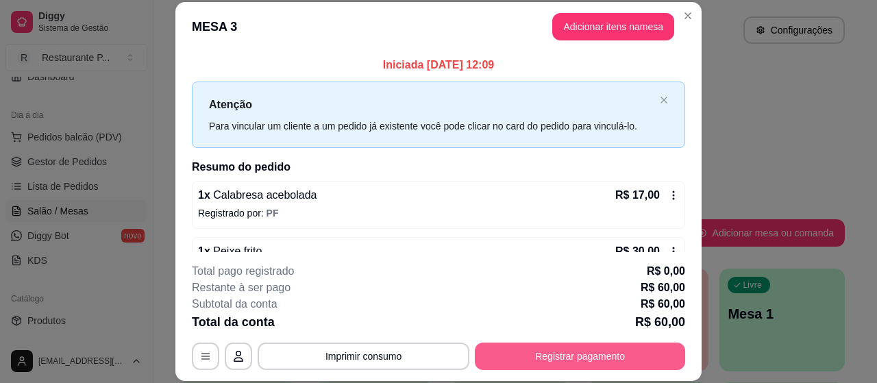
click at [573, 352] on button "Registrar pagamento" at bounding box center [580, 356] width 210 height 27
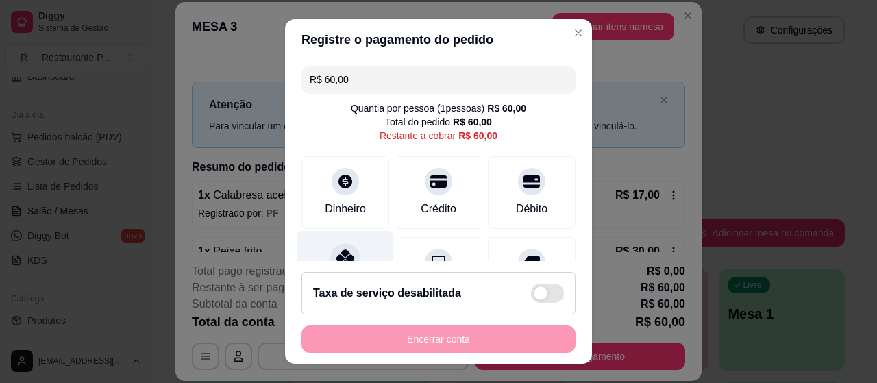
click at [336, 249] on icon at bounding box center [345, 258] width 18 height 18
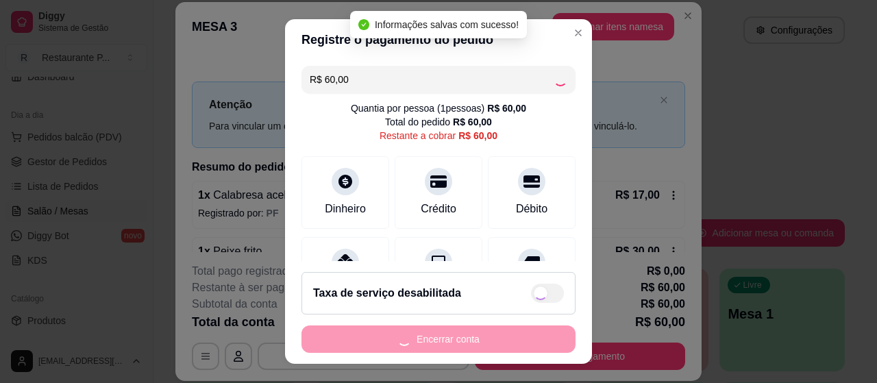
type input "R$ 0,00"
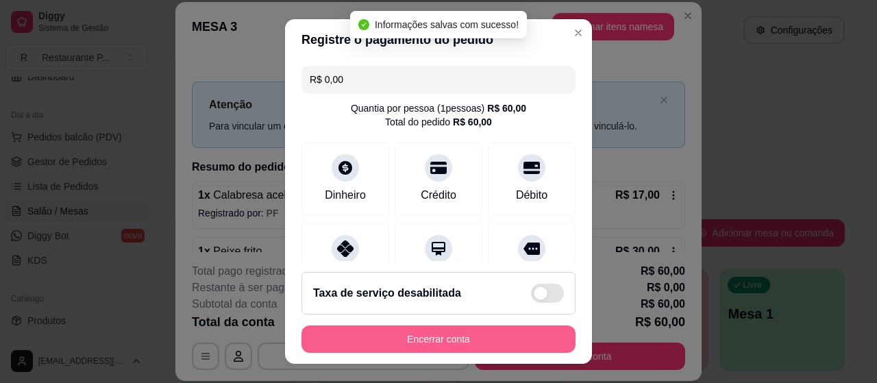
click at [444, 334] on button "Encerrar conta" at bounding box center [438, 338] width 274 height 27
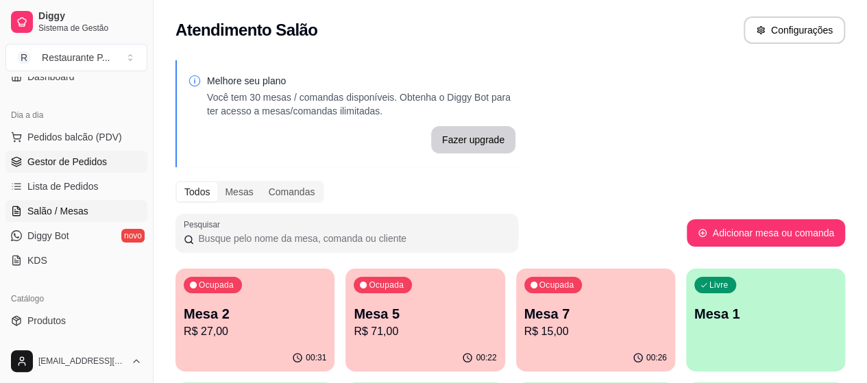
click at [38, 157] on span "Gestor de Pedidos" at bounding box center [66, 162] width 79 height 14
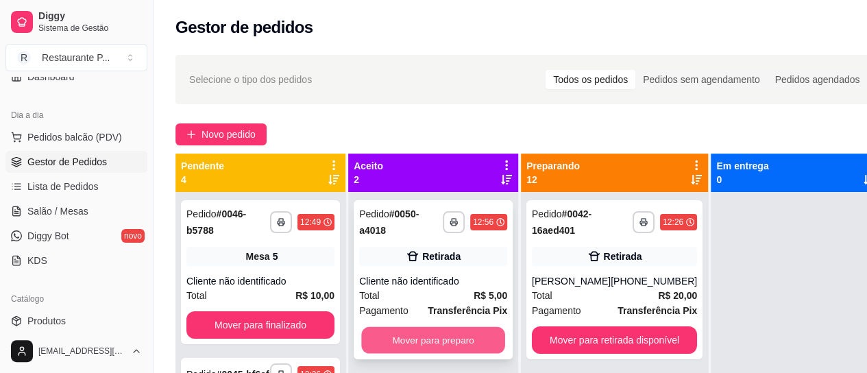
click at [462, 329] on button "Mover para preparo" at bounding box center [433, 340] width 144 height 27
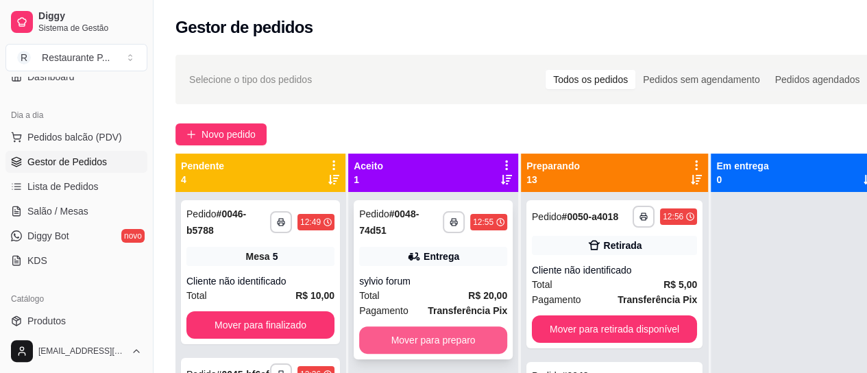
click at [455, 344] on button "Mover para preparo" at bounding box center [433, 339] width 148 height 27
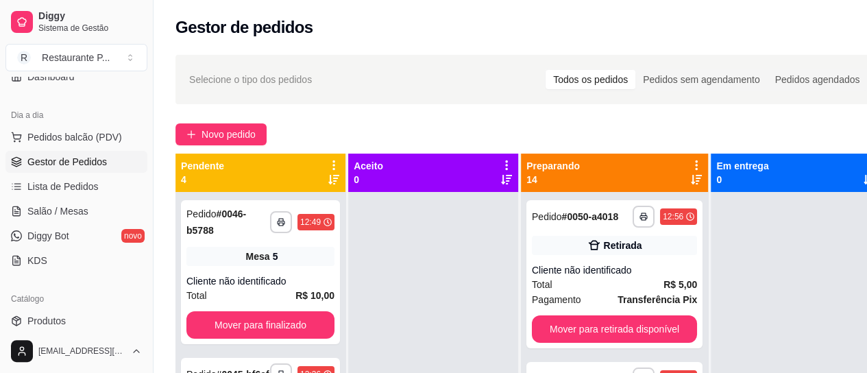
click at [691, 175] on icon at bounding box center [696, 180] width 11 height 10
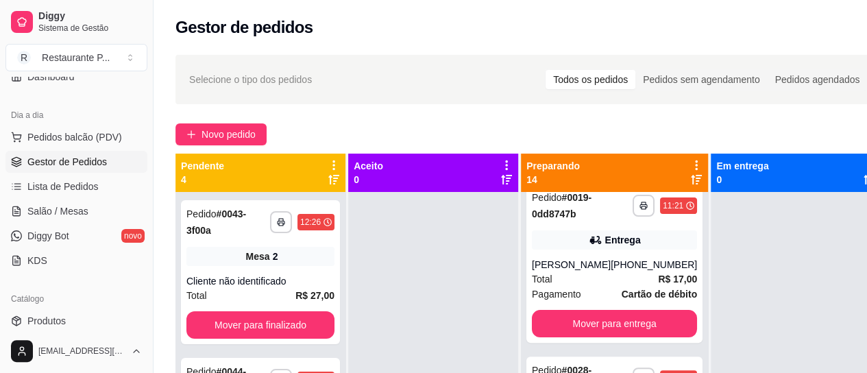
scroll to position [193, 0]
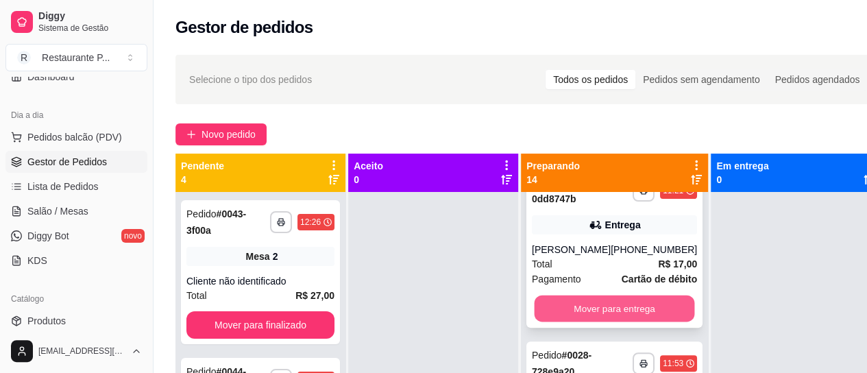
click at [656, 302] on button "Mover para entrega" at bounding box center [614, 308] width 160 height 27
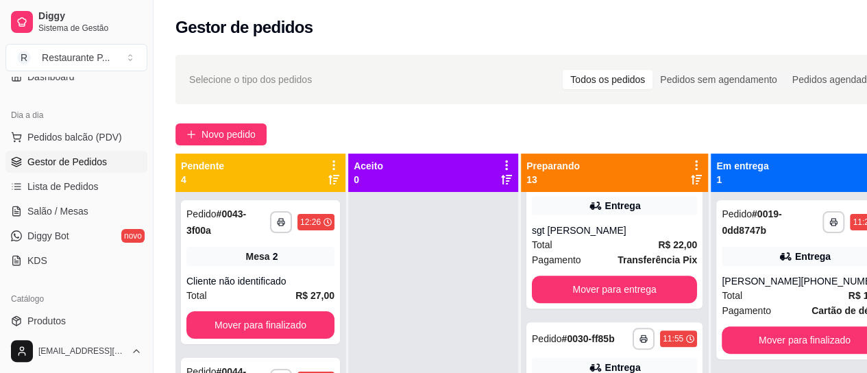
scroll to position [383, 0]
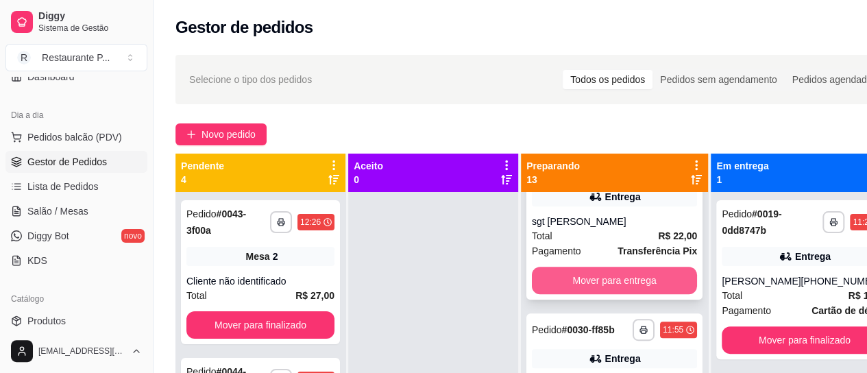
click at [654, 283] on button "Mover para entrega" at bounding box center [614, 280] width 165 height 27
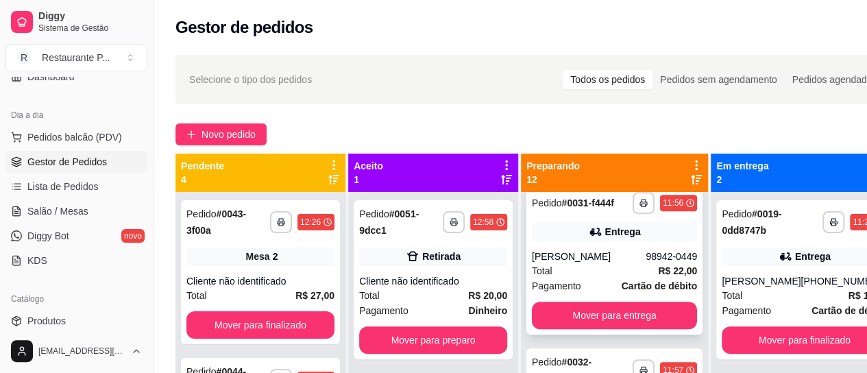
scroll to position [504, 0]
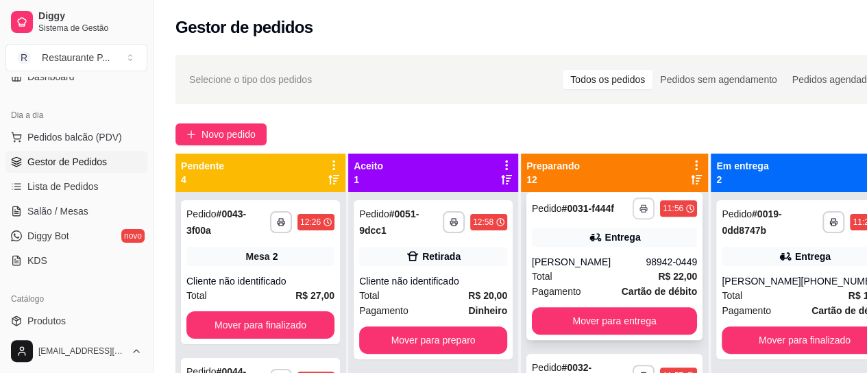
click at [635, 218] on button "button" at bounding box center [643, 208] width 22 height 22
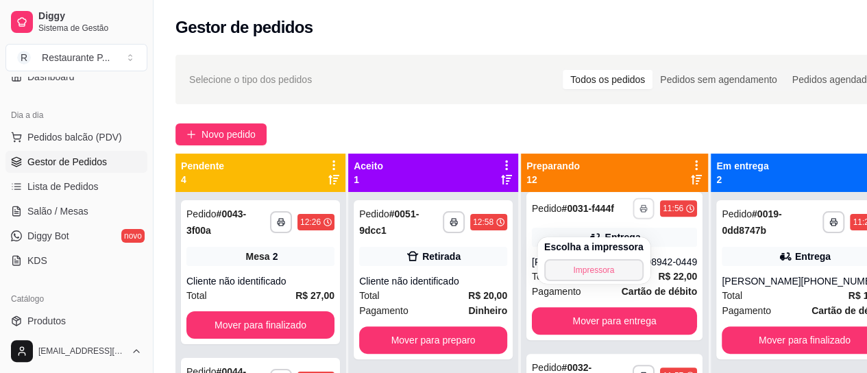
click at [602, 269] on button "Impressora" at bounding box center [593, 270] width 99 height 22
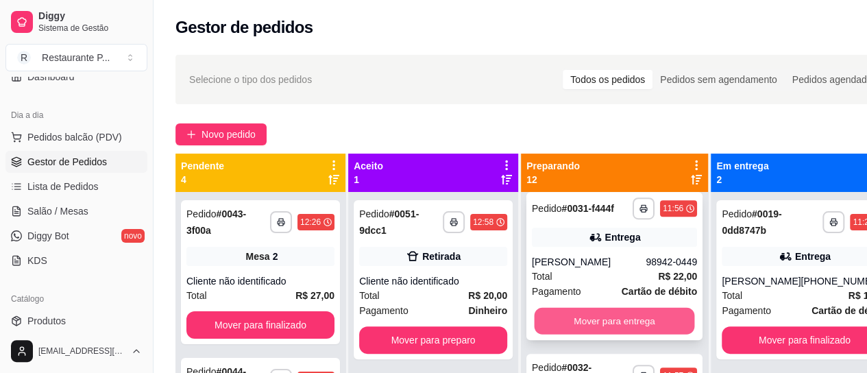
click at [603, 334] on button "Mover para entrega" at bounding box center [614, 321] width 160 height 27
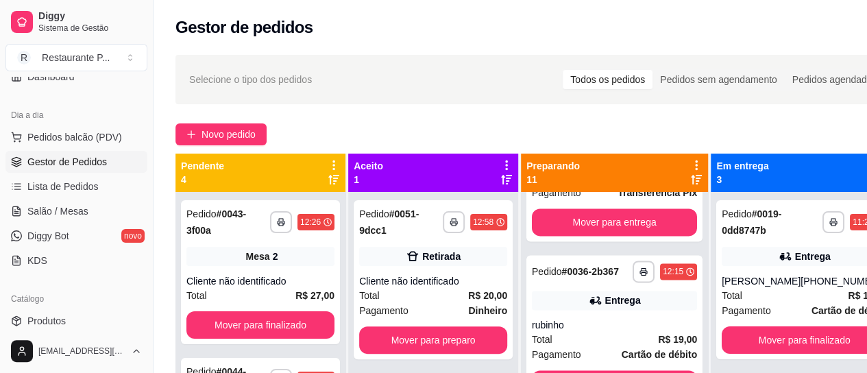
scroll to position [967, 0]
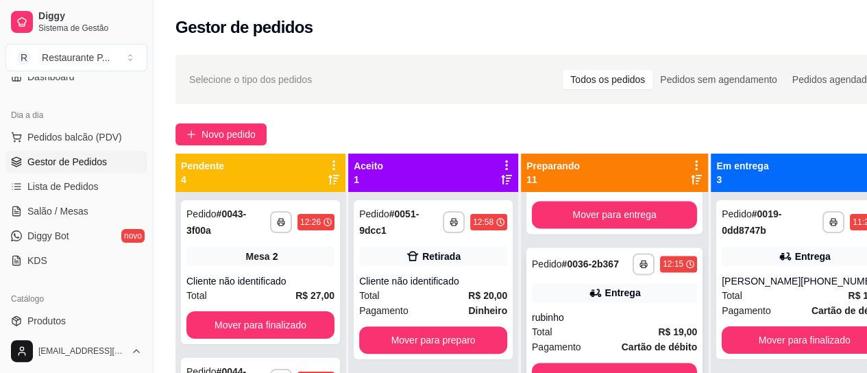
click at [571, 302] on div "Entrega" at bounding box center [614, 292] width 165 height 19
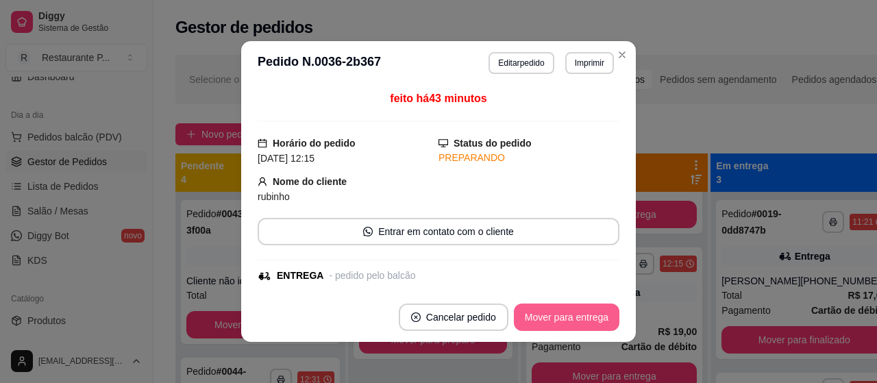
click at [580, 310] on button "Mover para entrega" at bounding box center [567, 317] width 106 height 27
click at [592, 317] on button "Mover para entrega" at bounding box center [567, 317] width 106 height 27
click at [552, 300] on footer "Cancelar pedido Mover para finalizado" at bounding box center [438, 317] width 395 height 49
click at [543, 306] on button "Mover para finalizado" at bounding box center [563, 317] width 114 height 27
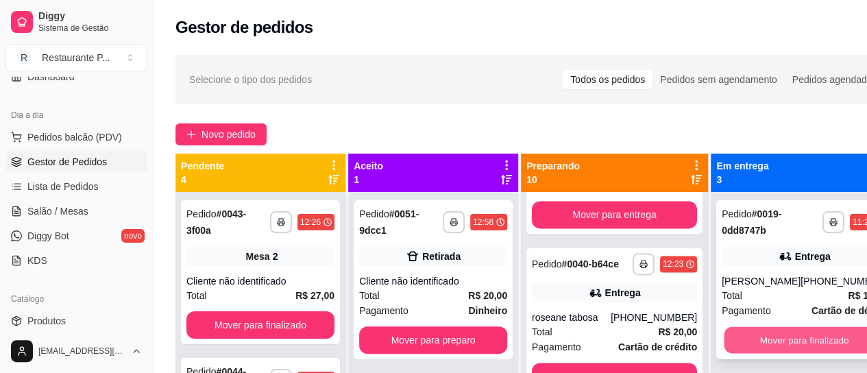
click at [784, 329] on button "Mover para finalizado" at bounding box center [804, 340] width 160 height 27
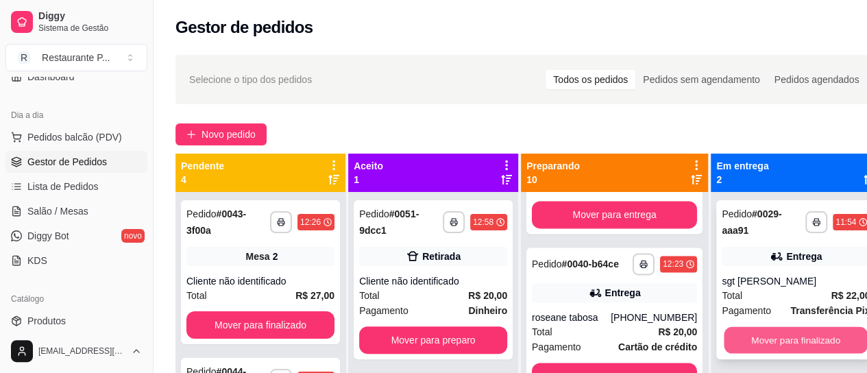
click at [780, 332] on button "Mover para finalizado" at bounding box center [795, 340] width 144 height 27
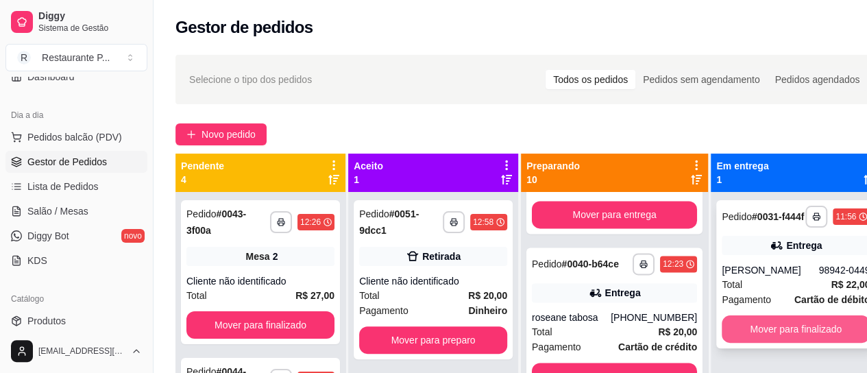
click at [800, 336] on button "Mover para finalizado" at bounding box center [795, 328] width 148 height 27
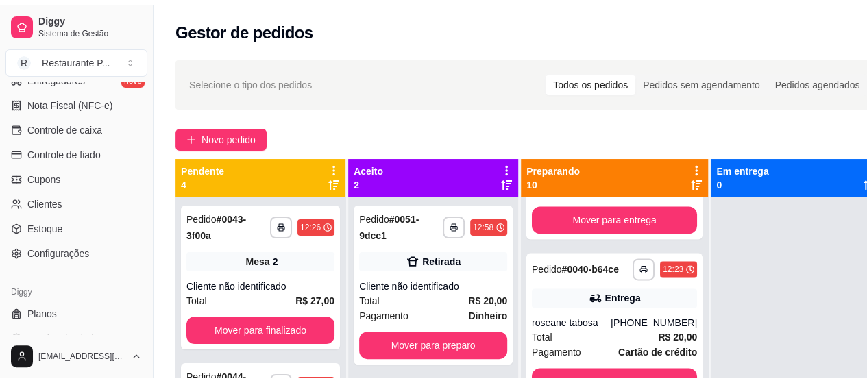
scroll to position [526, 0]
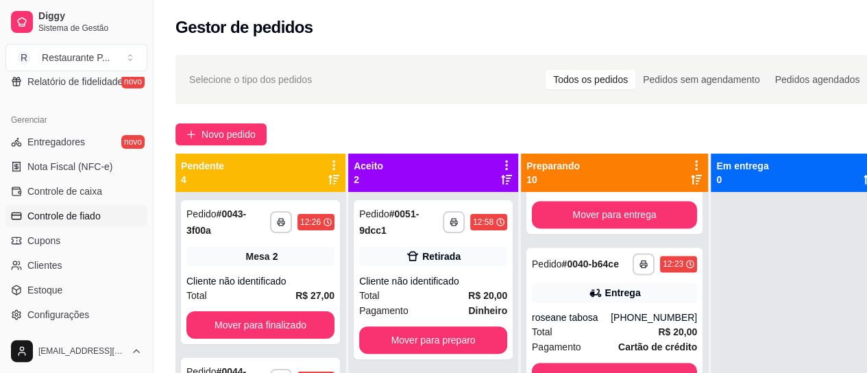
click at [84, 217] on span "Controle de fiado" at bounding box center [63, 216] width 73 height 14
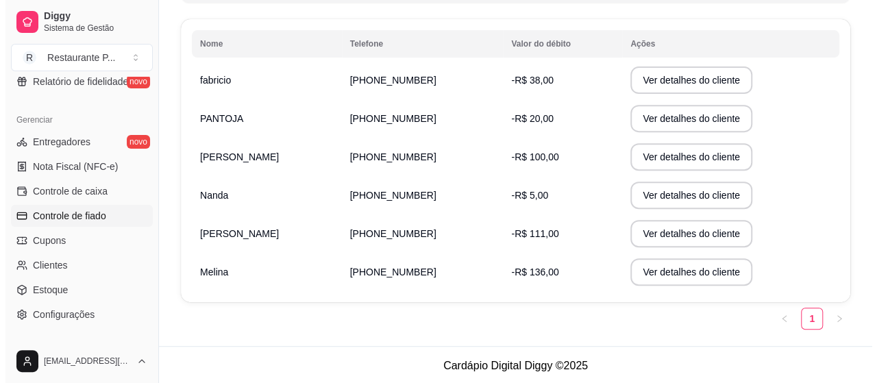
scroll to position [222, 0]
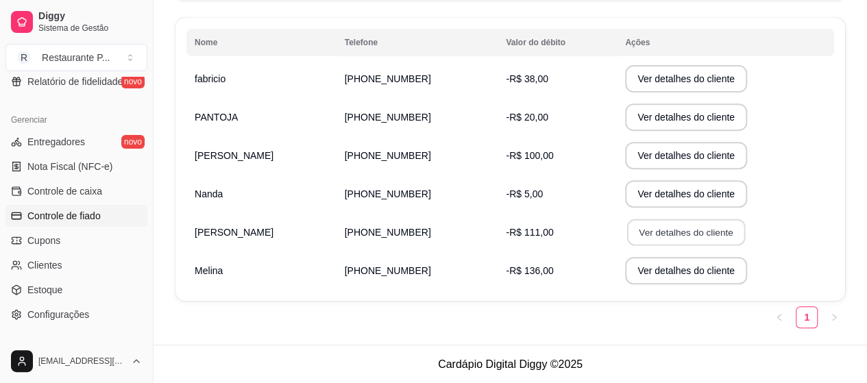
click at [640, 227] on button "Ver detalhes do cliente" at bounding box center [686, 232] width 118 height 27
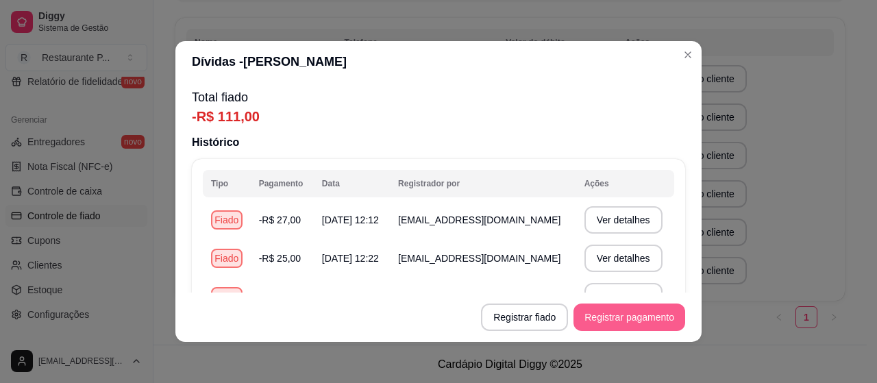
click at [622, 319] on button "Registrar pagamento" at bounding box center [629, 317] width 112 height 27
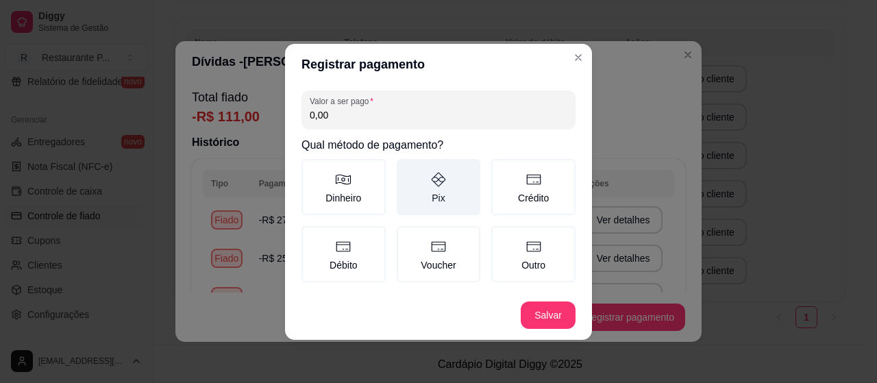
click at [415, 188] on label "Pix" at bounding box center [439, 187] width 84 height 56
click at [407, 169] on button "Pix" at bounding box center [401, 163] width 11 height 11
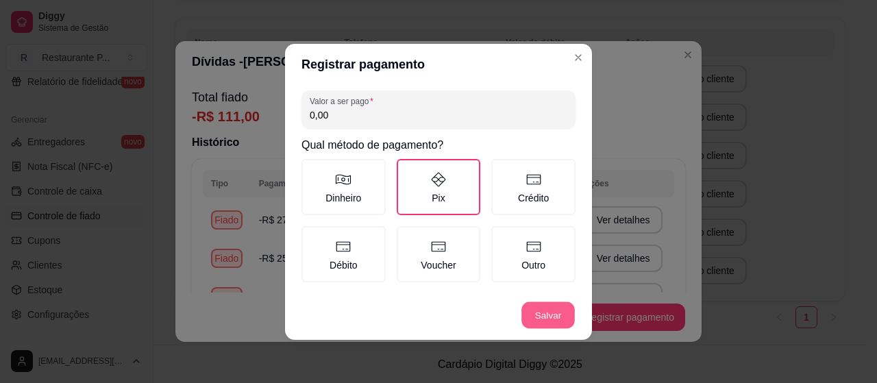
click at [543, 314] on button "Salvar" at bounding box center [547, 314] width 53 height 27
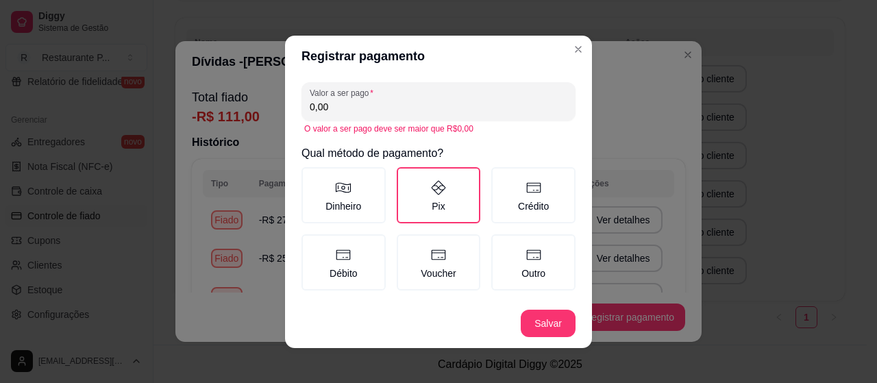
click at [337, 109] on input "0,00" at bounding box center [439, 107] width 258 height 14
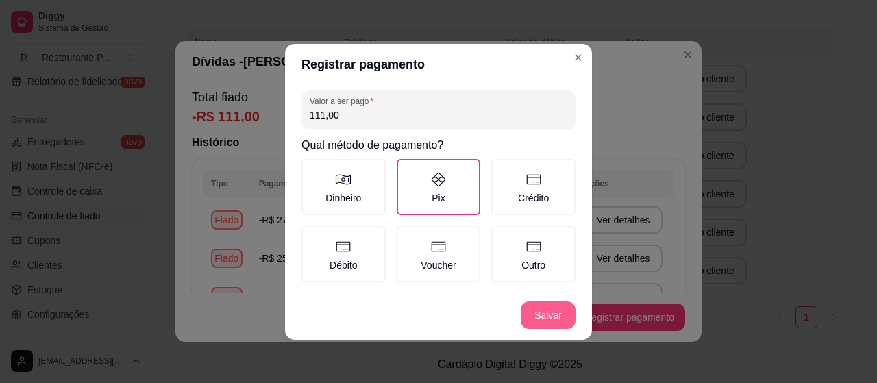
type input "111,00"
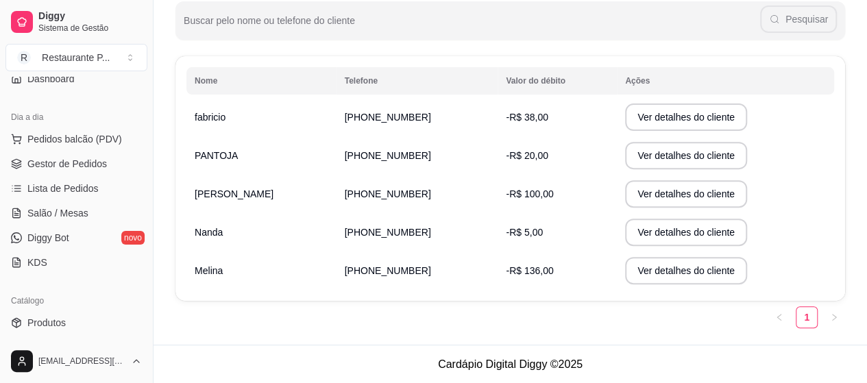
scroll to position [0, 0]
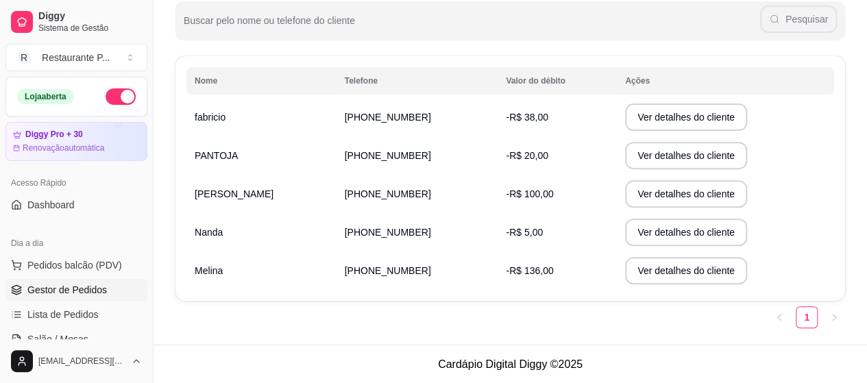
click at [107, 282] on link "Gestor de Pedidos" at bounding box center [76, 290] width 142 height 22
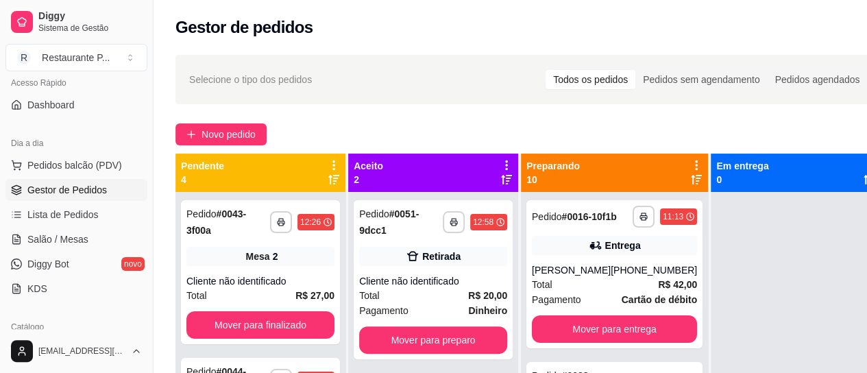
scroll to position [106, 0]
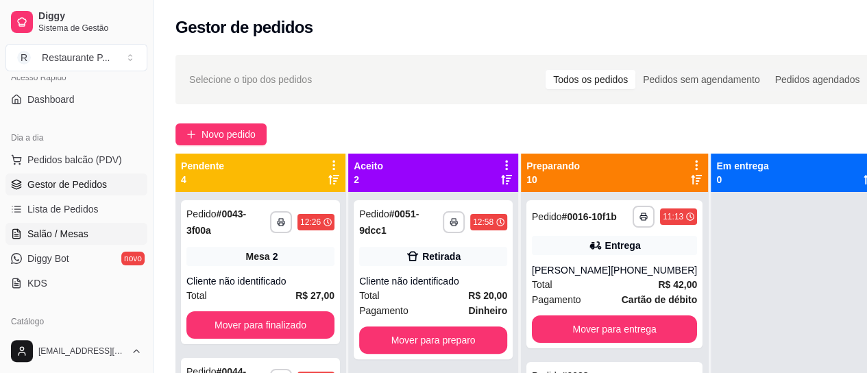
click at [69, 238] on span "Salão / Mesas" at bounding box center [57, 234] width 61 height 14
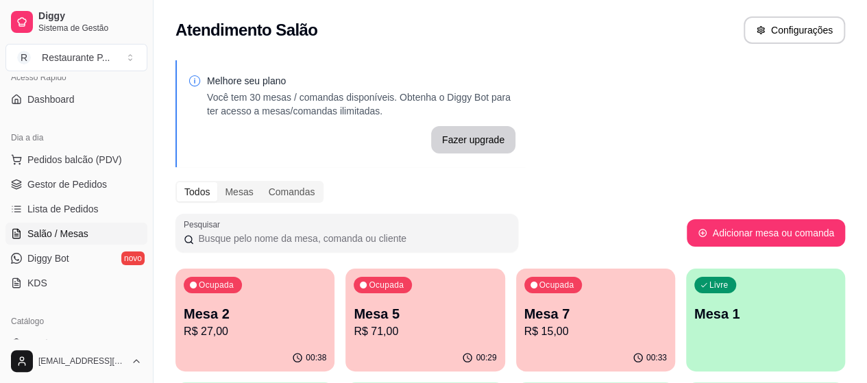
click at [249, 314] on p "Mesa 2" at bounding box center [255, 313] width 143 height 19
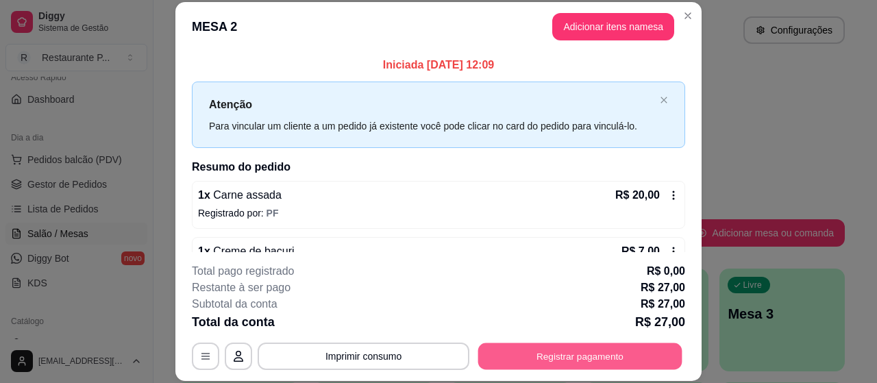
click at [592, 347] on button "Registrar pagamento" at bounding box center [580, 356] width 204 height 27
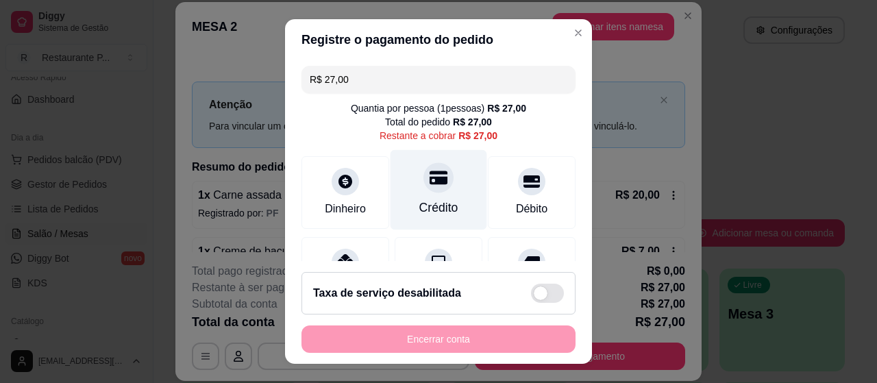
click at [427, 187] on div at bounding box center [438, 177] width 30 height 30
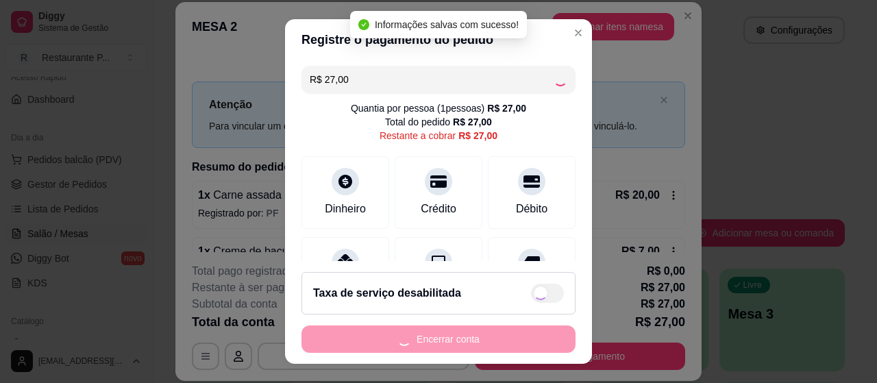
type input "R$ 0,00"
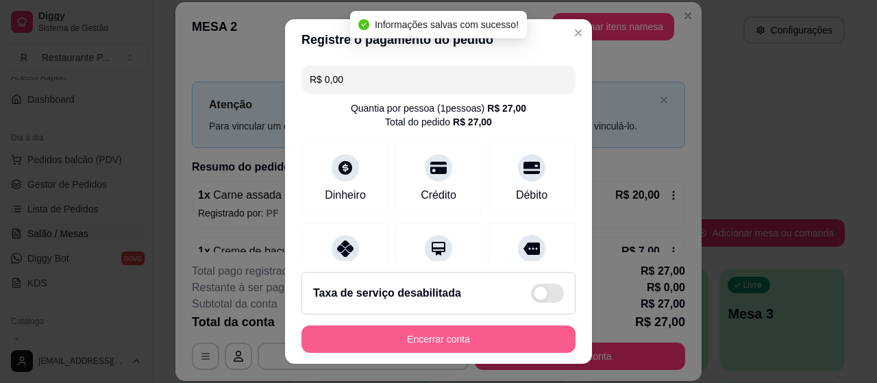
click at [452, 336] on button "Encerrar conta" at bounding box center [438, 338] width 274 height 27
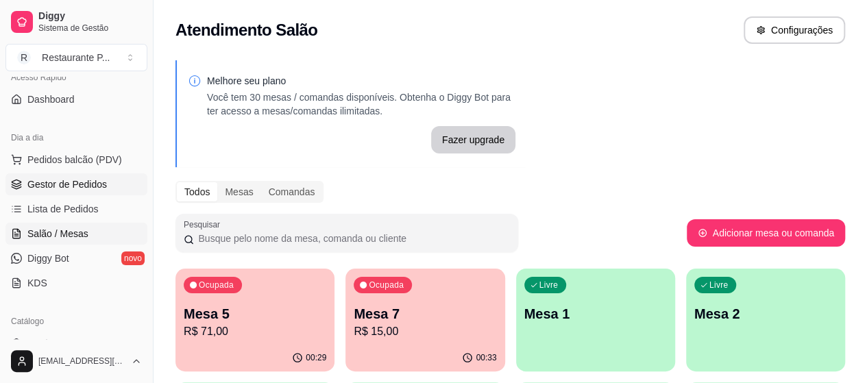
click at [67, 176] on link "Gestor de Pedidos" at bounding box center [76, 184] width 142 height 22
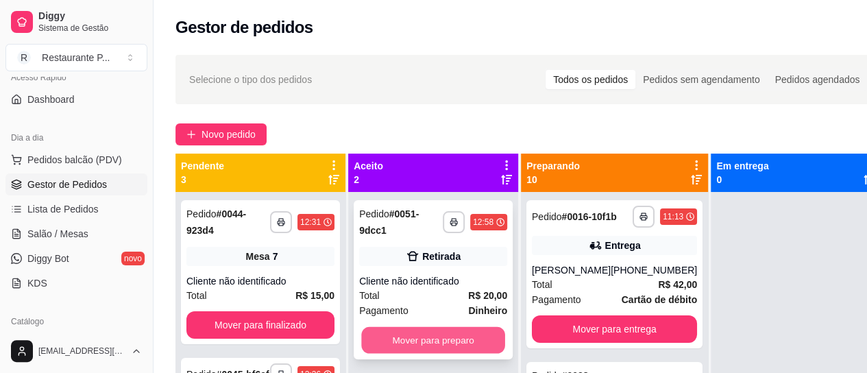
click at [456, 334] on button "Mover para preparo" at bounding box center [433, 340] width 144 height 27
click at [452, 334] on button "Mover para preparo" at bounding box center [433, 339] width 148 height 27
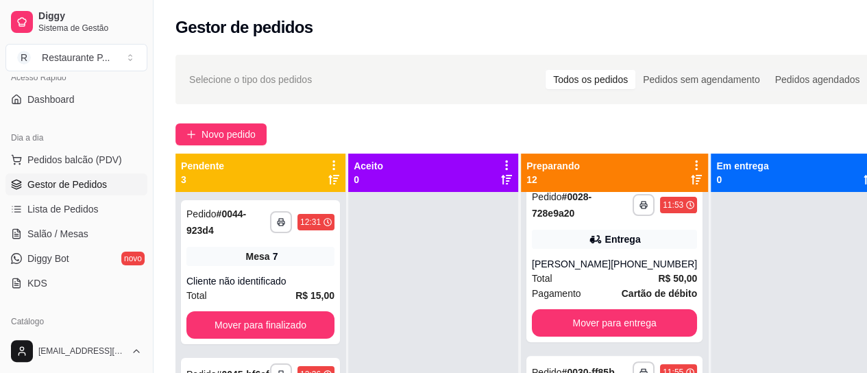
scroll to position [206, 0]
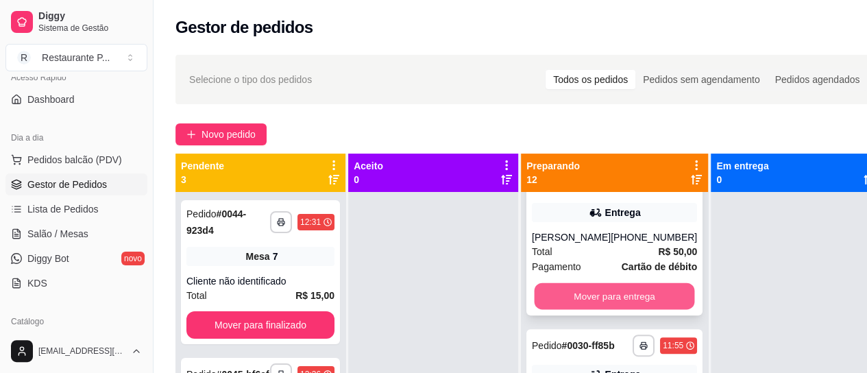
click at [656, 306] on button "Mover para entrega" at bounding box center [614, 296] width 160 height 27
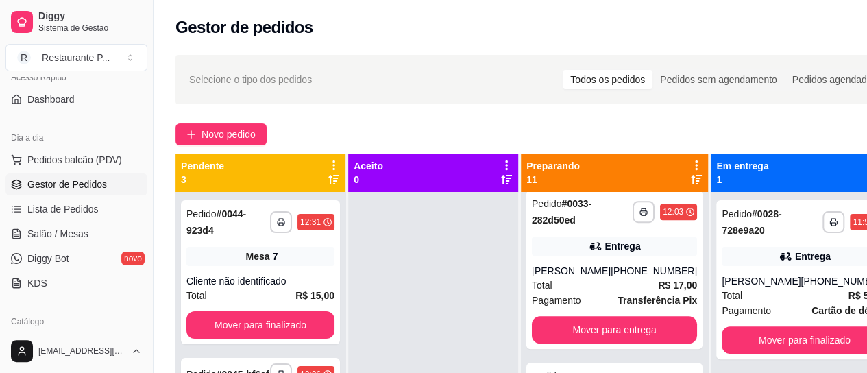
scroll to position [514, 0]
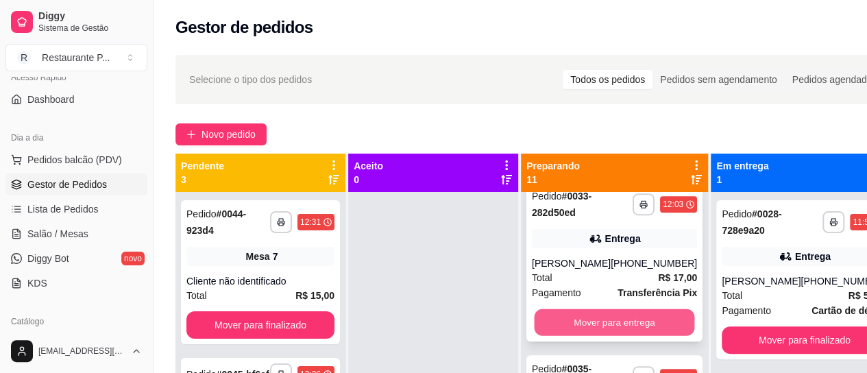
click at [648, 327] on button "Mover para entrega" at bounding box center [614, 322] width 160 height 27
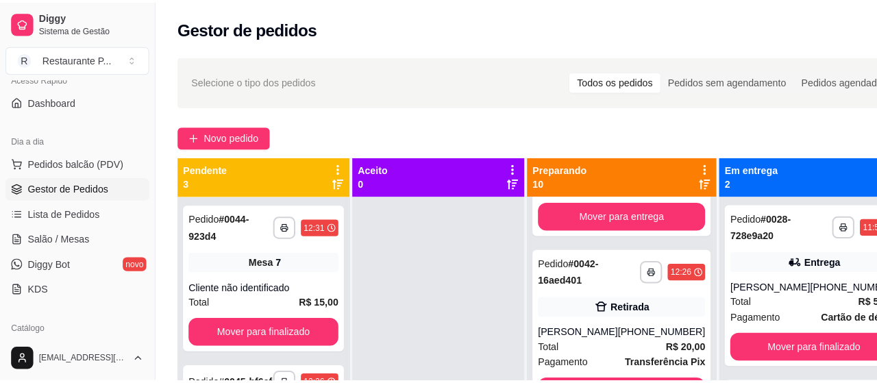
scroll to position [800, 0]
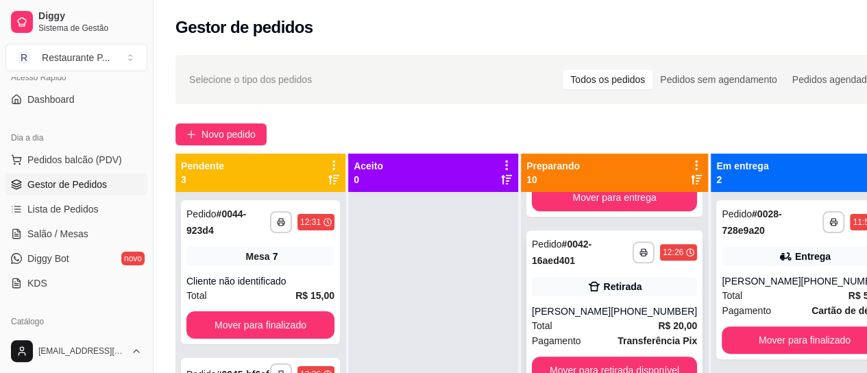
click at [641, 322] on div "**********" at bounding box center [614, 309] width 176 height 159
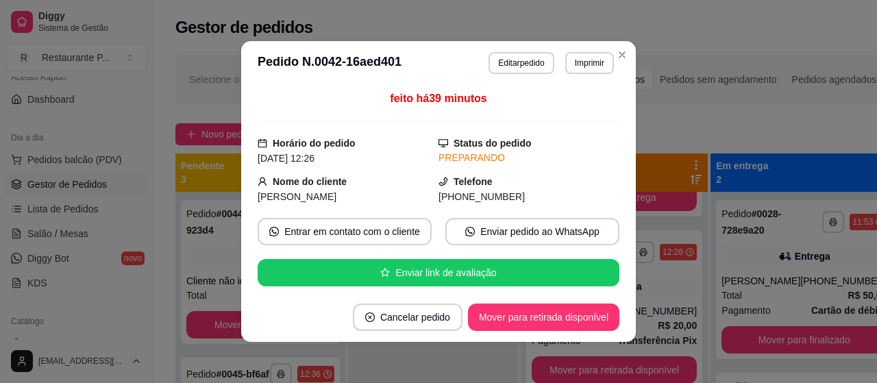
click at [592, 310] on button "Mover para retirada disponível" at bounding box center [543, 317] width 151 height 27
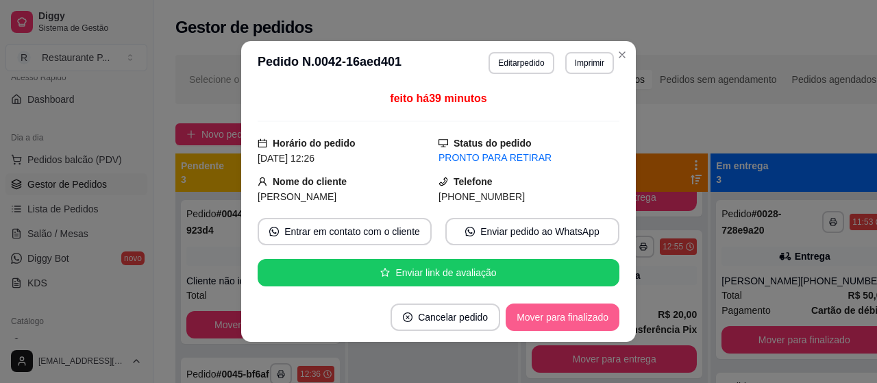
click at [541, 314] on button "Mover para finalizado" at bounding box center [563, 317] width 114 height 27
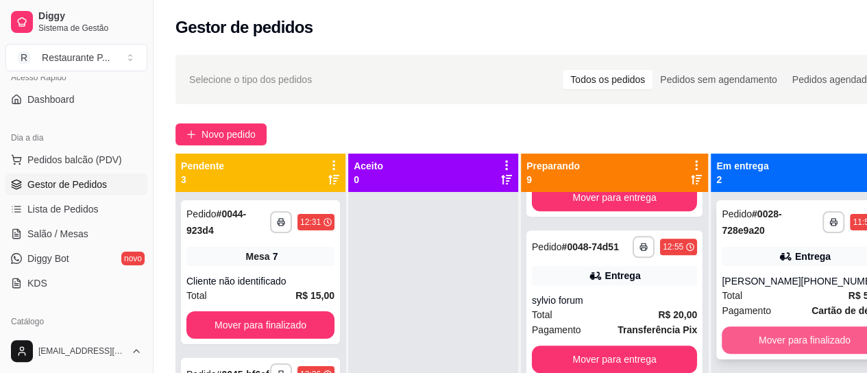
click at [817, 354] on button "Mover para finalizado" at bounding box center [803, 339] width 165 height 27
click at [800, 354] on button "Mover para finalizado" at bounding box center [804, 340] width 160 height 27
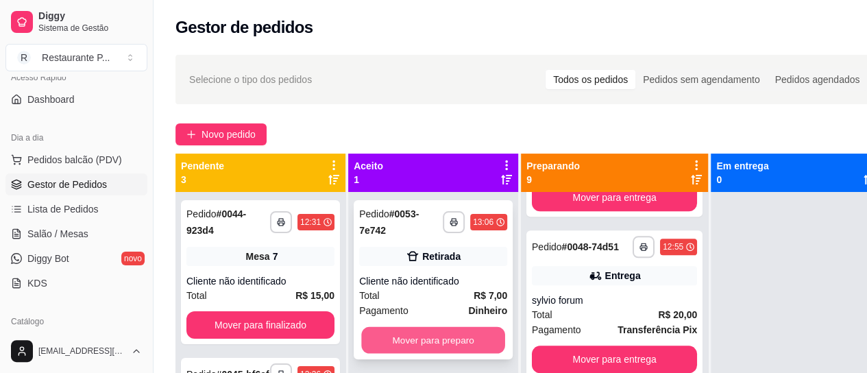
click at [401, 339] on button "Mover para preparo" at bounding box center [433, 340] width 144 height 27
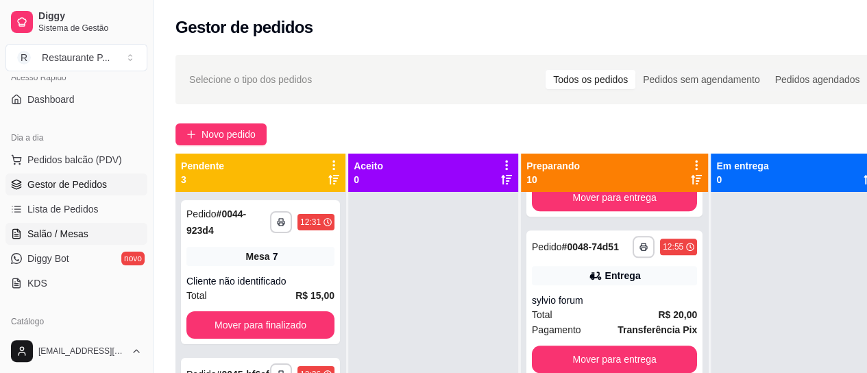
click at [51, 238] on span "Salão / Mesas" at bounding box center [57, 234] width 61 height 14
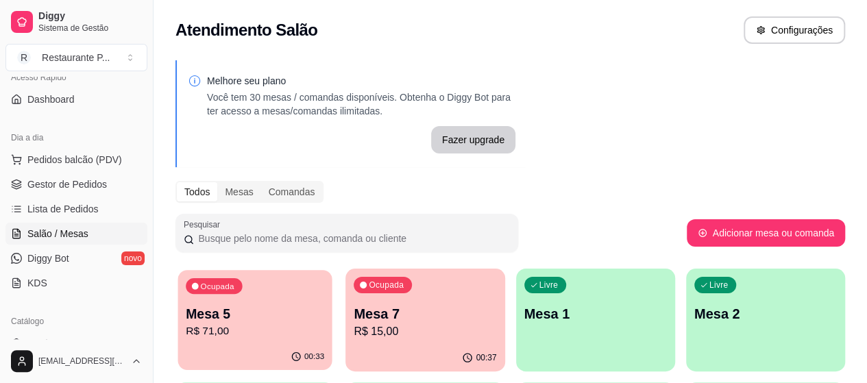
click at [225, 324] on p "R$ 71,00" at bounding box center [255, 331] width 138 height 16
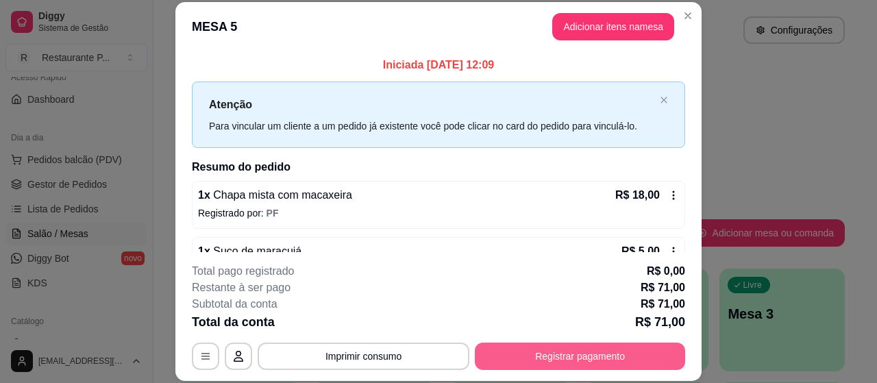
click at [591, 356] on button "Registrar pagamento" at bounding box center [580, 356] width 210 height 27
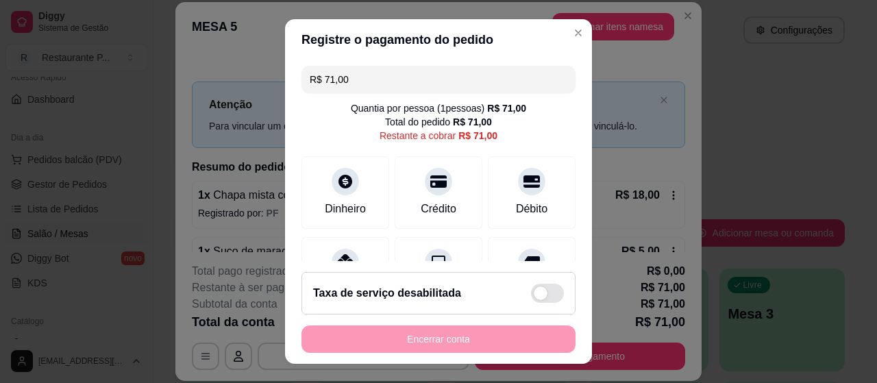
click at [380, 80] on input "R$ 71,00" at bounding box center [439, 79] width 258 height 27
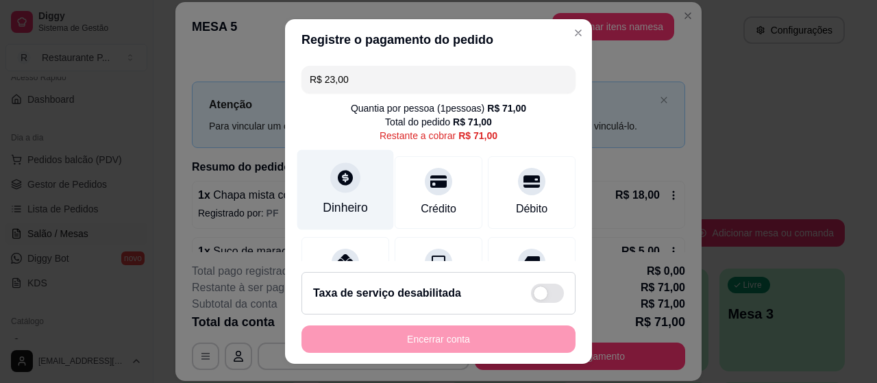
click at [347, 188] on div at bounding box center [345, 177] width 30 height 30
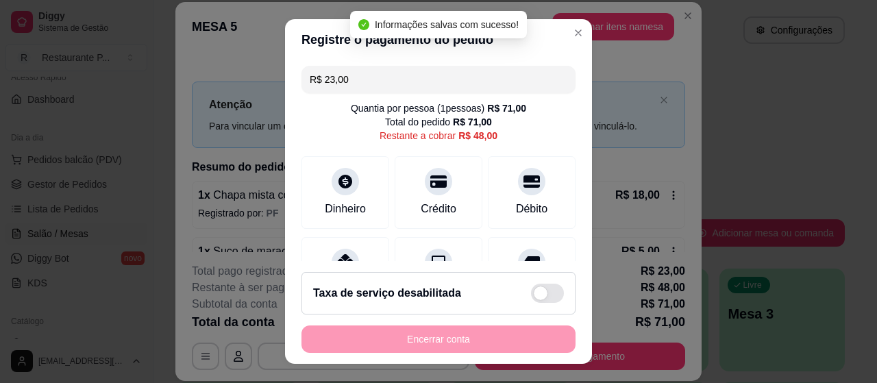
type input "R$ 48,00"
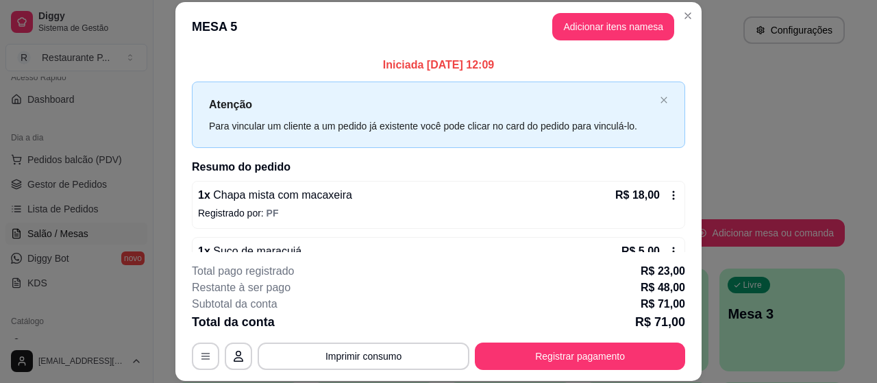
click at [696, 11] on header "MESA 5 Adicionar itens na mesa" at bounding box center [438, 26] width 526 height 49
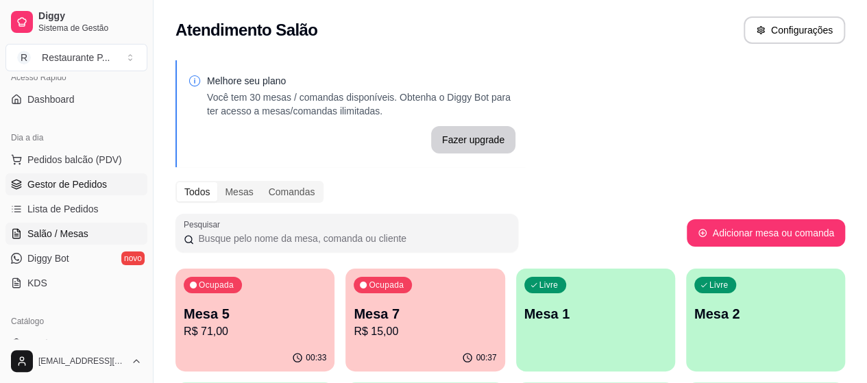
click at [79, 182] on span "Gestor de Pedidos" at bounding box center [66, 184] width 79 height 14
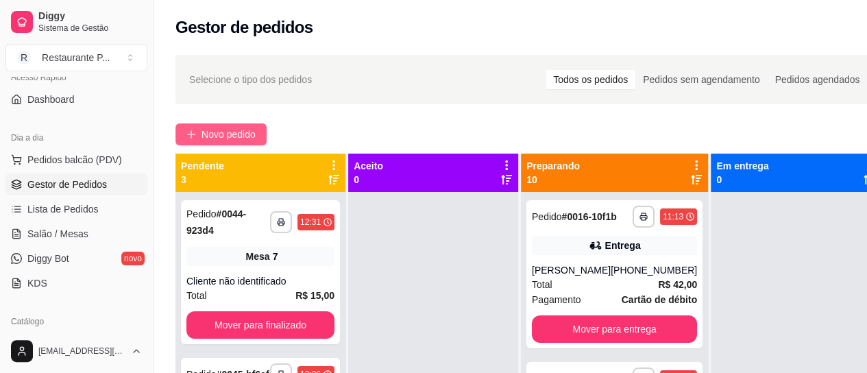
click at [233, 132] on span "Novo pedido" at bounding box center [228, 134] width 54 height 15
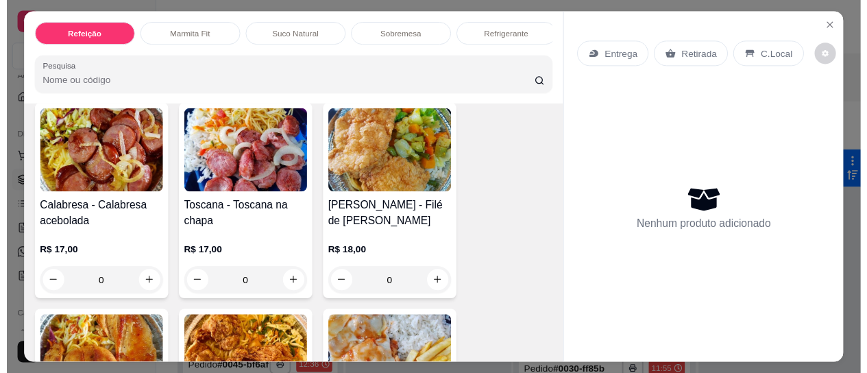
scroll to position [203, 0]
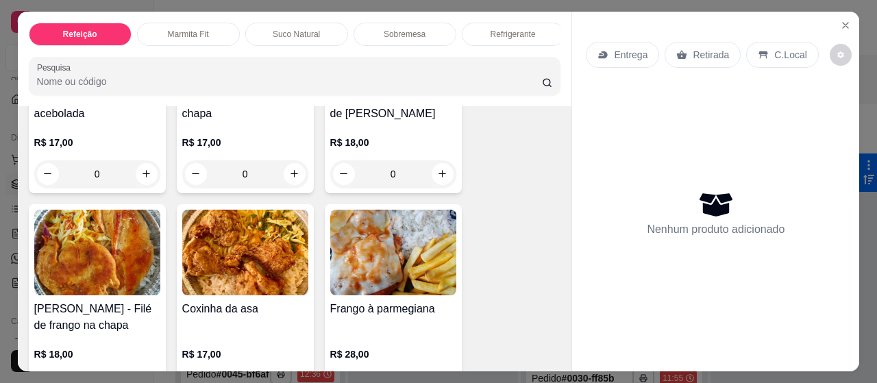
click at [72, 267] on img at bounding box center [97, 253] width 126 height 86
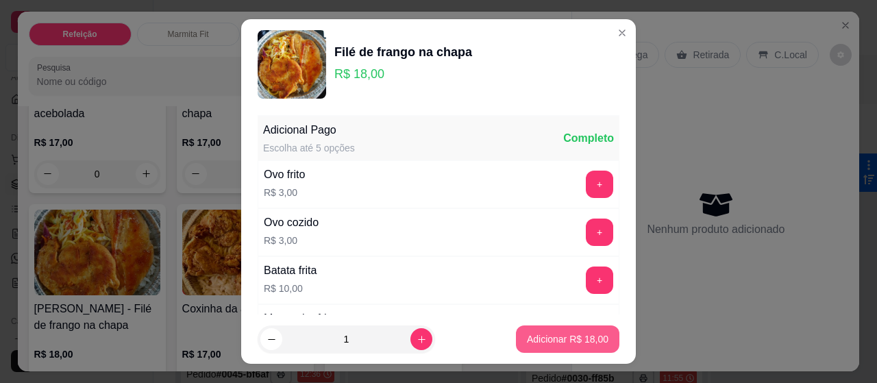
click at [536, 334] on p "Adicionar R$ 18,00" at bounding box center [568, 339] width 82 height 14
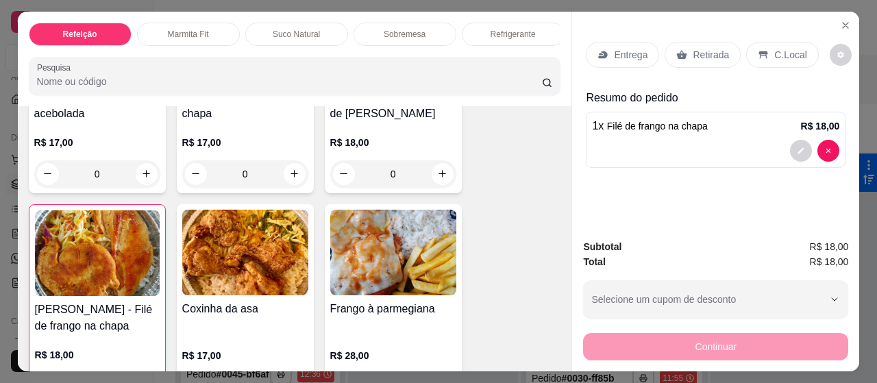
type input "1"
click at [714, 42] on div "Retirada" at bounding box center [703, 55] width 76 height 26
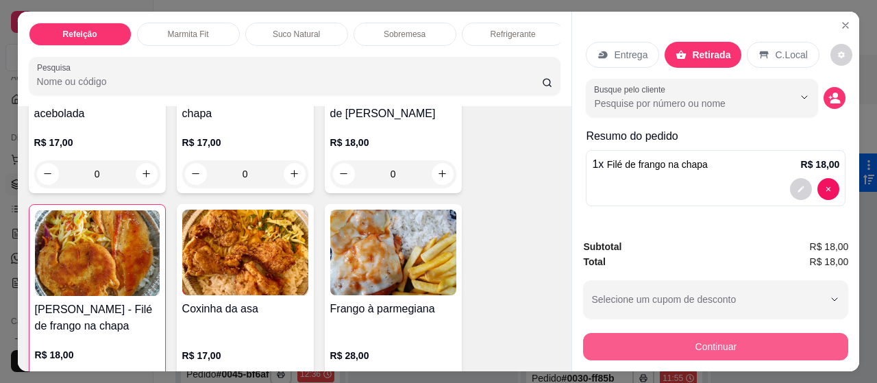
click at [748, 339] on button "Continuar" at bounding box center [715, 346] width 265 height 27
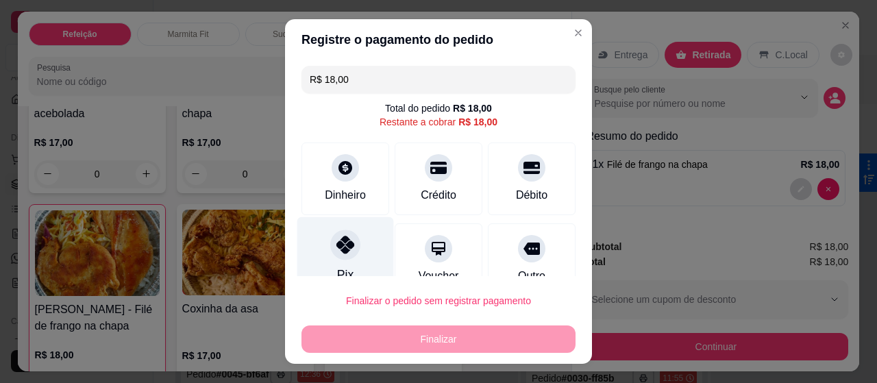
click at [330, 253] on div at bounding box center [345, 245] width 30 height 30
type input "R$ 0,00"
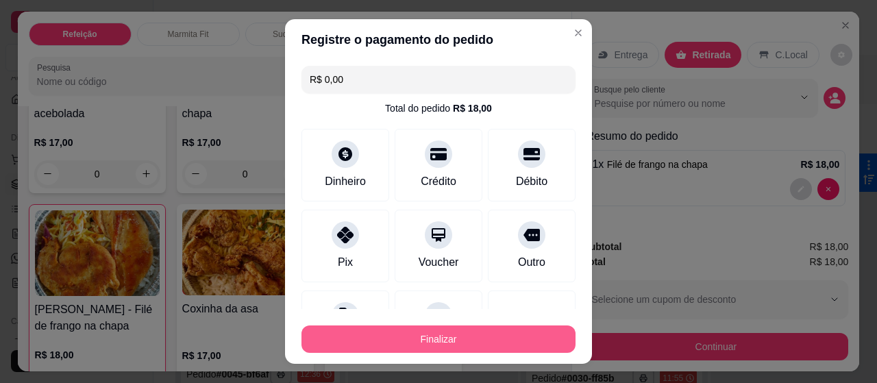
click at [441, 347] on button "Finalizar" at bounding box center [438, 338] width 274 height 27
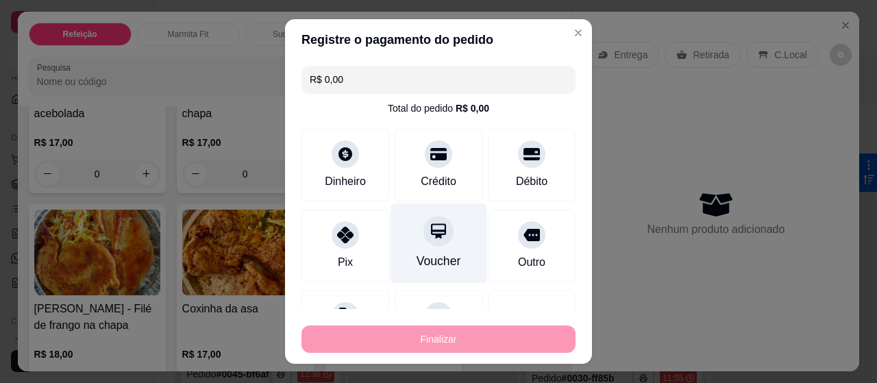
type input "0"
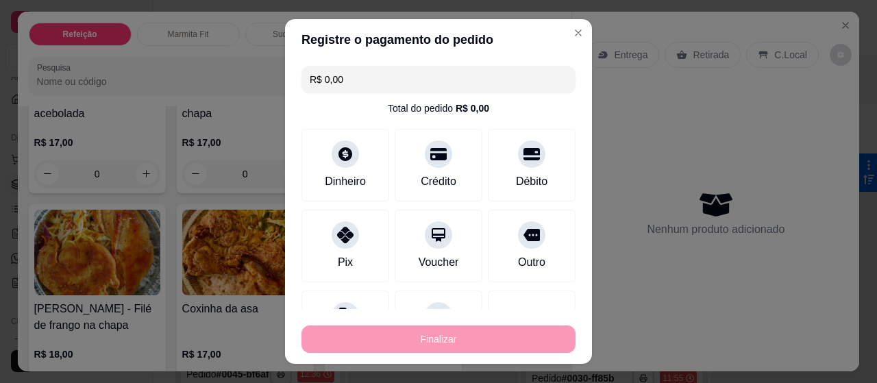
type input "-R$ 18,00"
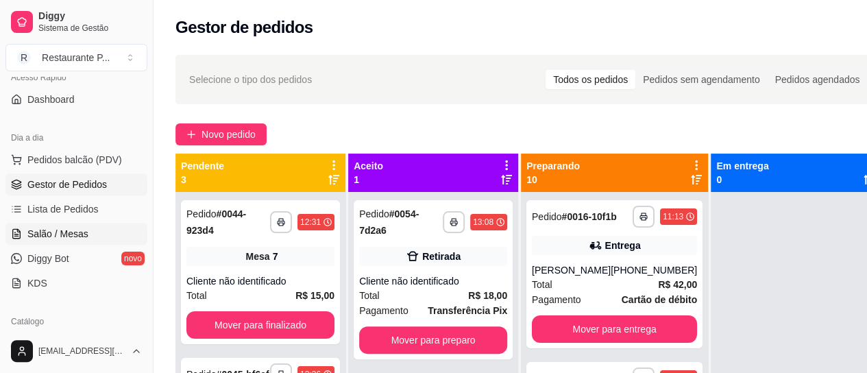
click at [67, 236] on span "Salão / Mesas" at bounding box center [57, 234] width 61 height 14
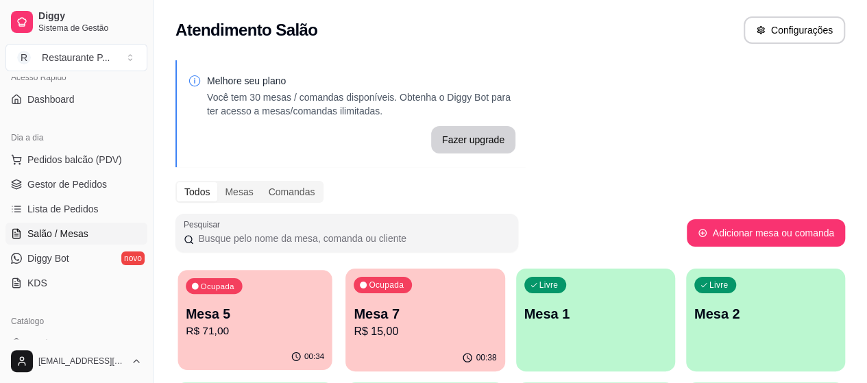
click at [210, 306] on p "Mesa 5" at bounding box center [255, 314] width 138 height 18
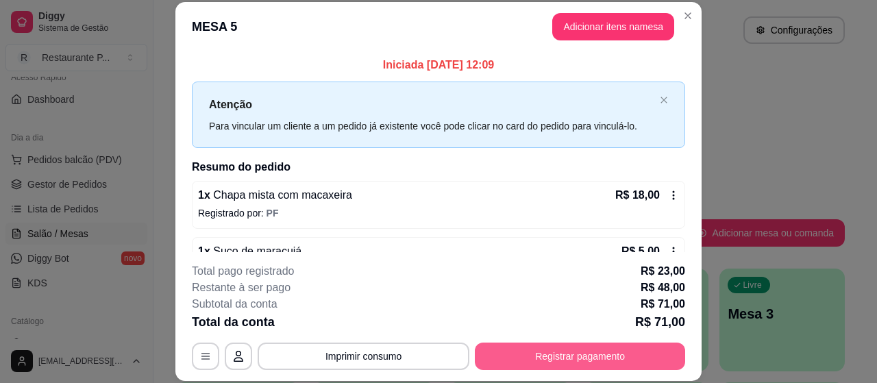
click at [552, 351] on button "Registrar pagamento" at bounding box center [580, 356] width 210 height 27
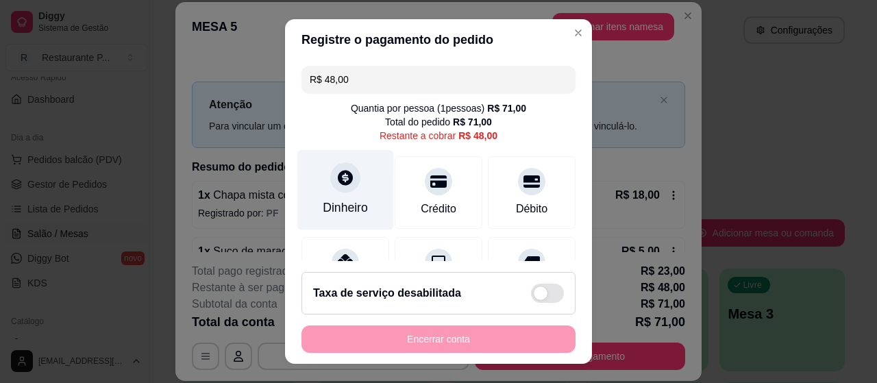
click at [351, 195] on div "Dinheiro" at bounding box center [345, 190] width 97 height 80
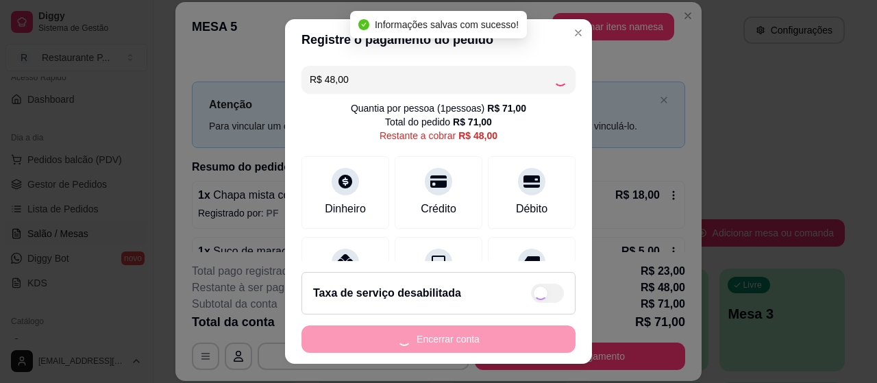
type input "R$ 0,00"
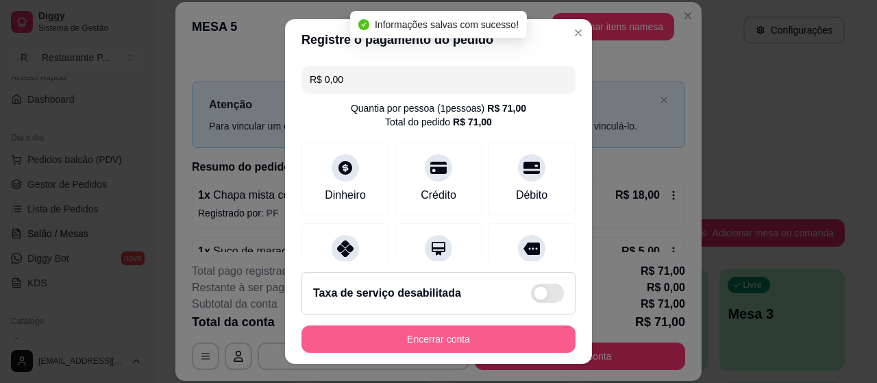
click at [448, 333] on button "Encerrar conta" at bounding box center [438, 338] width 274 height 27
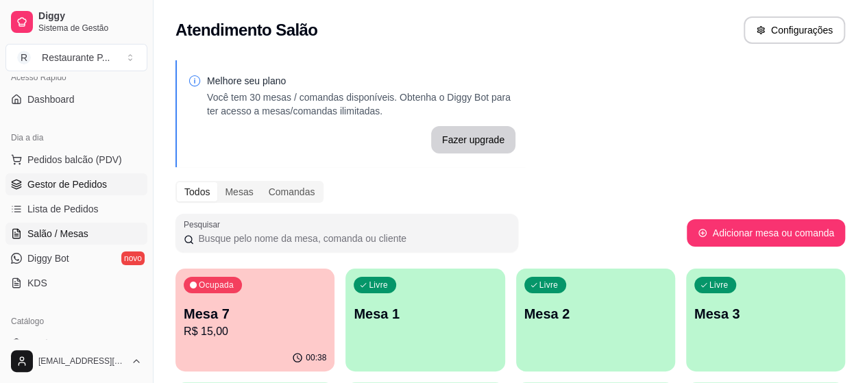
click at [90, 181] on span "Gestor de Pedidos" at bounding box center [66, 184] width 79 height 14
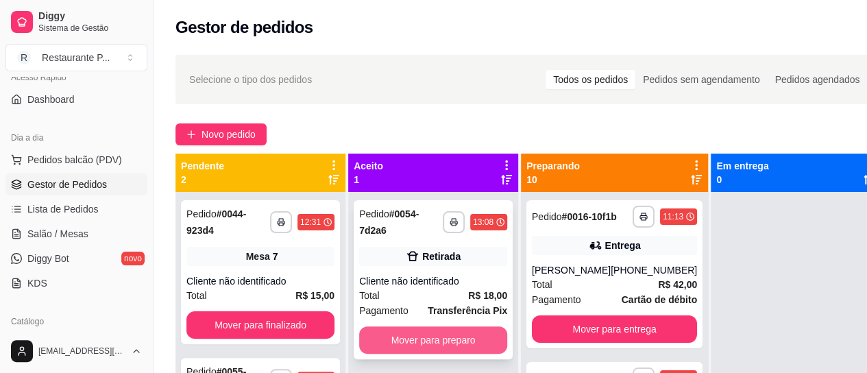
click at [426, 339] on button "Mover para preparo" at bounding box center [433, 339] width 148 height 27
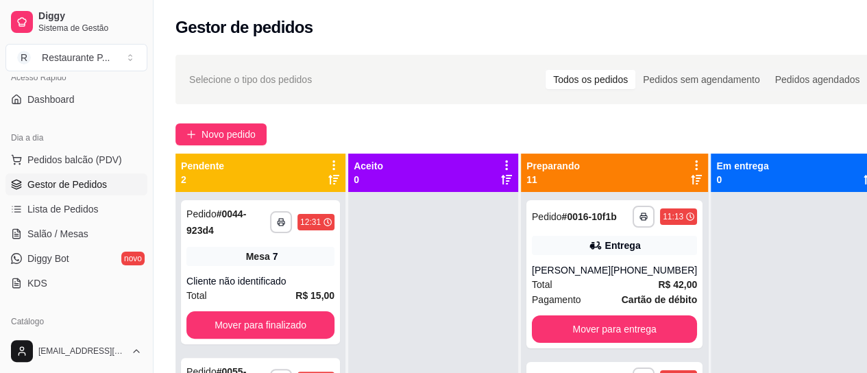
click at [694, 180] on icon at bounding box center [696, 180] width 11 height 10
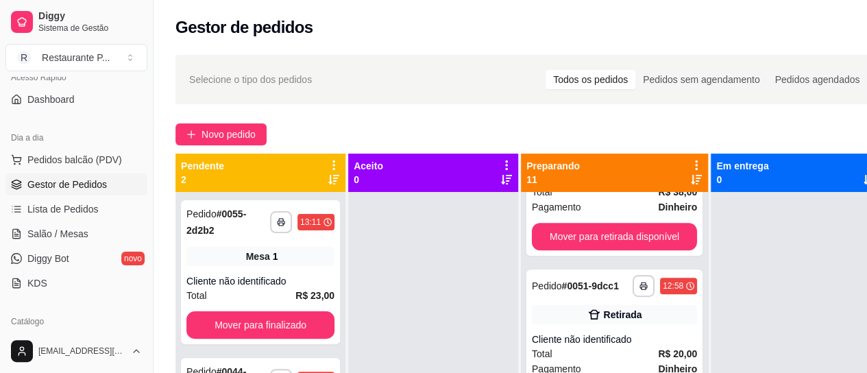
scroll to position [440, 0]
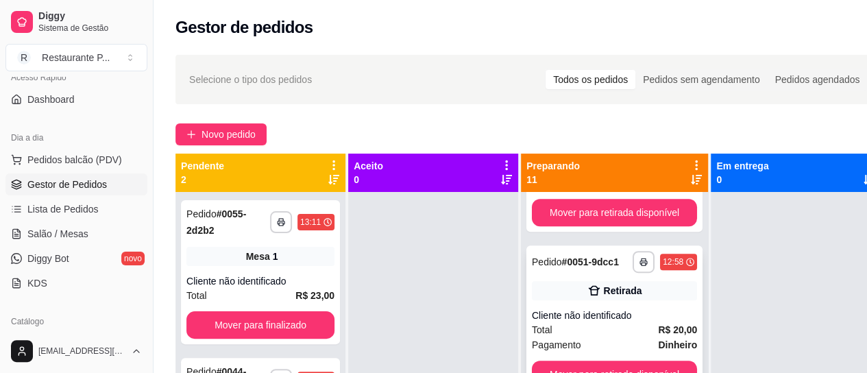
click at [618, 322] on div "Cliente não identificado" at bounding box center [614, 315] width 165 height 14
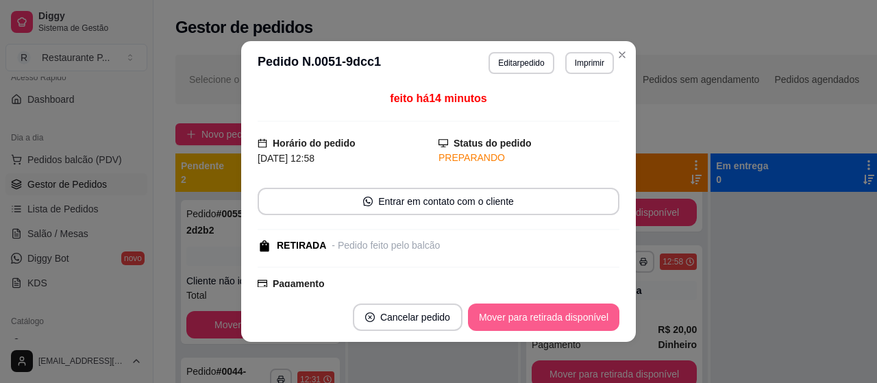
click at [541, 319] on button "Mover para retirada disponível" at bounding box center [543, 317] width 151 height 27
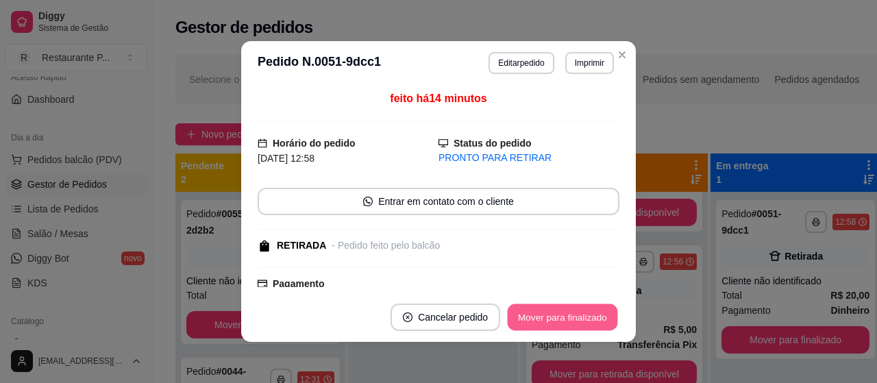
click at [541, 319] on button "Mover para finalizado" at bounding box center [563, 317] width 110 height 27
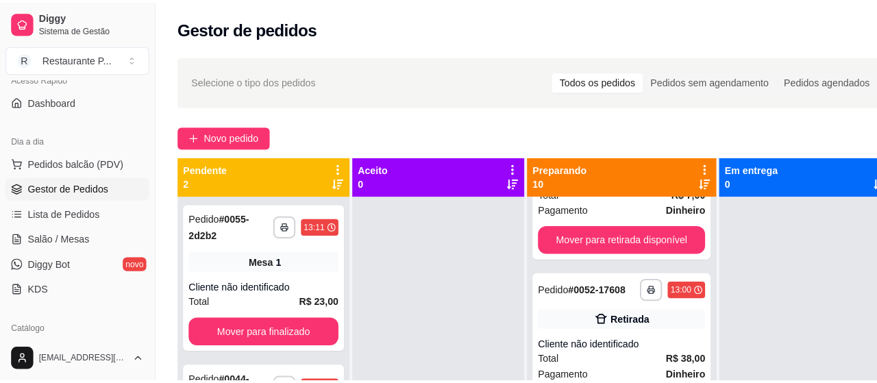
scroll to position [171, 0]
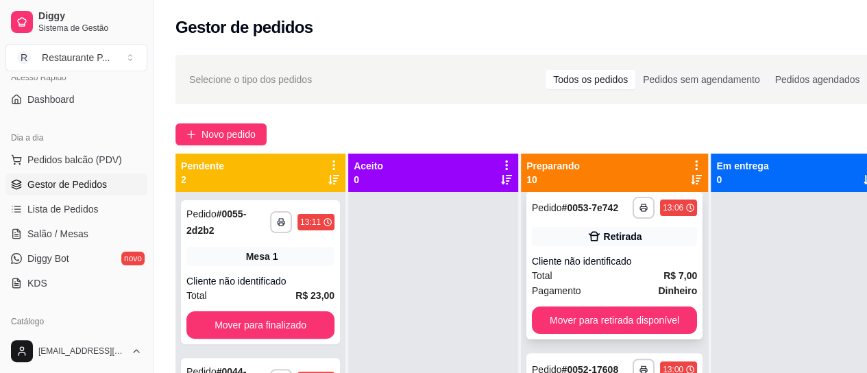
click at [648, 246] on div "Retirada" at bounding box center [614, 236] width 165 height 19
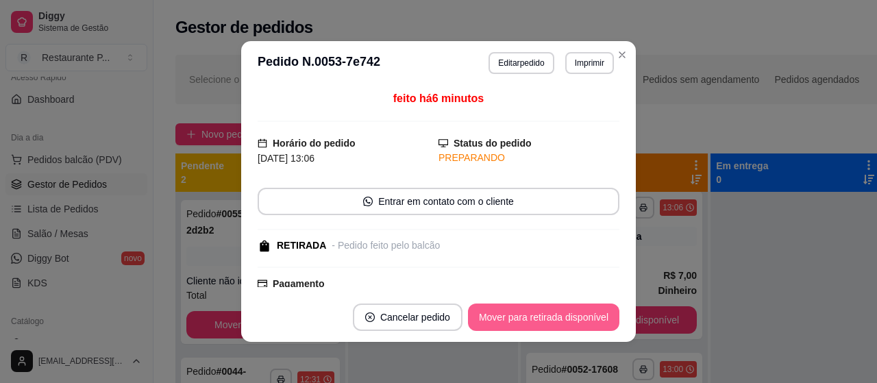
click at [574, 320] on button "Mover para retirada disponível" at bounding box center [543, 317] width 151 height 27
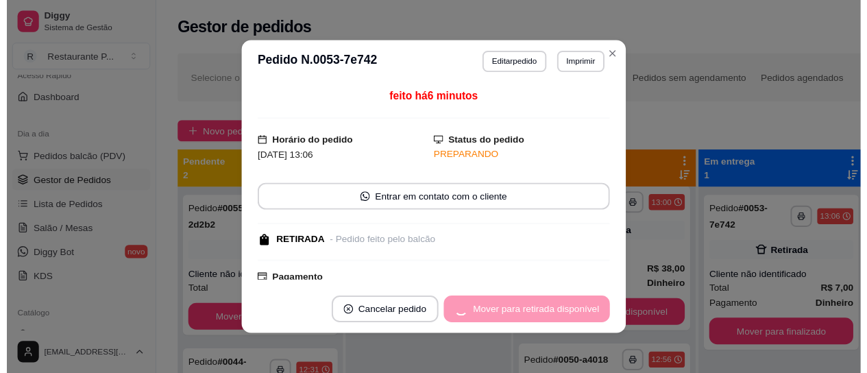
scroll to position [0, 0]
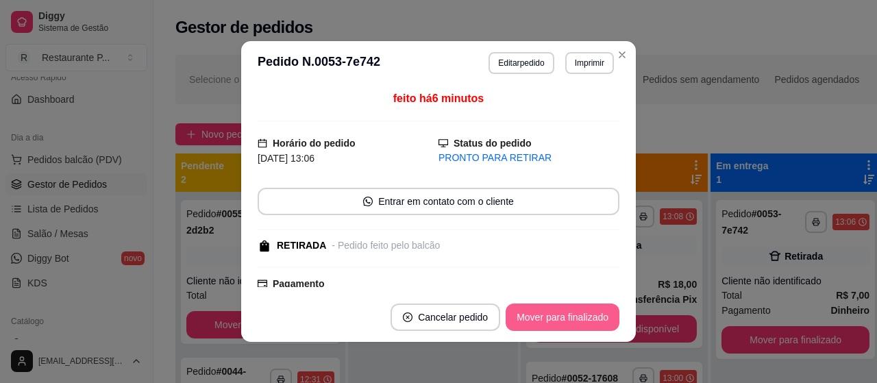
click at [574, 319] on button "Mover para finalizado" at bounding box center [563, 317] width 114 height 27
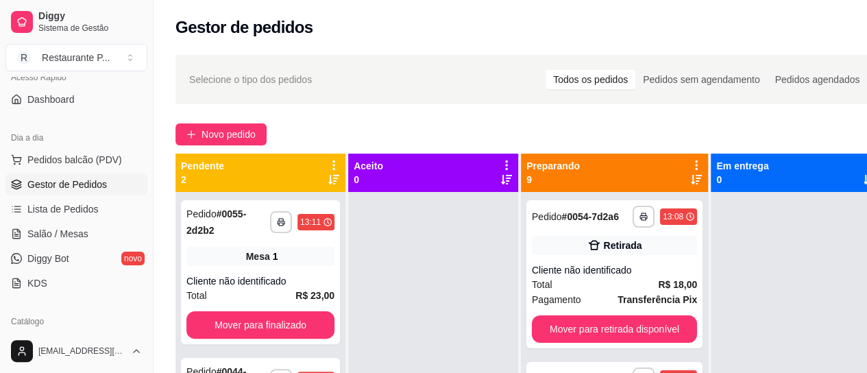
click at [691, 180] on icon at bounding box center [696, 180] width 11 height 10
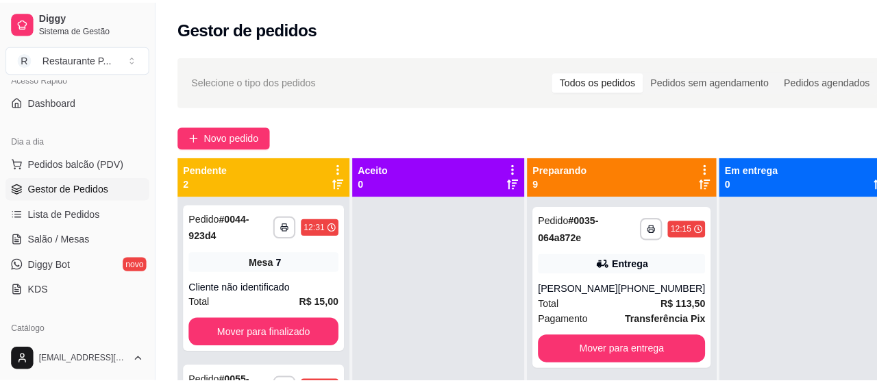
scroll to position [508, 0]
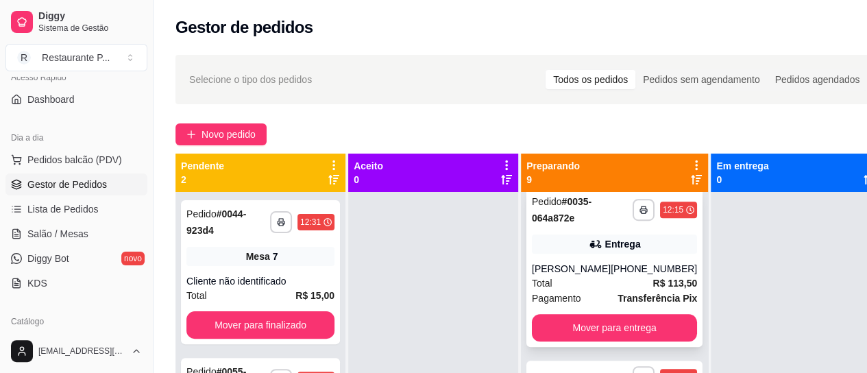
click at [623, 304] on strong "Transferência Pix" at bounding box center [656, 298] width 79 height 11
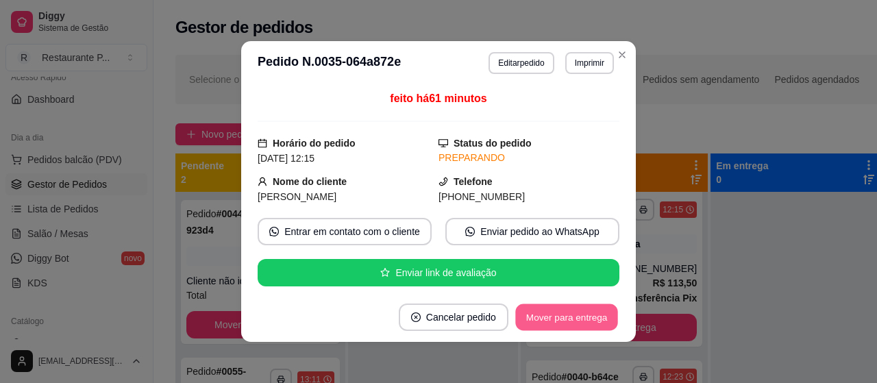
click at [588, 311] on button "Mover para entrega" at bounding box center [566, 317] width 103 height 27
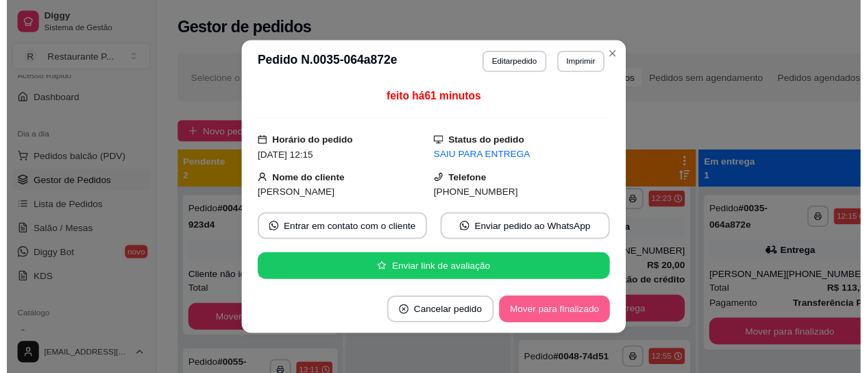
scroll to position [322, 0]
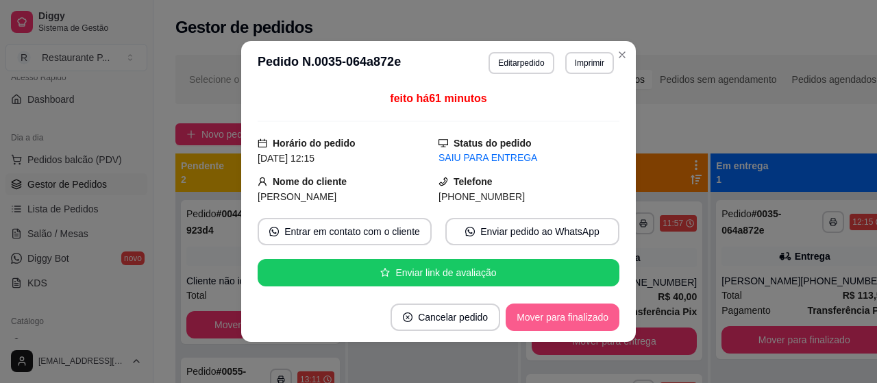
click at [588, 311] on button "Mover para finalizado" at bounding box center [563, 317] width 114 height 27
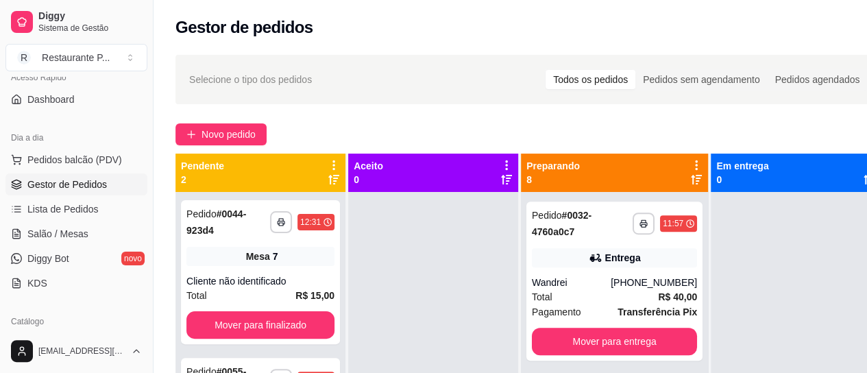
scroll to position [448, 0]
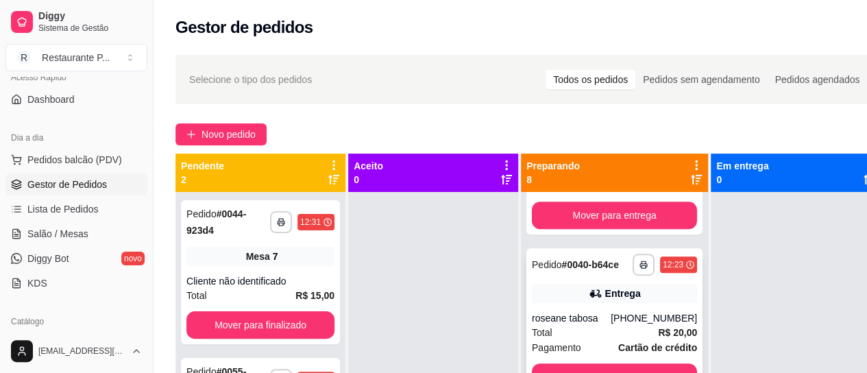
click at [658, 338] on strong "R$ 20,00" at bounding box center [677, 332] width 39 height 11
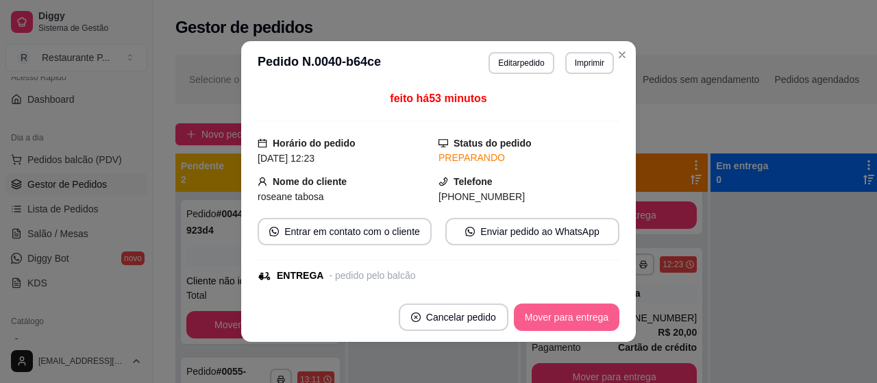
click at [571, 307] on button "Mover para entrega" at bounding box center [567, 317] width 106 height 27
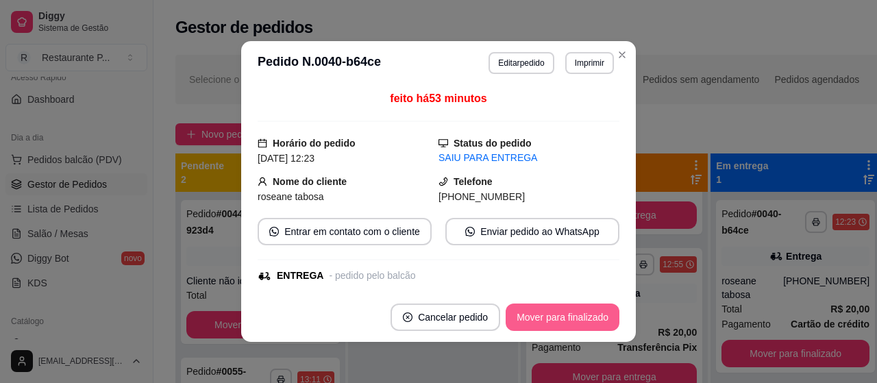
click at [536, 314] on button "Mover para finalizado" at bounding box center [563, 317] width 114 height 27
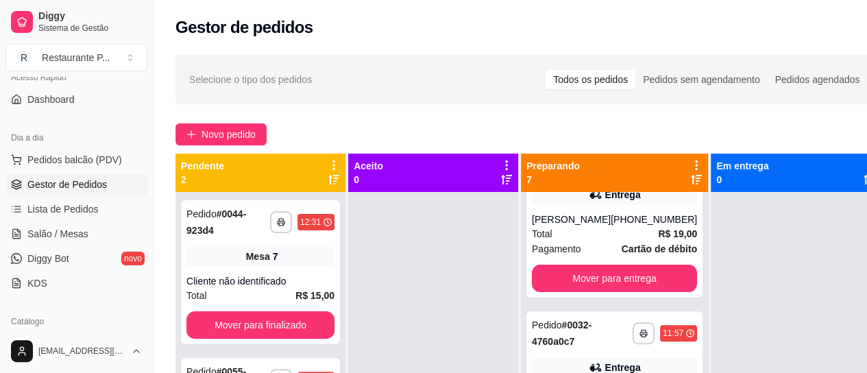
scroll to position [0, 0]
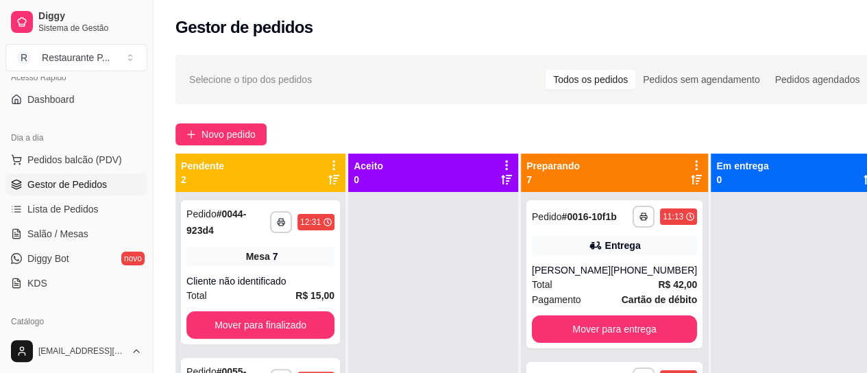
click at [697, 182] on icon at bounding box center [696, 179] width 11 height 11
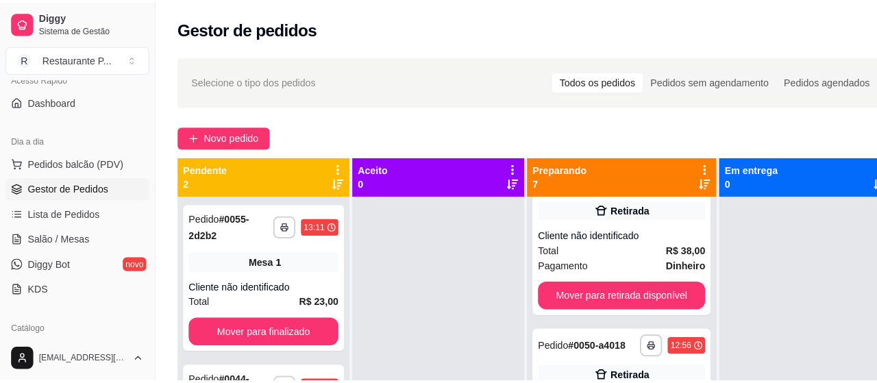
scroll to position [225, 0]
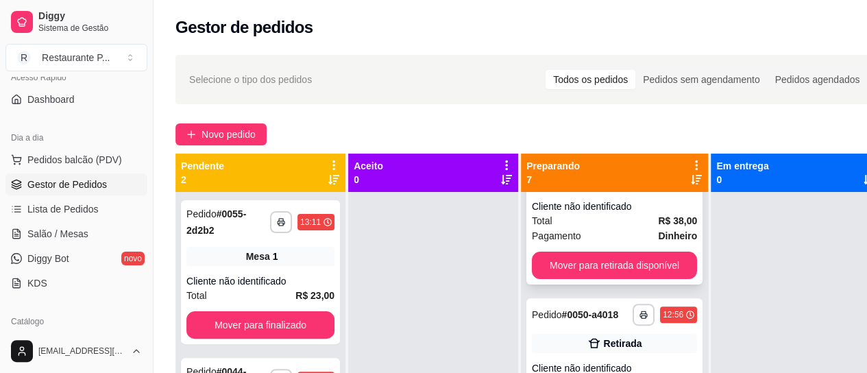
click at [637, 225] on div "Total R$ 38,00" at bounding box center [614, 220] width 165 height 15
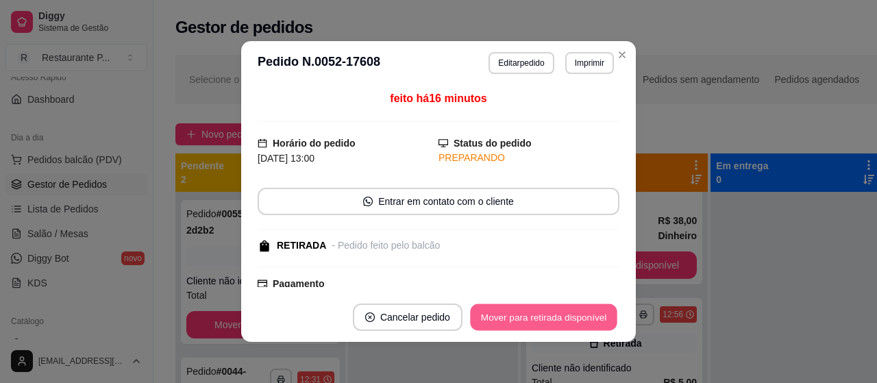
click at [569, 307] on button "Mover para retirada disponível" at bounding box center [543, 317] width 147 height 27
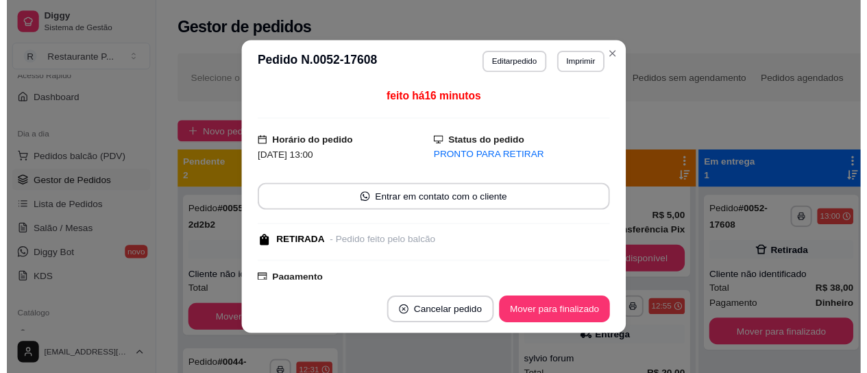
scroll to position [64, 0]
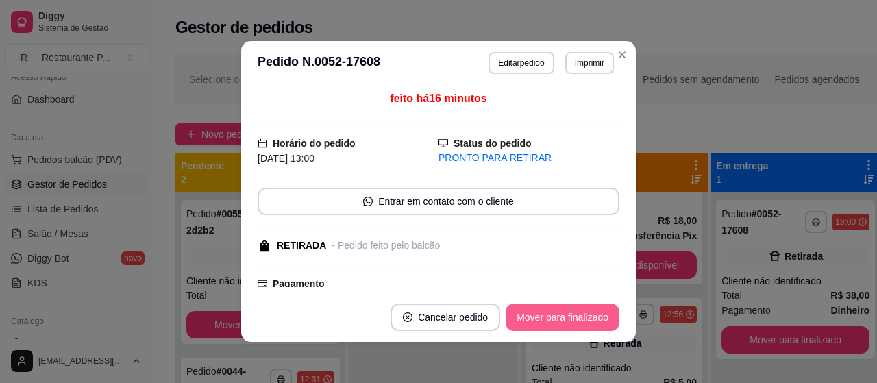
click at [530, 306] on button "Mover para finalizado" at bounding box center [563, 317] width 114 height 27
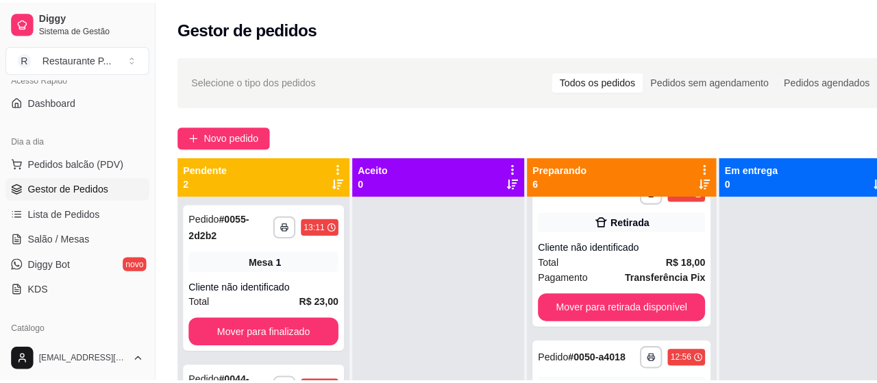
scroll to position [0, 0]
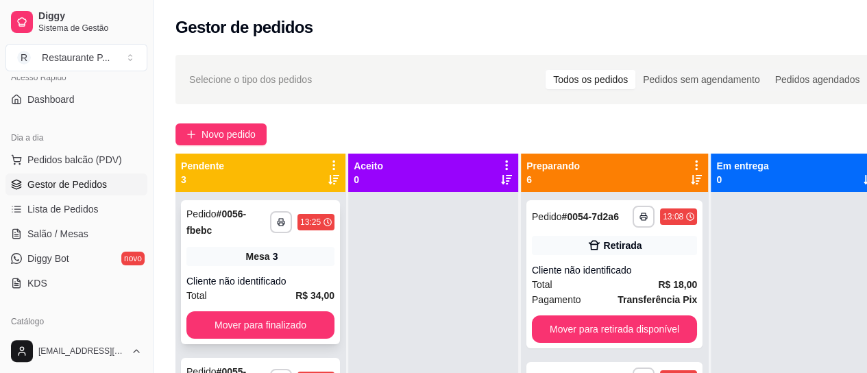
click at [261, 248] on div "Mesa 3" at bounding box center [260, 256] width 148 height 19
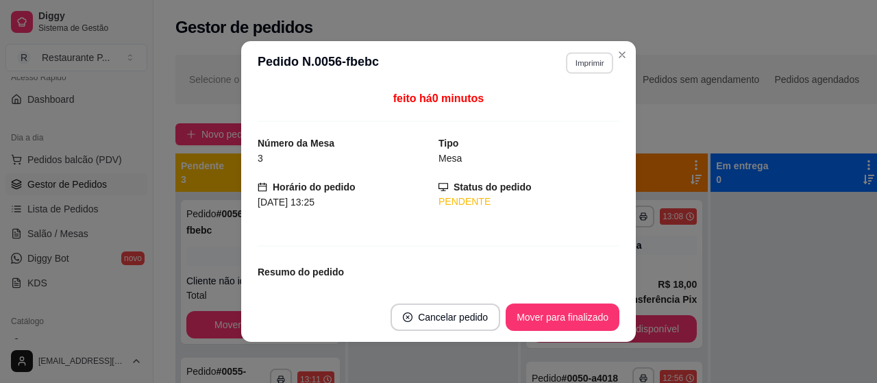
click at [582, 61] on button "Imprimir" at bounding box center [589, 62] width 47 height 21
click at [539, 109] on button "Impressora" at bounding box center [560, 111] width 96 height 21
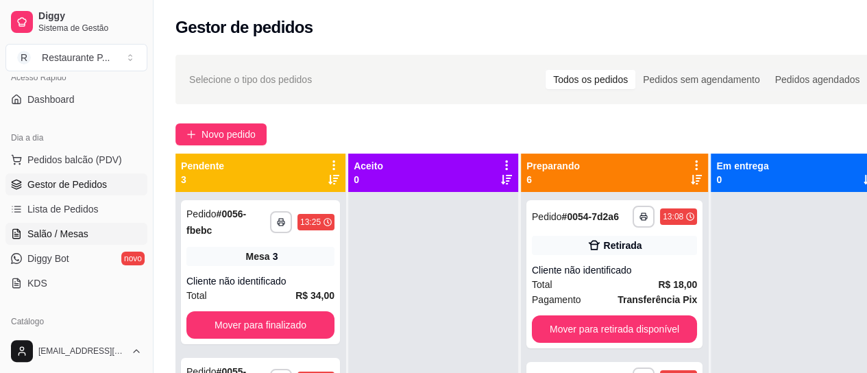
click at [31, 236] on span "Salão / Mesas" at bounding box center [57, 234] width 61 height 14
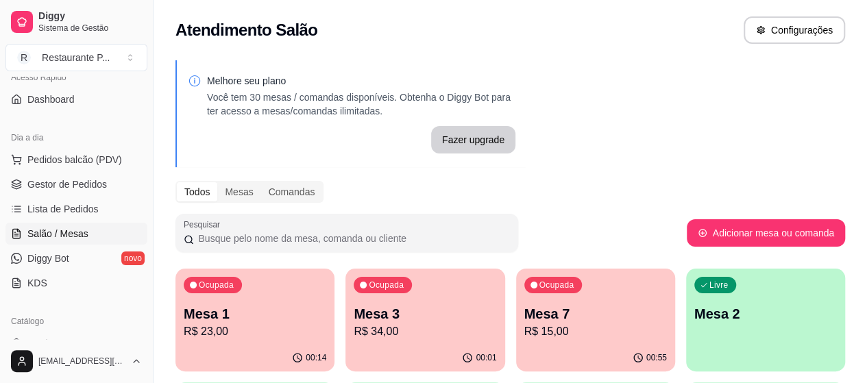
click at [524, 321] on p "Mesa 7" at bounding box center [595, 313] width 143 height 19
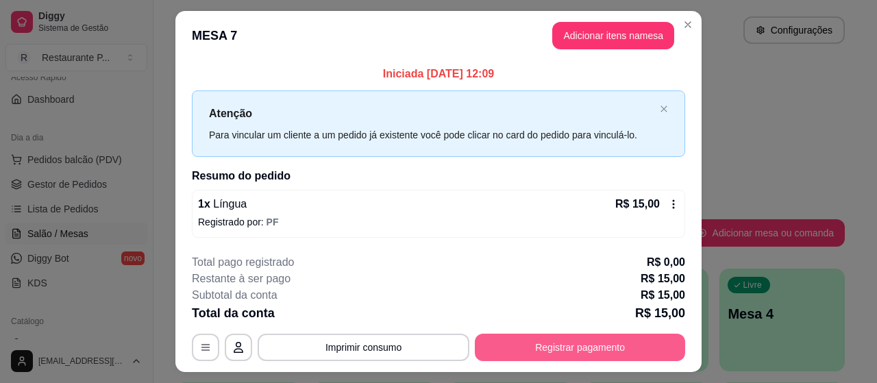
click at [533, 348] on button "Registrar pagamento" at bounding box center [580, 347] width 210 height 27
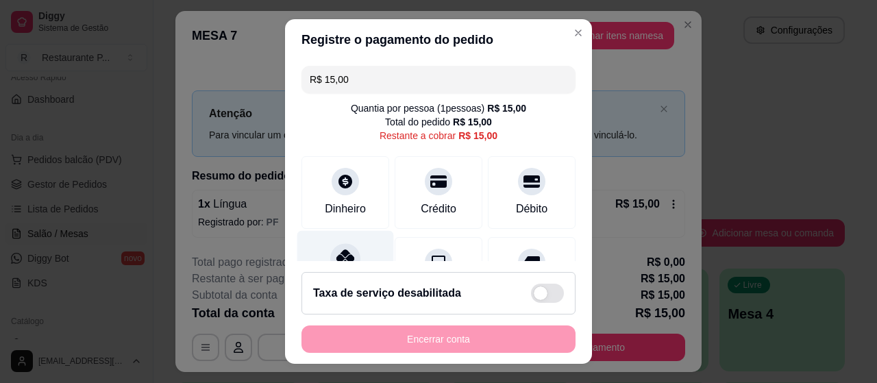
click at [332, 238] on div "Pix" at bounding box center [345, 271] width 97 height 80
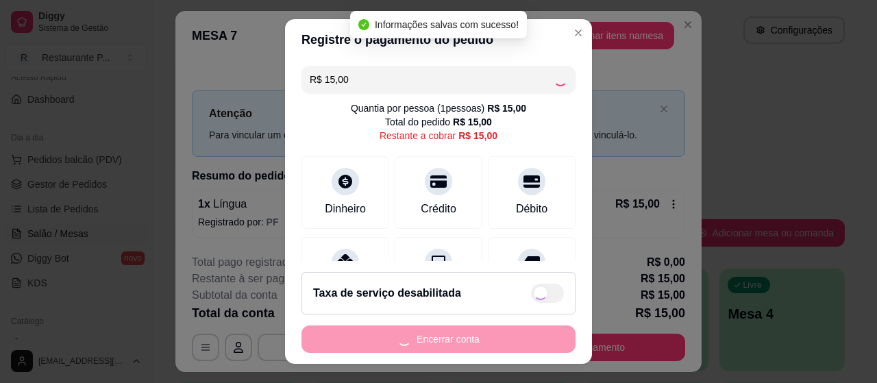
type input "R$ 0,00"
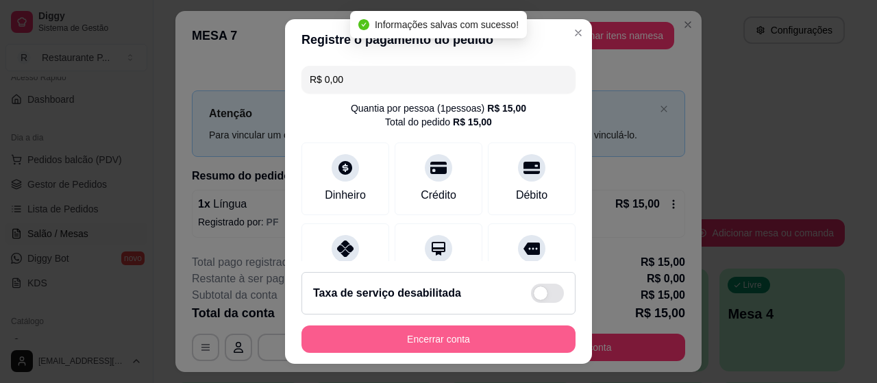
click at [456, 337] on button "Encerrar conta" at bounding box center [438, 338] width 274 height 27
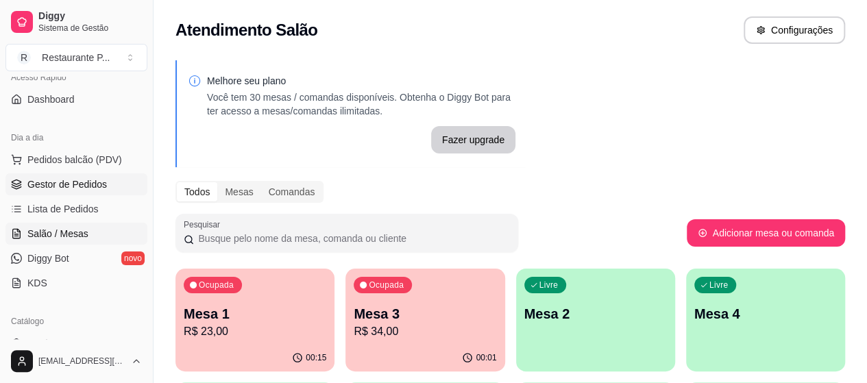
click at [53, 182] on span "Gestor de Pedidos" at bounding box center [66, 184] width 79 height 14
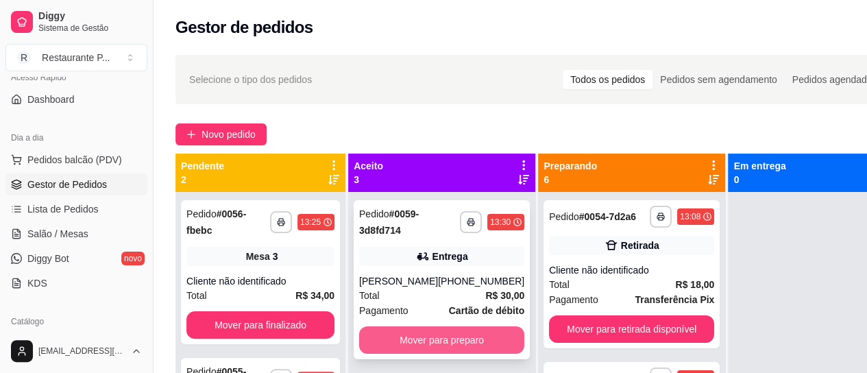
click at [428, 342] on button "Mover para preparo" at bounding box center [441, 339] width 165 height 27
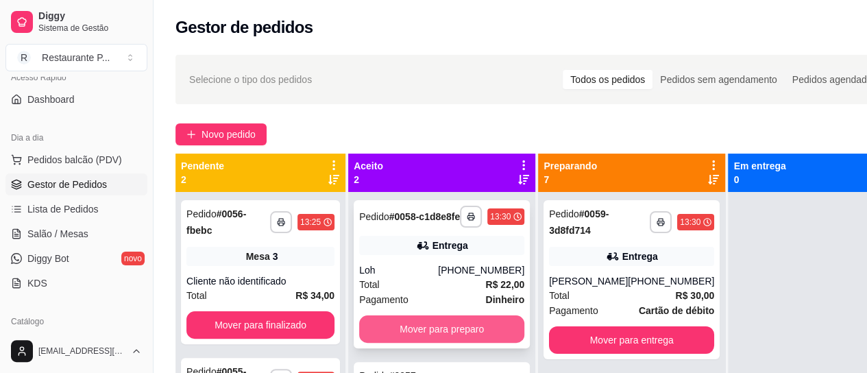
click at [428, 341] on button "Mover para preparo" at bounding box center [441, 328] width 165 height 27
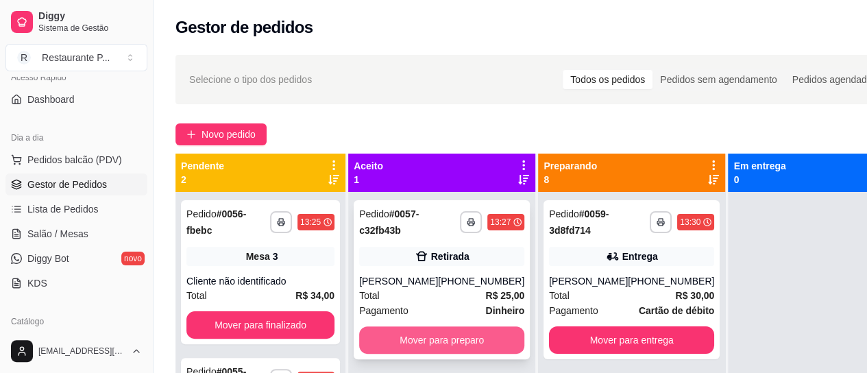
click at [429, 341] on button "Mover para preparo" at bounding box center [441, 339] width 165 height 27
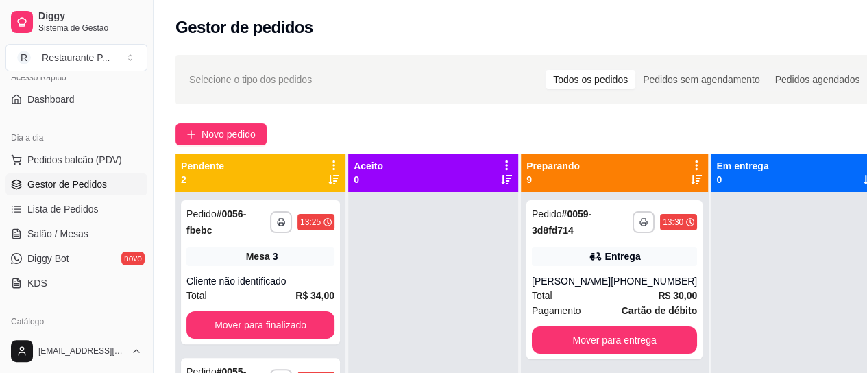
click at [691, 179] on icon at bounding box center [696, 180] width 11 height 10
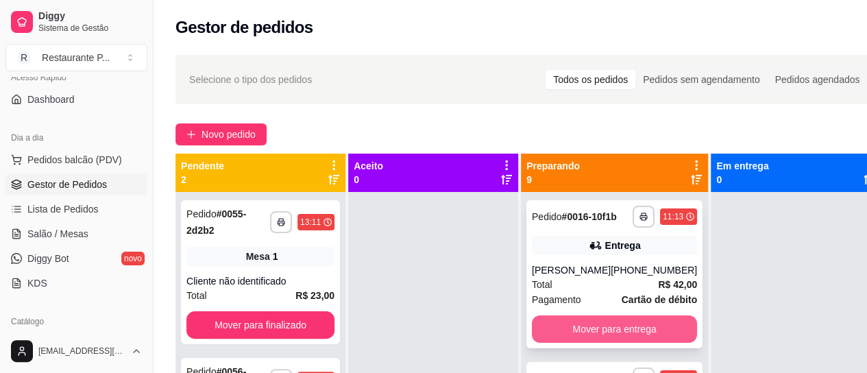
click at [616, 332] on button "Mover para entrega" at bounding box center [614, 328] width 165 height 27
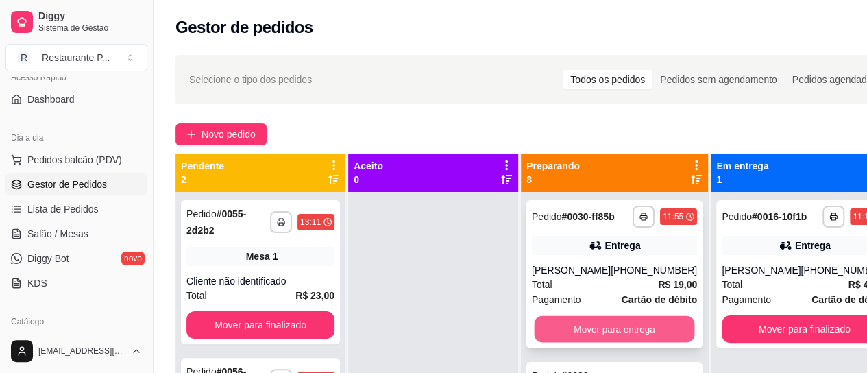
click at [622, 327] on button "Mover para entrega" at bounding box center [614, 329] width 160 height 27
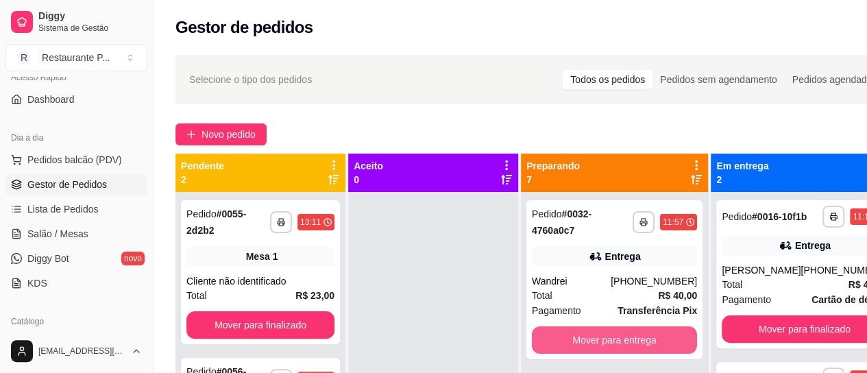
click at [622, 327] on button "Mover para entrega" at bounding box center [614, 339] width 165 height 27
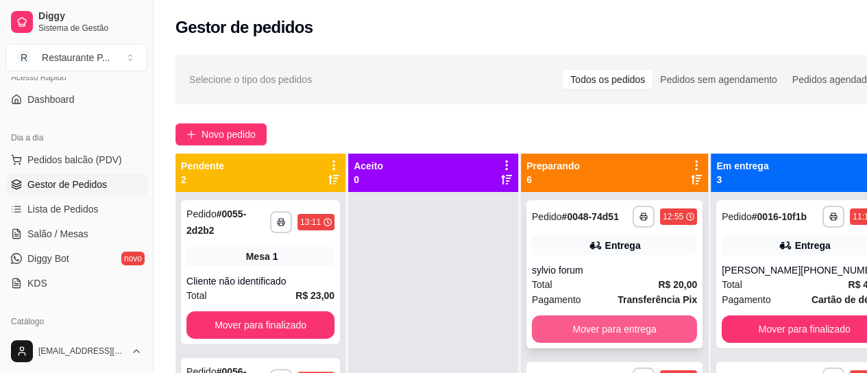
click at [611, 336] on button "Mover para entrega" at bounding box center [614, 328] width 165 height 27
click at [617, 325] on button "Mover para retirada disponível" at bounding box center [614, 328] width 165 height 27
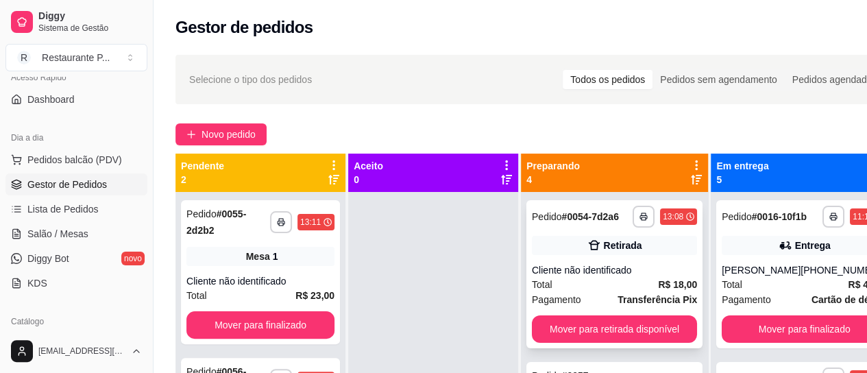
click at [630, 303] on span "Transferência Pix" at bounding box center [656, 299] width 79 height 15
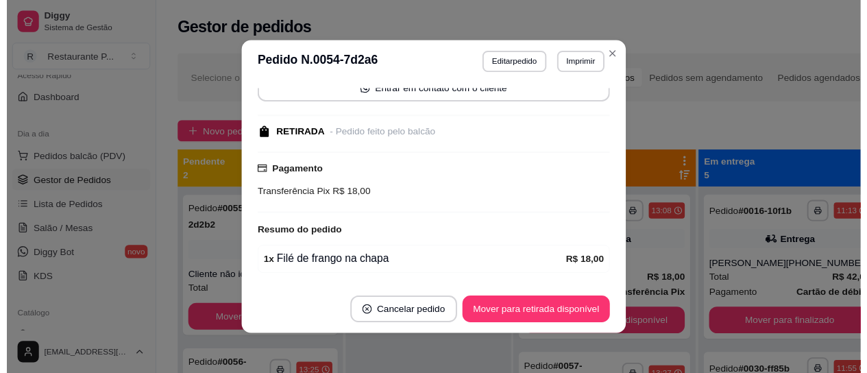
scroll to position [155, 0]
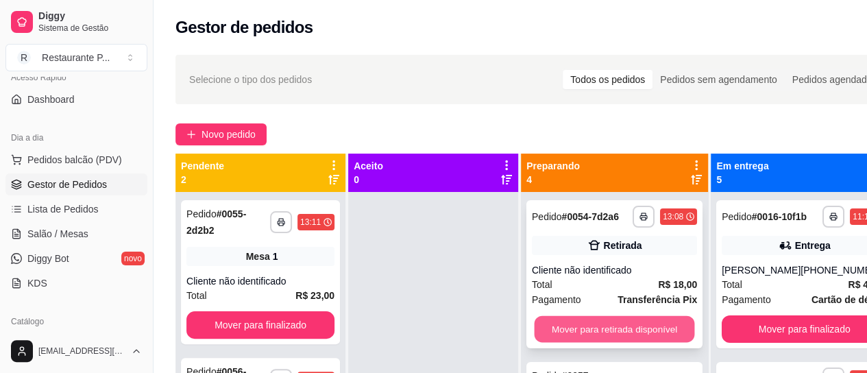
click at [626, 332] on button "Mover para retirada disponível" at bounding box center [614, 329] width 160 height 27
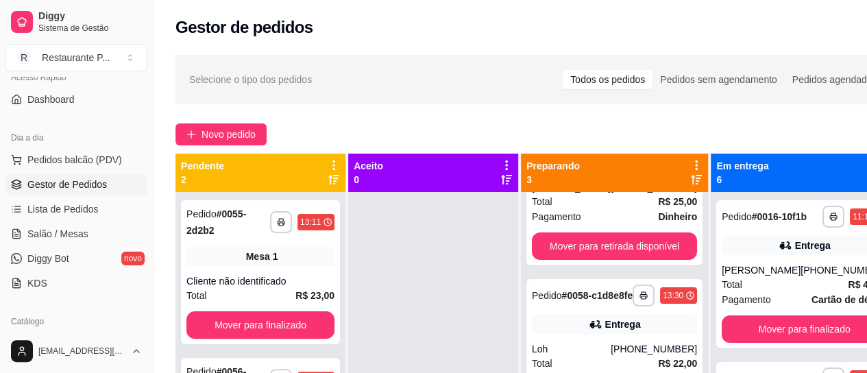
scroll to position [75, 0]
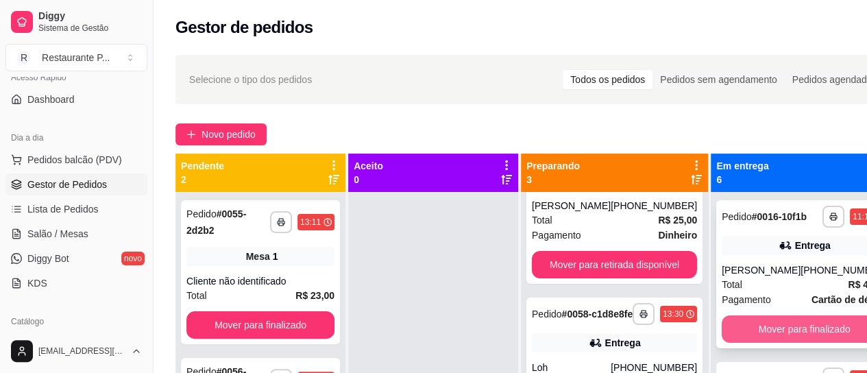
click at [783, 341] on button "Mover para finalizado" at bounding box center [803, 328] width 165 height 27
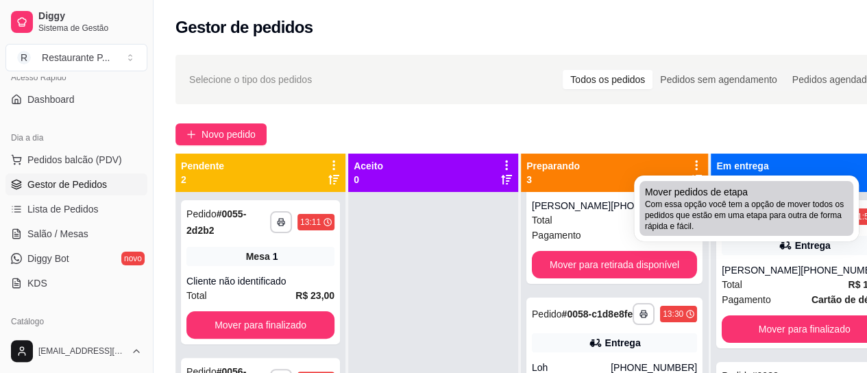
click at [719, 206] on span "Com essa opção você tem a opção de mover todos os pedidos que estão em uma etap…" at bounding box center [746, 215] width 203 height 33
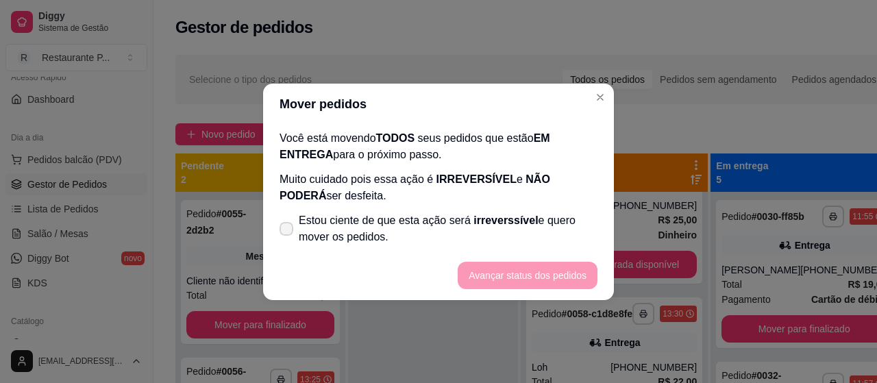
click at [295, 229] on label "Estou ciente de que esta ação será irreverssível e quero mover os pedidos." at bounding box center [438, 229] width 329 height 44
click at [288, 231] on input "Estou ciente de que esta ação será irreverssível e quero mover os pedidos." at bounding box center [283, 235] width 9 height 9
checkbox input "true"
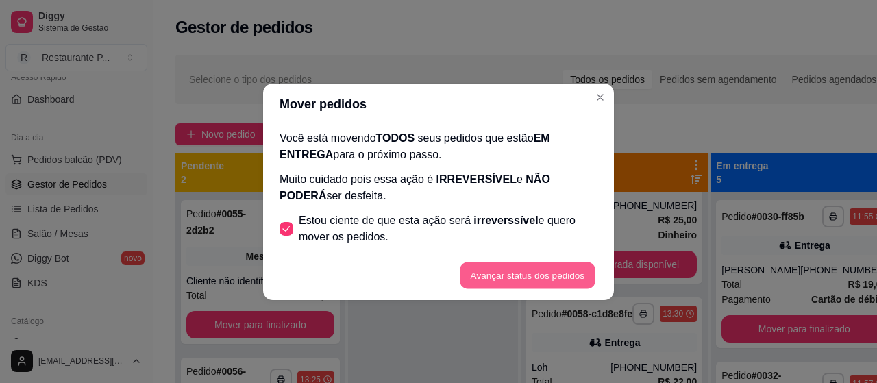
click at [488, 275] on button "Avançar status dos pedidos" at bounding box center [528, 275] width 136 height 27
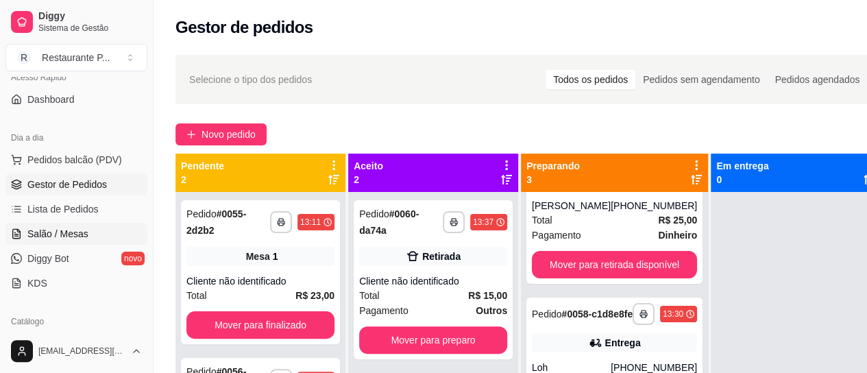
click at [75, 230] on span "Salão / Mesas" at bounding box center [57, 234] width 61 height 14
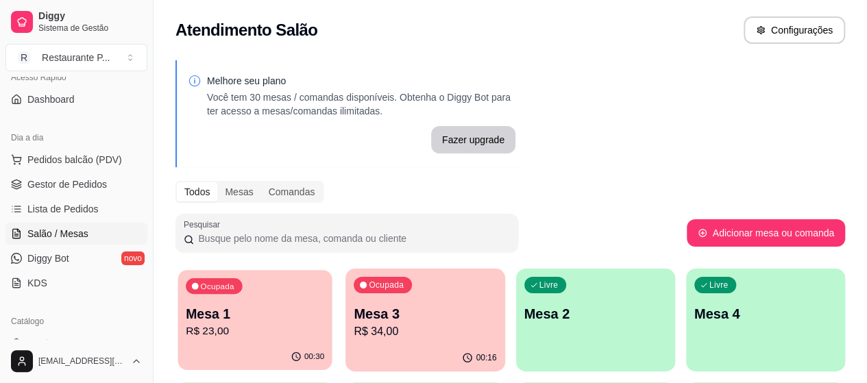
click at [238, 334] on p "R$ 23,00" at bounding box center [255, 331] width 138 height 16
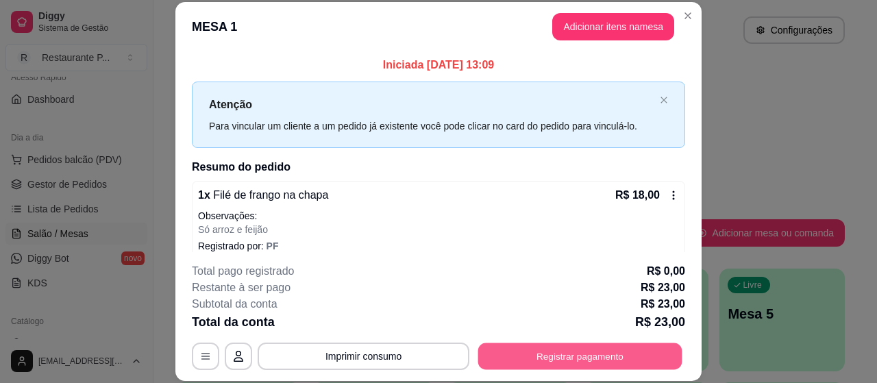
click at [602, 350] on button "Registrar pagamento" at bounding box center [580, 356] width 204 height 27
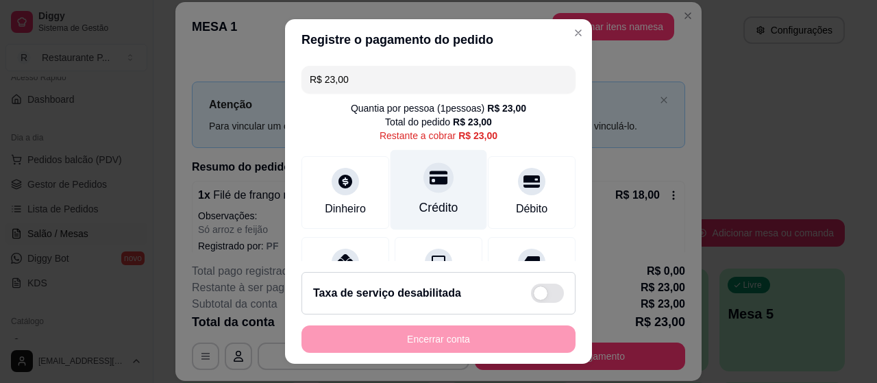
click at [423, 201] on div "Crédito" at bounding box center [438, 208] width 39 height 18
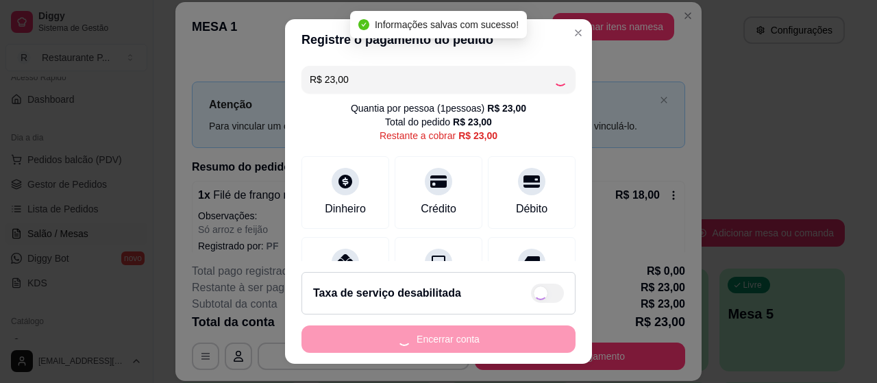
type input "R$ 0,00"
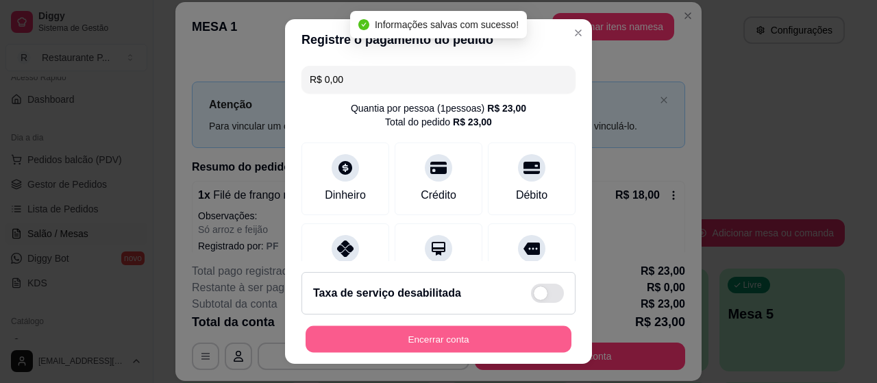
click at [422, 336] on button "Encerrar conta" at bounding box center [439, 339] width 266 height 27
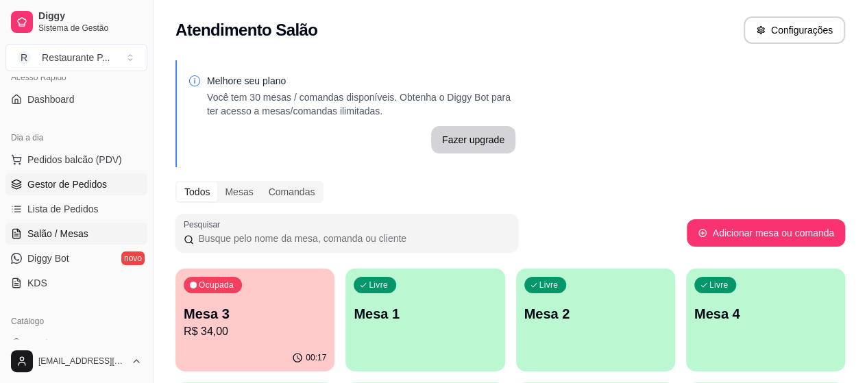
click at [97, 182] on span "Gestor de Pedidos" at bounding box center [66, 184] width 79 height 14
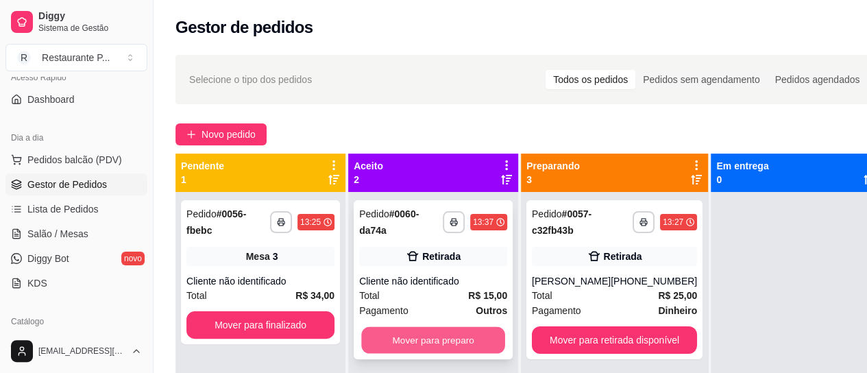
click at [410, 329] on button "Mover para preparo" at bounding box center [433, 340] width 144 height 27
click at [410, 329] on button "Mover para preparo" at bounding box center [433, 339] width 148 height 27
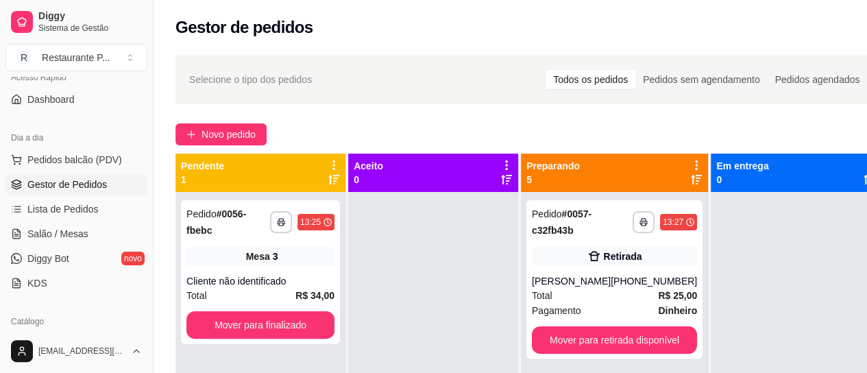
click at [695, 177] on icon at bounding box center [696, 180] width 11 height 10
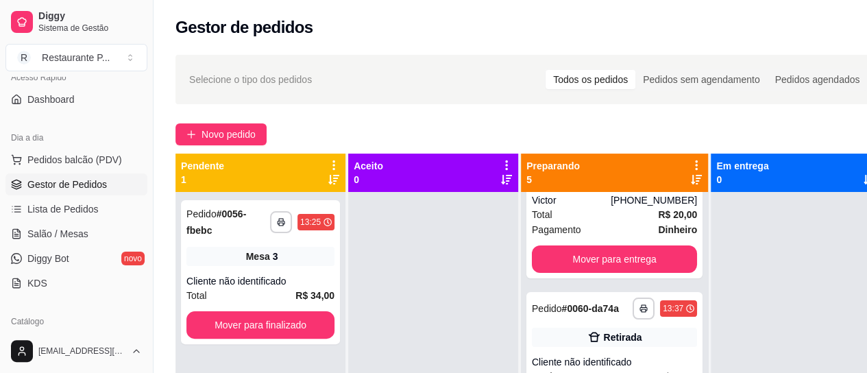
scroll to position [102, 0]
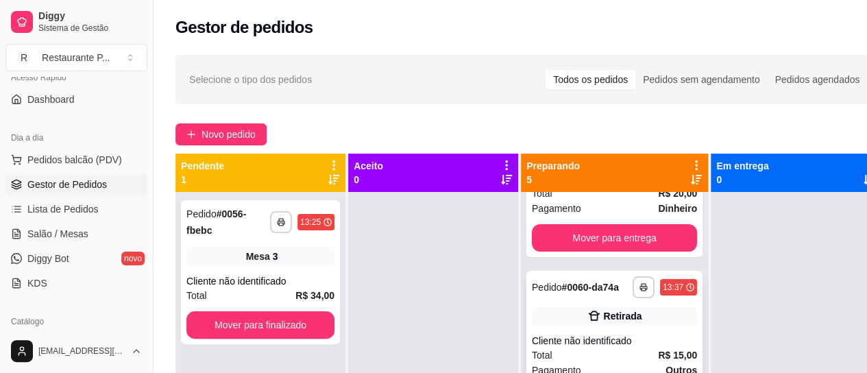
click at [576, 321] on div "Retirada" at bounding box center [614, 315] width 165 height 19
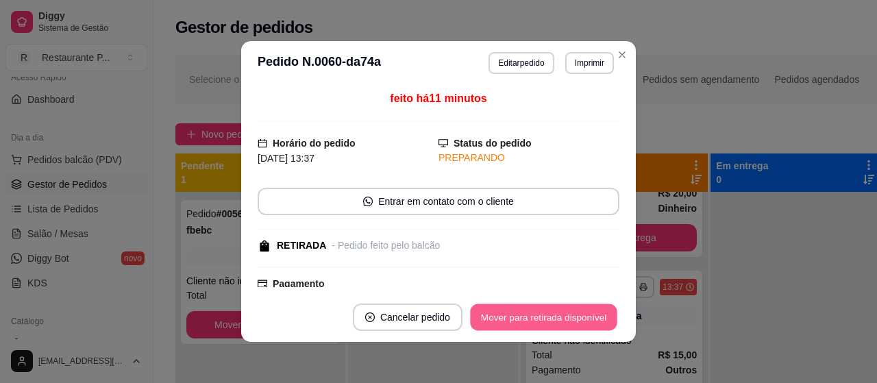
click at [541, 310] on button "Mover para retirada disponível" at bounding box center [543, 317] width 147 height 27
click at [539, 319] on button "Mover para retirada disponível" at bounding box center [543, 317] width 151 height 27
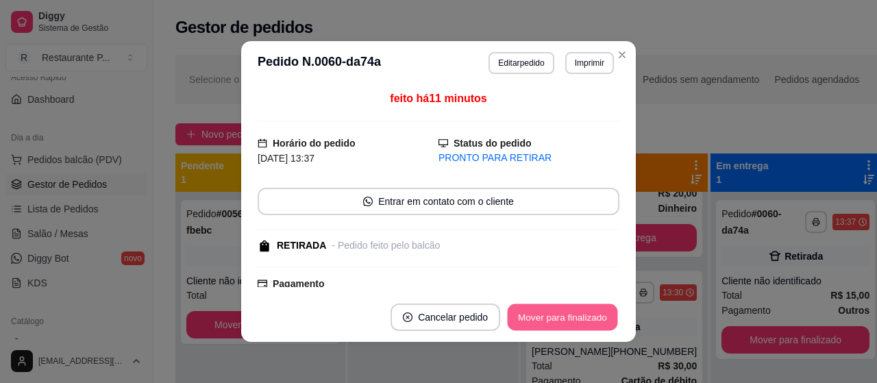
click at [539, 319] on button "Mover para finalizado" at bounding box center [563, 317] width 110 height 27
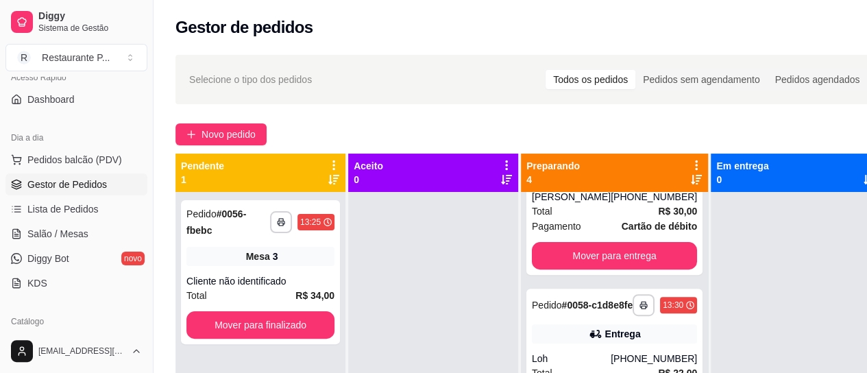
scroll to position [260, 0]
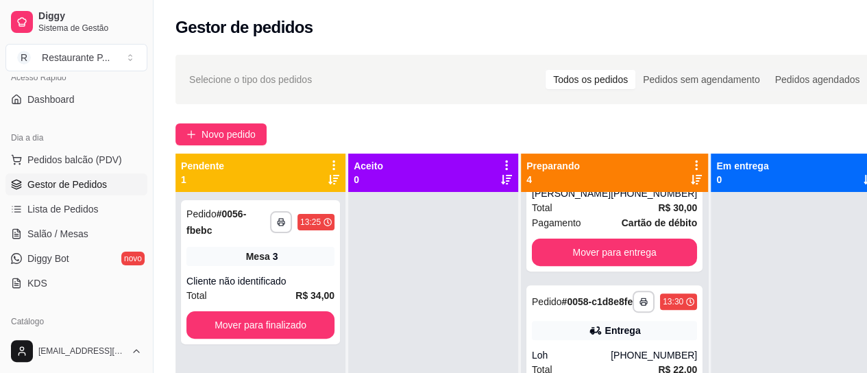
drag, startPoint x: 866, startPoint y: 210, endPoint x: 871, endPoint y: 223, distance: 14.1
click at [866, 223] on html "**********" at bounding box center [433, 186] width 867 height 373
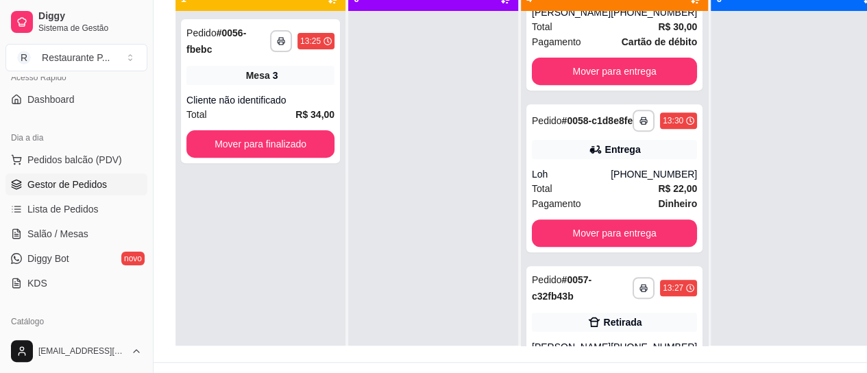
scroll to position [219, 0]
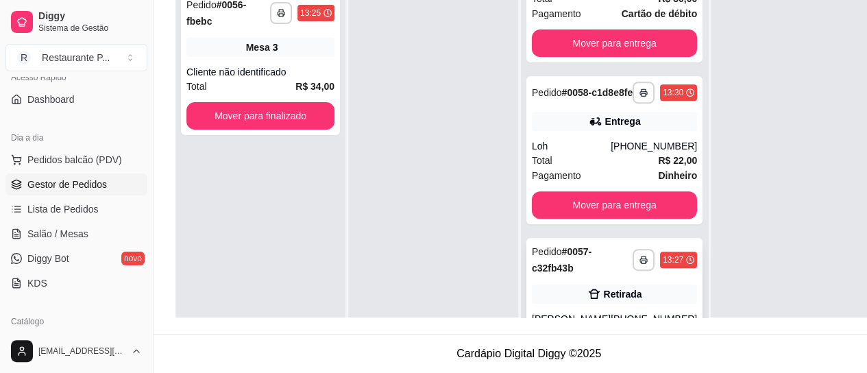
click at [585, 282] on div "**********" at bounding box center [614, 317] width 176 height 159
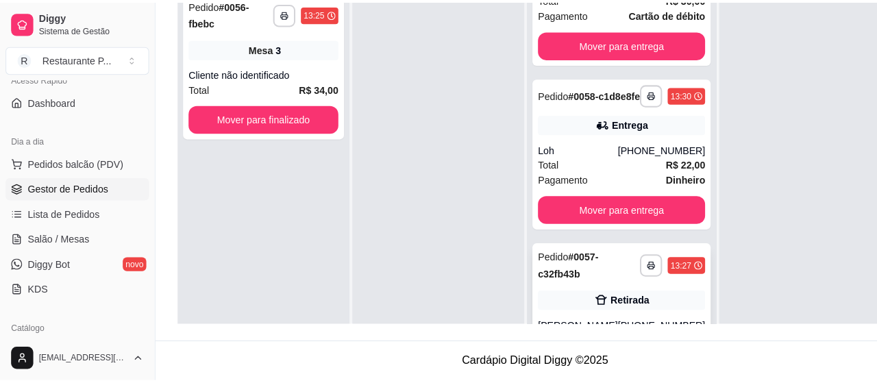
scroll to position [208, 0]
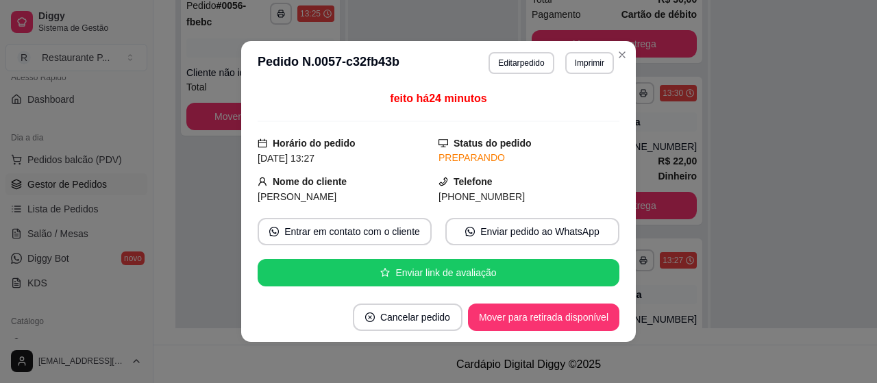
click at [554, 314] on button "Mover para retirada disponível" at bounding box center [543, 317] width 151 height 27
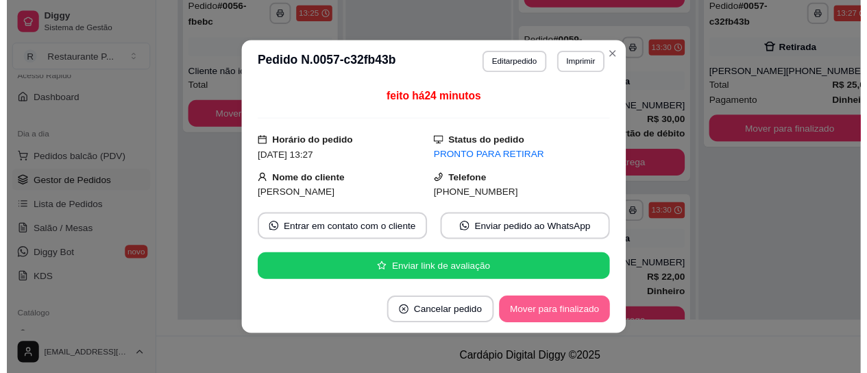
scroll to position [148, 0]
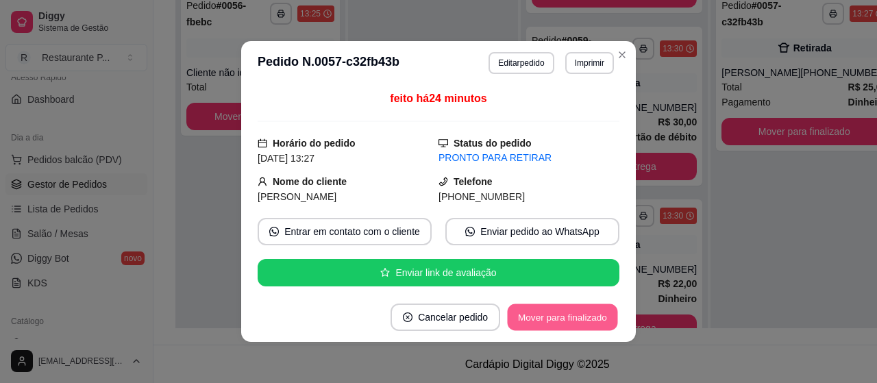
click at [552, 312] on button "Mover para finalizado" at bounding box center [563, 317] width 110 height 27
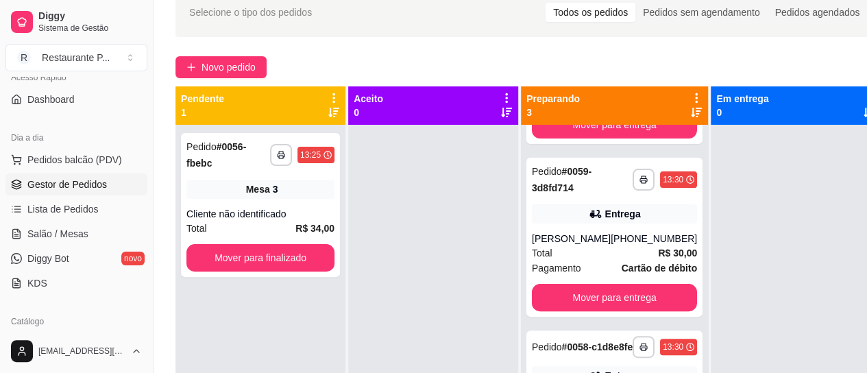
scroll to position [0, 0]
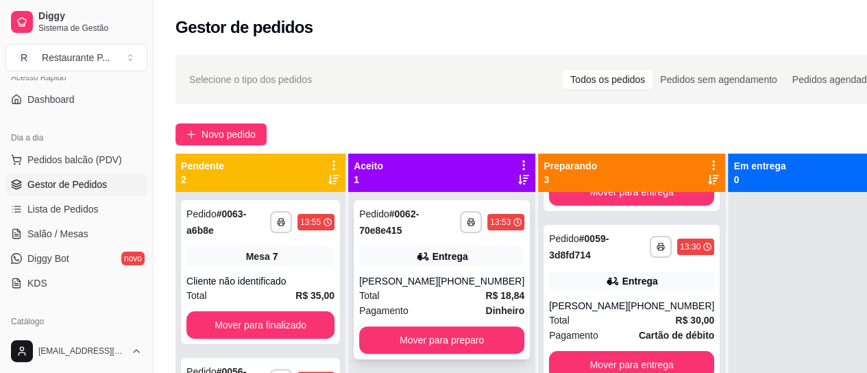
click at [412, 324] on div "**********" at bounding box center [442, 279] width 176 height 159
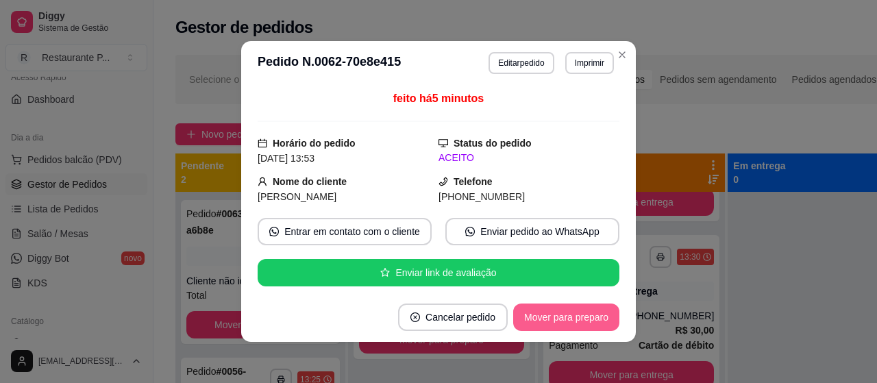
click at [552, 317] on button "Mover para preparo" at bounding box center [566, 317] width 106 height 27
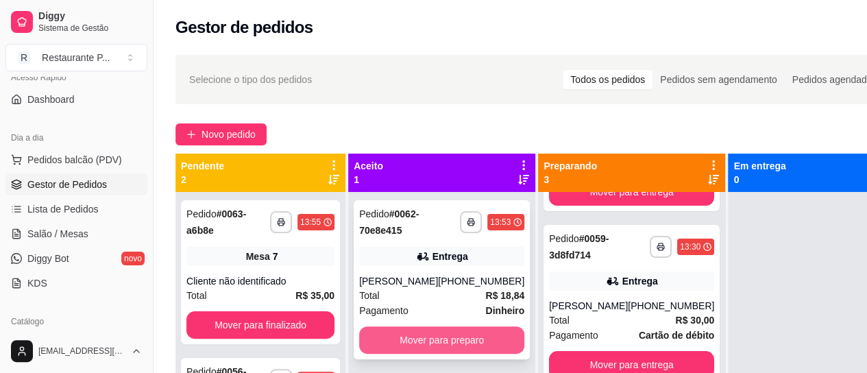
click at [407, 333] on button "Mover para preparo" at bounding box center [441, 339] width 165 height 27
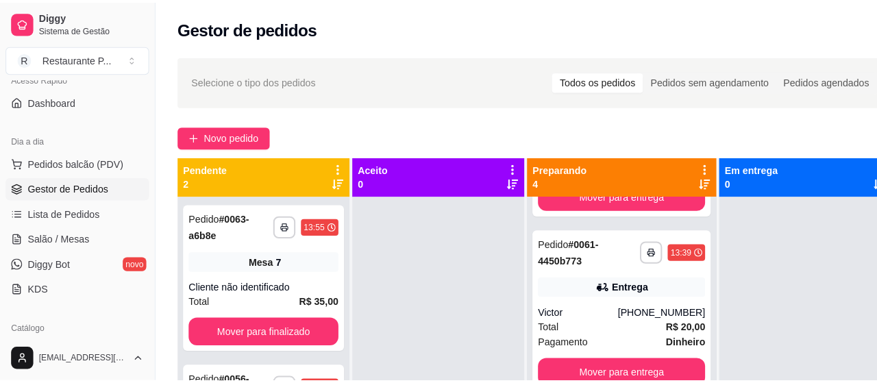
scroll to position [321, 0]
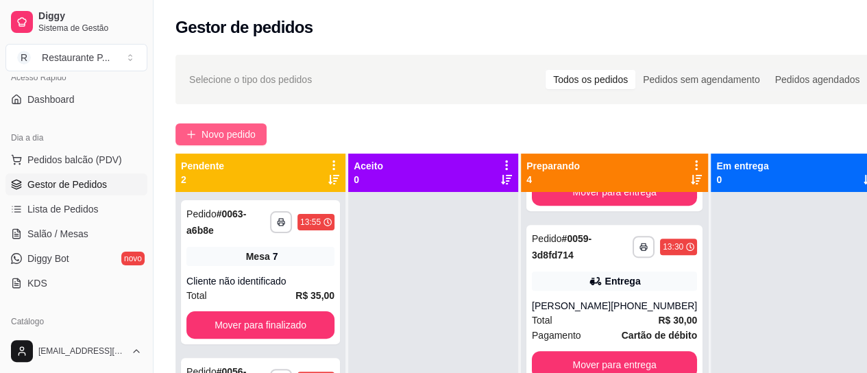
click at [255, 134] on span "Novo pedido" at bounding box center [228, 134] width 54 height 15
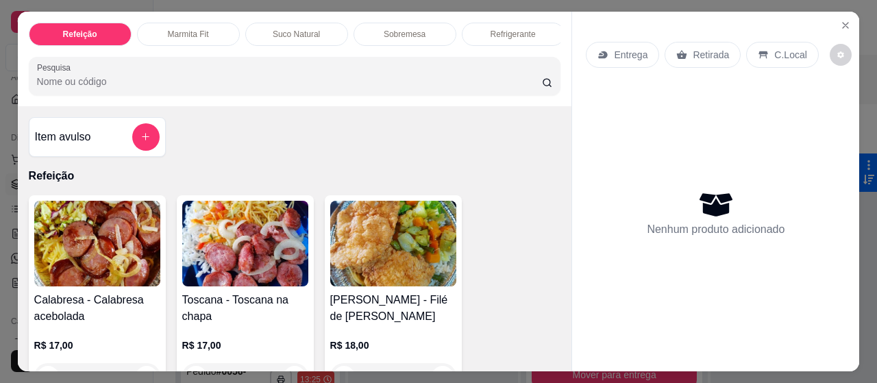
click at [305, 23] on div "Suco Natural" at bounding box center [296, 34] width 103 height 23
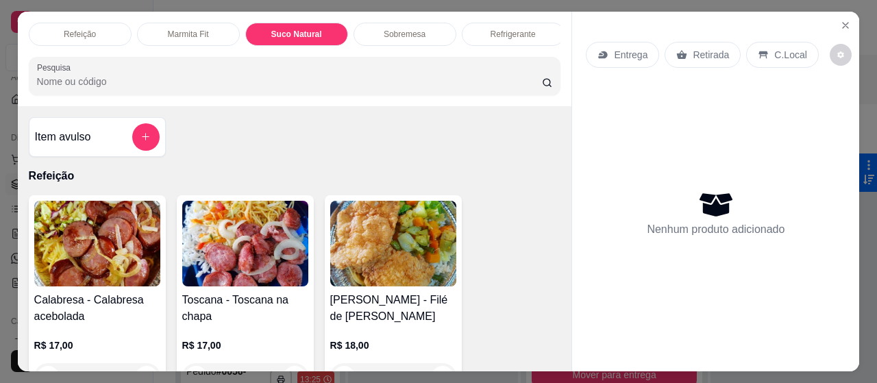
scroll to position [37, 0]
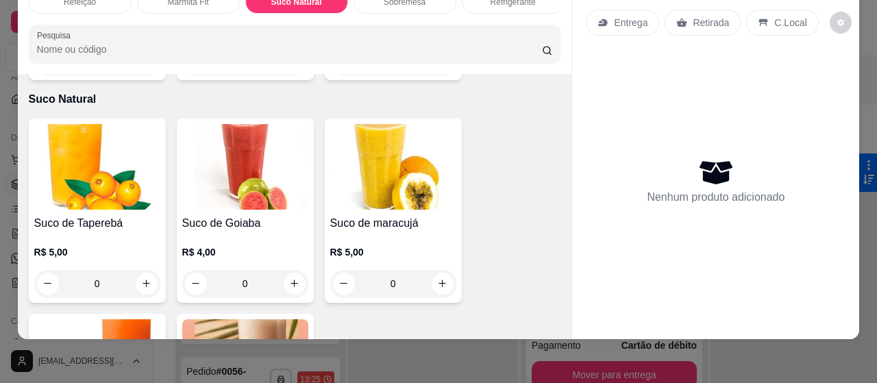
click at [94, 170] on img at bounding box center [97, 167] width 126 height 86
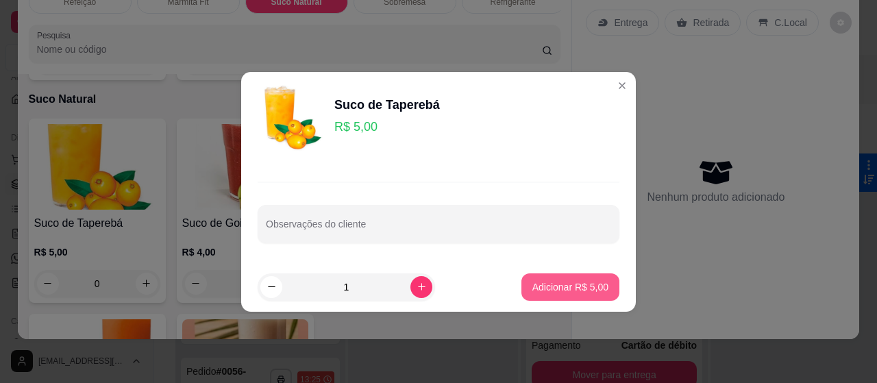
click at [547, 297] on button "Adicionar R$ 5,00" at bounding box center [570, 286] width 98 height 27
type input "1"
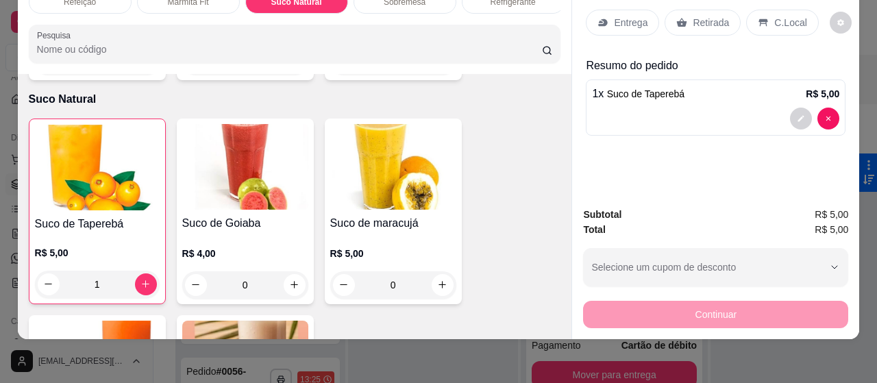
click at [773, 10] on div "C.Local" at bounding box center [782, 23] width 72 height 26
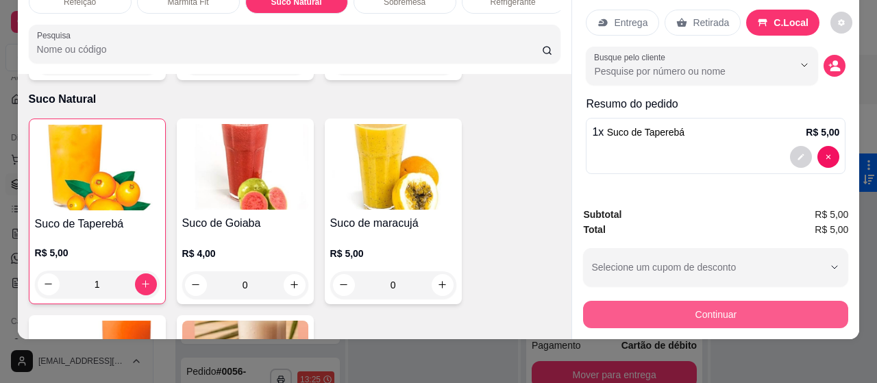
click at [752, 301] on button "Continuar" at bounding box center [715, 314] width 265 height 27
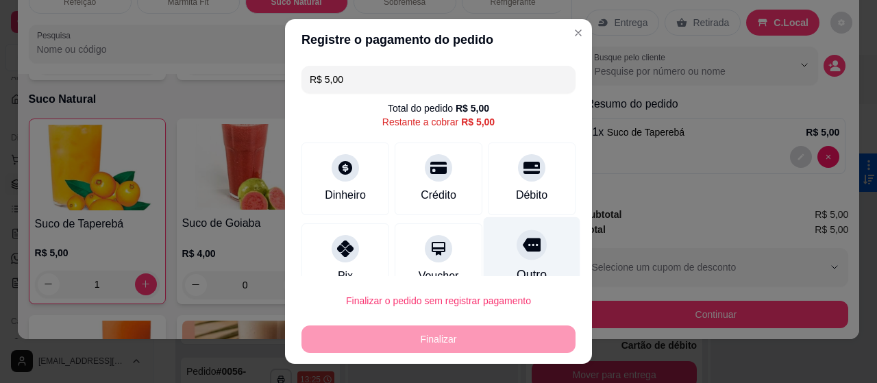
click at [523, 240] on icon at bounding box center [532, 245] width 18 height 18
type input "R$ 0,00"
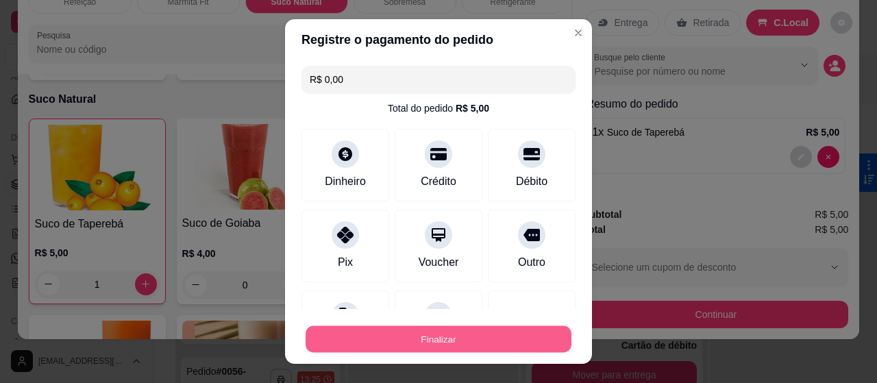
click at [460, 340] on button "Finalizar" at bounding box center [439, 339] width 266 height 27
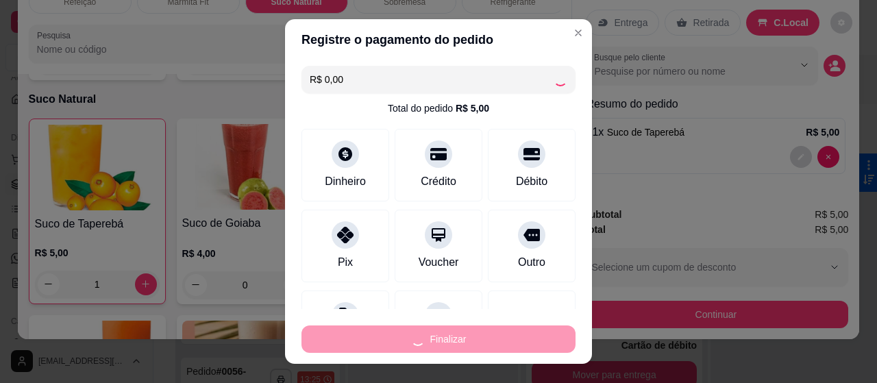
type input "0"
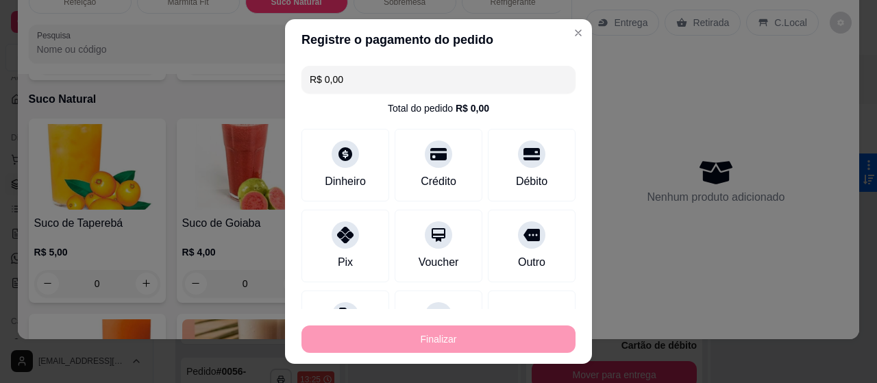
type input "-R$ 5,00"
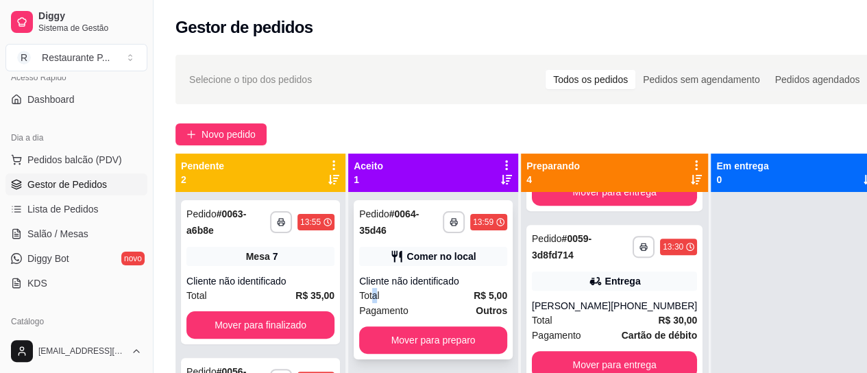
click at [374, 288] on span "Total" at bounding box center [369, 295] width 21 height 15
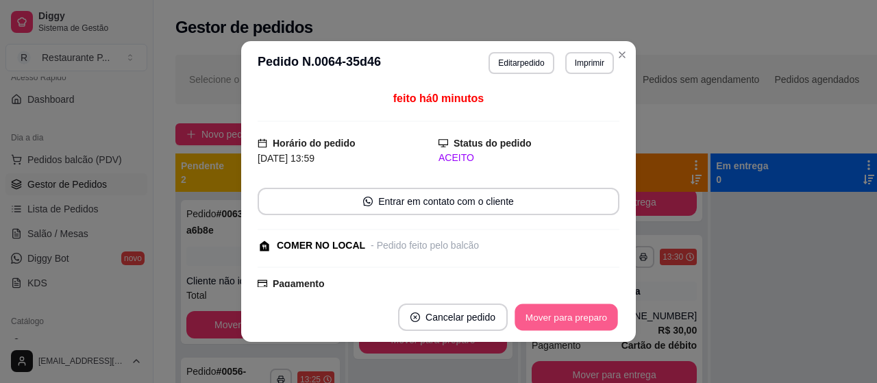
click at [592, 321] on button "Mover para preparo" at bounding box center [566, 317] width 103 height 27
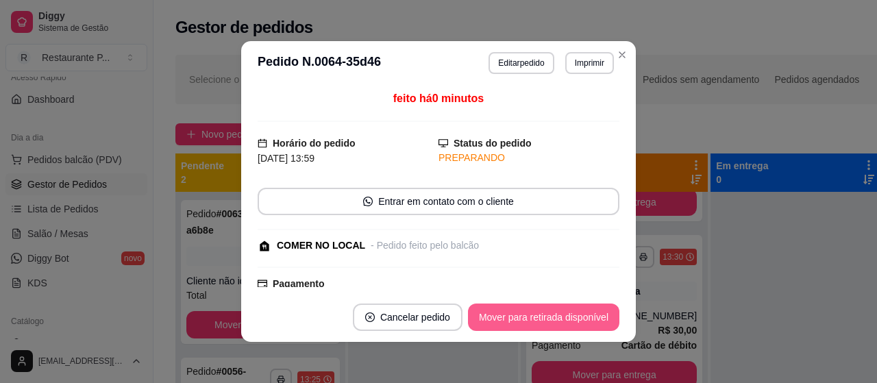
click at [552, 311] on button "Mover para retirada disponível" at bounding box center [543, 317] width 151 height 27
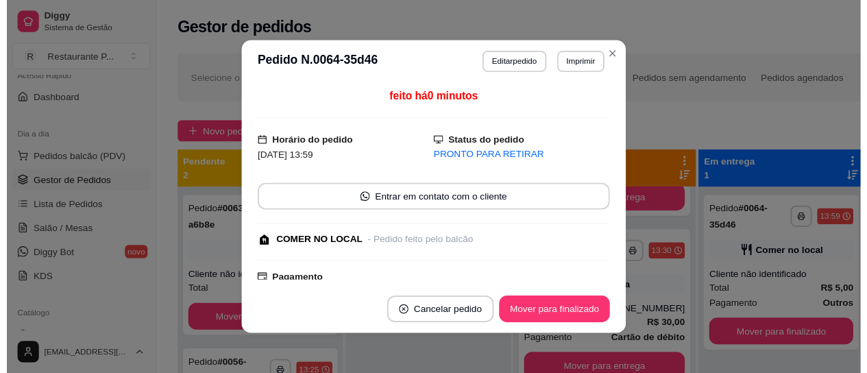
scroll to position [321, 0]
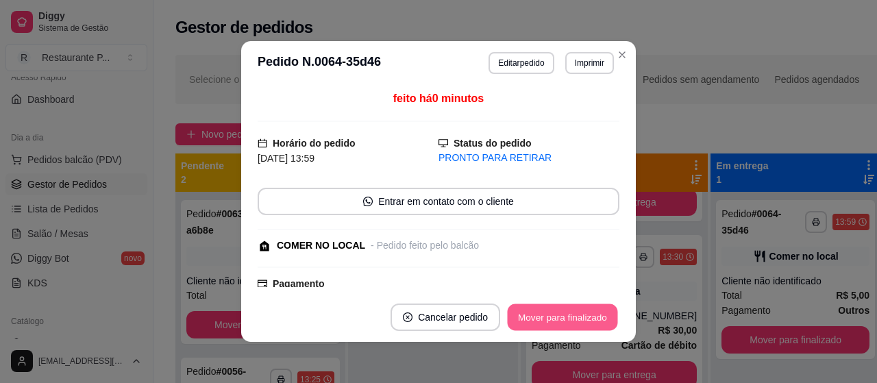
click at [565, 318] on button "Mover para finalizado" at bounding box center [563, 317] width 110 height 27
